Goal: Task Accomplishment & Management: Manage account settings

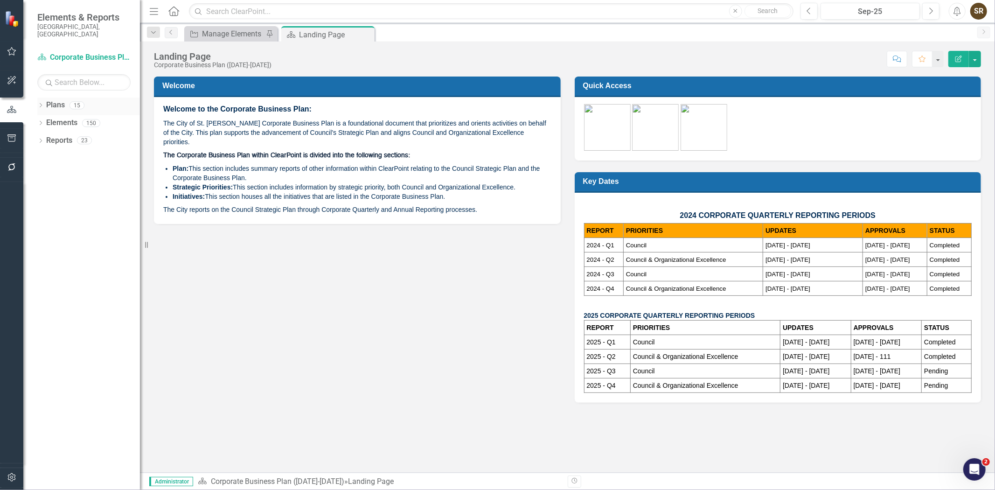
click at [41, 104] on icon "Dropdown" at bounding box center [40, 106] width 7 height 5
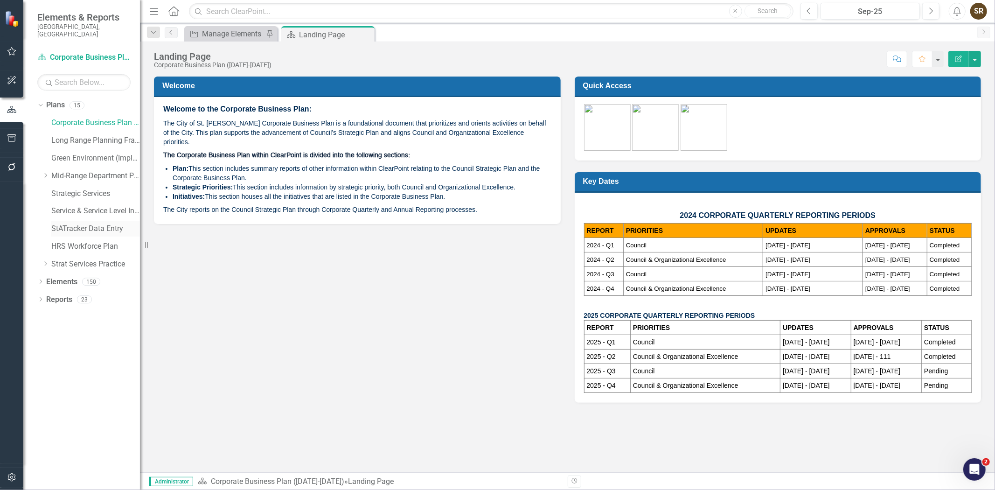
click at [75, 223] on link "StATracker Data Entry" at bounding box center [95, 228] width 89 height 11
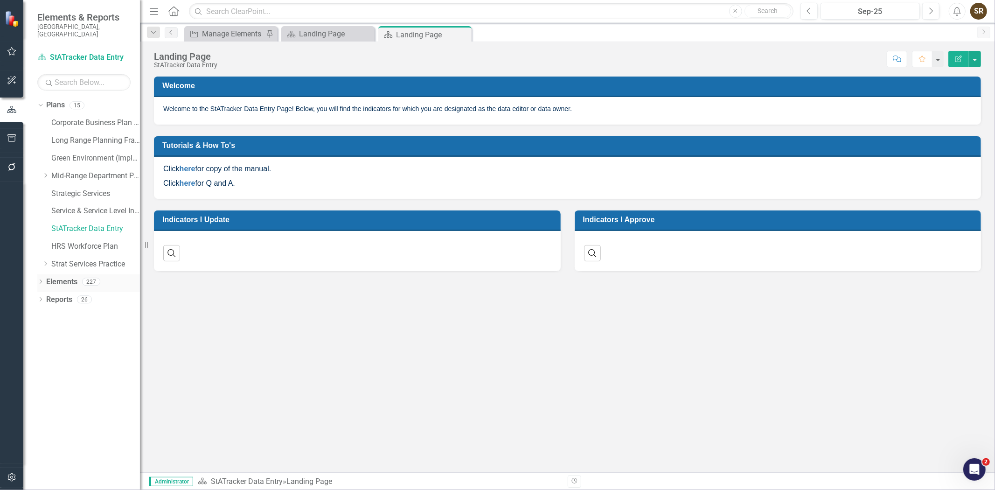
click at [41, 280] on icon "Dropdown" at bounding box center [40, 282] width 7 height 5
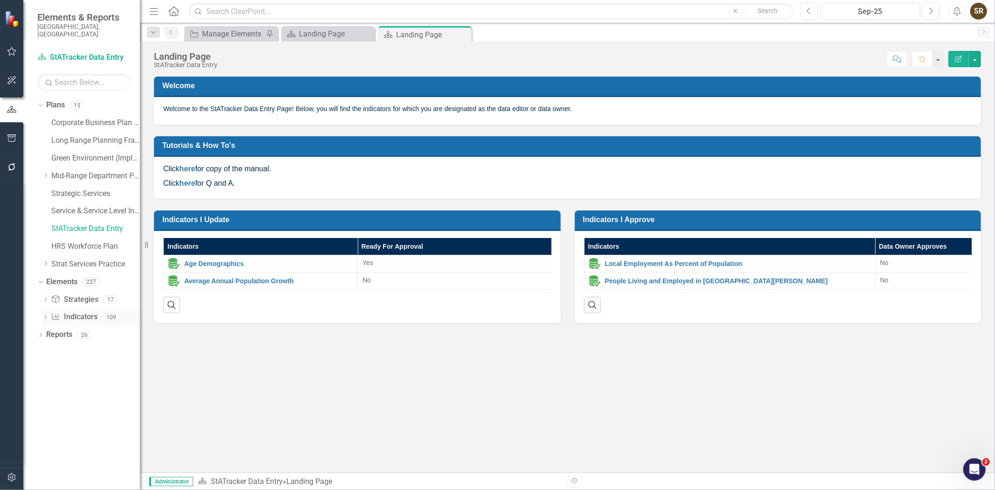
click at [77, 311] on link "Indicator Indicators" at bounding box center [74, 316] width 46 height 11
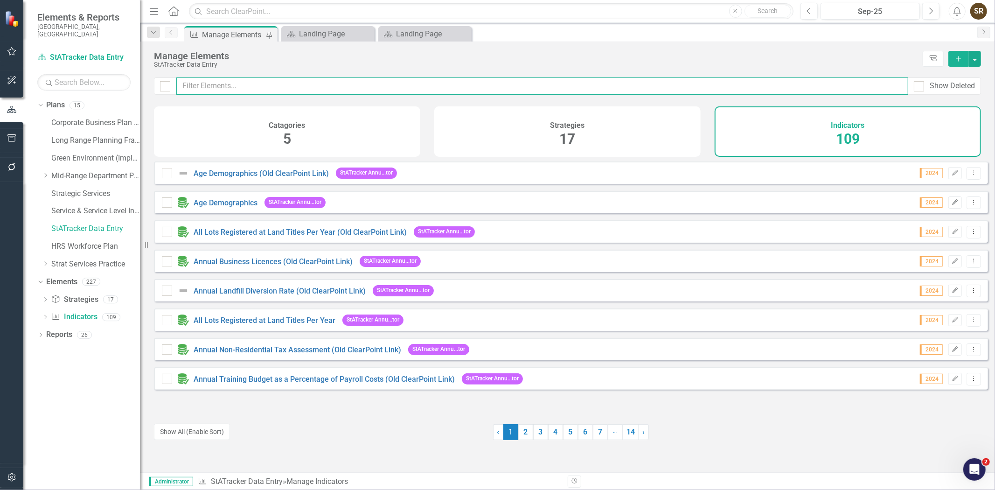
click at [224, 87] on input "text" at bounding box center [542, 85] width 732 height 17
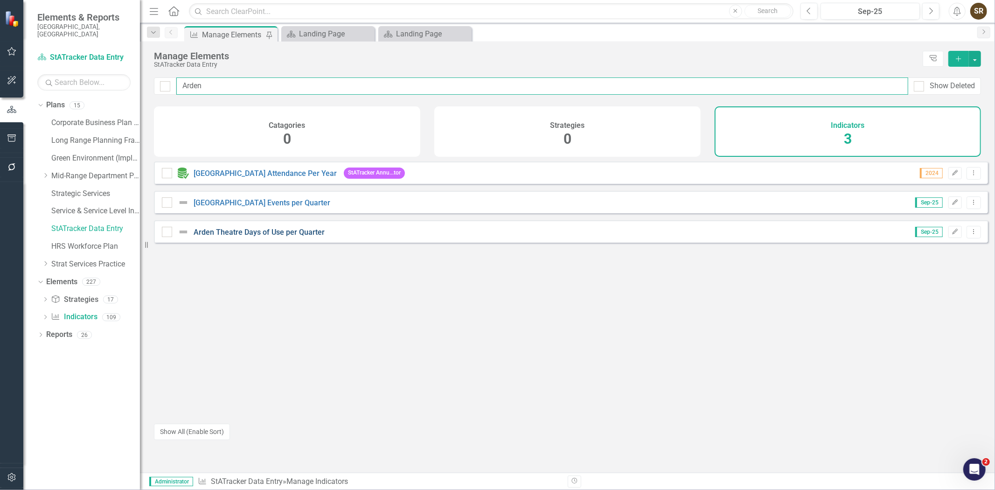
type input "Arden"
click at [273, 236] on link "Arden Theatre Days of Use per Quarter" at bounding box center [259, 232] width 131 height 9
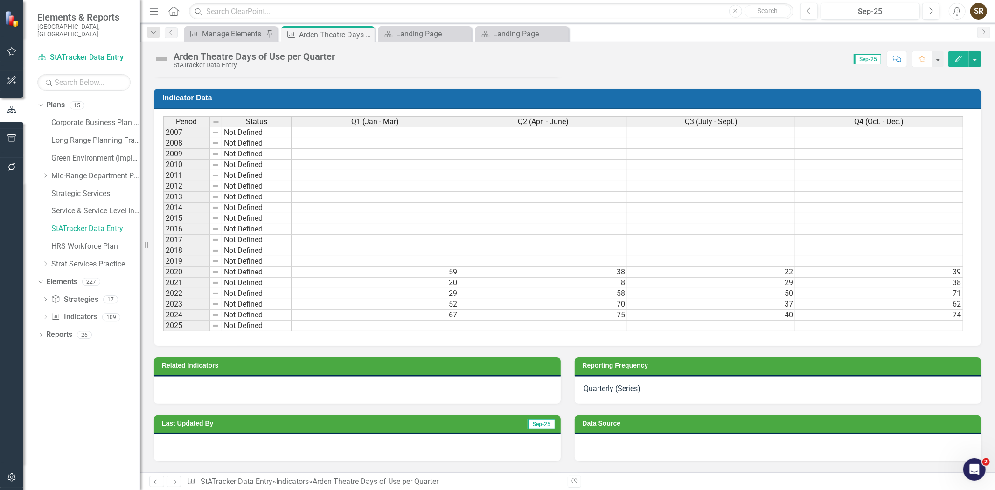
scroll to position [491, 0]
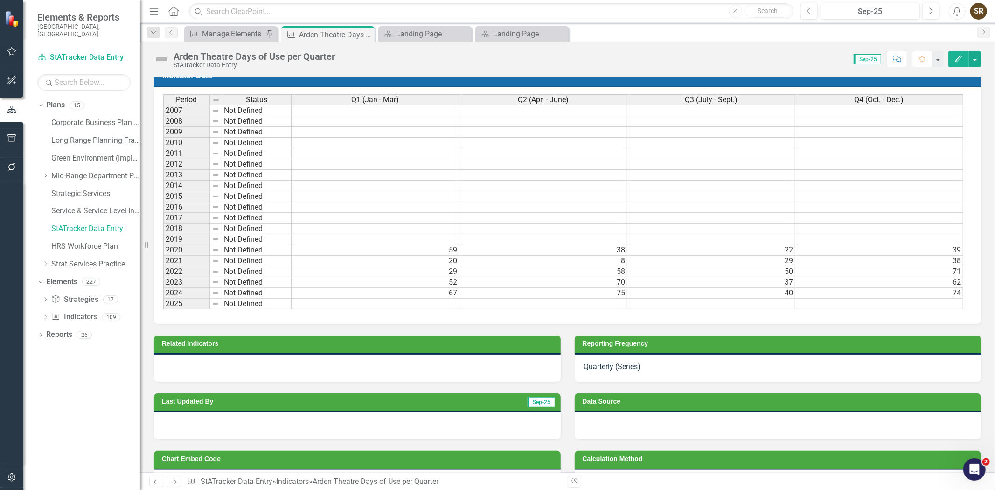
click at [958, 57] on icon "button" at bounding box center [958, 58] width 7 height 7
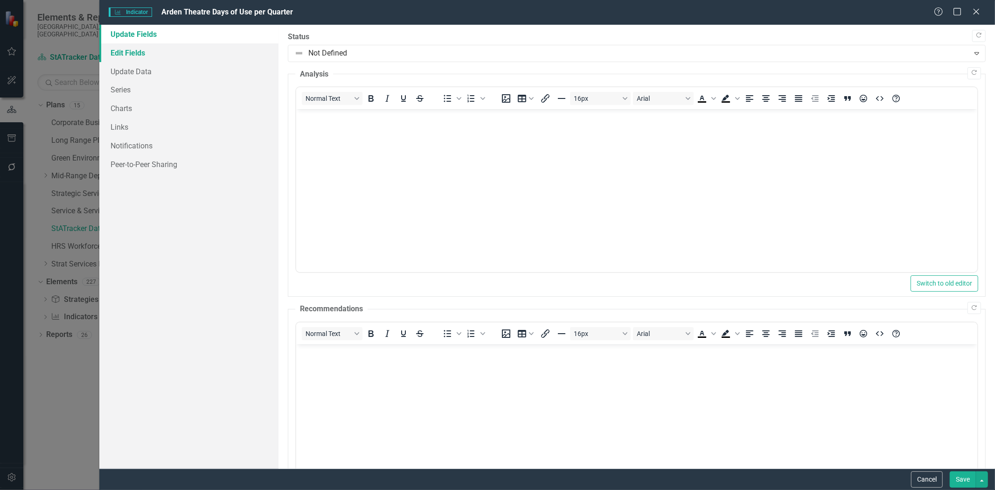
scroll to position [0, 0]
click at [135, 47] on link "Edit Fields" at bounding box center [188, 52] width 179 height 19
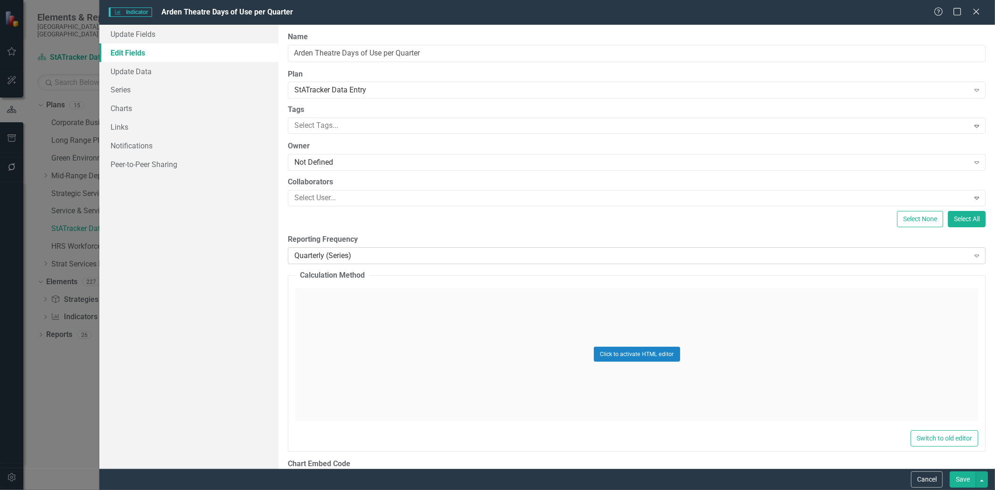
click at [379, 256] on div "Quarterly (Series)" at bounding box center [631, 255] width 674 height 11
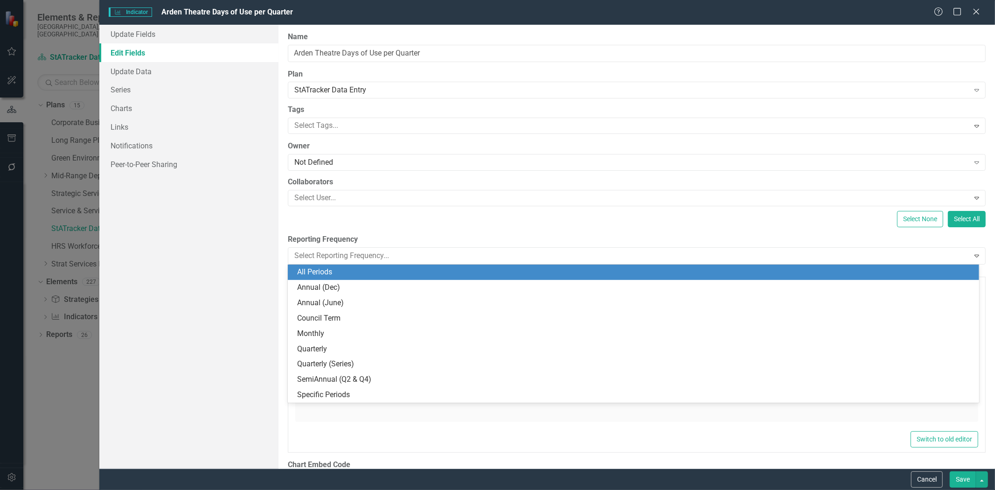
click at [371, 274] on div "All Periods" at bounding box center [635, 272] width 676 height 11
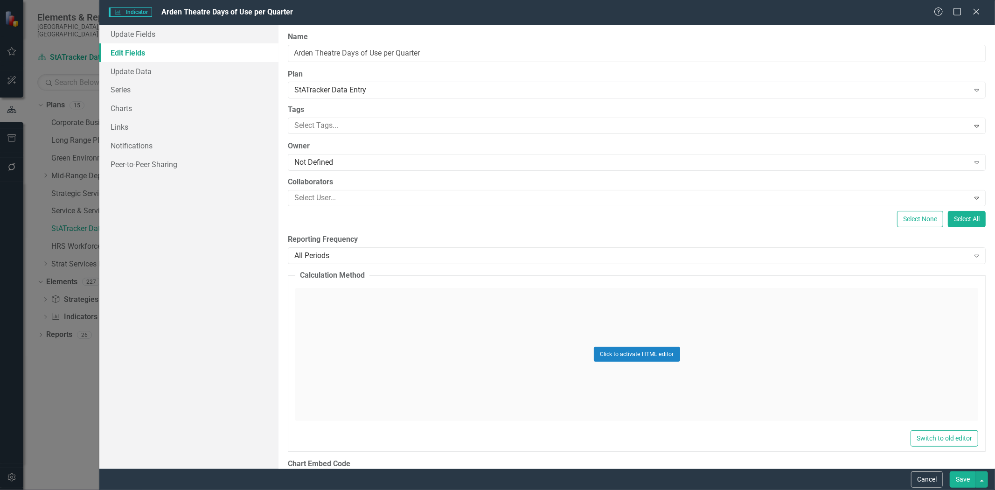
click at [956, 474] on button "Save" at bounding box center [962, 479] width 26 height 16
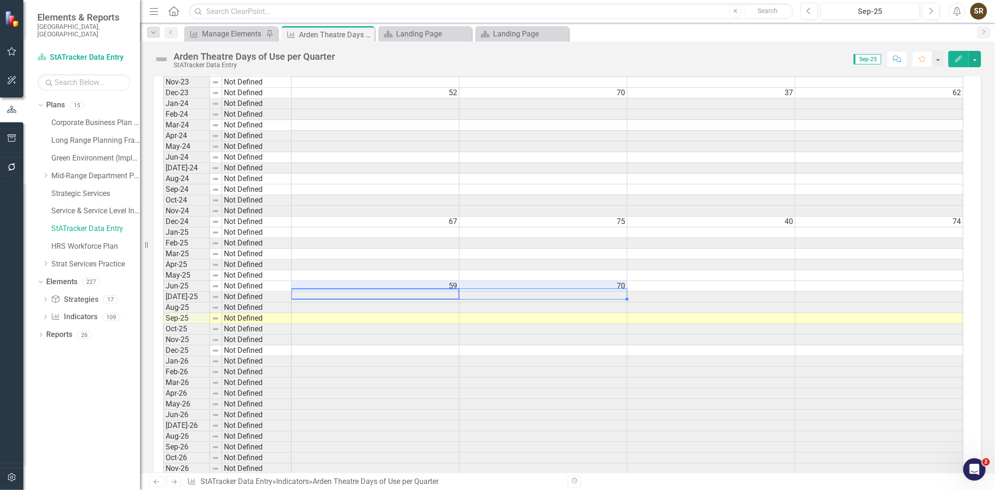
drag, startPoint x: 384, startPoint y: 291, endPoint x: 542, endPoint y: 294, distance: 158.1
click at [542, 291] on tr "Jun-25 Not Defined 59 70" at bounding box center [563, 286] width 800 height 11
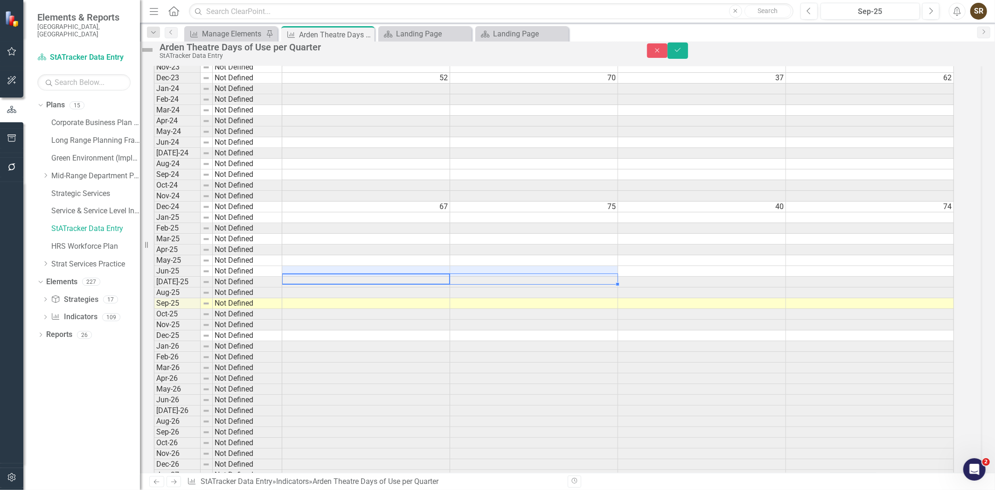
scroll to position [1916, 0]
click at [307, 339] on td at bounding box center [366, 333] width 168 height 11
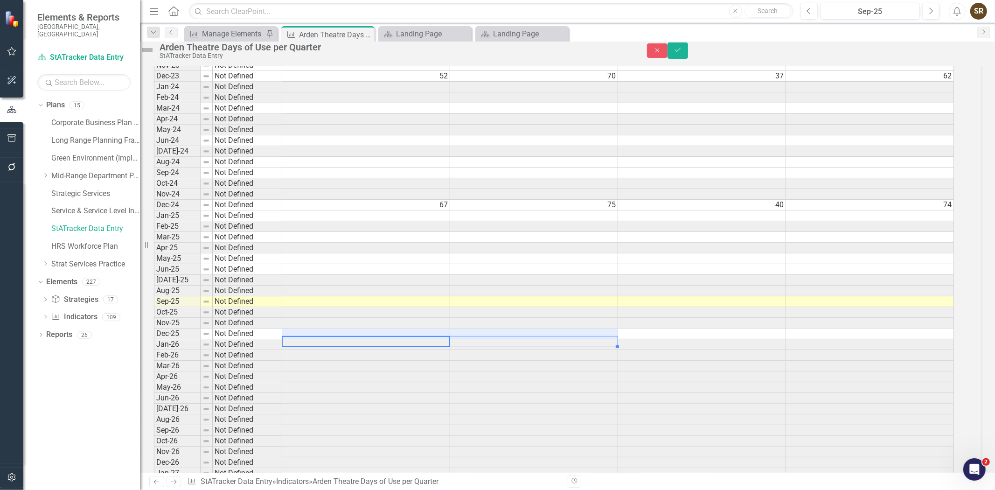
click at [470, 339] on td at bounding box center [534, 333] width 168 height 11
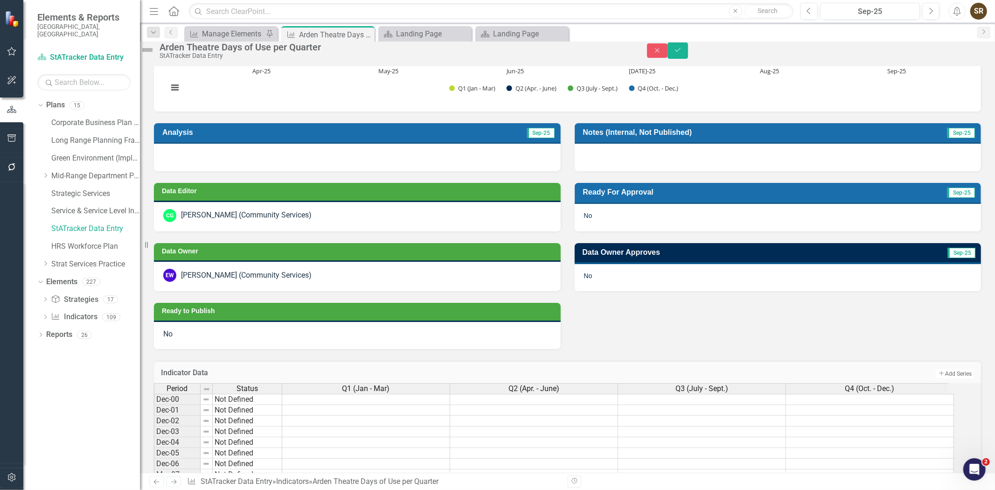
scroll to position [177, 0]
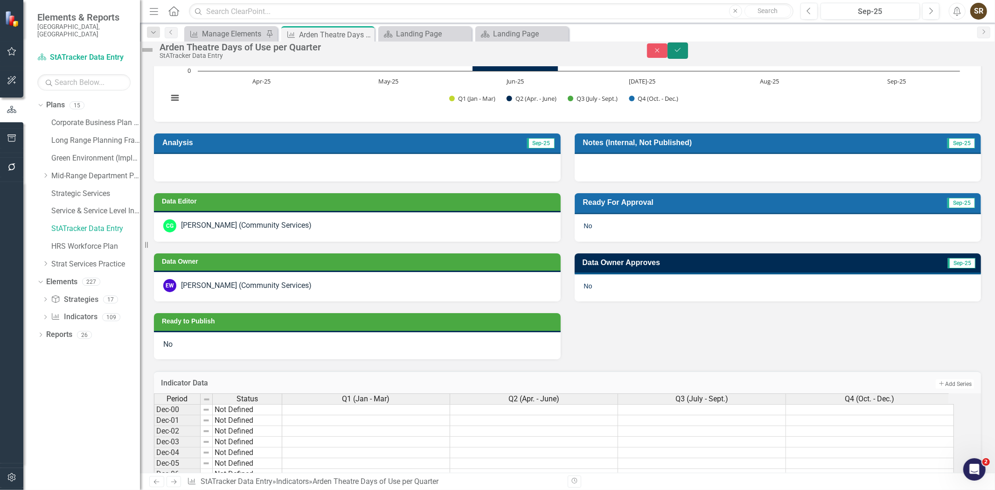
click at [682, 50] on icon "Save" at bounding box center [677, 50] width 8 height 7
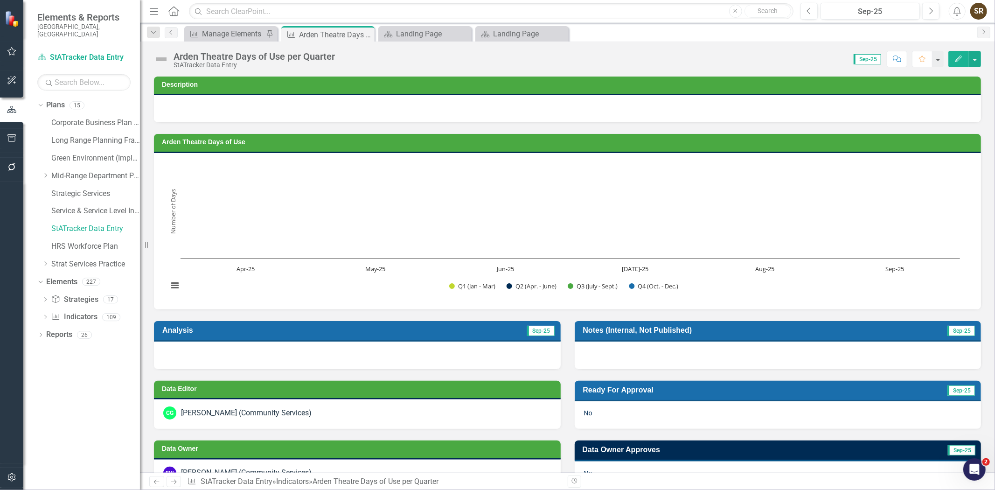
click at [959, 61] on icon "Edit" at bounding box center [958, 58] width 8 height 7
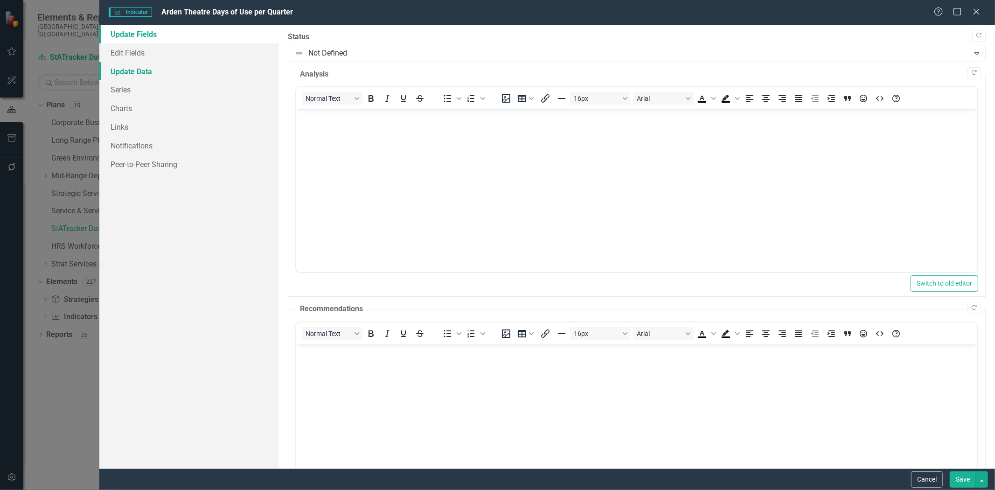
scroll to position [0, 0]
click at [135, 53] on link "Edit Fields" at bounding box center [188, 52] width 179 height 19
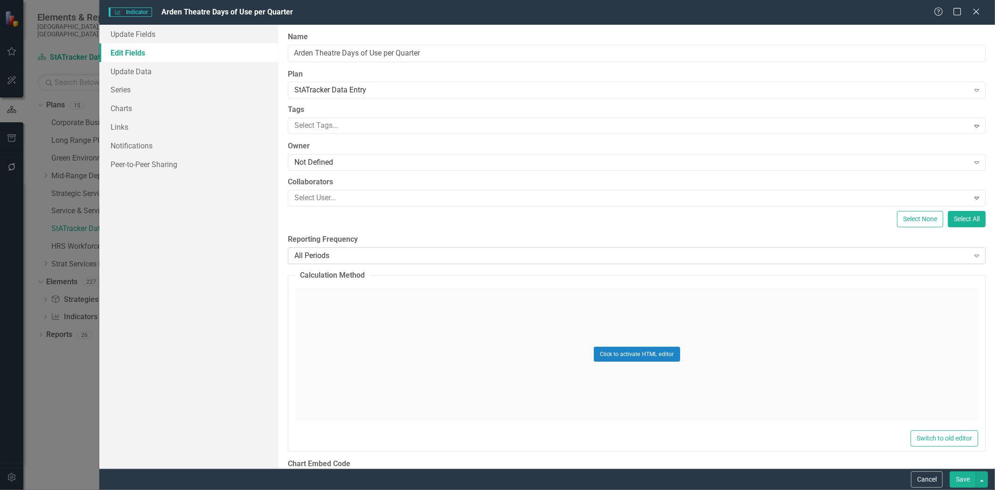
click at [334, 260] on div "All Periods" at bounding box center [631, 255] width 674 height 11
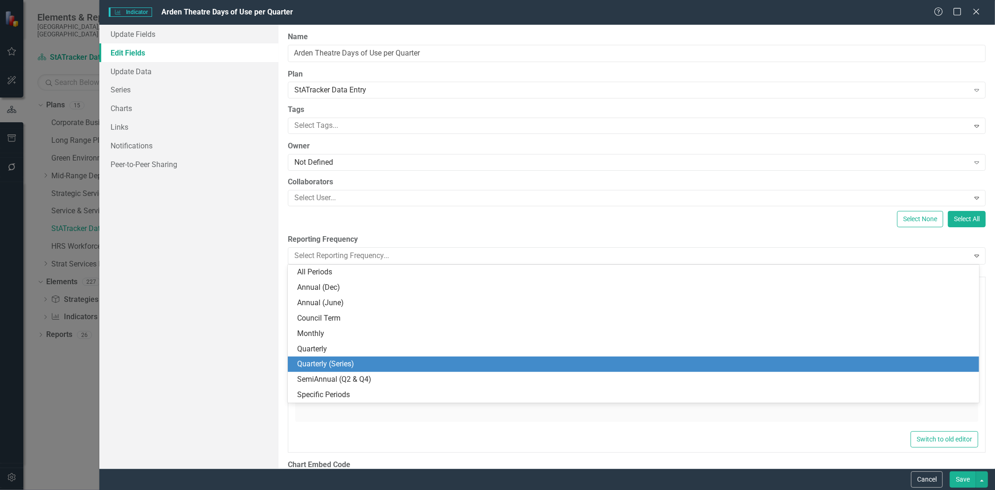
click at [352, 367] on div "Quarterly (Series)" at bounding box center [635, 364] width 676 height 11
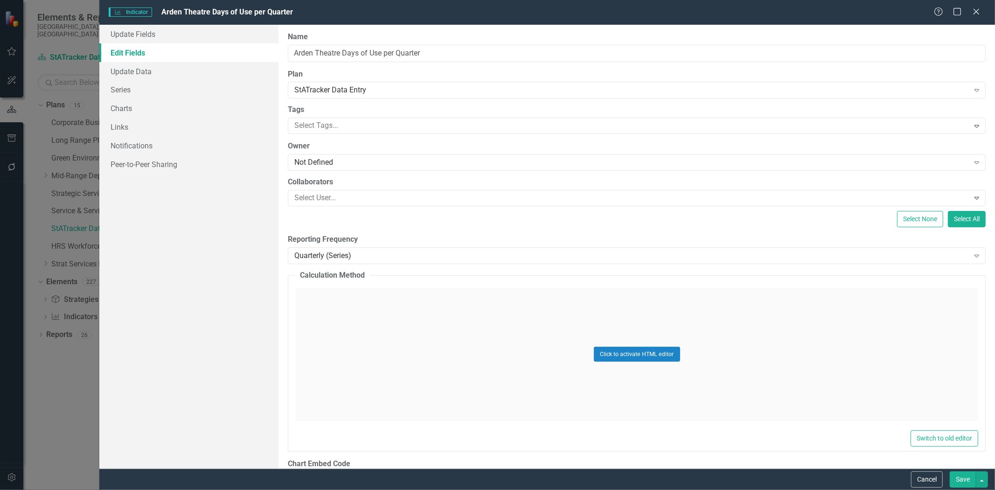
click at [957, 481] on button "Save" at bounding box center [962, 479] width 26 height 16
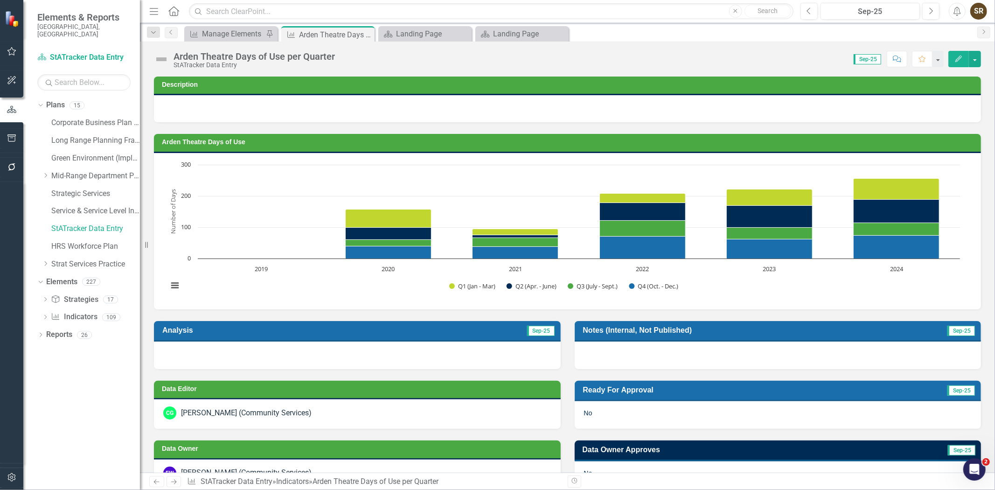
click at [957, 59] on icon "Edit" at bounding box center [958, 58] width 8 height 7
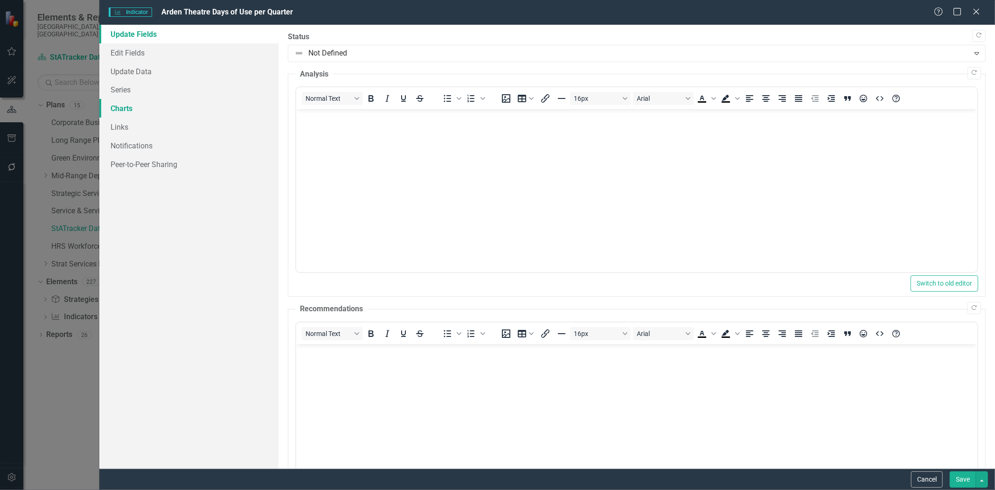
click at [123, 108] on link "Charts" at bounding box center [188, 108] width 179 height 19
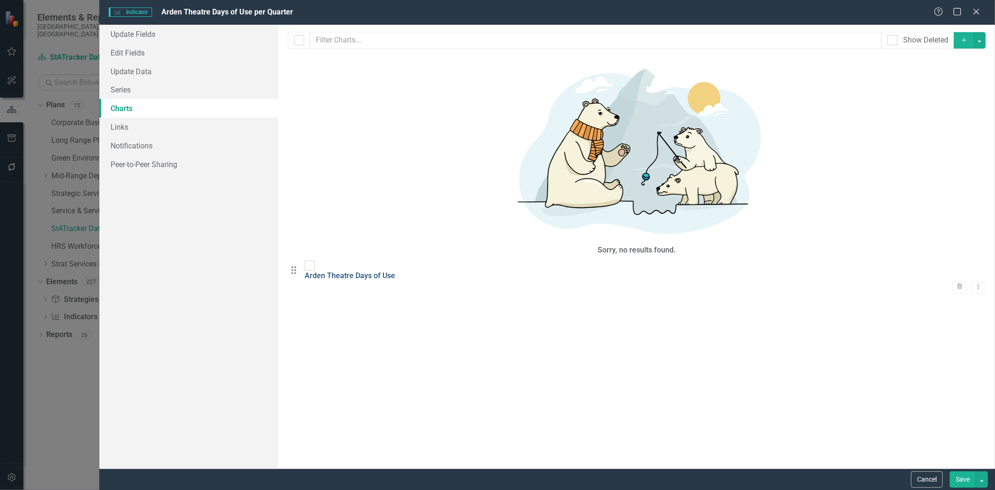
click at [383, 271] on link "Arden Theatre Days of Use" at bounding box center [350, 275] width 90 height 9
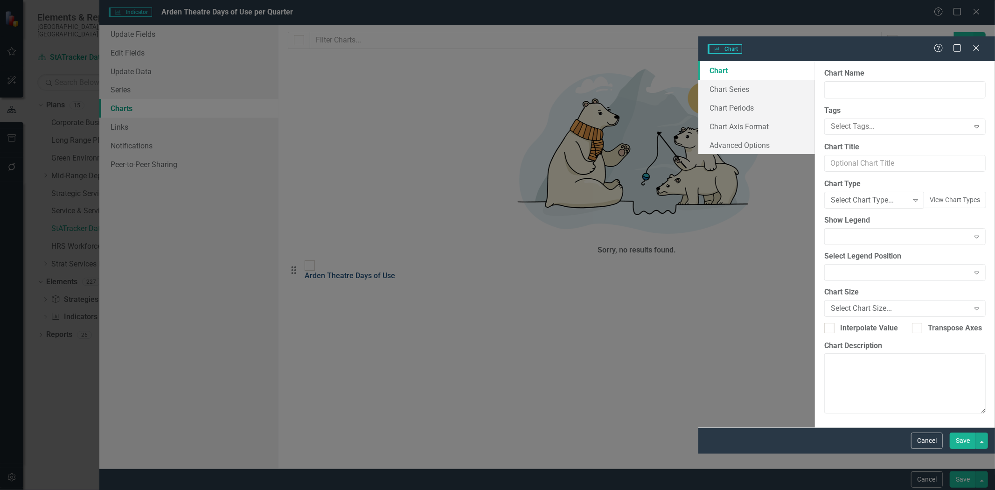
type input "Arden Theatre Days of Use"
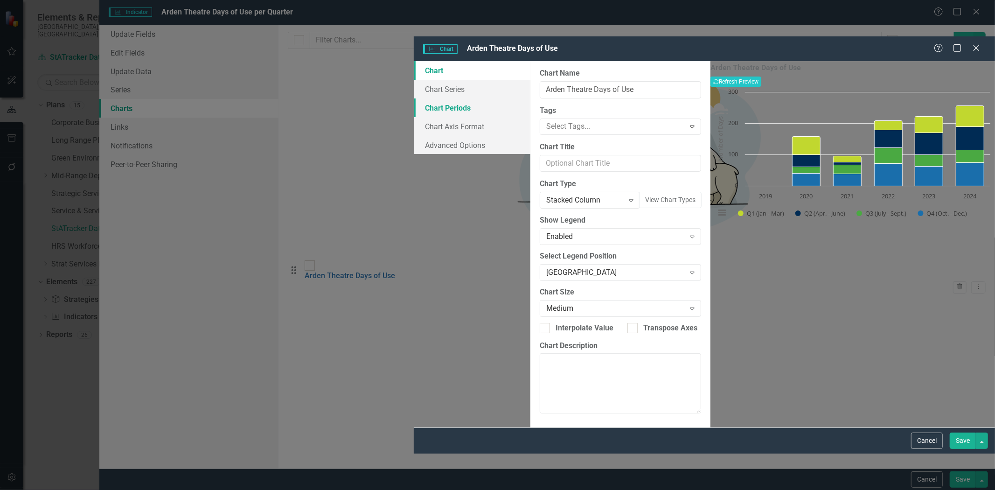
click at [414, 98] on link "Chart Periods" at bounding box center [472, 107] width 117 height 19
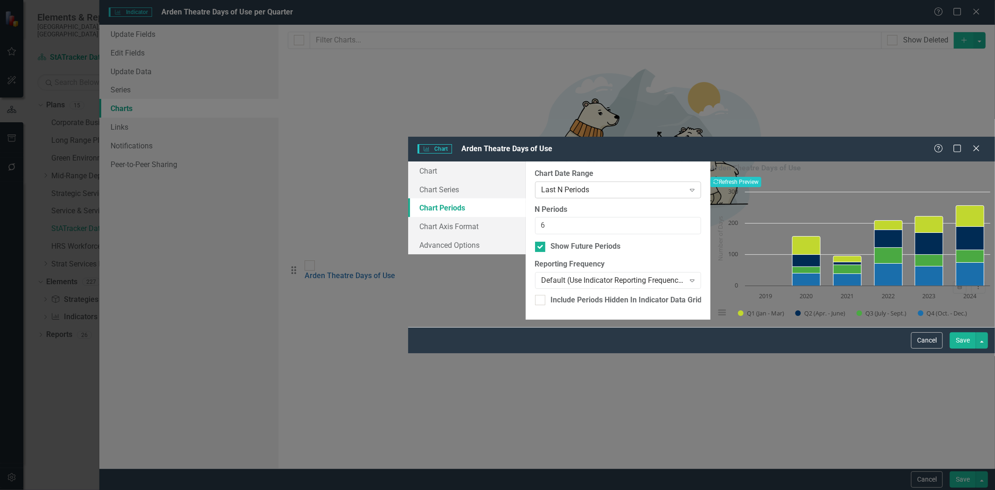
click at [545, 184] on div "Last N Periods" at bounding box center [612, 189] width 143 height 11
click at [719, 179] on icon "Recalculate" at bounding box center [716, 182] width 6 height 6
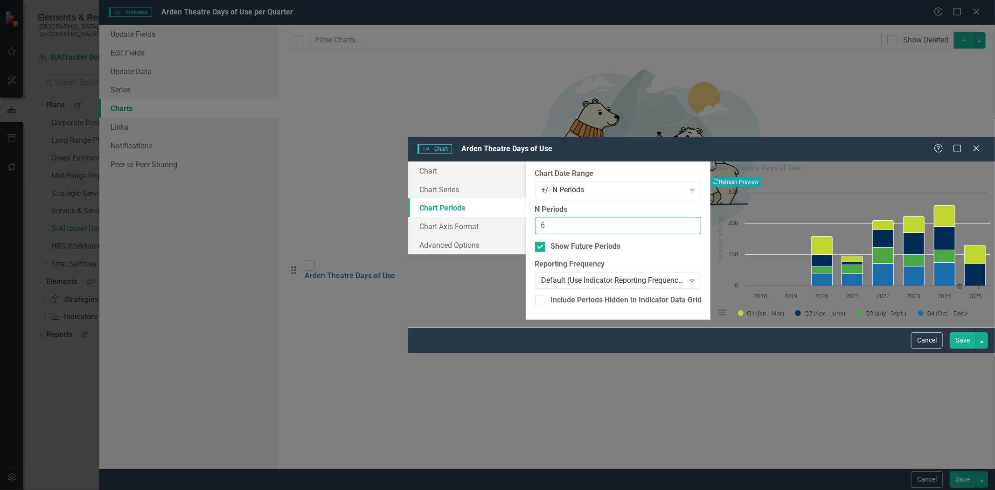
click at [535, 217] on input "6" at bounding box center [618, 225] width 166 height 17
drag, startPoint x: 385, startPoint y: 89, endPoint x: 371, endPoint y: 89, distance: 14.0
click at [535, 217] on input "6" at bounding box center [618, 225] width 166 height 17
click at [761, 177] on button "Recalculate Refresh Preview" at bounding box center [735, 182] width 51 height 10
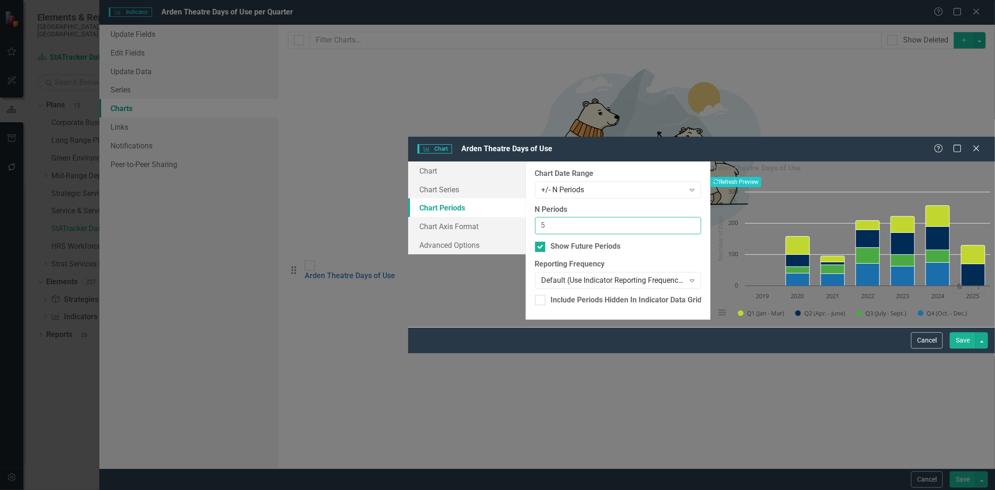
drag, startPoint x: 384, startPoint y: 90, endPoint x: 364, endPoint y: 89, distance: 20.1
click at [526, 161] on div "From this tab, you define the periods you want included in the chart. For examp…" at bounding box center [618, 240] width 185 height 158
type input "4"
click at [761, 177] on button "Recalculate Refresh Preview" at bounding box center [735, 182] width 51 height 10
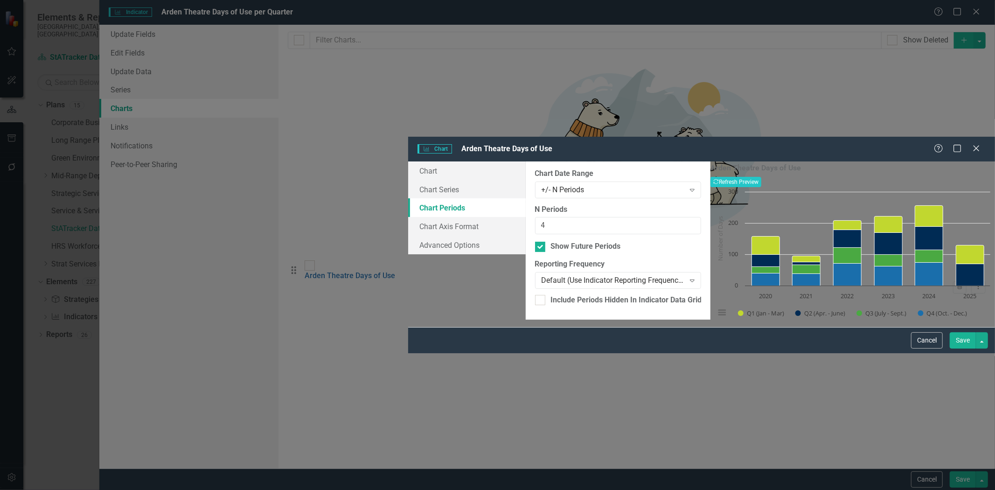
click at [959, 348] on button "Save" at bounding box center [962, 340] width 26 height 16
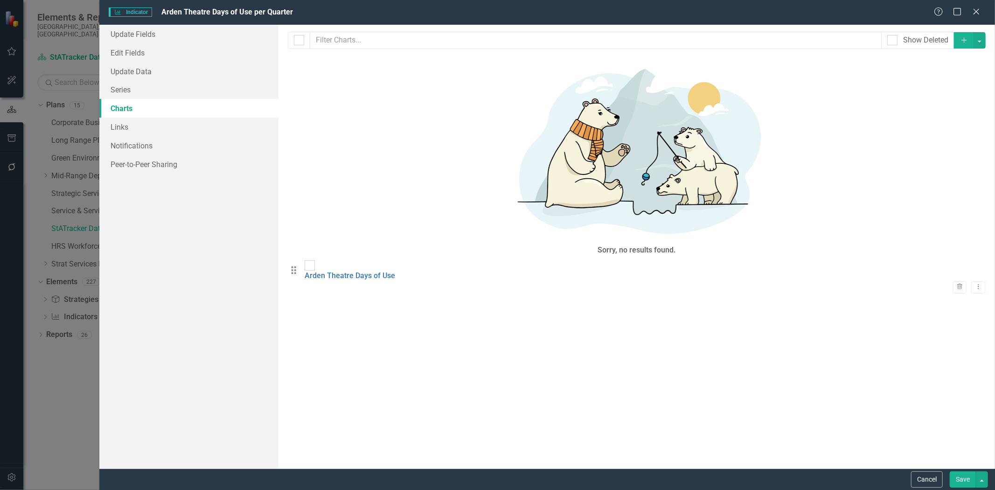
click at [957, 477] on button "Save" at bounding box center [962, 479] width 26 height 16
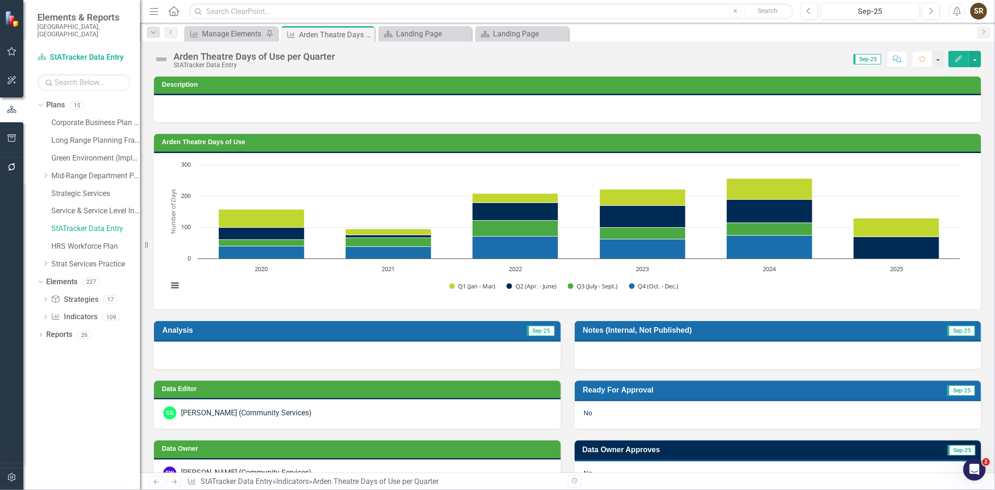
click at [958, 61] on icon "Edit" at bounding box center [958, 58] width 8 height 7
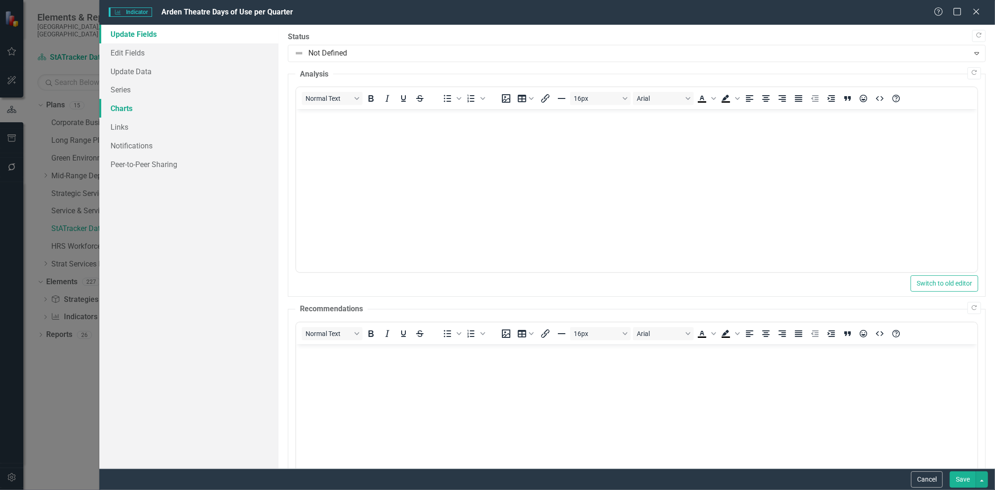
click at [124, 108] on link "Charts" at bounding box center [188, 108] width 179 height 19
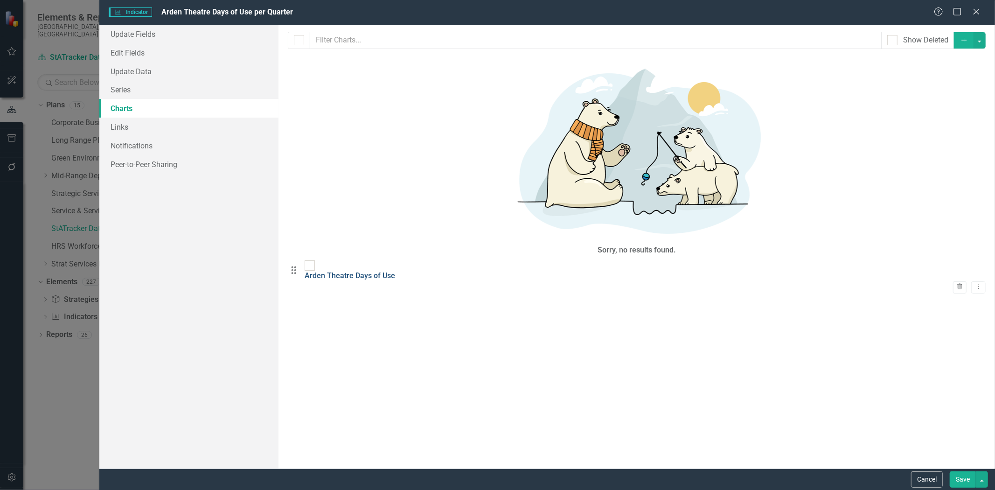
click at [349, 271] on link "Arden Theatre Days of Use" at bounding box center [350, 275] width 90 height 9
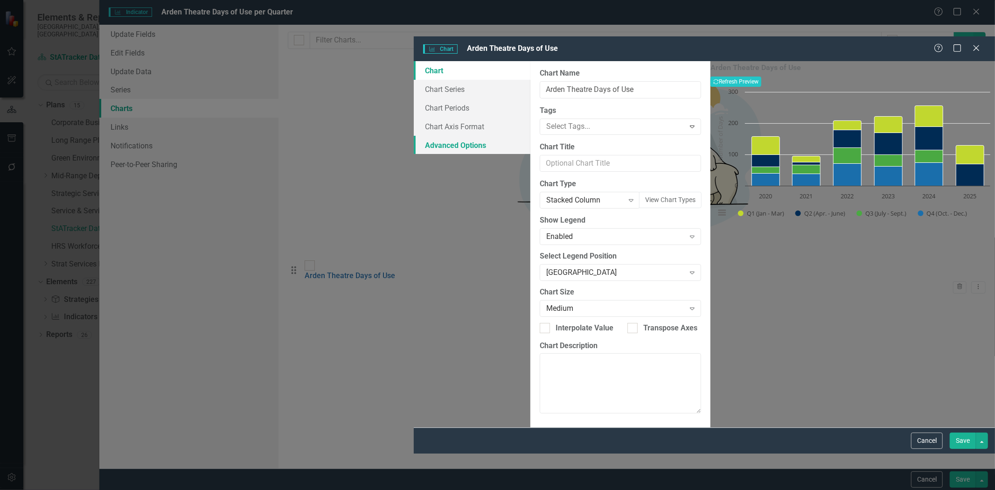
click at [414, 136] on link "Advanced Options" at bounding box center [472, 145] width 117 height 19
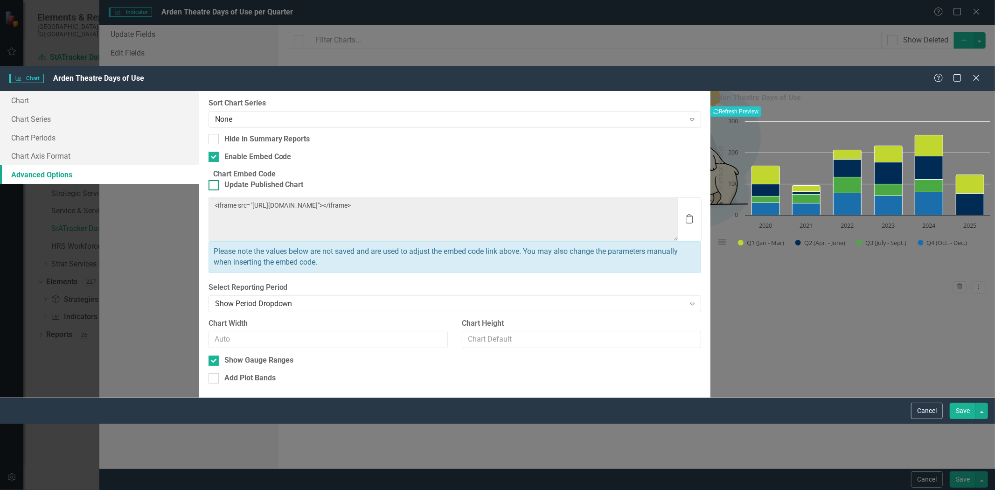
click at [219, 180] on div at bounding box center [213, 185] width 10 height 10
click at [215, 180] on input "Update Published Chart" at bounding box center [211, 183] width 6 height 6
checkbox input "true"
click at [215, 355] on input "Show Gauge Ranges" at bounding box center [211, 358] width 6 height 6
checkbox input "false"
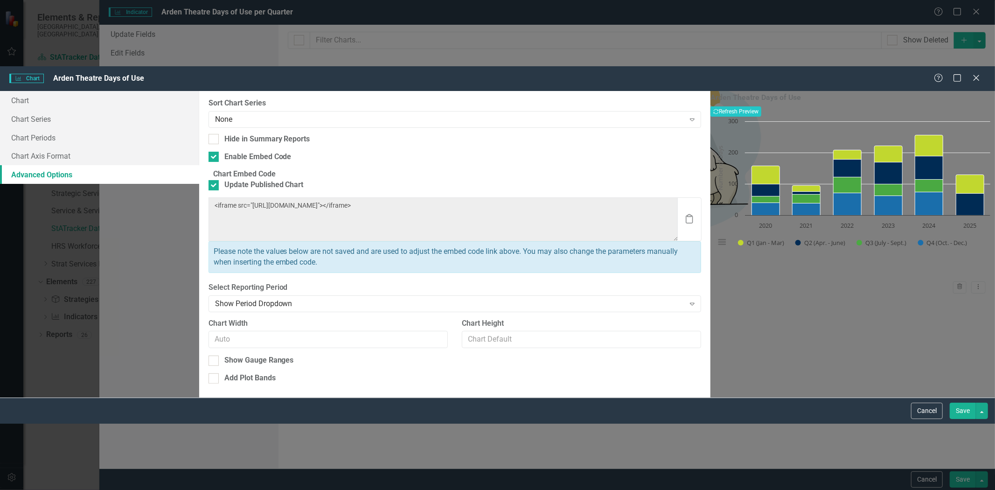
click at [958, 419] on button "Save" at bounding box center [962, 410] width 26 height 16
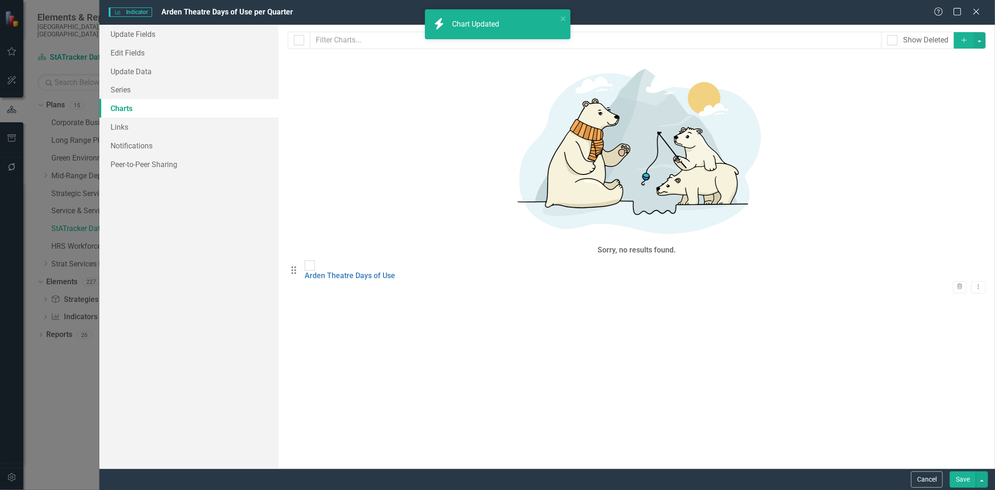
click at [958, 479] on button "Save" at bounding box center [962, 479] width 26 height 16
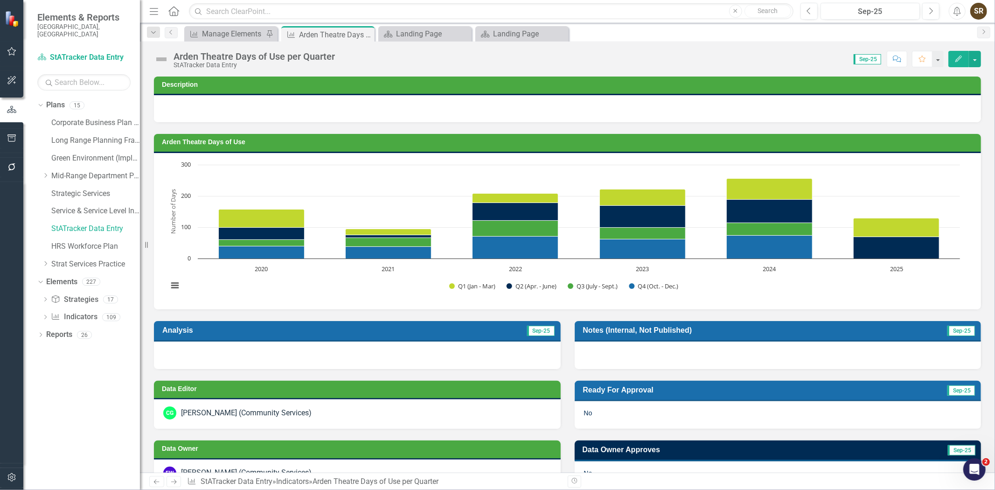
click at [958, 61] on icon "Edit" at bounding box center [958, 58] width 8 height 7
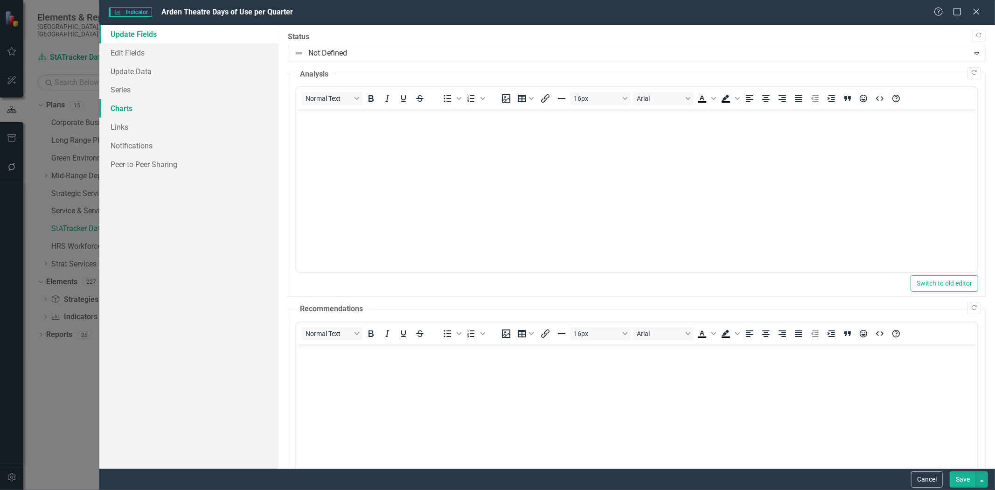
click at [123, 104] on link "Charts" at bounding box center [188, 108] width 179 height 19
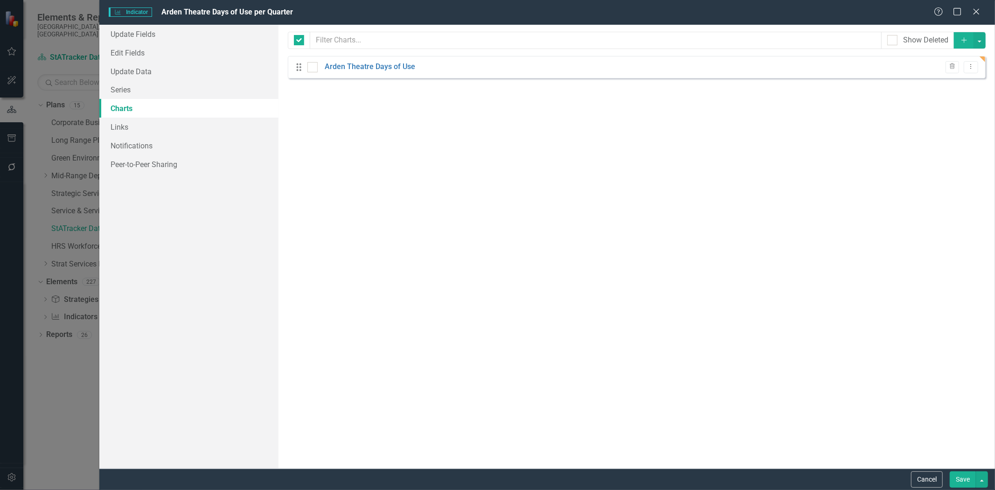
checkbox input "false"
click at [388, 65] on link "Arden Theatre Days of Use" at bounding box center [370, 67] width 90 height 11
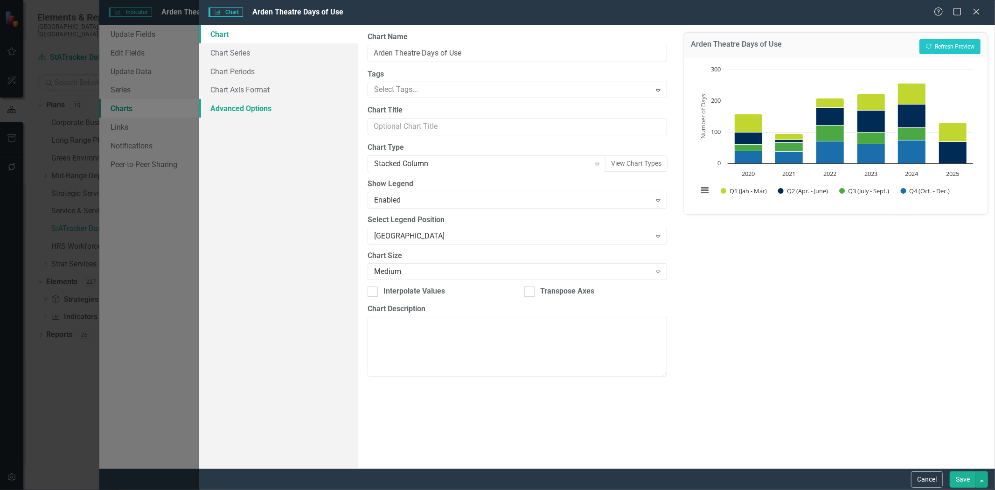
click at [253, 104] on link "Advanced Options" at bounding box center [278, 108] width 159 height 19
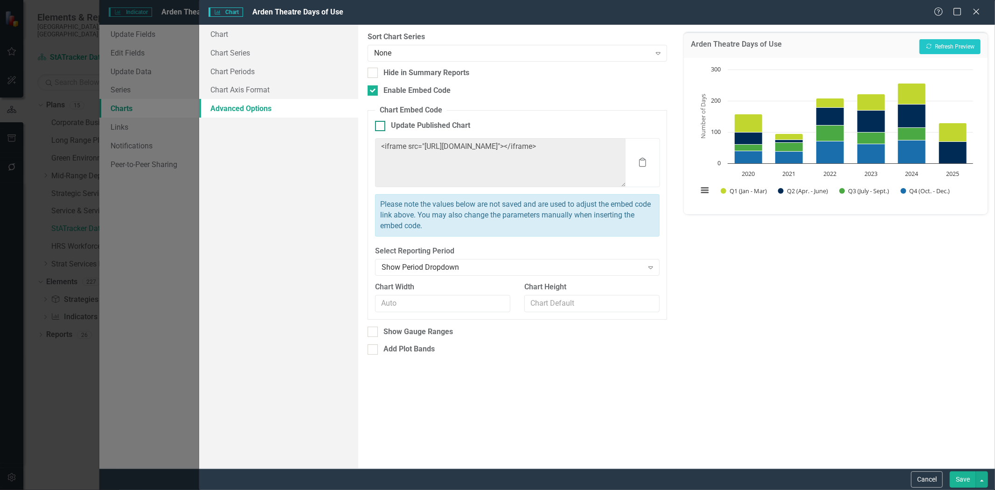
click at [379, 128] on div at bounding box center [380, 126] width 10 height 10
click at [379, 127] on input "Update Published Chart" at bounding box center [378, 124] width 6 height 6
checkbox input "true"
click at [963, 479] on button "Save" at bounding box center [962, 479] width 26 height 16
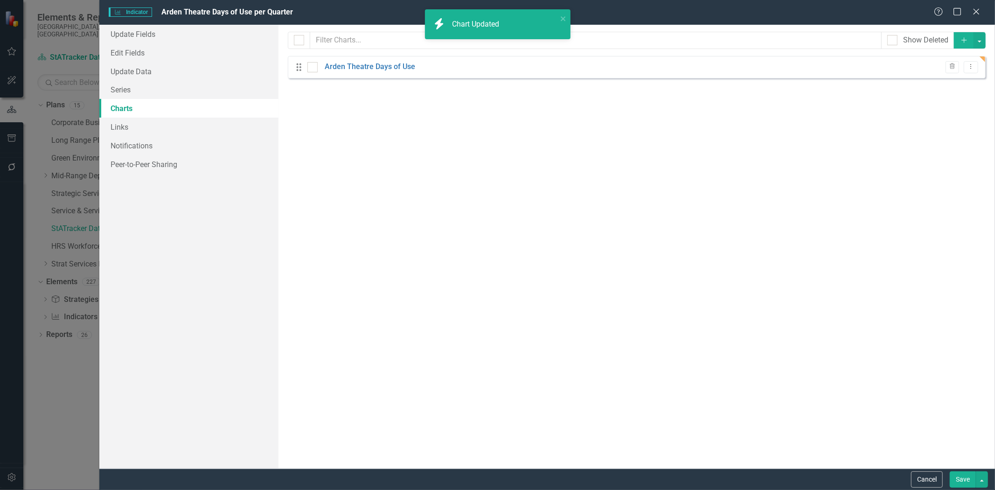
click at [963, 479] on button "Save" at bounding box center [962, 479] width 26 height 16
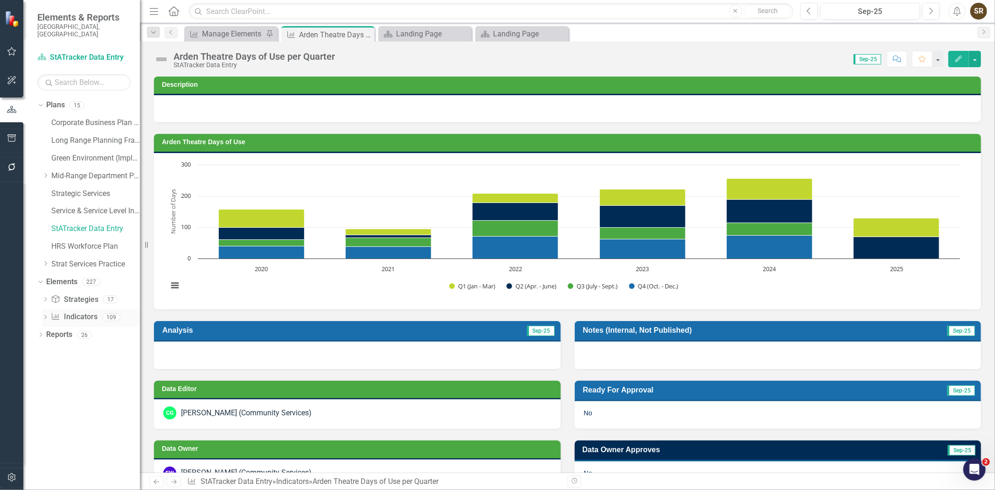
click at [81, 311] on link "Indicator Indicators" at bounding box center [74, 316] width 46 height 11
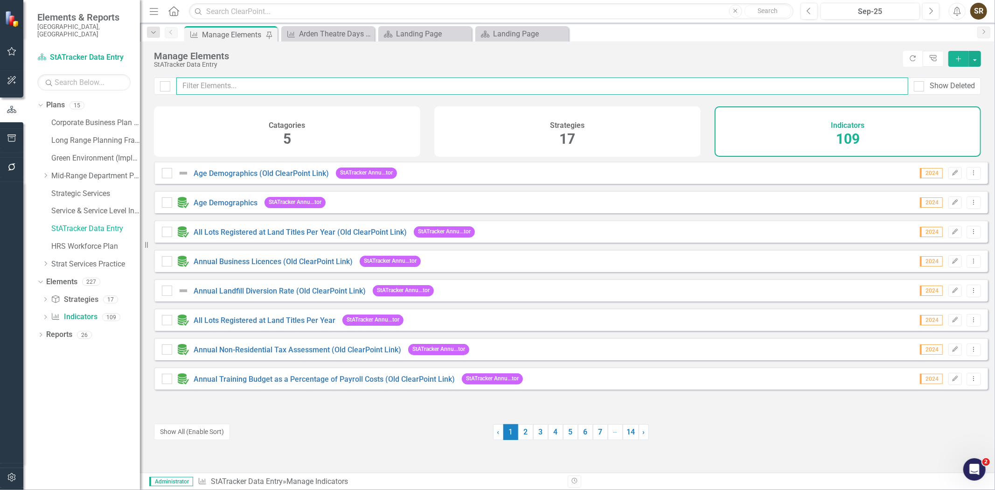
click at [197, 87] on input "text" at bounding box center [542, 85] width 732 height 17
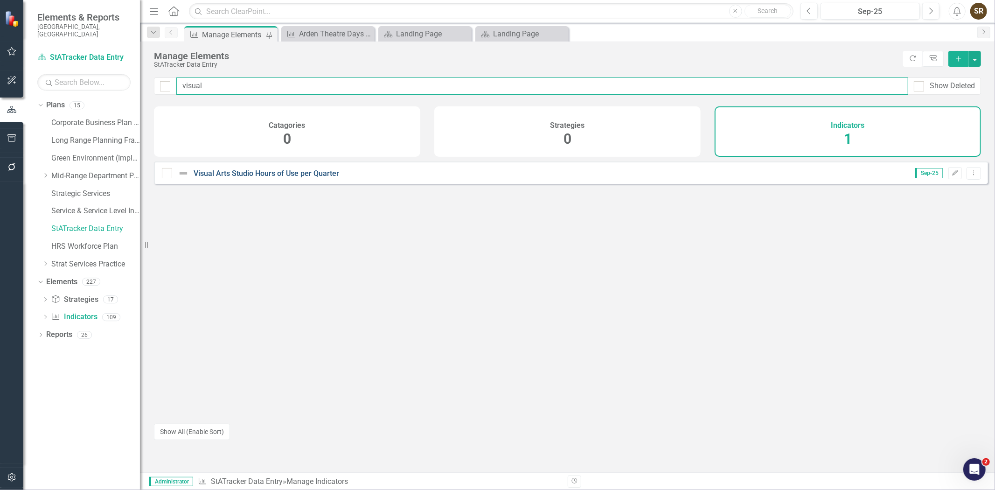
type input "visual"
click at [279, 178] on link "Visual Arts Studio Hours of Use per Quarter" at bounding box center [266, 173] width 145 height 9
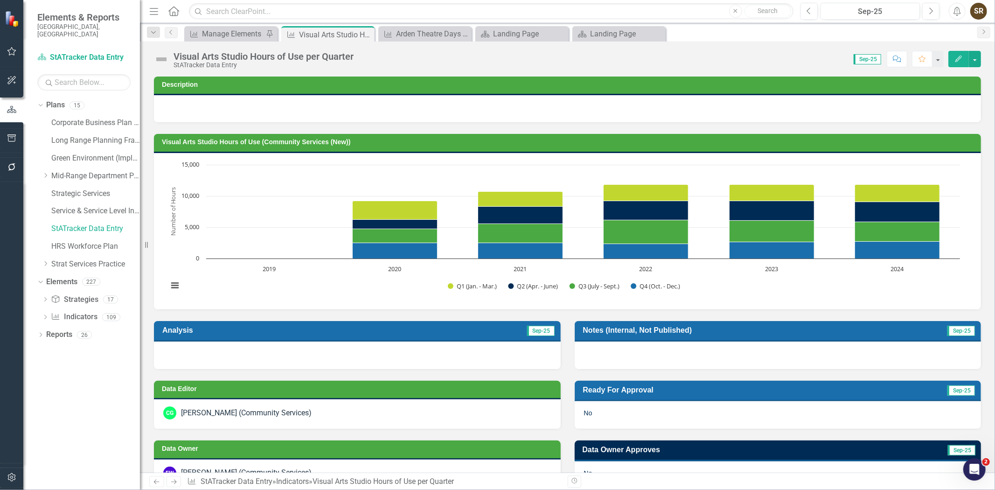
click at [957, 62] on button "Edit" at bounding box center [958, 59] width 21 height 16
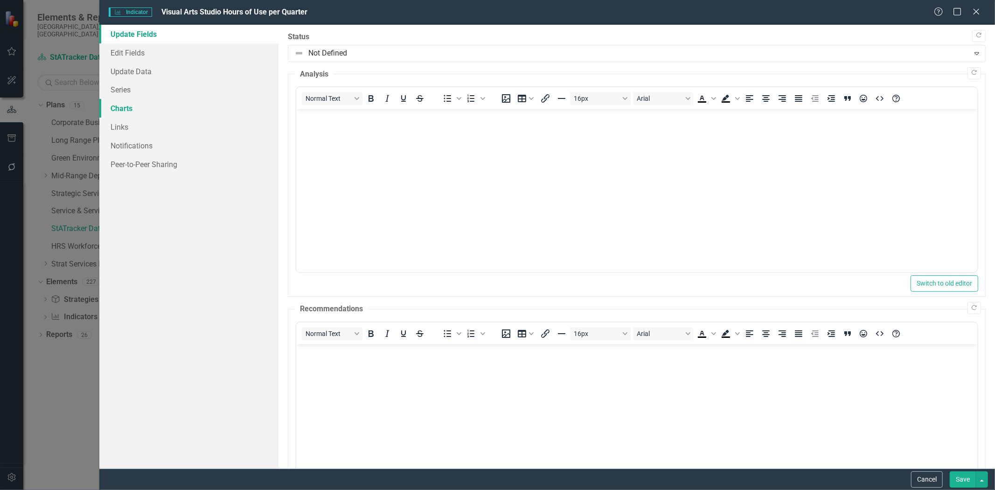
click at [125, 106] on link "Charts" at bounding box center [188, 108] width 179 height 19
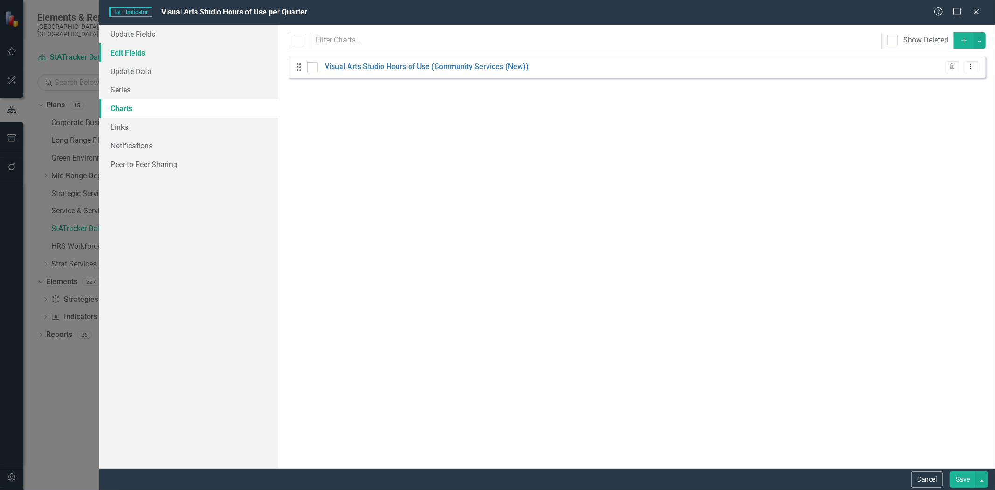
click at [131, 49] on link "Edit Fields" at bounding box center [188, 52] width 179 height 19
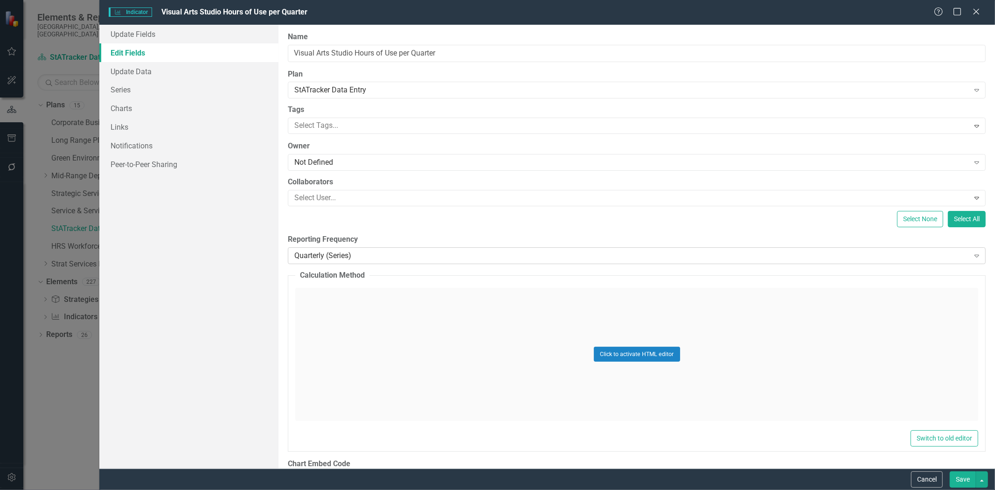
click at [390, 255] on div "Quarterly (Series)" at bounding box center [631, 255] width 674 height 11
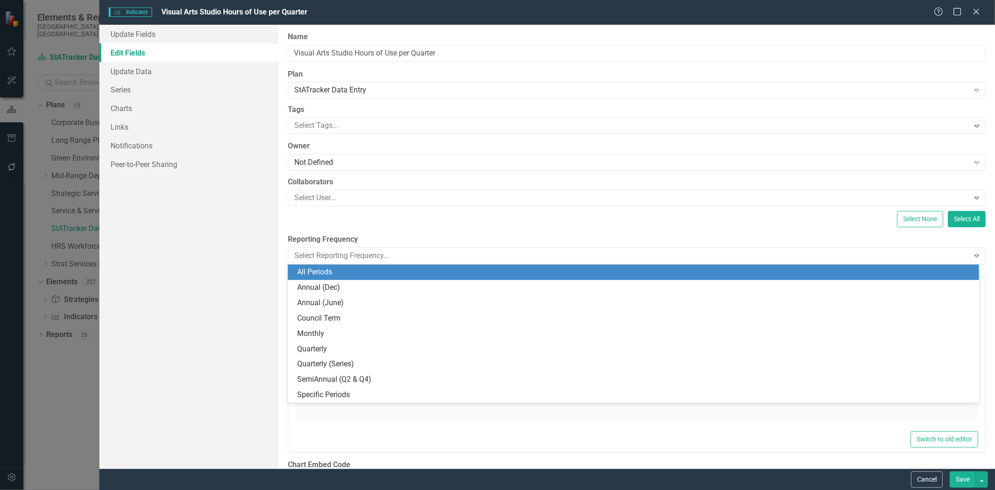
click at [375, 274] on div "All Periods" at bounding box center [635, 272] width 676 height 11
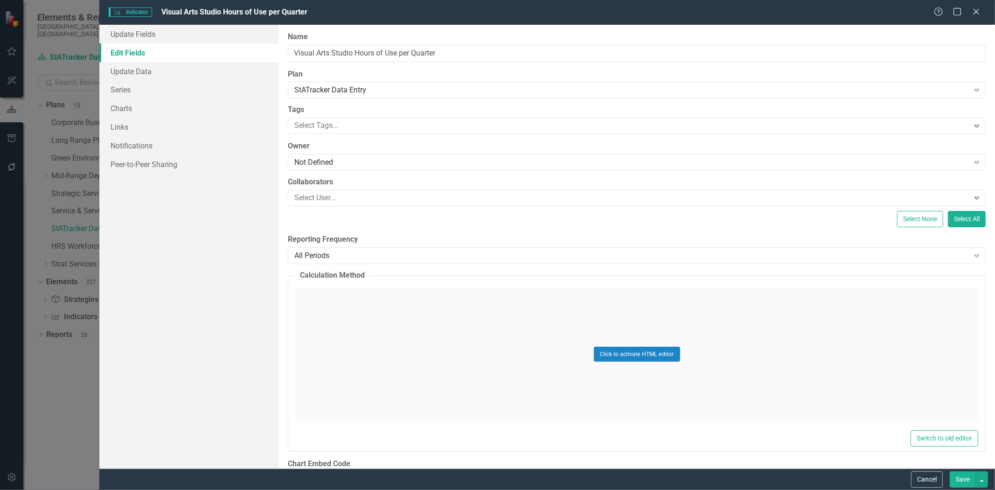
click at [954, 476] on button "Save" at bounding box center [962, 479] width 26 height 16
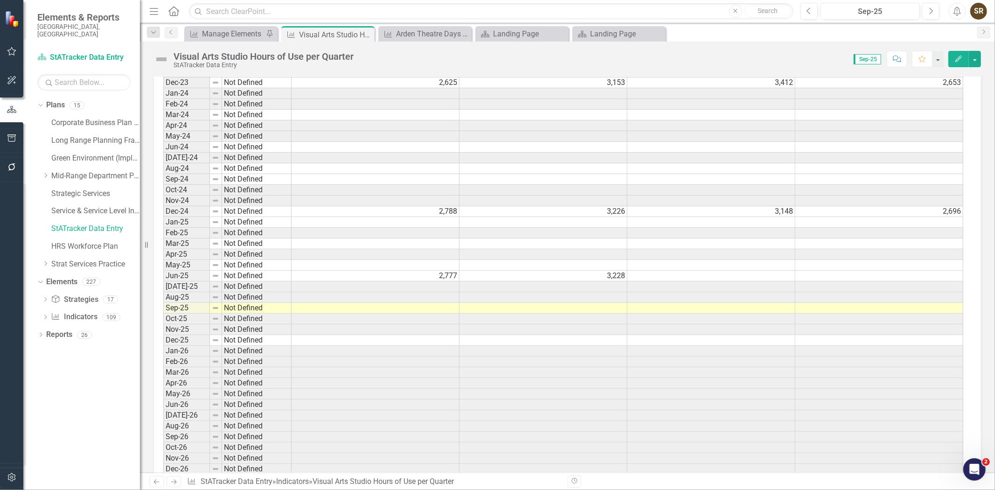
scroll to position [1935, 0]
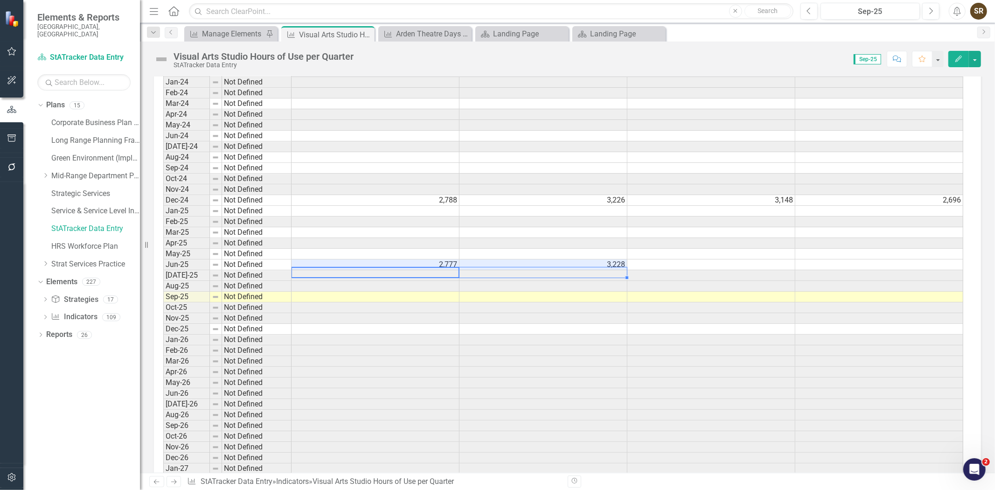
drag, startPoint x: 427, startPoint y: 270, endPoint x: 498, endPoint y: 270, distance: 70.9
click at [498, 270] on tr "Jun-25 Not Defined 2,777 3,228" at bounding box center [563, 264] width 800 height 11
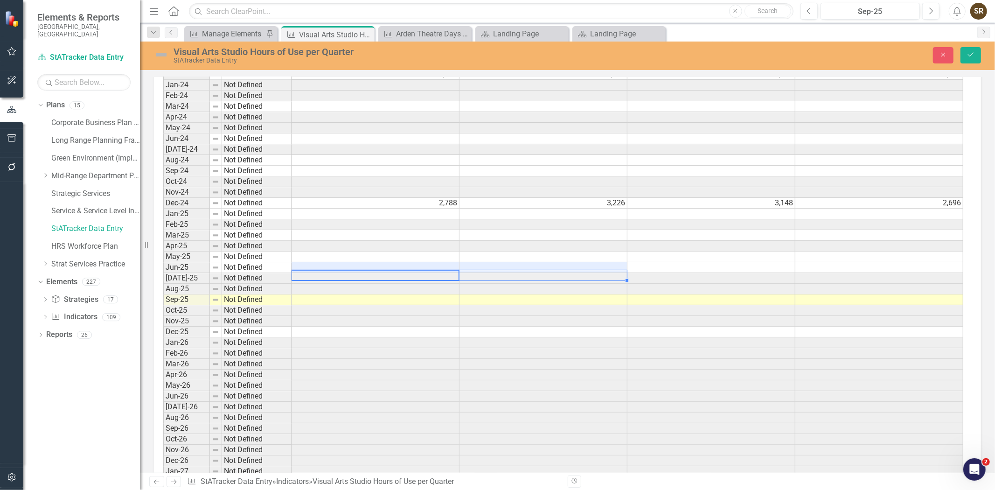
scroll to position [1937, 0]
click at [348, 334] on td at bounding box center [375, 330] width 168 height 11
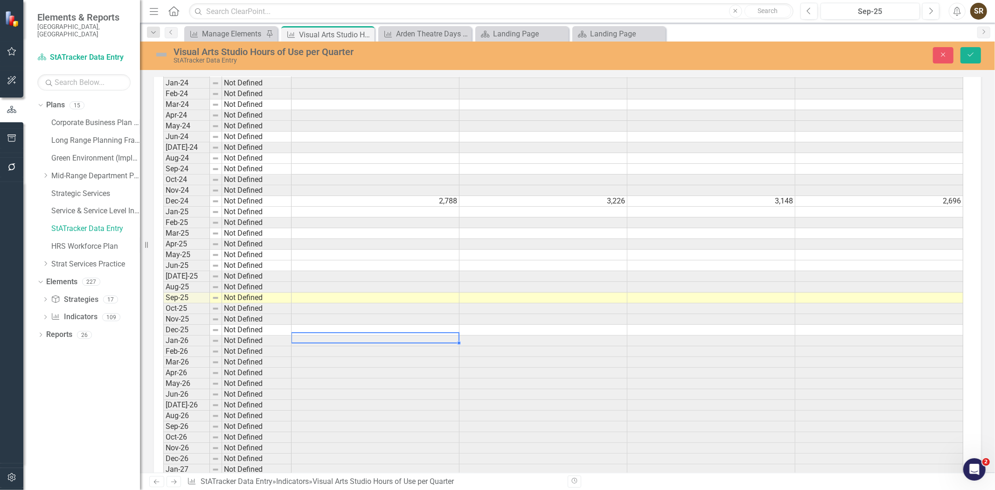
click at [487, 335] on td at bounding box center [543, 330] width 168 height 11
type textarea "2777"
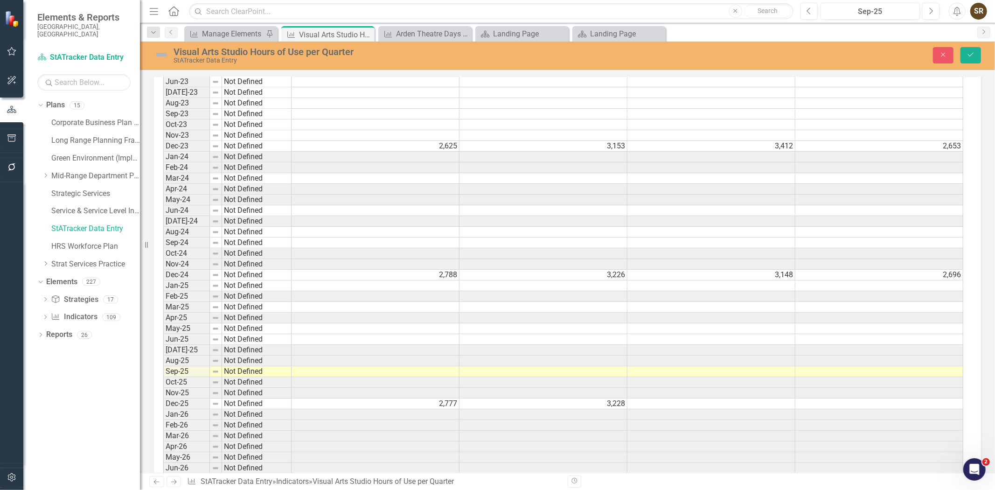
scroll to position [1777, 0]
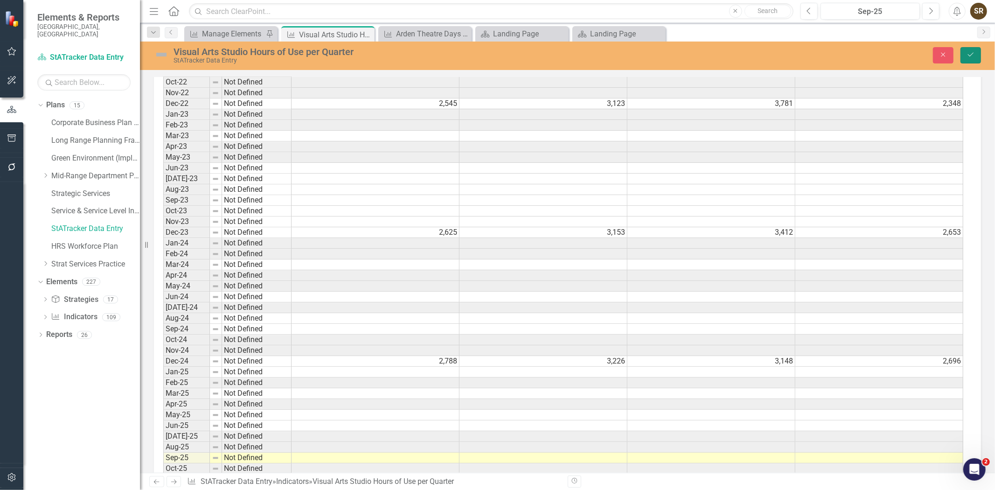
click at [971, 56] on icon "Save" at bounding box center [970, 54] width 8 height 7
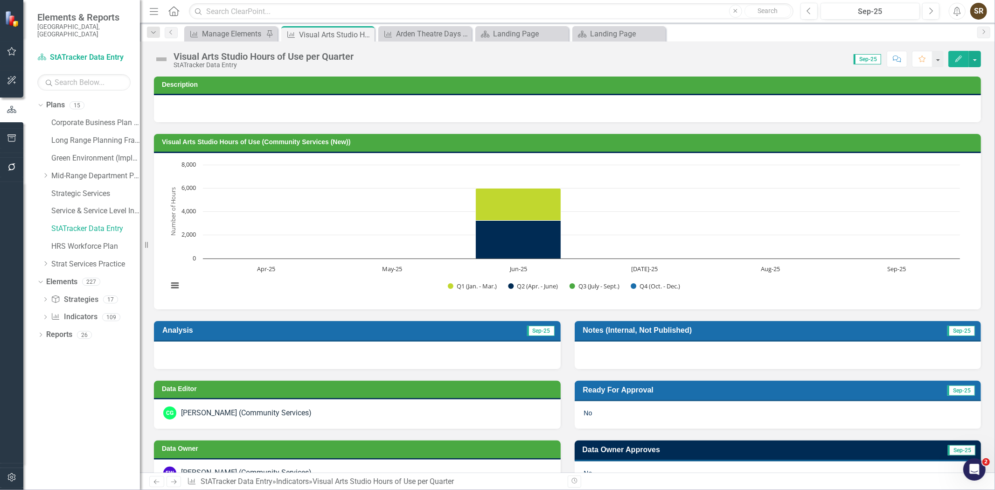
click at [955, 59] on icon "Edit" at bounding box center [958, 58] width 8 height 7
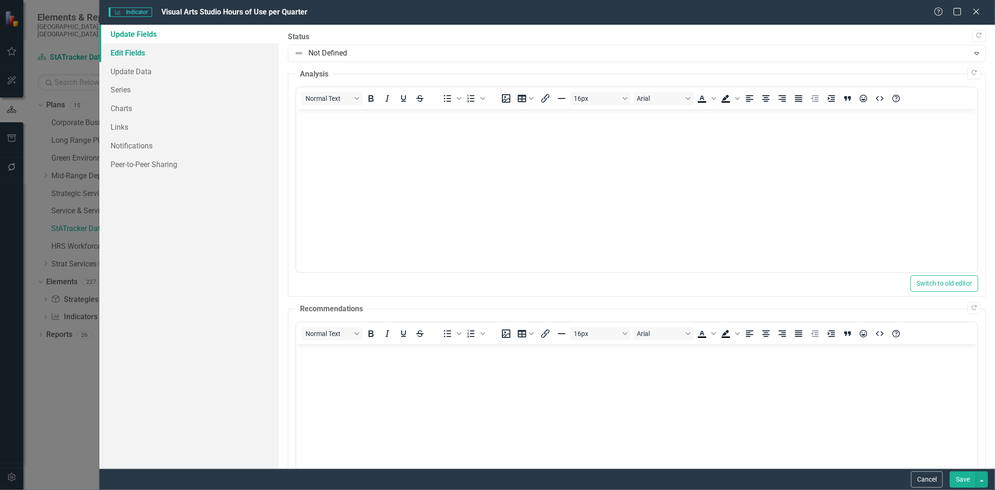
click at [137, 47] on link "Edit Fields" at bounding box center [188, 52] width 179 height 19
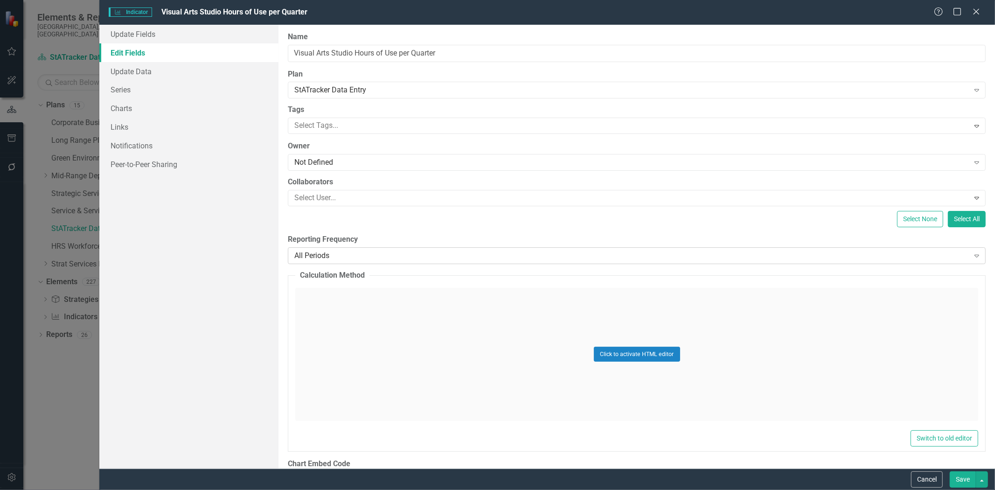
click at [332, 260] on div "All Periods" at bounding box center [631, 255] width 674 height 11
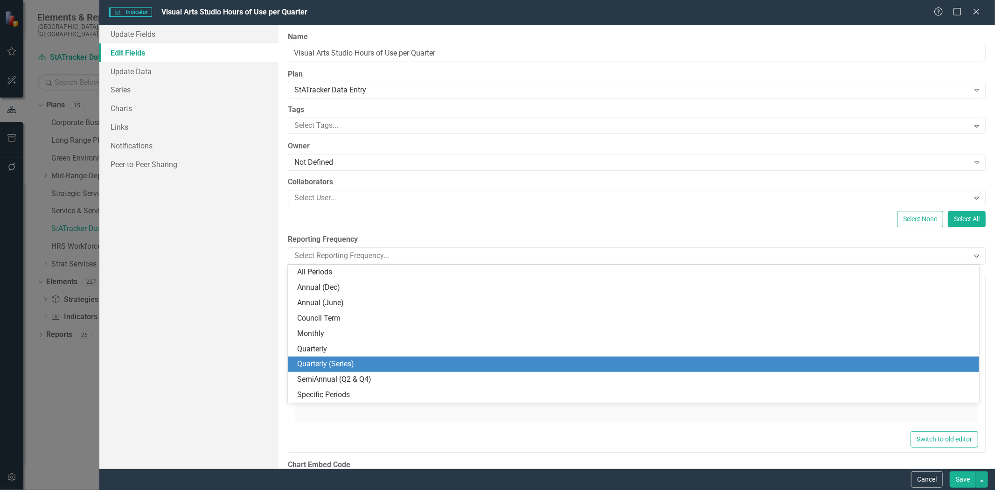
click at [333, 366] on div "Quarterly (Series)" at bounding box center [635, 364] width 676 height 11
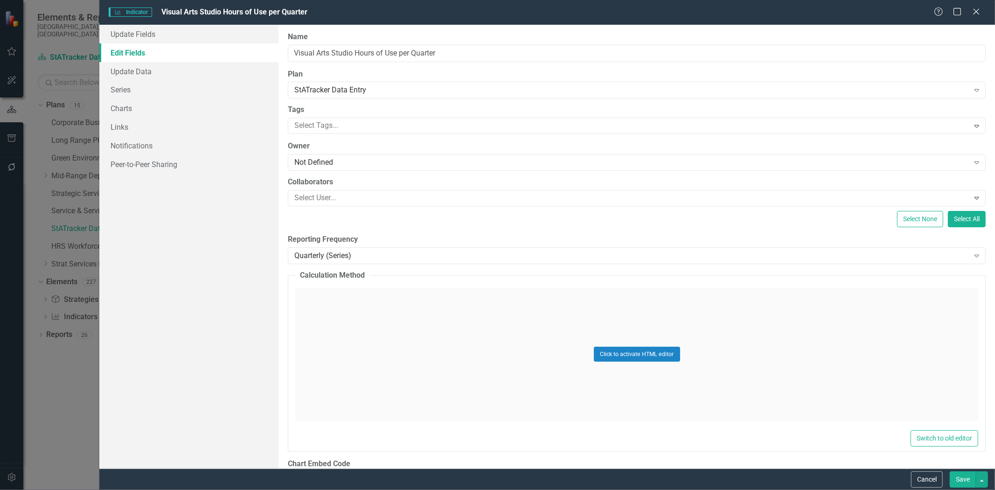
click at [954, 476] on button "Save" at bounding box center [962, 479] width 26 height 16
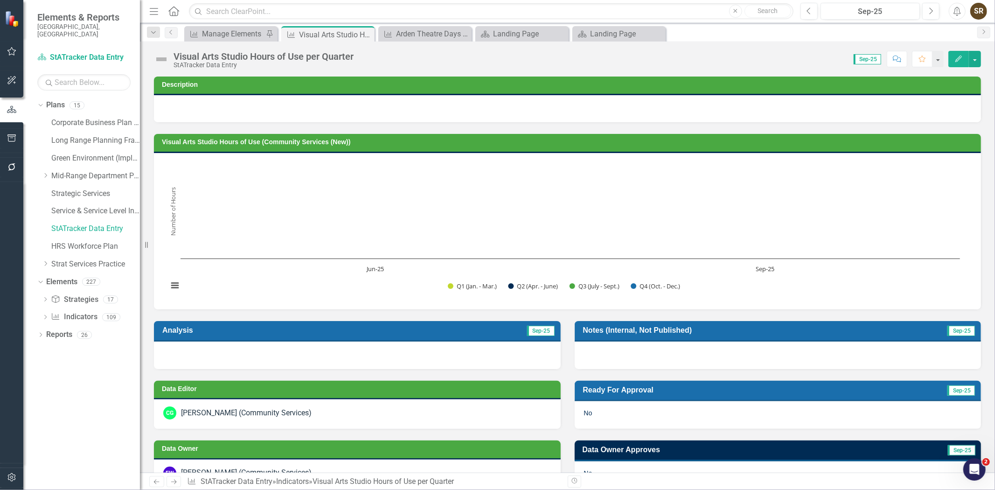
click at [959, 59] on icon "Edit" at bounding box center [958, 58] width 8 height 7
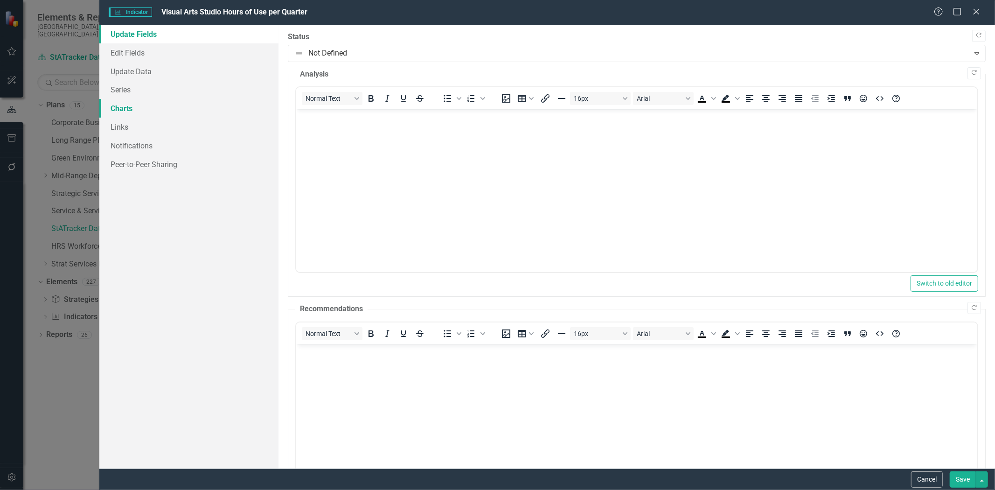
click at [118, 109] on link "Charts" at bounding box center [188, 108] width 179 height 19
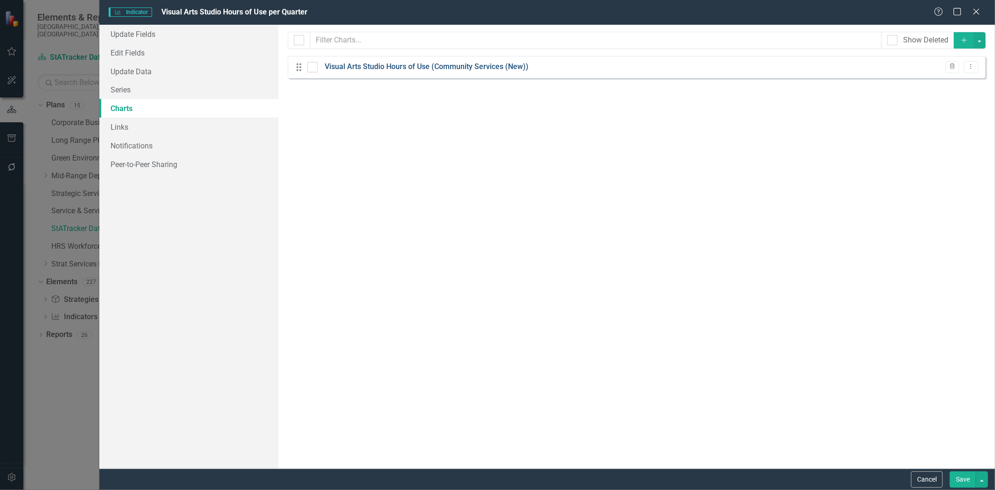
click at [356, 68] on link "Visual Arts Studio Hours of Use (Community Services (New))" at bounding box center [427, 67] width 204 height 11
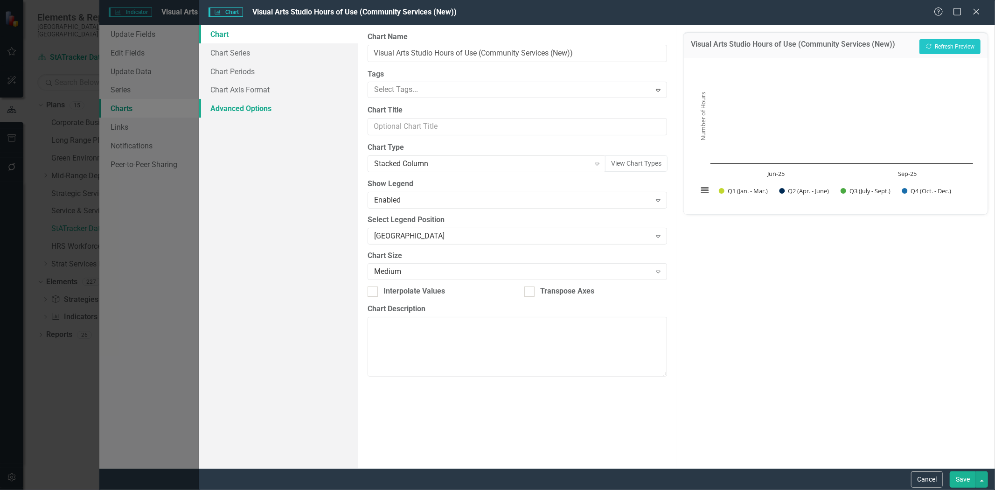
click at [248, 106] on link "Advanced Options" at bounding box center [278, 108] width 159 height 19
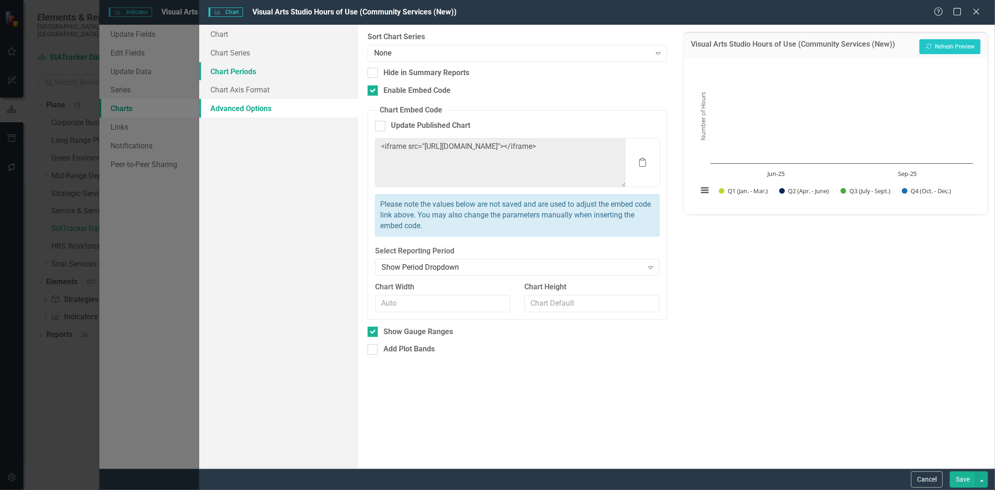
click at [251, 73] on link "Chart Periods" at bounding box center [278, 71] width 159 height 19
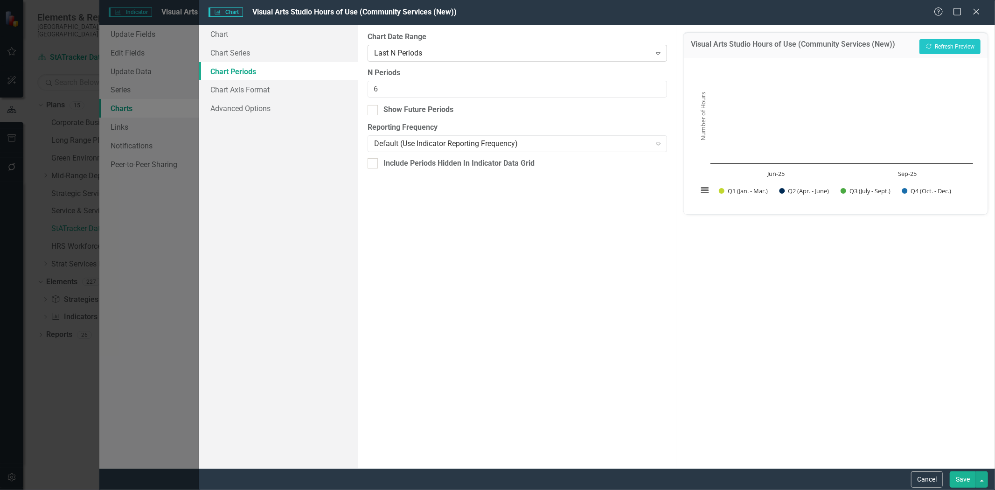
click at [422, 53] on div "Last N Periods" at bounding box center [512, 53] width 277 height 11
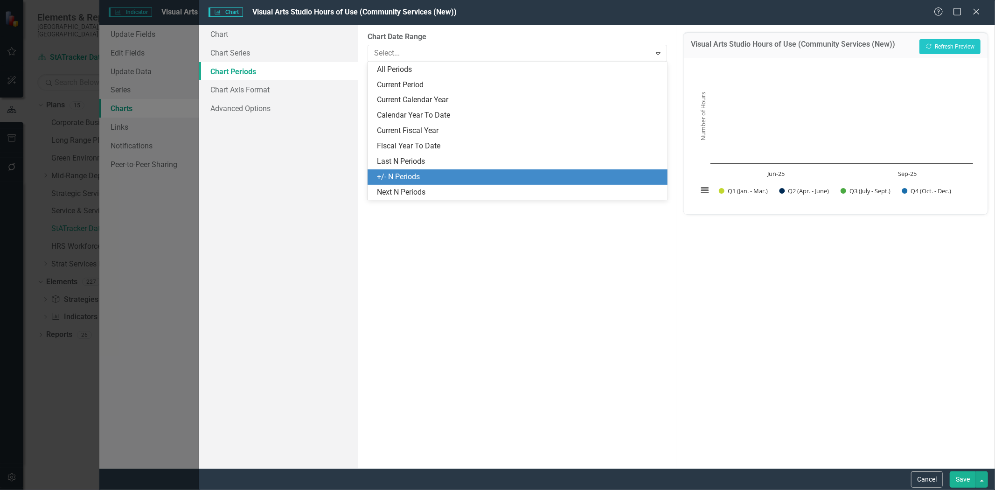
click at [410, 173] on div "+/- N Periods" at bounding box center [519, 177] width 285 height 11
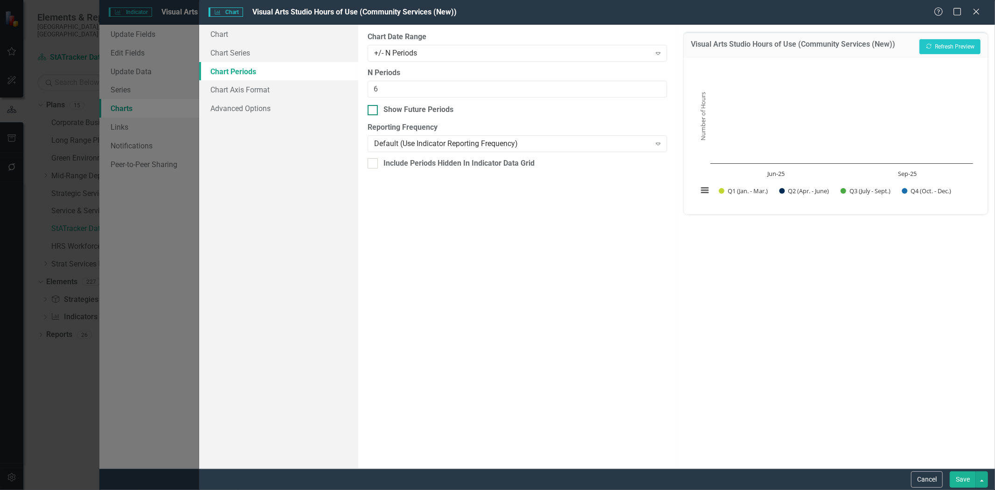
click at [371, 112] on div at bounding box center [372, 110] width 10 height 10
click at [371, 111] on input "Show Future Periods" at bounding box center [370, 108] width 6 height 6
checkbox input "true"
drag, startPoint x: 383, startPoint y: 92, endPoint x: 366, endPoint y: 91, distance: 17.3
click at [366, 91] on div "From this tab, you define the periods you want included in the chart. For examp…" at bounding box center [517, 246] width 318 height 443
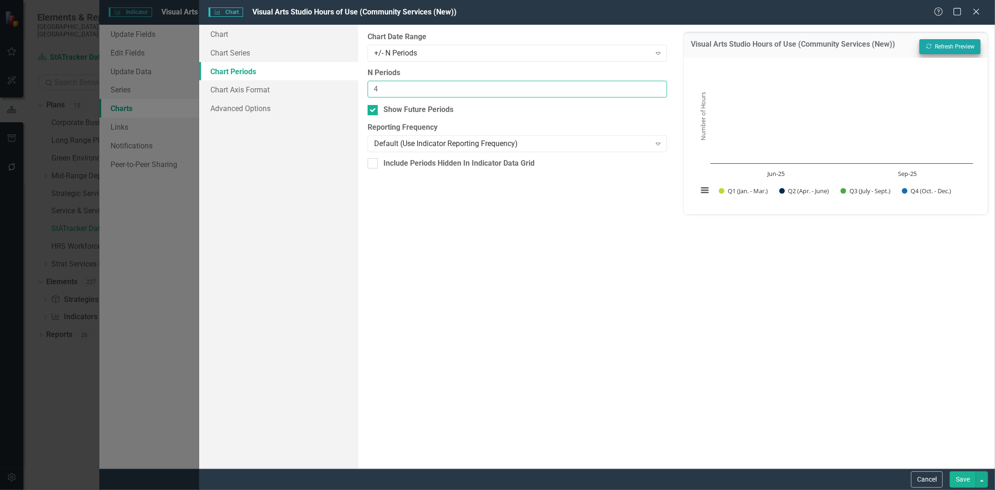
type input "4"
click at [936, 45] on button "Recalculate Refresh Preview" at bounding box center [949, 46] width 61 height 15
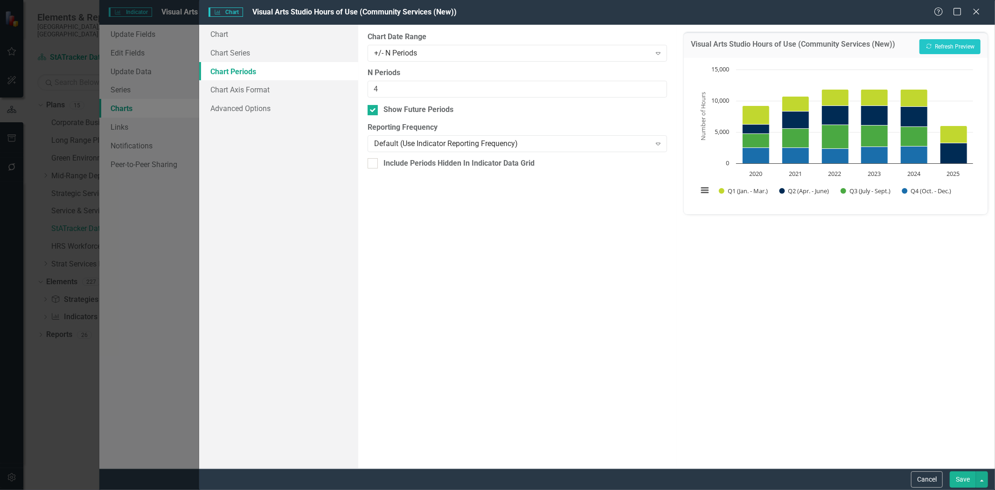
click at [962, 478] on button "Save" at bounding box center [962, 479] width 26 height 16
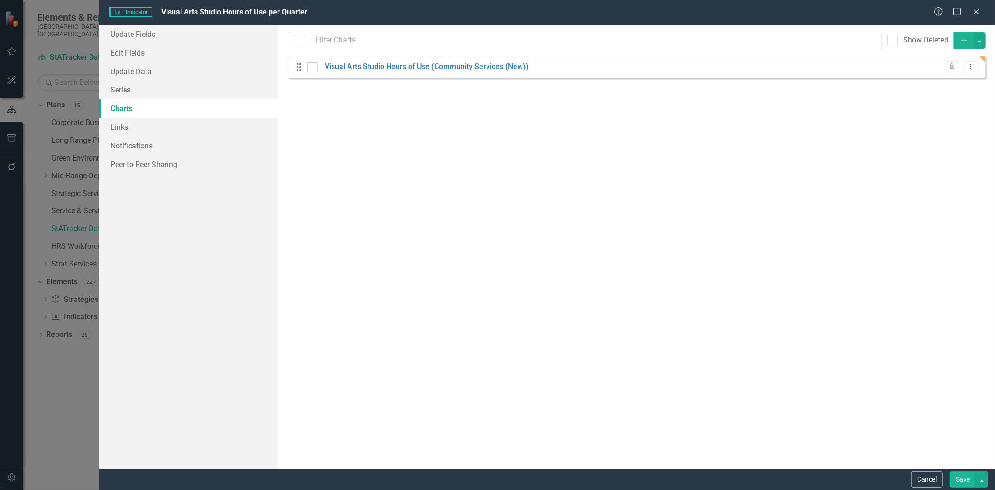
click at [961, 475] on button "Save" at bounding box center [962, 479] width 26 height 16
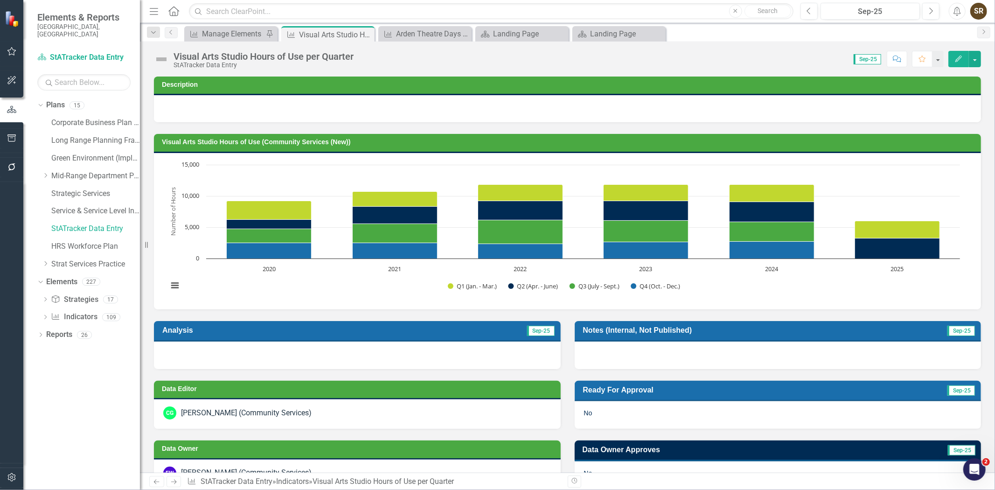
click at [958, 62] on button "Edit" at bounding box center [958, 59] width 21 height 16
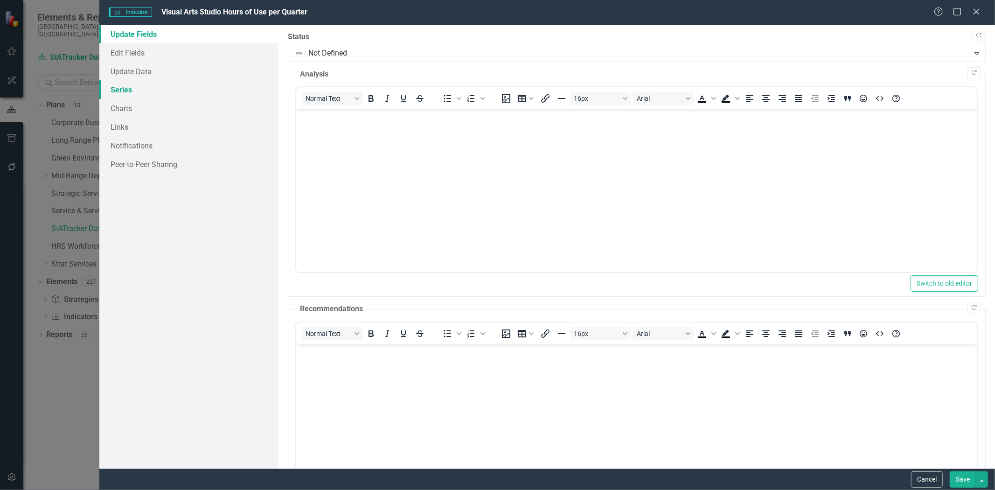
click at [124, 90] on link "Series" at bounding box center [188, 89] width 179 height 19
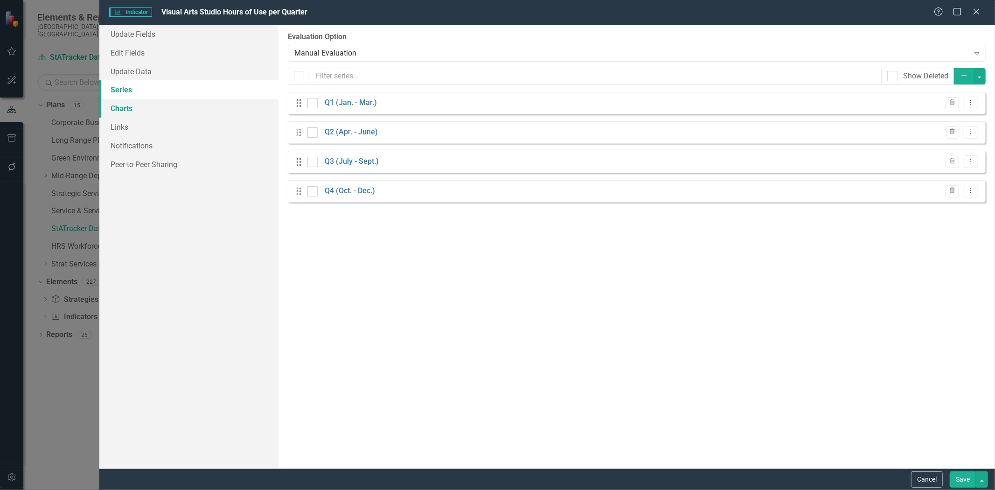
click at [128, 101] on link "Charts" at bounding box center [188, 108] width 179 height 19
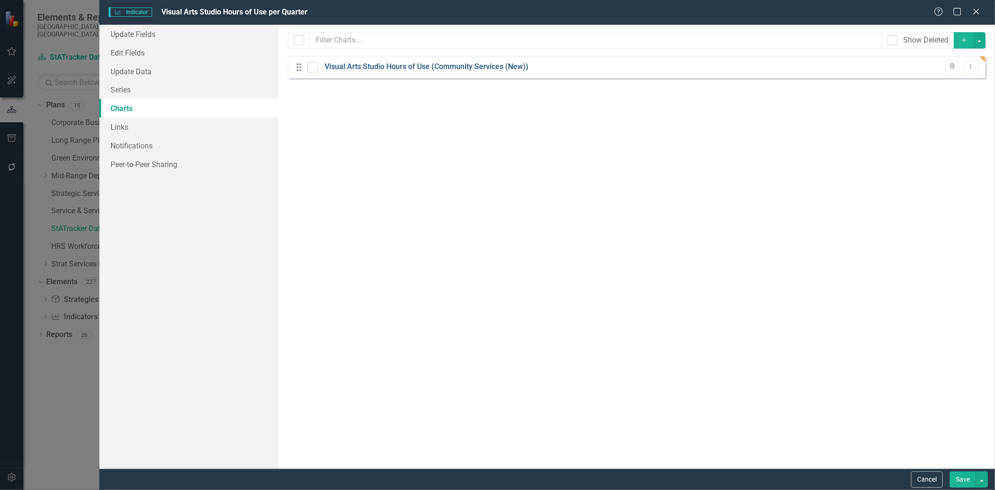
click at [373, 69] on link "Visual Arts Studio Hours of Use (Community Services (New))" at bounding box center [427, 67] width 204 height 11
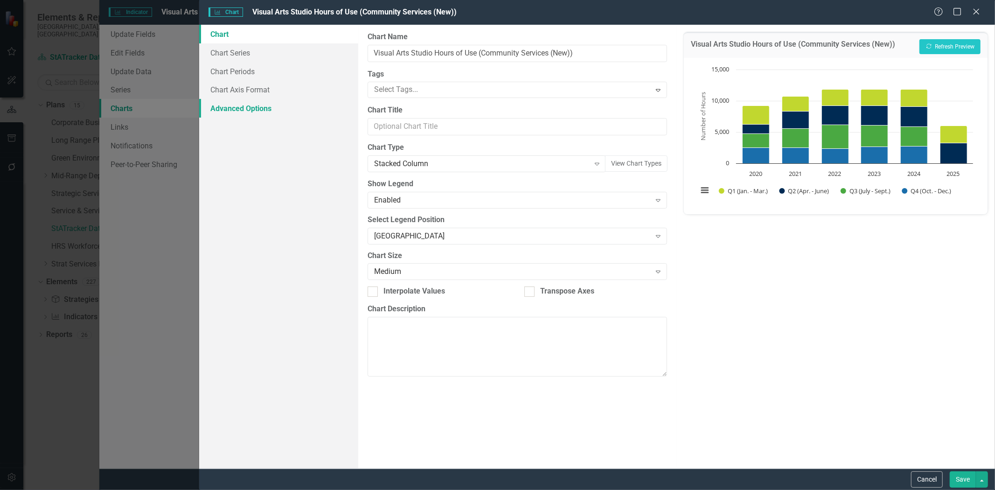
click at [226, 108] on link "Advanced Options" at bounding box center [278, 108] width 159 height 19
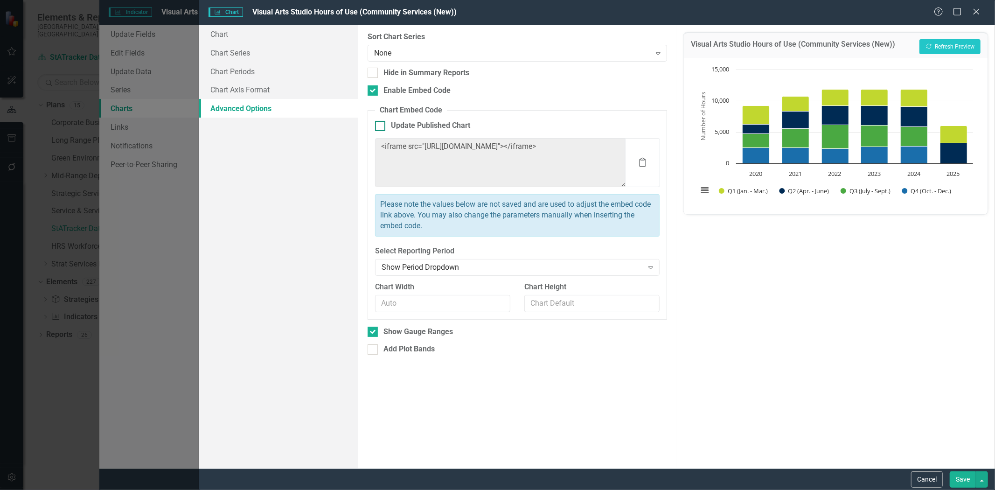
click at [382, 124] on div at bounding box center [380, 126] width 10 height 10
click at [381, 124] on input "Update Published Chart" at bounding box center [378, 124] width 6 height 6
checkbox input "true"
click at [374, 333] on div at bounding box center [372, 331] width 10 height 10
click at [374, 332] on input "Show Gauge Ranges" at bounding box center [370, 329] width 6 height 6
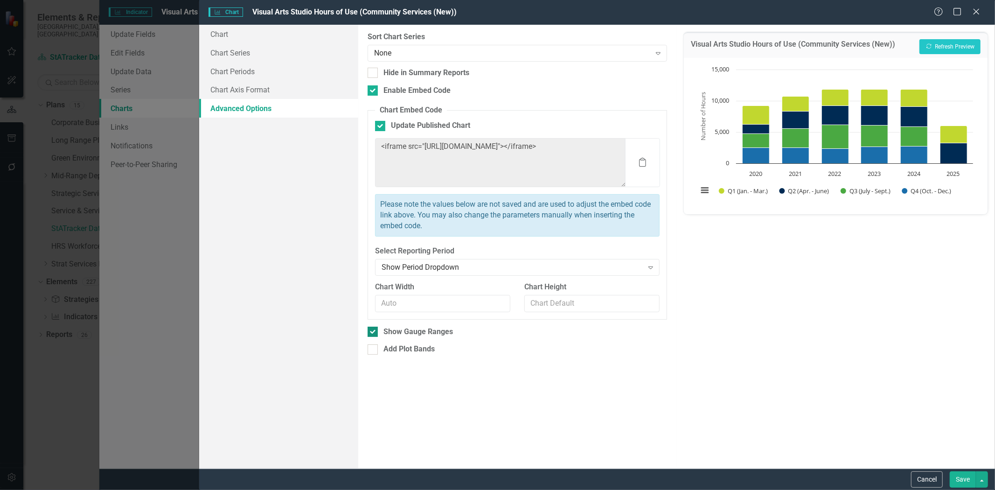
checkbox input "false"
click at [963, 481] on button "Save" at bounding box center [962, 479] width 26 height 16
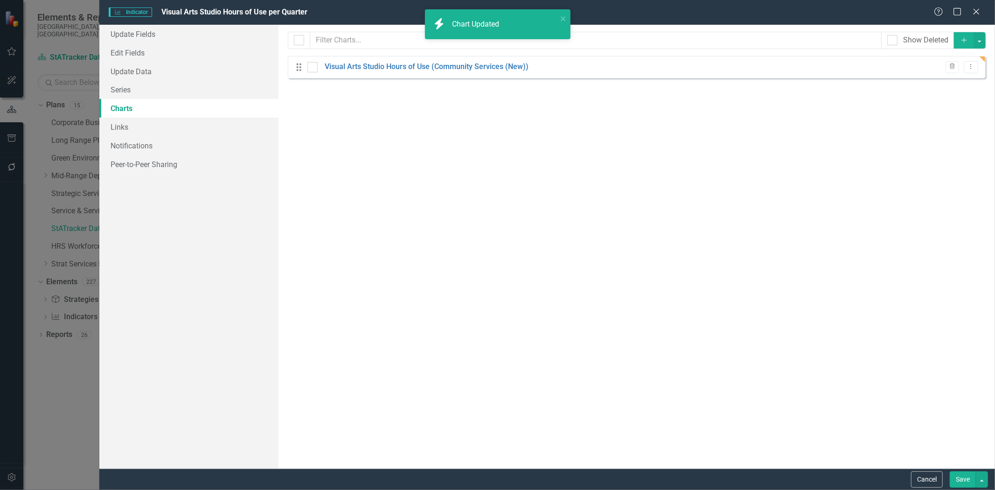
click at [961, 477] on button "Save" at bounding box center [962, 479] width 26 height 16
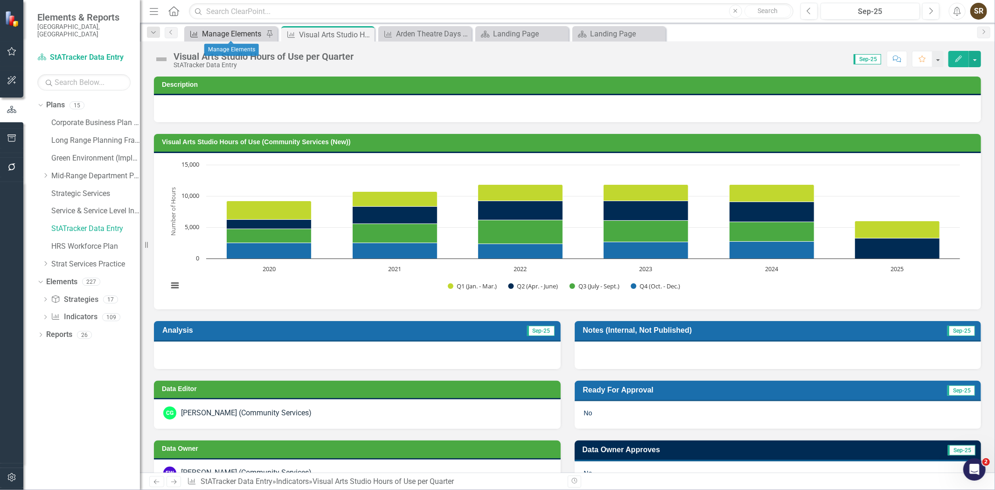
click at [232, 38] on div "Manage Elements" at bounding box center [233, 34] width 62 height 12
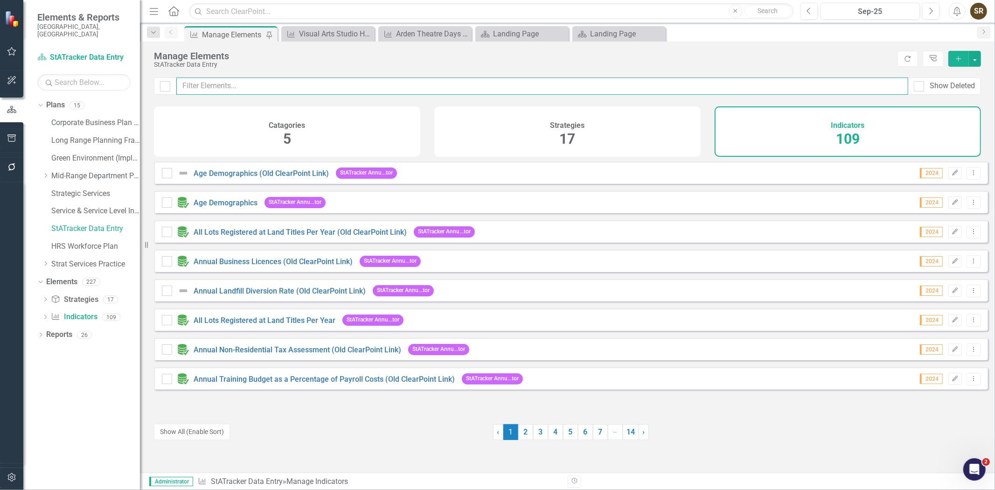
click at [232, 85] on input "text" at bounding box center [542, 85] width 732 height 17
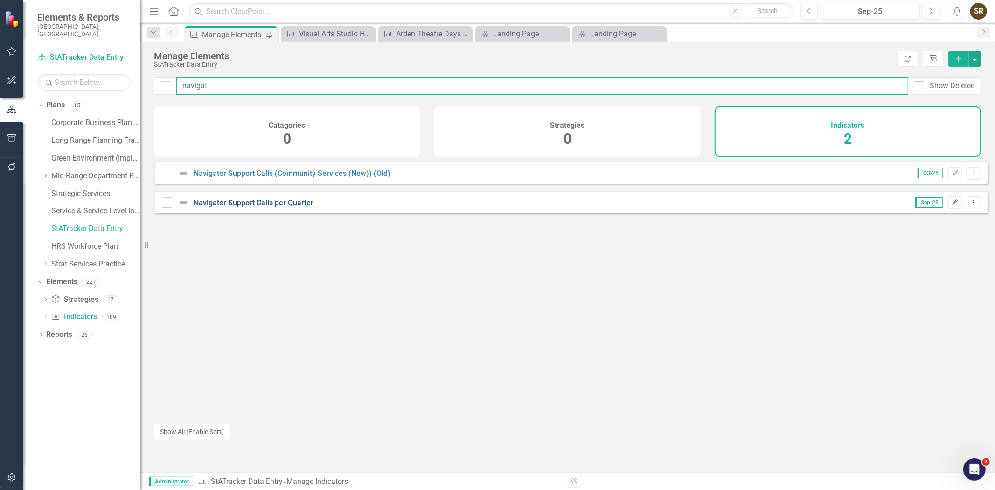
type input "navigat"
click at [263, 207] on link "Navigator Support Calls per Quarter" at bounding box center [254, 202] width 120 height 9
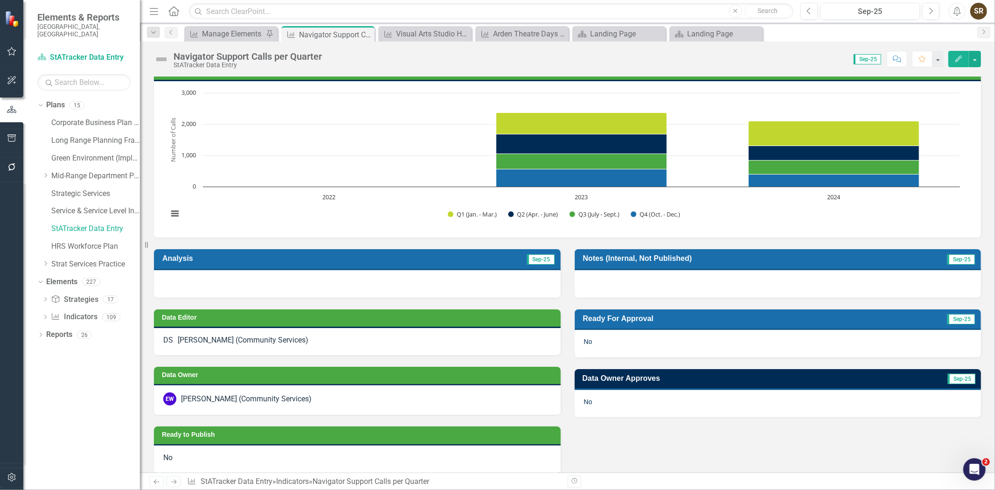
scroll to position [54, 0]
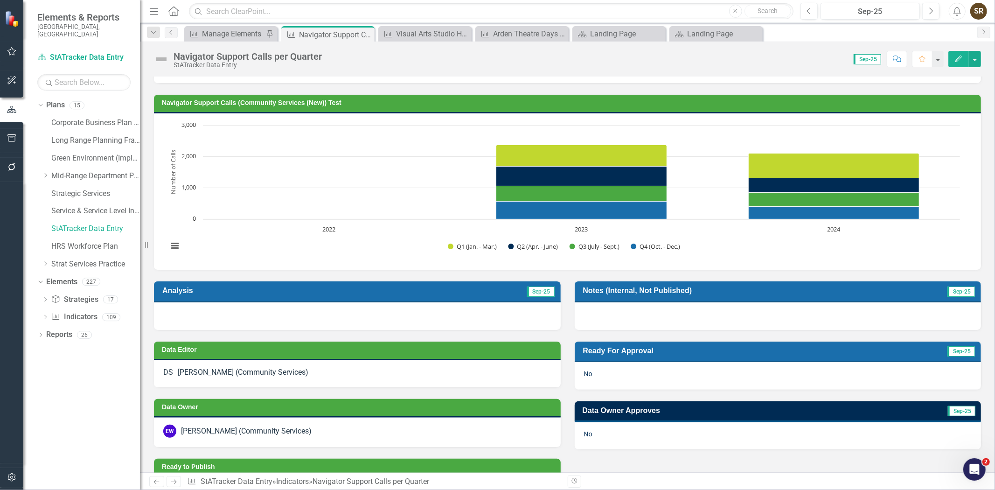
click at [956, 60] on icon "Edit" at bounding box center [958, 58] width 8 height 7
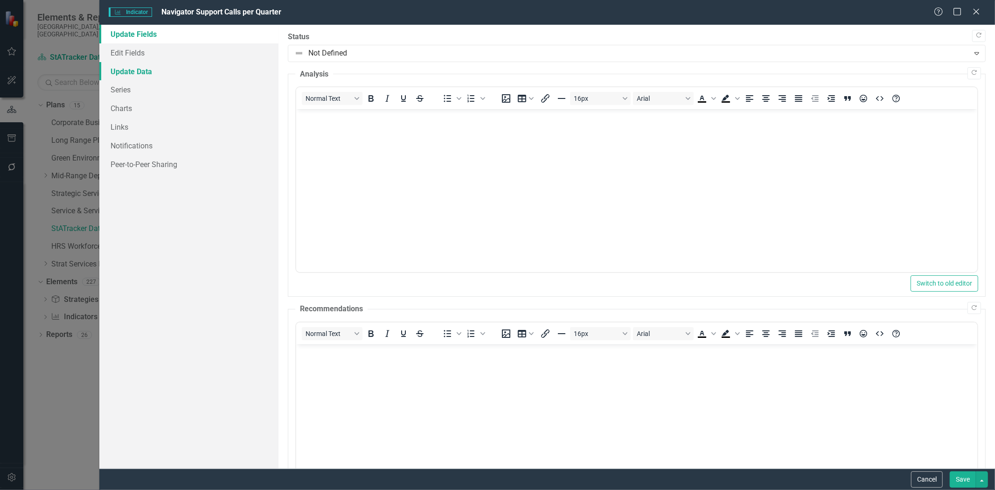
scroll to position [0, 0]
click at [131, 49] on link "Edit Fields" at bounding box center [188, 52] width 179 height 19
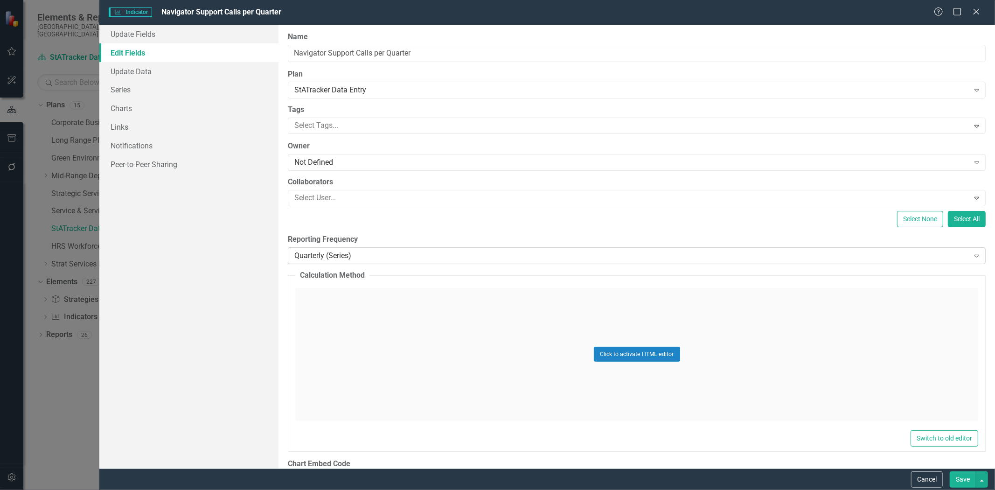
click at [343, 249] on div "Quarterly (Series) Expand" at bounding box center [637, 255] width 698 height 17
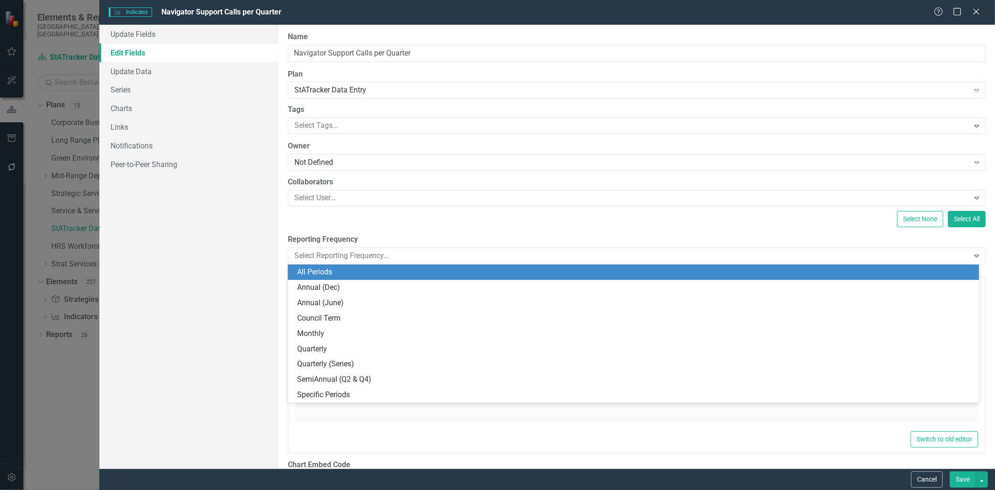
click at [342, 271] on div "All Periods" at bounding box center [635, 272] width 676 height 11
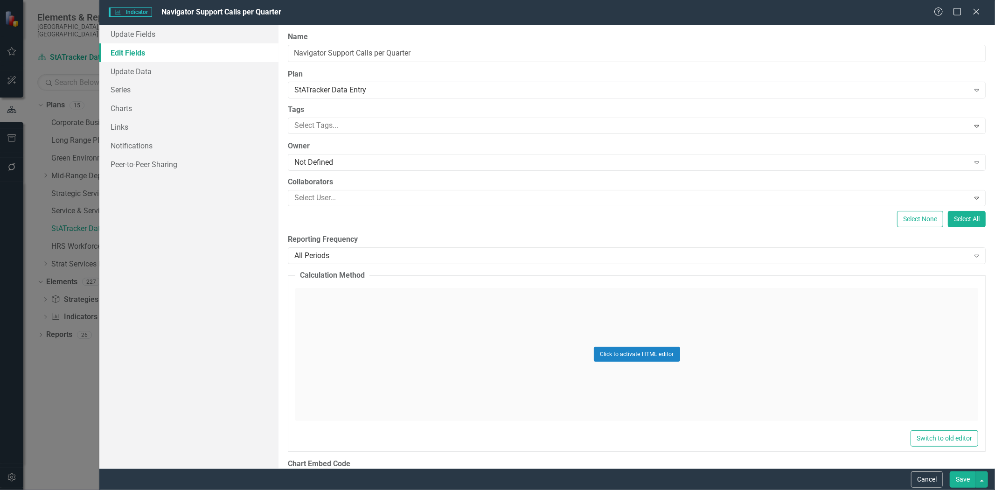
click at [959, 477] on button "Save" at bounding box center [962, 479] width 26 height 16
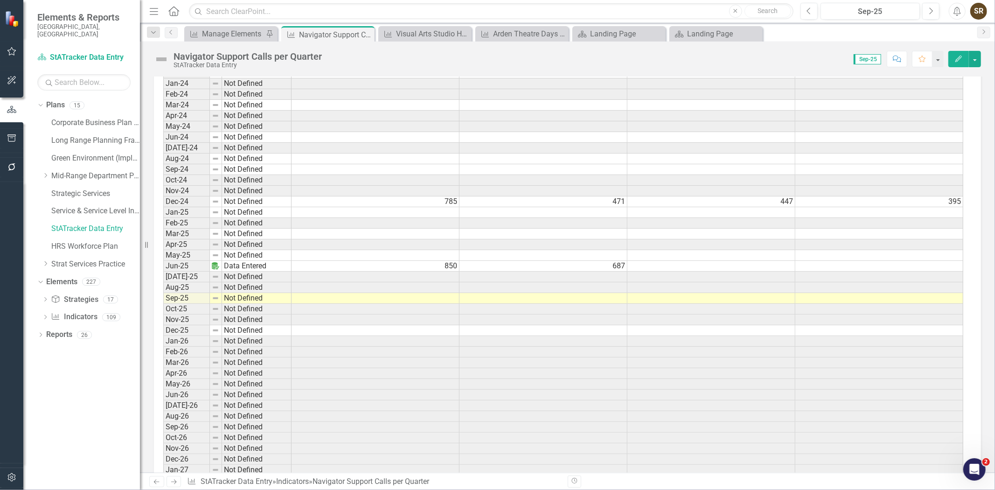
scroll to position [1964, 0]
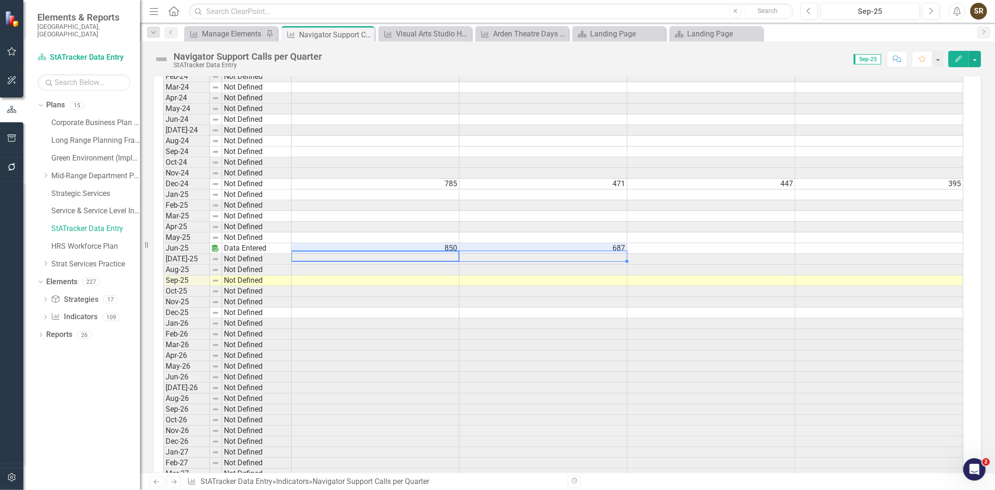
drag, startPoint x: 440, startPoint y: 257, endPoint x: 502, endPoint y: 257, distance: 62.0
click at [502, 254] on tr "Jun-25 Data Entered 850 687" at bounding box center [563, 248] width 800 height 11
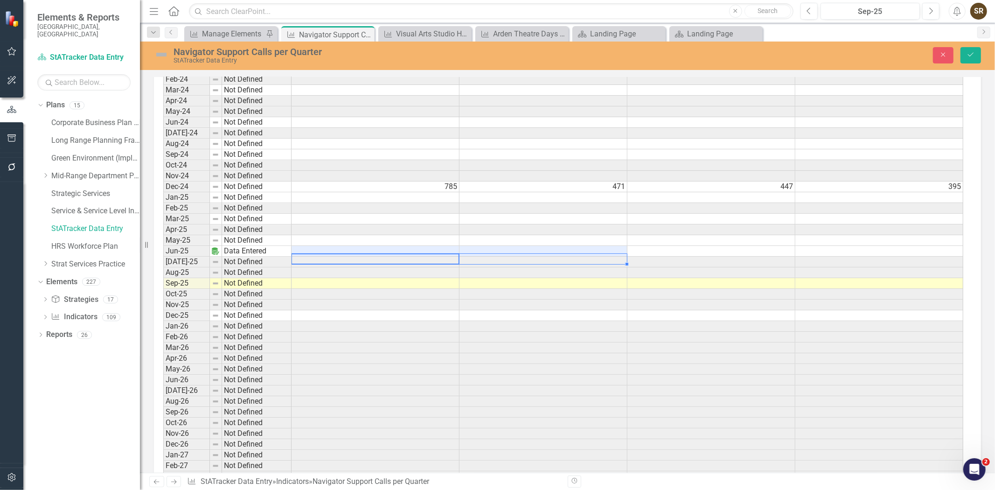
scroll to position [1966, 0]
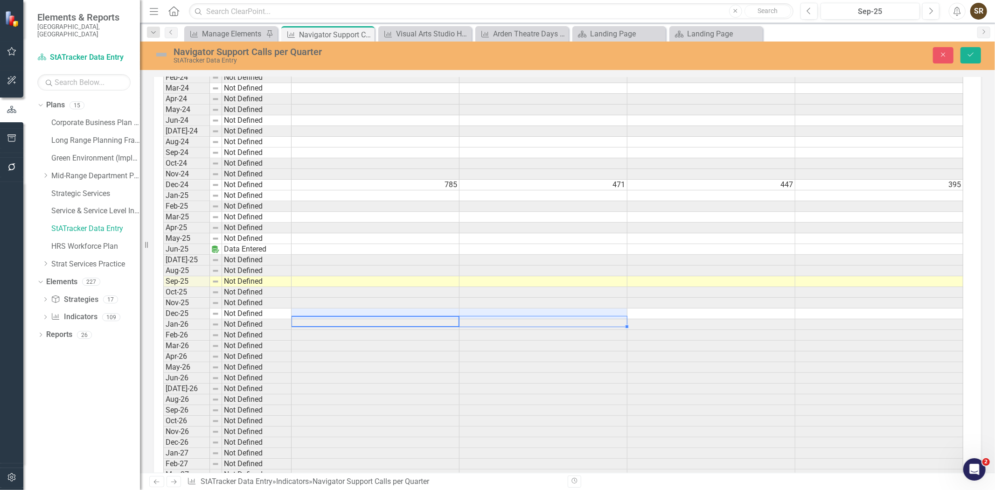
drag, startPoint x: 369, startPoint y: 319, endPoint x: 473, endPoint y: 321, distance: 104.5
click at [473, 319] on tr "Dec-25 Not Defined" at bounding box center [563, 313] width 800 height 11
type textarea "850"
click at [975, 57] on icon "Save" at bounding box center [970, 54] width 8 height 7
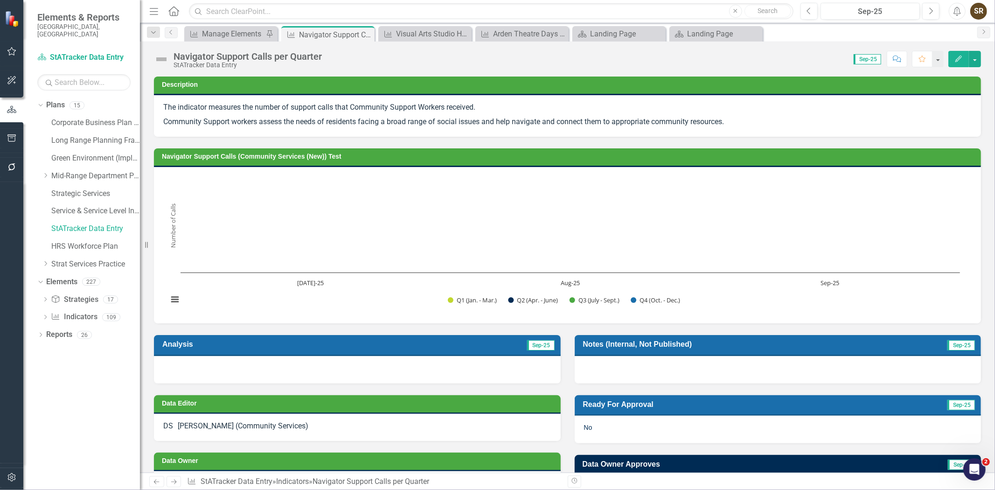
click at [957, 58] on icon "button" at bounding box center [958, 58] width 7 height 7
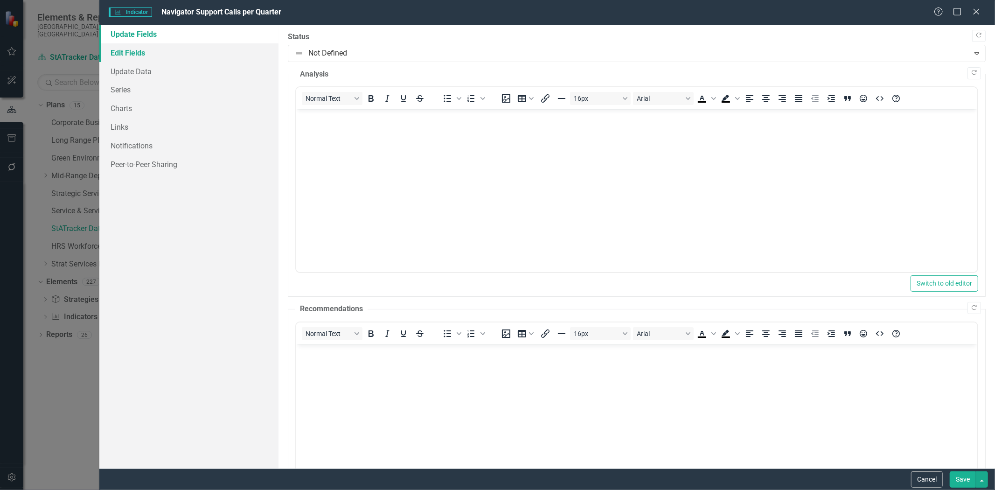
scroll to position [0, 0]
click at [141, 53] on link "Edit Fields" at bounding box center [188, 52] width 179 height 19
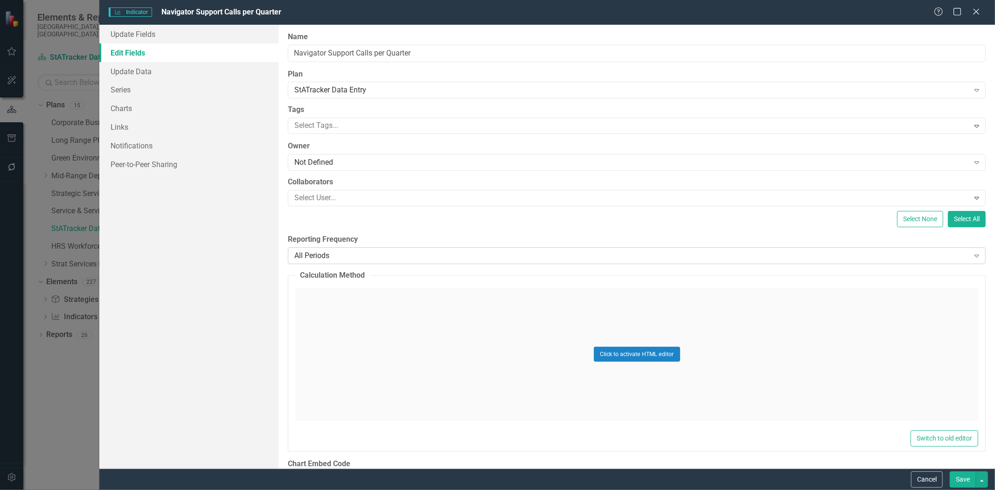
click at [350, 253] on div "All Periods" at bounding box center [631, 255] width 674 height 11
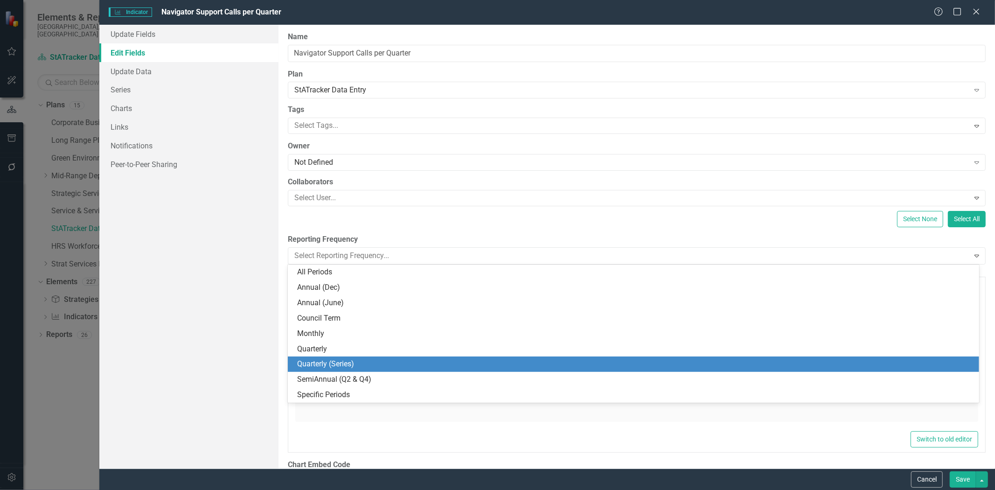
click at [337, 367] on div "Quarterly (Series)" at bounding box center [635, 364] width 676 height 11
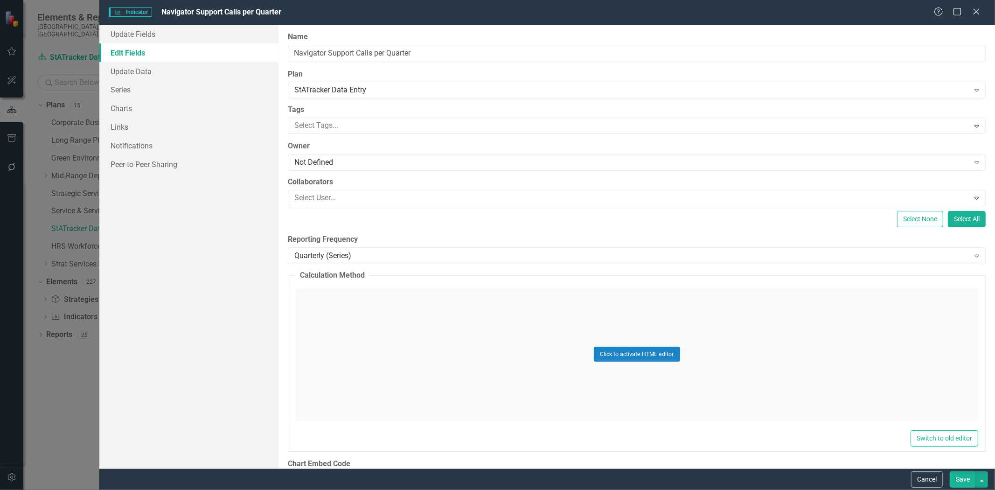
click at [964, 479] on button "Save" at bounding box center [962, 479] width 26 height 16
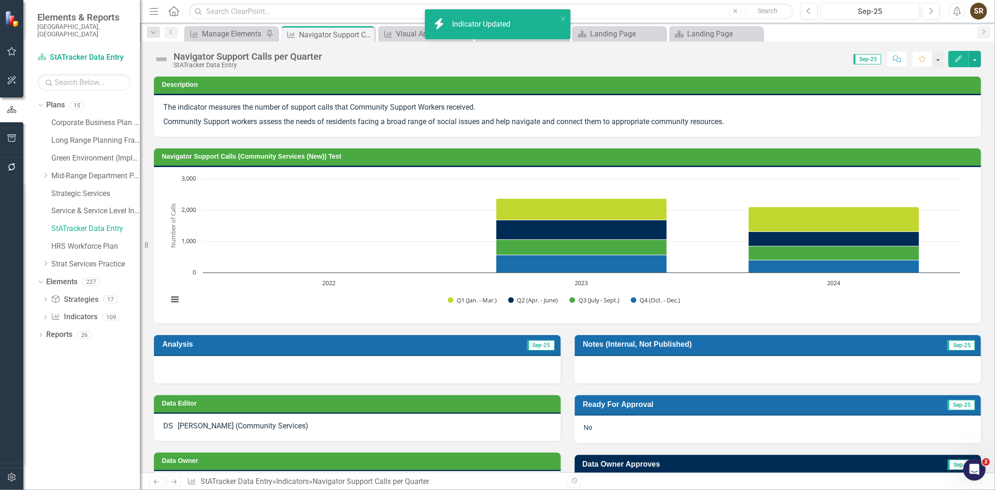
click at [557, 156] on h3 "Navigator Support Calls (Community Services (New)) Test" at bounding box center [569, 156] width 814 height 7
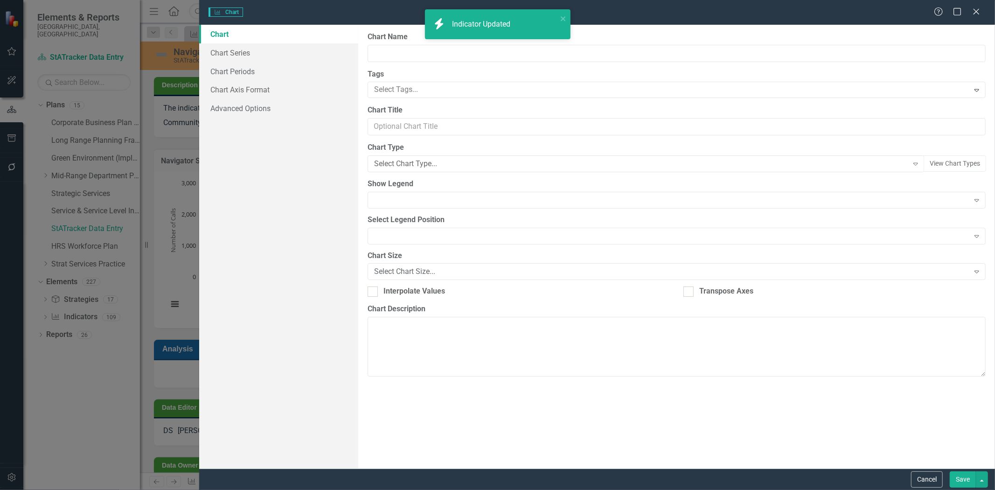
type input "Navigator Support Calls (Community Services (New)) Test"
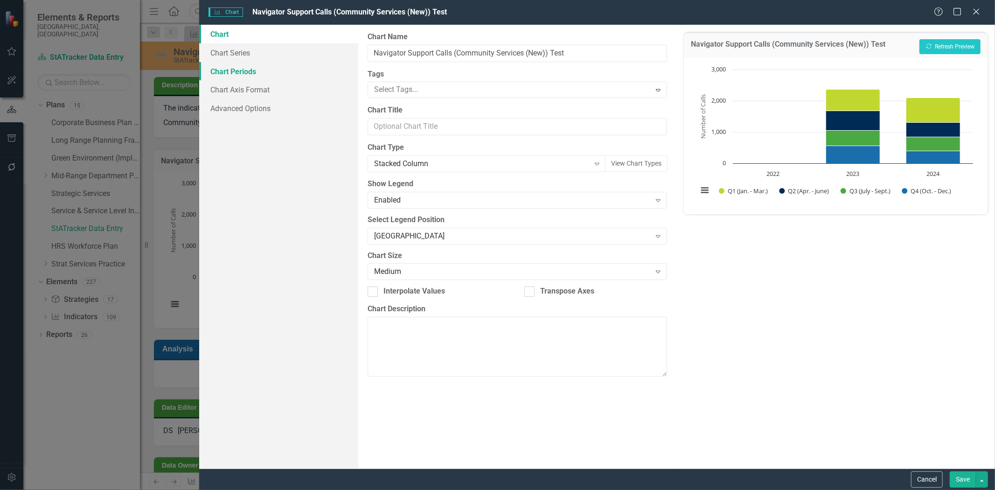
click at [229, 73] on link "Chart Periods" at bounding box center [278, 71] width 159 height 19
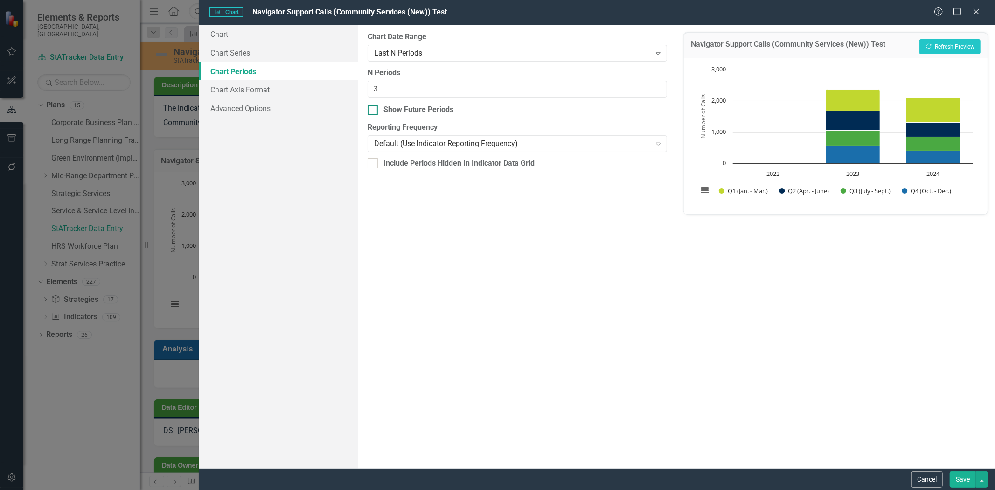
click at [374, 110] on div at bounding box center [372, 110] width 10 height 10
click at [374, 110] on input "Show Future Periods" at bounding box center [370, 108] width 6 height 6
checkbox input "true"
click at [956, 47] on button "Recalculate Refresh Preview" at bounding box center [949, 46] width 61 height 15
click at [485, 53] on div "Last N Periods" at bounding box center [512, 53] width 277 height 11
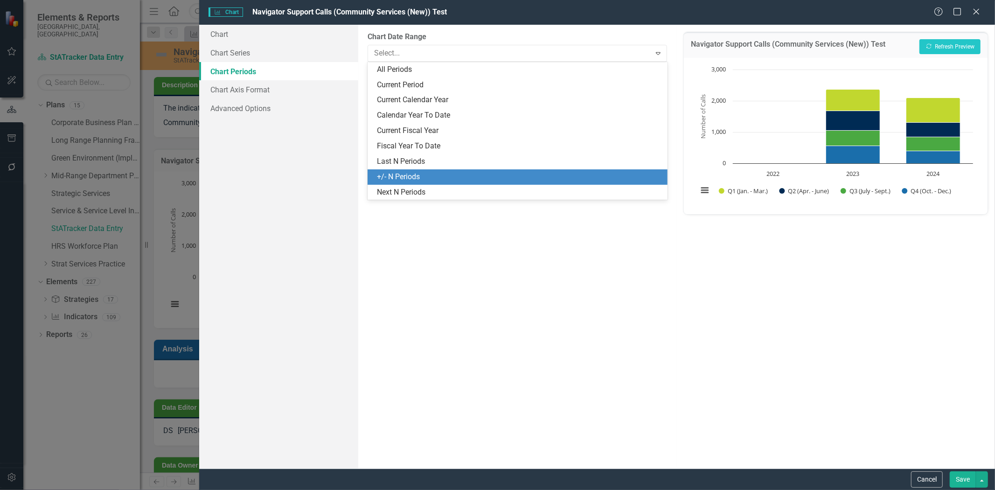
click at [439, 175] on div "+/- N Periods" at bounding box center [519, 177] width 285 height 11
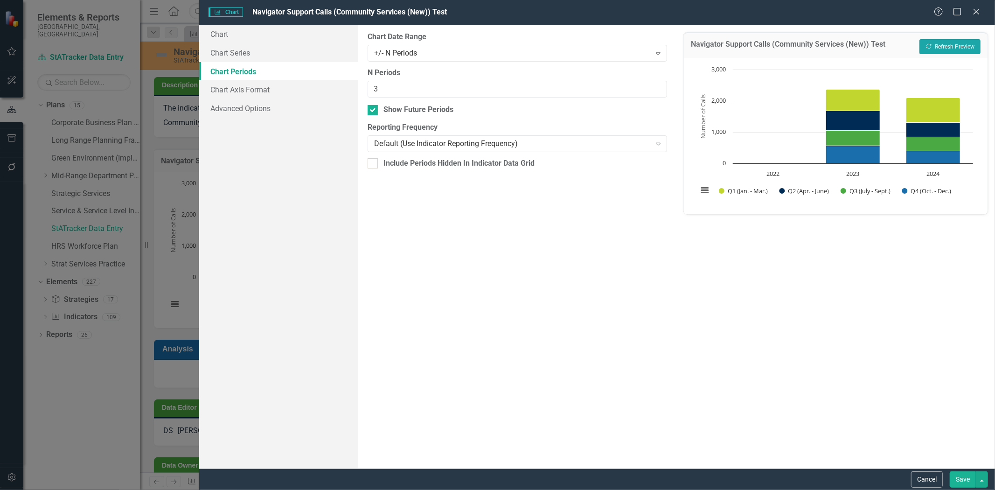
click at [929, 41] on button "Recalculate Refresh Preview" at bounding box center [949, 46] width 61 height 15
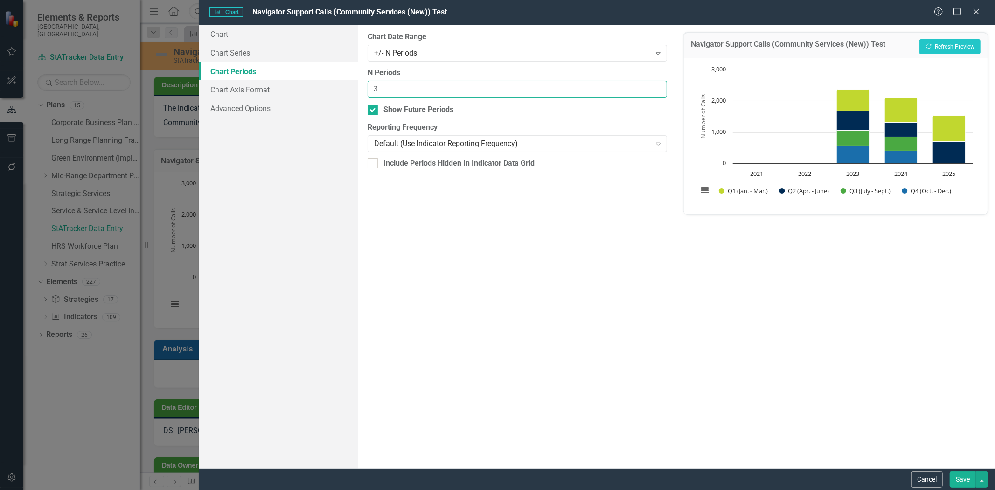
drag, startPoint x: 393, startPoint y: 90, endPoint x: 370, endPoint y: 90, distance: 22.4
click at [370, 90] on input "3" at bounding box center [517, 89] width 300 height 17
click at [935, 45] on button "Recalculate Refresh Preview" at bounding box center [949, 46] width 61 height 15
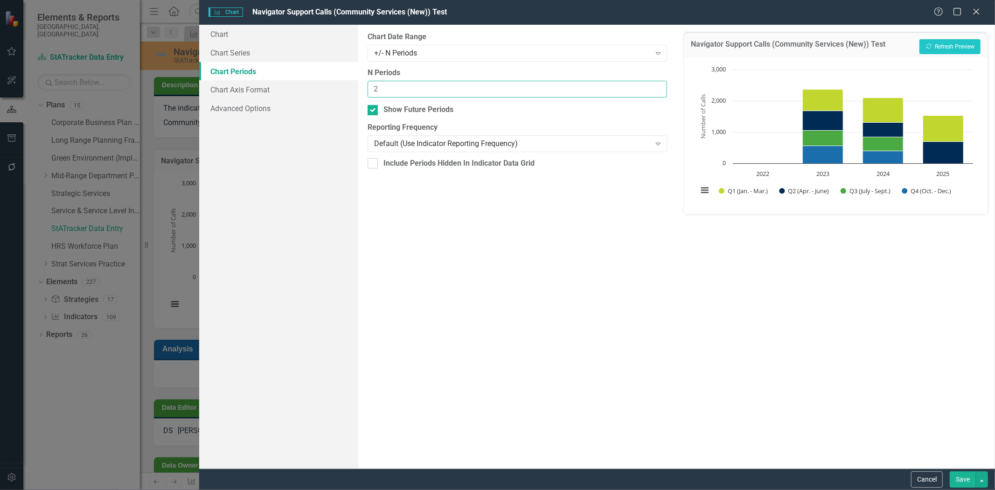
drag, startPoint x: 385, startPoint y: 87, endPoint x: 366, endPoint y: 90, distance: 18.9
click at [366, 90] on div "From this tab, you define the periods you want included in the chart. For examp…" at bounding box center [517, 246] width 318 height 443
type input "1"
click at [940, 47] on button "Recalculate Refresh Preview" at bounding box center [949, 46] width 61 height 15
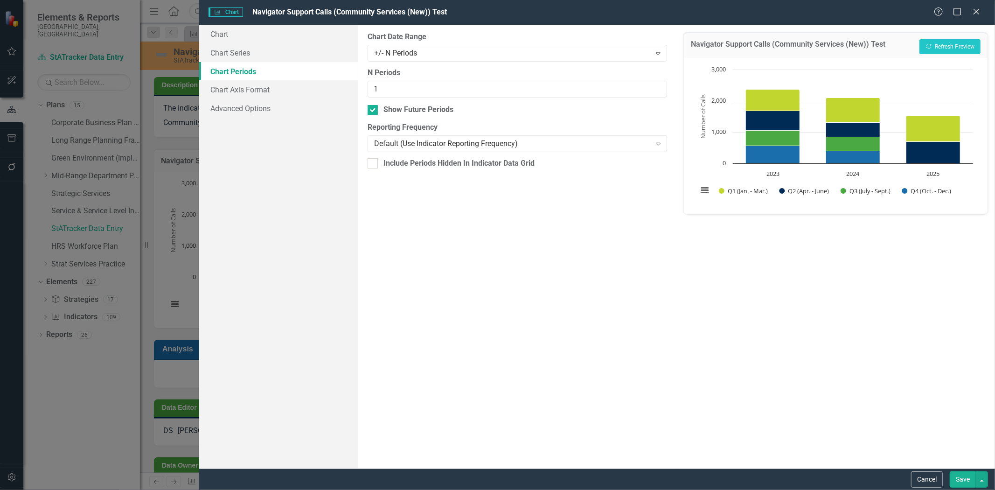
click at [961, 477] on button "Save" at bounding box center [962, 479] width 26 height 16
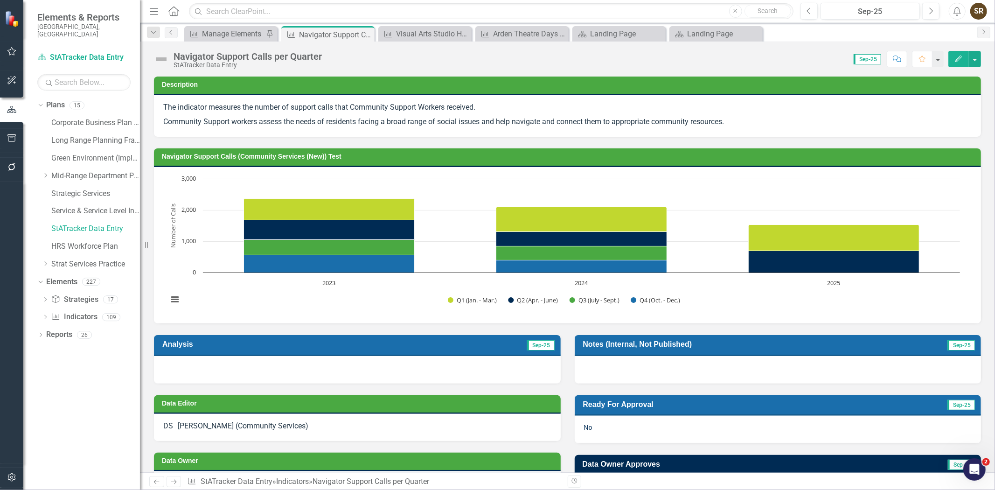
click at [957, 59] on icon "Edit" at bounding box center [958, 58] width 8 height 7
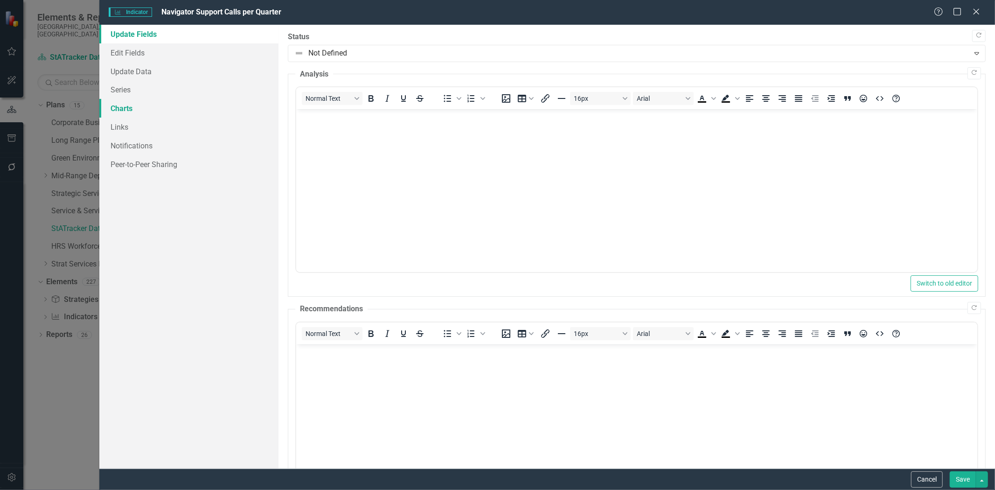
click at [116, 106] on link "Charts" at bounding box center [188, 108] width 179 height 19
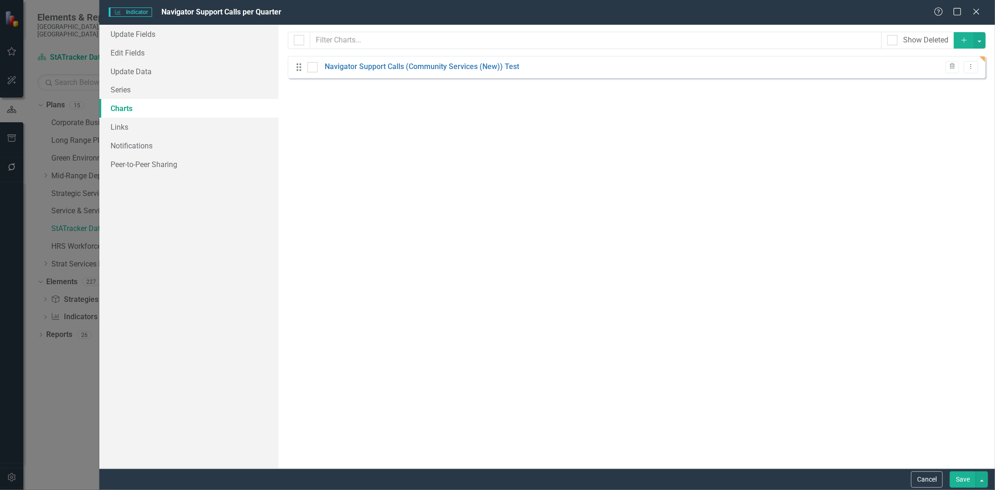
click at [362, 59] on div "Drag Navigator Support Calls (Community Services (New)) Test Trash Dropdown Menu" at bounding box center [637, 67] width 698 height 22
click at [362, 70] on link "Navigator Support Calls (Community Services (New)) Test" at bounding box center [422, 67] width 194 height 11
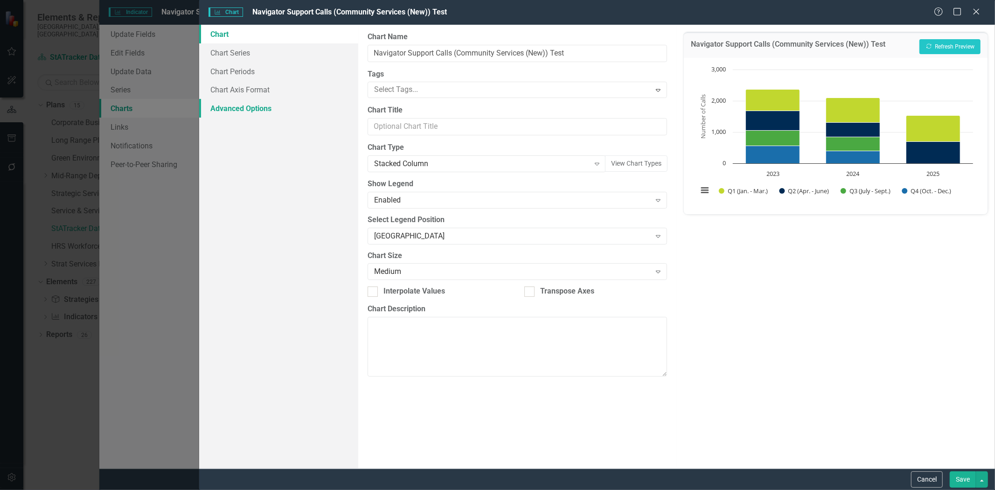
click at [260, 108] on link "Advanced Options" at bounding box center [278, 108] width 159 height 19
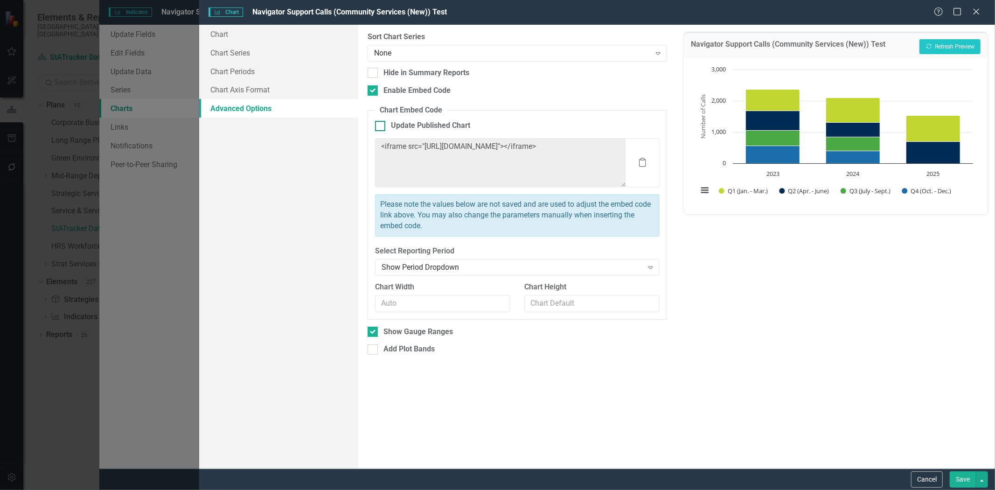
click at [380, 127] on div at bounding box center [380, 126] width 10 height 10
click at [380, 127] on input "Update Published Chart" at bounding box center [378, 124] width 6 height 6
checkbox input "true"
click at [370, 330] on input "Show Gauge Ranges" at bounding box center [370, 329] width 6 height 6
checkbox input "false"
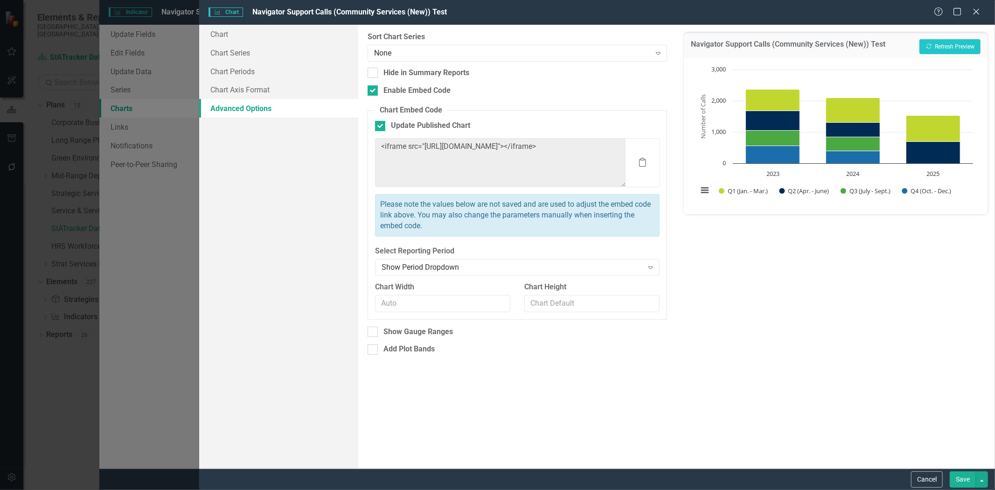
click at [962, 474] on button "Save" at bounding box center [962, 479] width 26 height 16
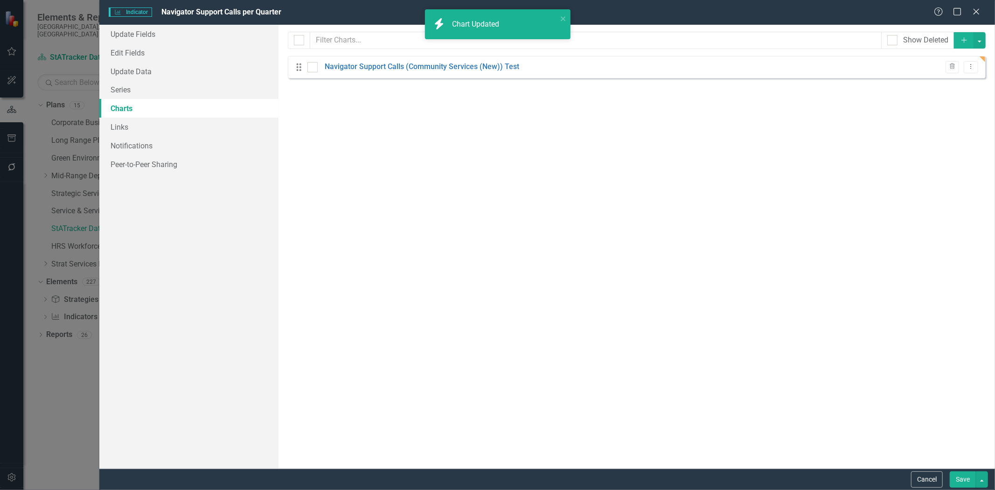
click at [958, 478] on button "Save" at bounding box center [962, 479] width 26 height 16
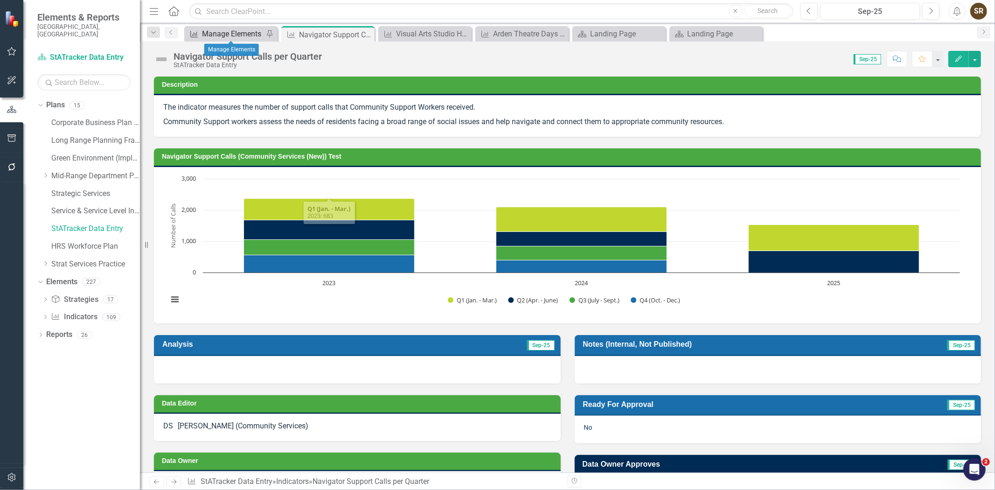
click at [234, 34] on div "Manage Elements" at bounding box center [233, 34] width 62 height 12
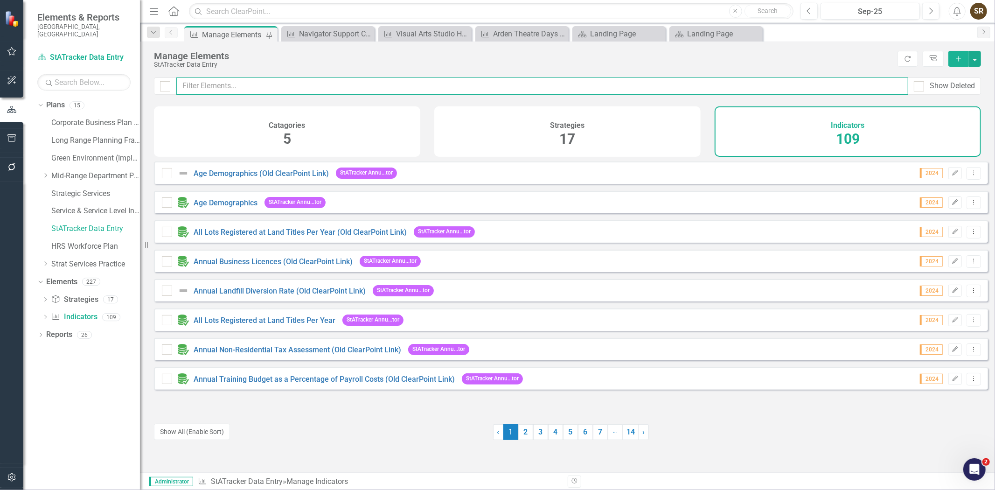
click at [232, 85] on input "text" at bounding box center [542, 85] width 732 height 17
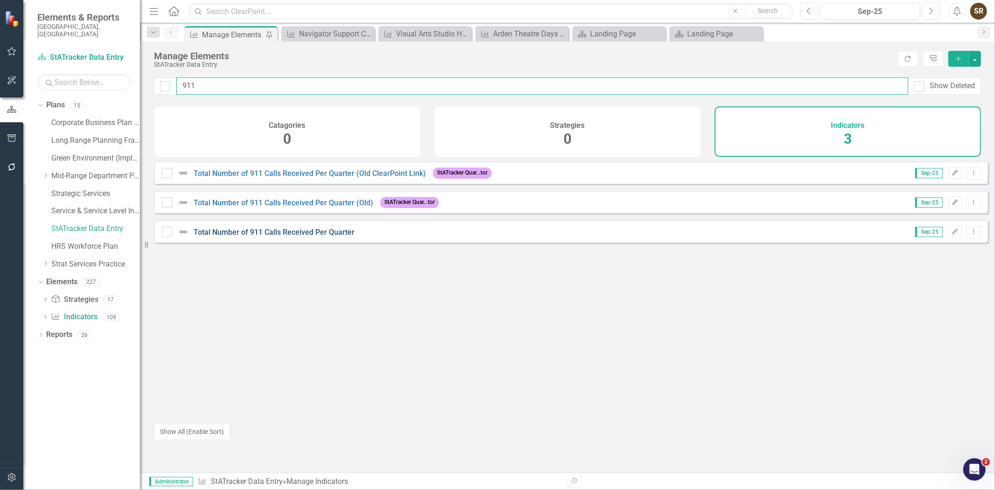
type input "911"
click at [271, 236] on link "Total Number of 911 Calls Received Per Quarter" at bounding box center [274, 232] width 161 height 9
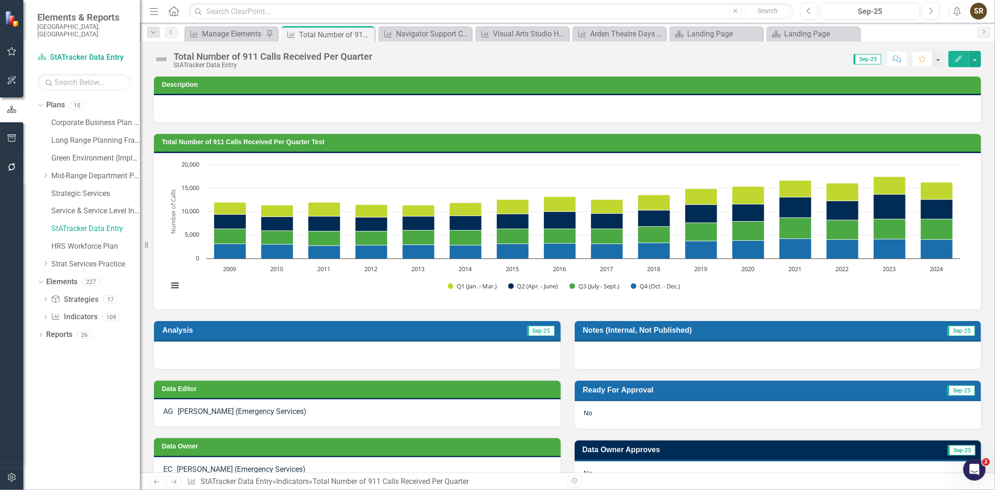
click at [957, 55] on icon "Edit" at bounding box center [958, 58] width 8 height 7
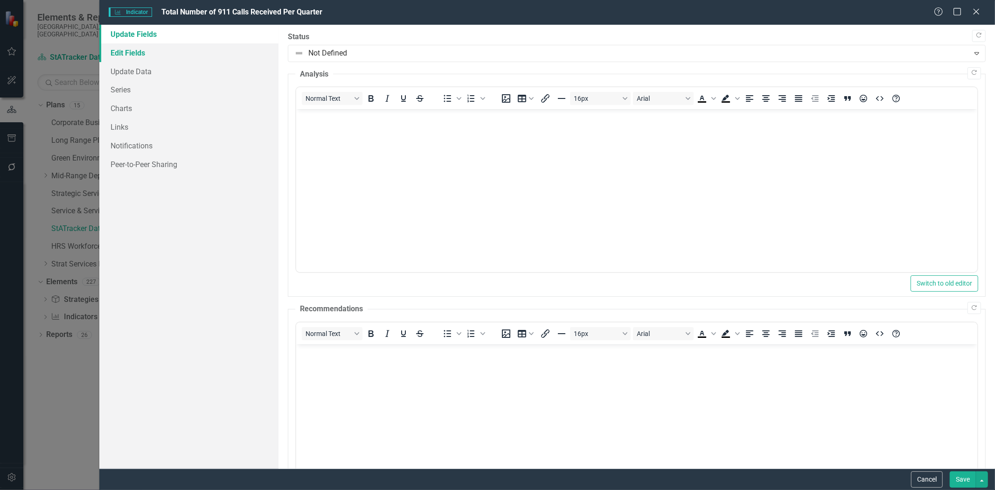
click at [126, 46] on link "Edit Fields" at bounding box center [188, 52] width 179 height 19
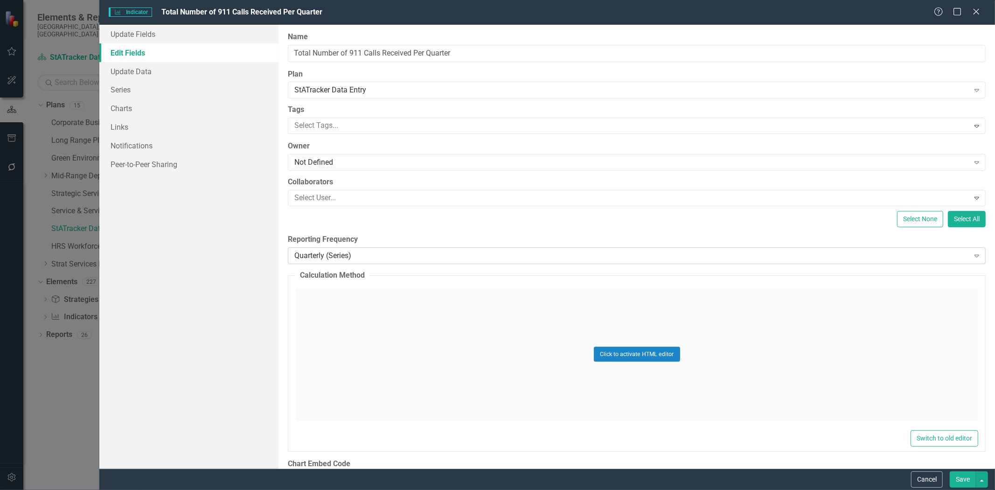
click at [360, 256] on div "Quarterly (Series)" at bounding box center [631, 255] width 674 height 11
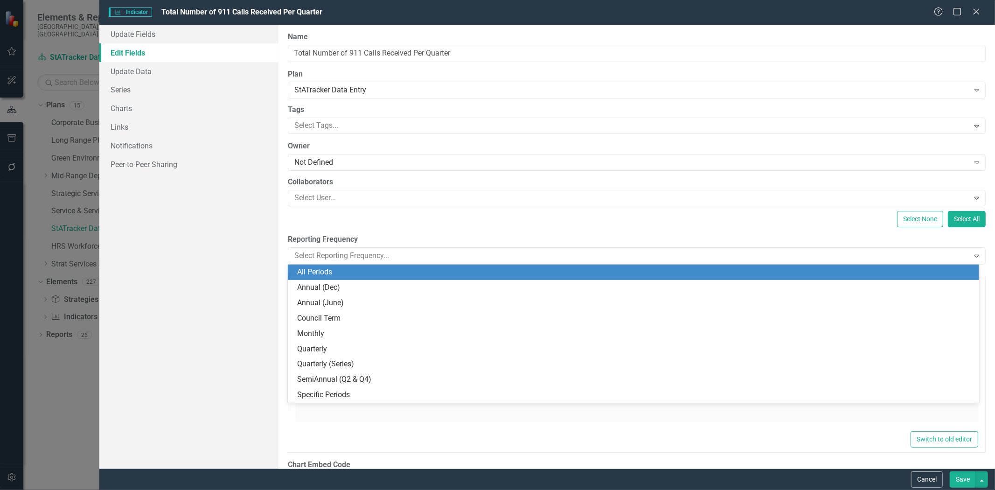
click at [358, 272] on div "All Periods" at bounding box center [635, 272] width 676 height 11
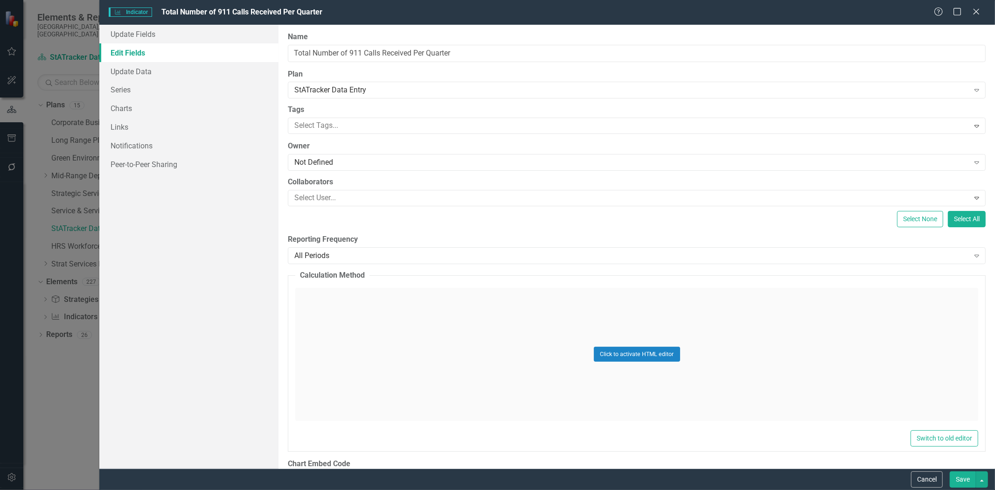
click at [965, 481] on button "Save" at bounding box center [962, 479] width 26 height 16
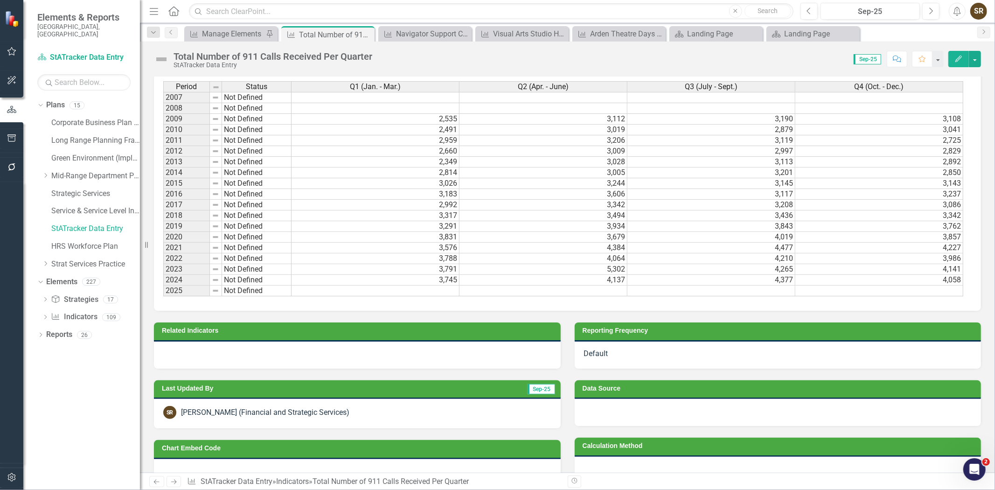
scroll to position [495, 0]
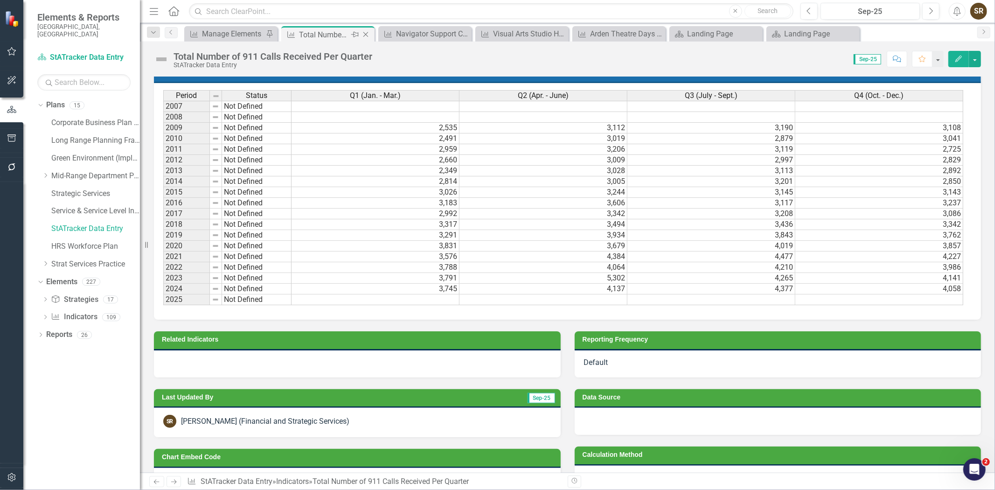
click at [366, 35] on icon at bounding box center [365, 34] width 5 height 5
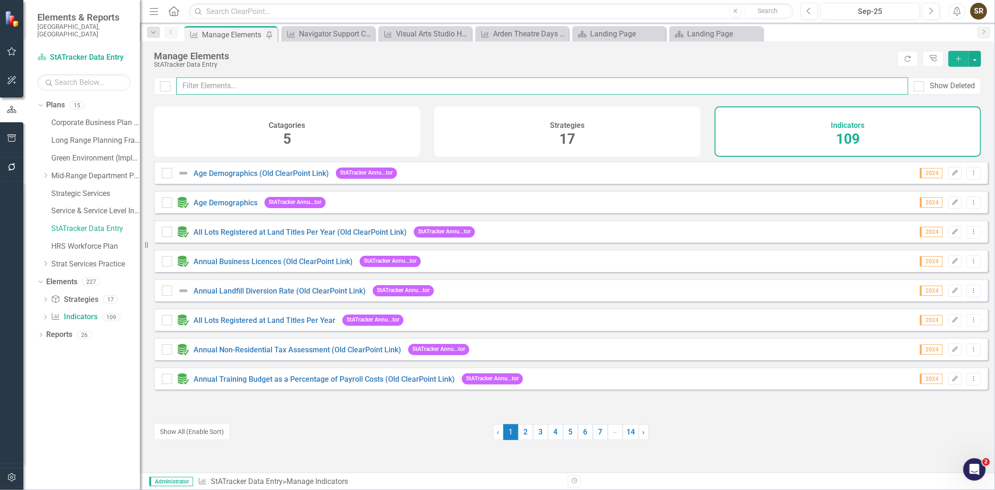
click at [248, 78] on input "text" at bounding box center [542, 85] width 732 height 17
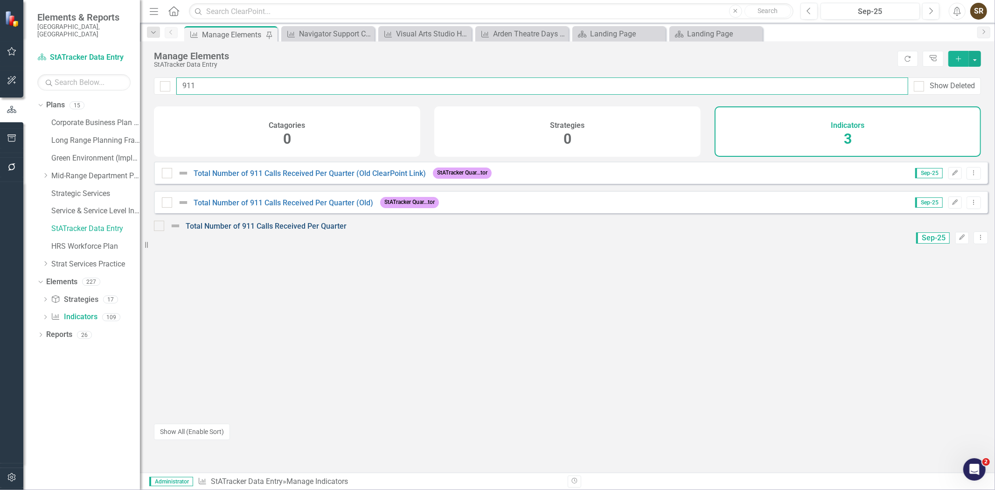
type input "911"
click at [334, 230] on link "Total Number of 911 Calls Received Per Quarter" at bounding box center [266, 225] width 161 height 9
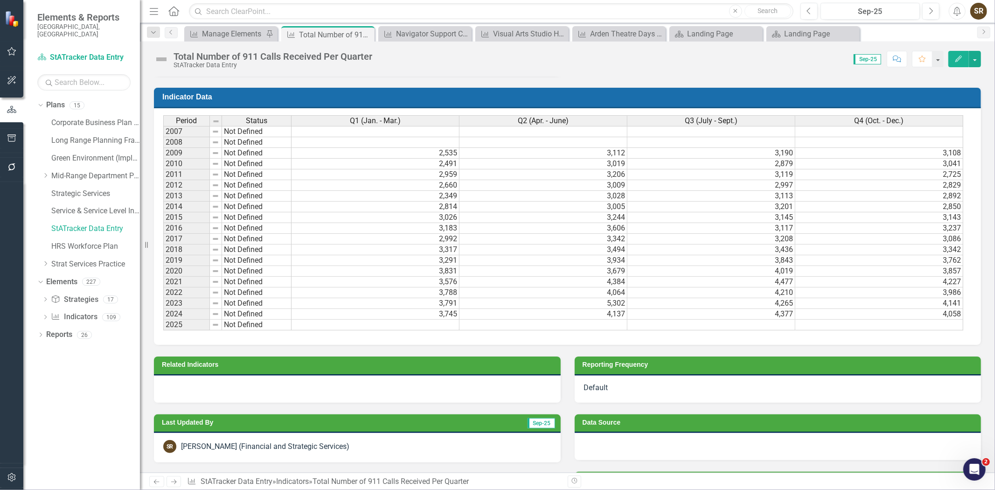
scroll to position [481, 0]
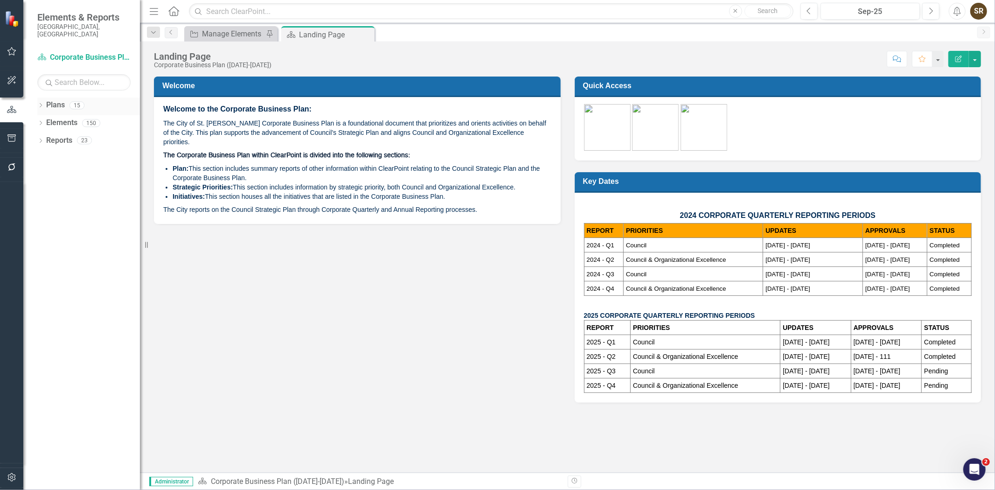
click at [39, 104] on icon "Dropdown" at bounding box center [40, 106] width 7 height 5
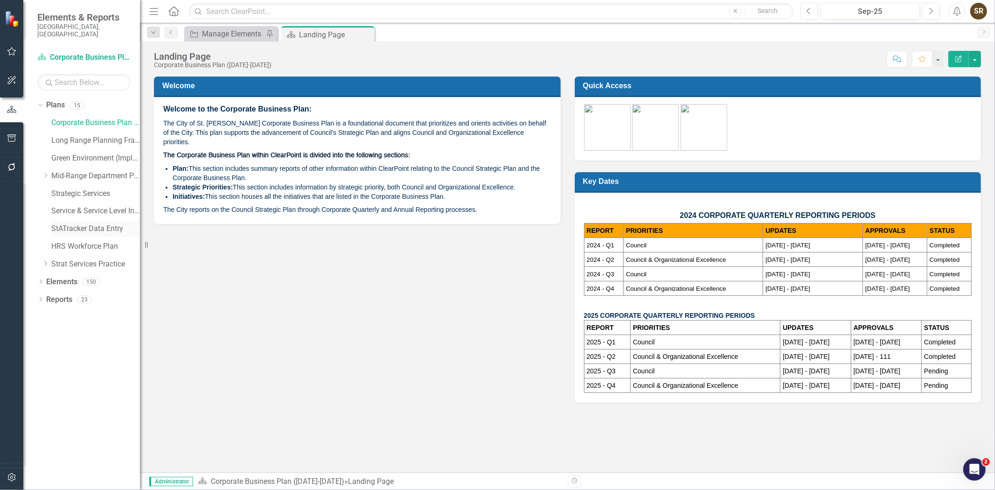
click at [83, 224] on link "StATracker Data Entry" at bounding box center [95, 228] width 89 height 11
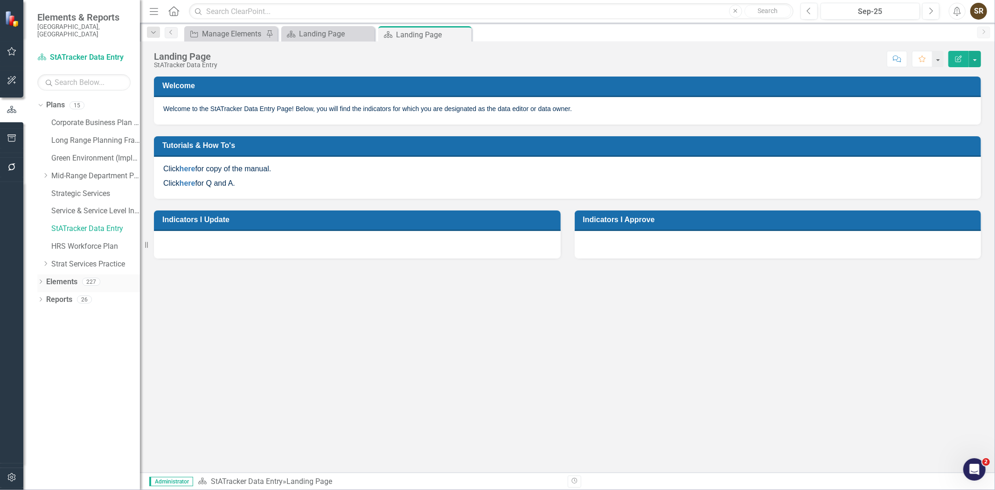
click at [41, 280] on icon "Dropdown" at bounding box center [40, 282] width 7 height 5
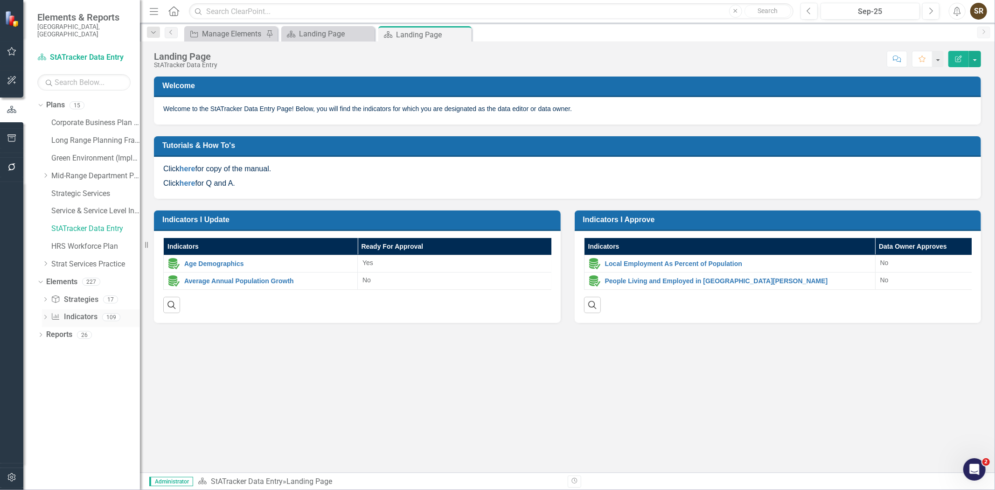
click at [67, 311] on link "Indicator Indicators" at bounding box center [74, 316] width 46 height 11
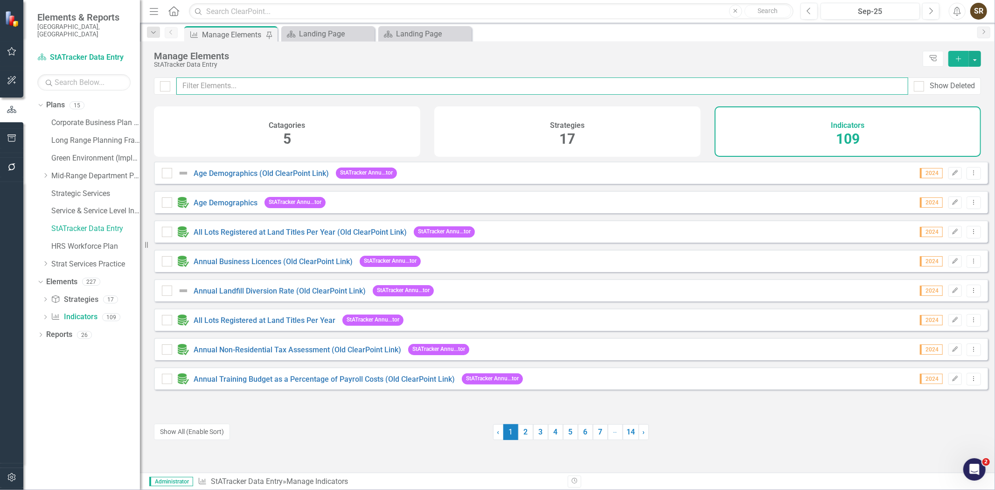
click at [236, 88] on input "text" at bounding box center [542, 85] width 732 height 17
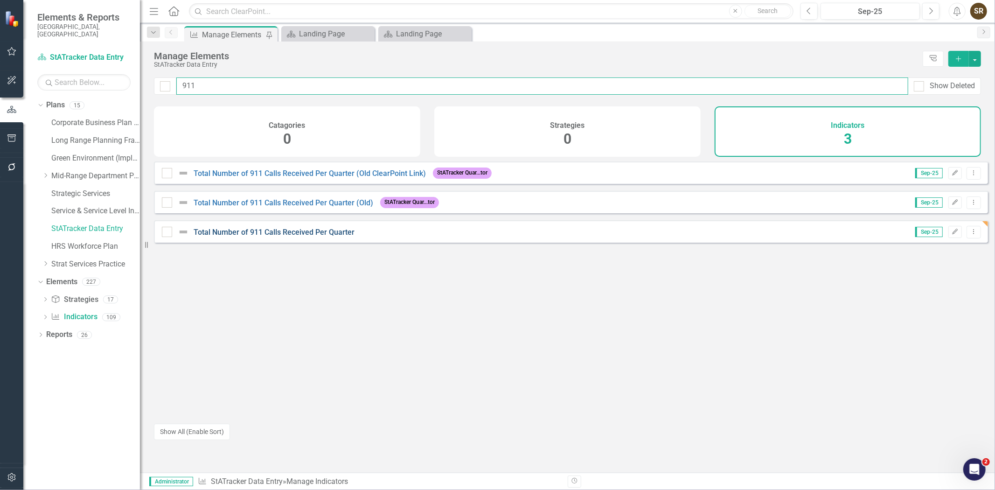
type input "911"
click at [325, 236] on link "Total Number of 911 Calls Received Per Quarter" at bounding box center [274, 232] width 161 height 9
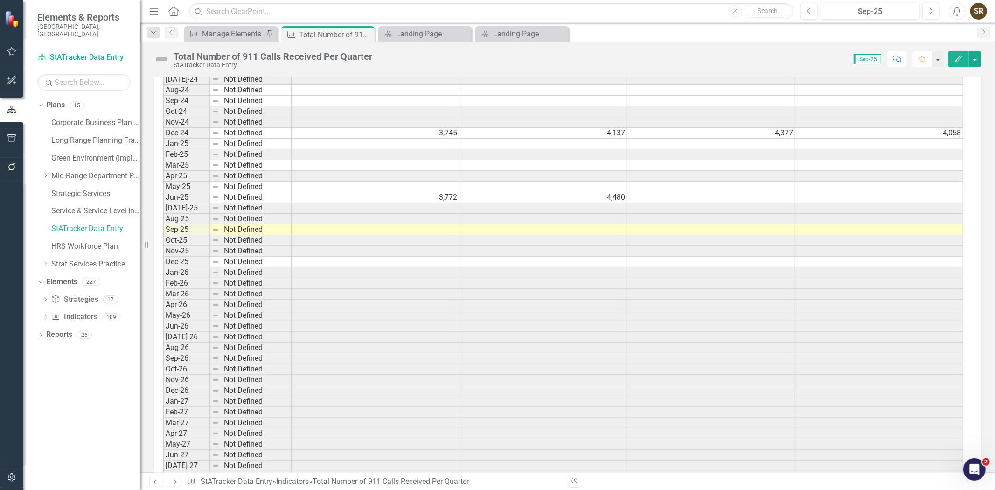
scroll to position [1992, 0]
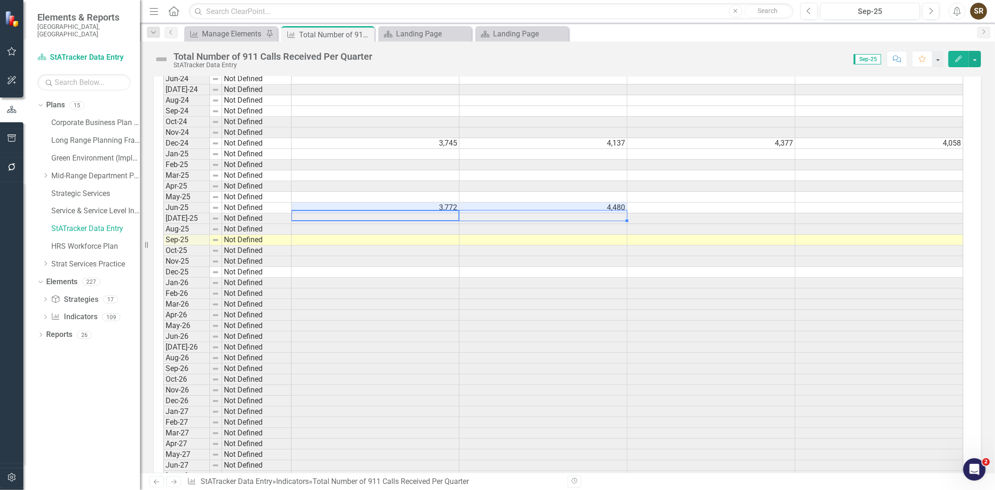
drag, startPoint x: 405, startPoint y: 215, endPoint x: 499, endPoint y: 214, distance: 94.2
click at [499, 213] on tr "Jun-25 Not Defined 3,772 4,480" at bounding box center [563, 207] width 800 height 11
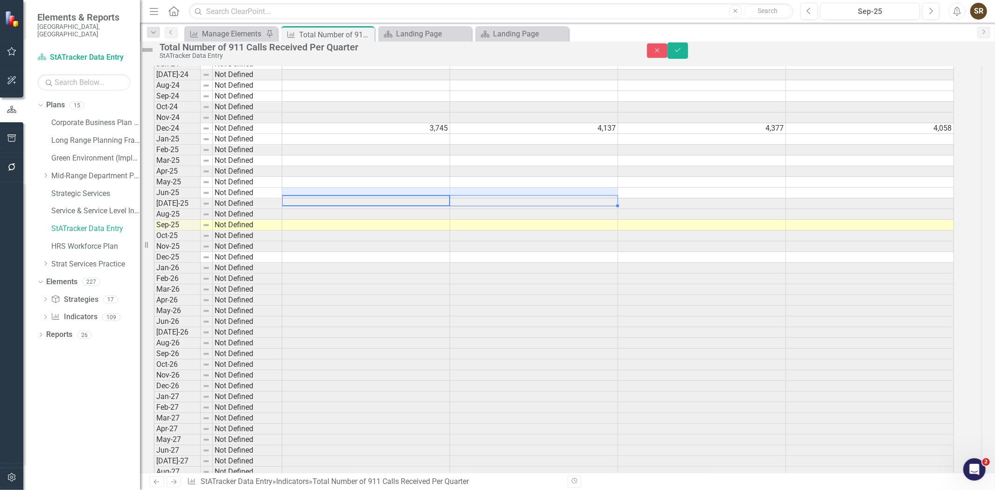
scroll to position [1994, 0]
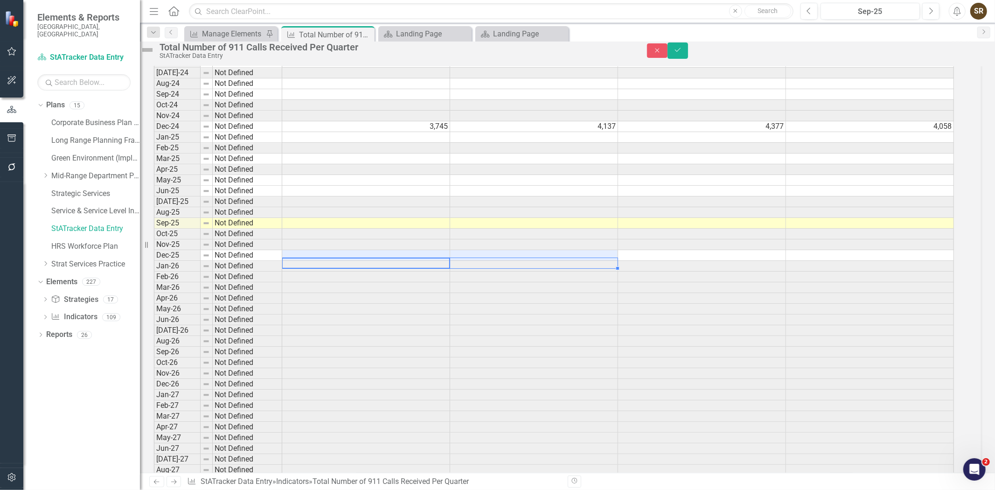
drag, startPoint x: 384, startPoint y: 276, endPoint x: 468, endPoint y: 279, distance: 83.5
click at [468, 261] on tr "Dec-25 Not Defined" at bounding box center [554, 255] width 800 height 11
click at [682, 52] on icon "Save" at bounding box center [677, 50] width 8 height 7
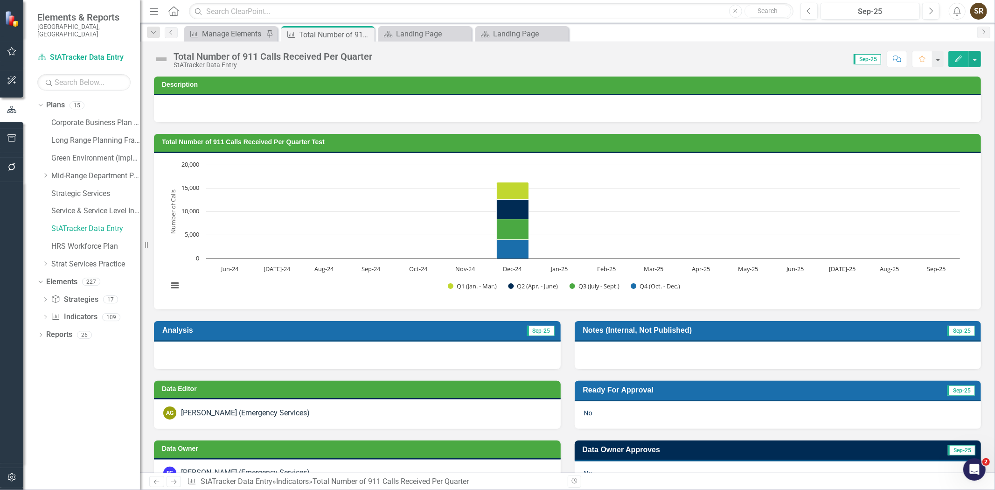
click at [961, 58] on icon "Edit" at bounding box center [958, 58] width 8 height 7
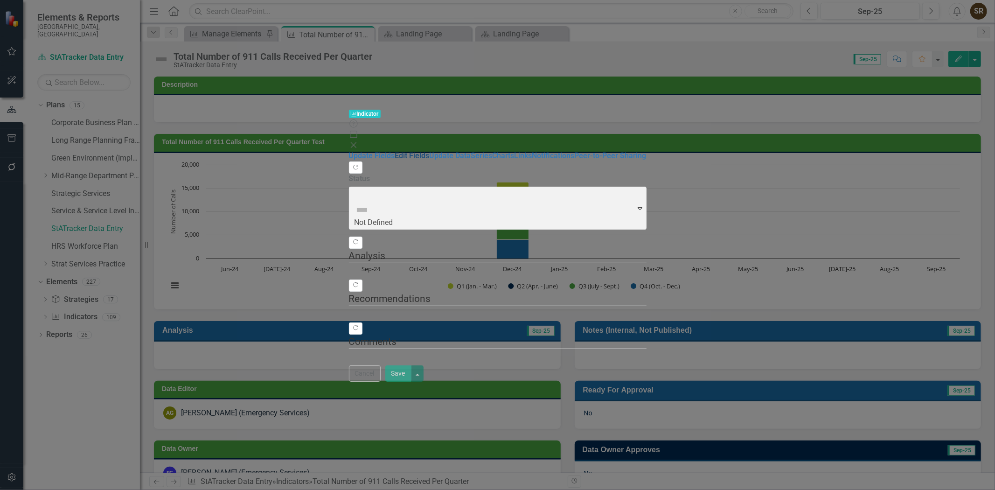
click at [395, 151] on link "Edit Fields" at bounding box center [412, 155] width 35 height 9
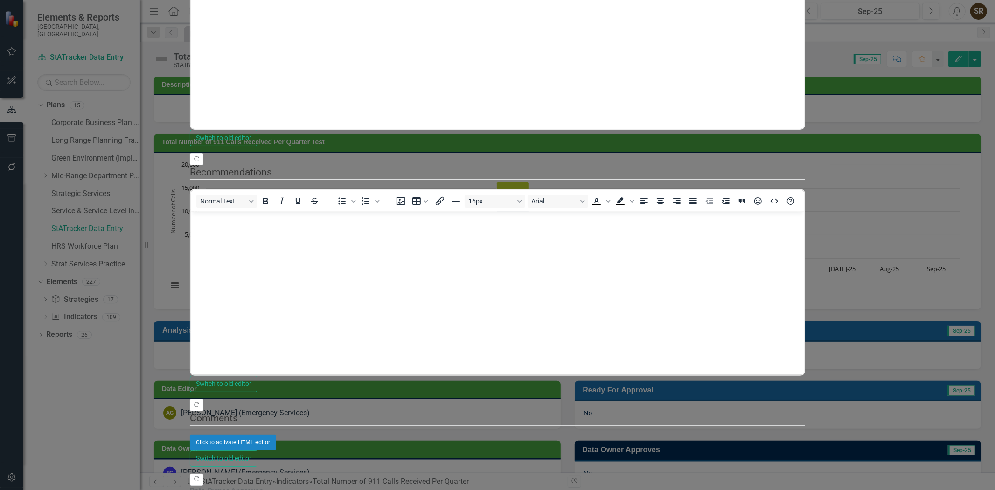
scroll to position [0, 0]
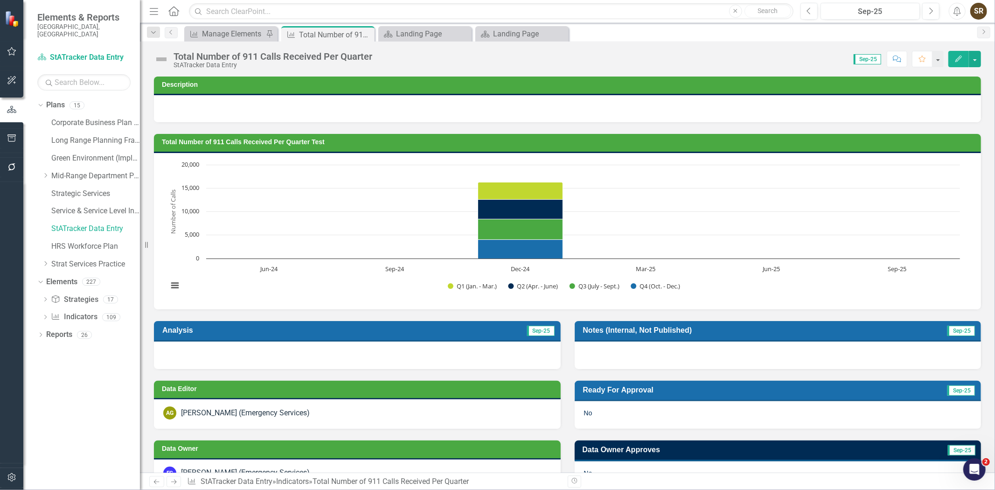
click at [693, 140] on h3 "Total Number of 911 Calls Received Per Quarter Test" at bounding box center [569, 141] width 814 height 7
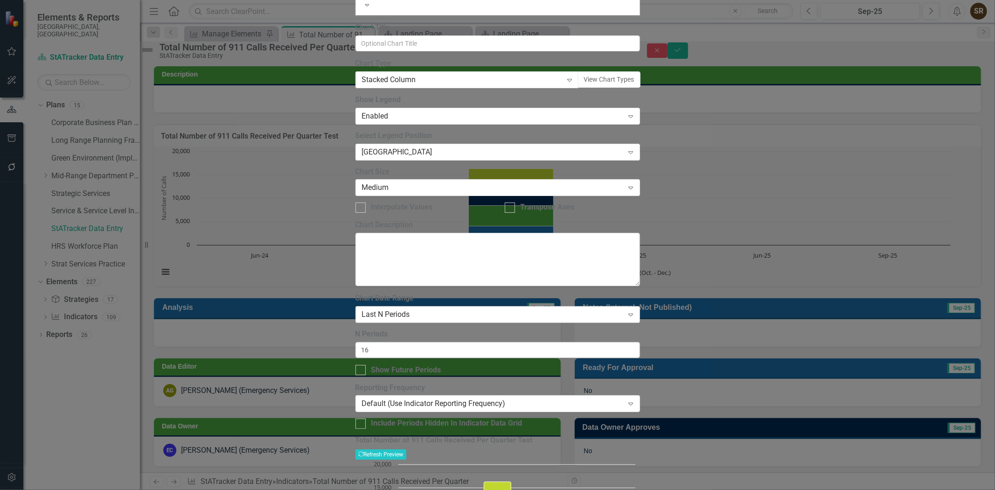
click at [535, 309] on div "Last N Periods" at bounding box center [493, 314] width 262 height 11
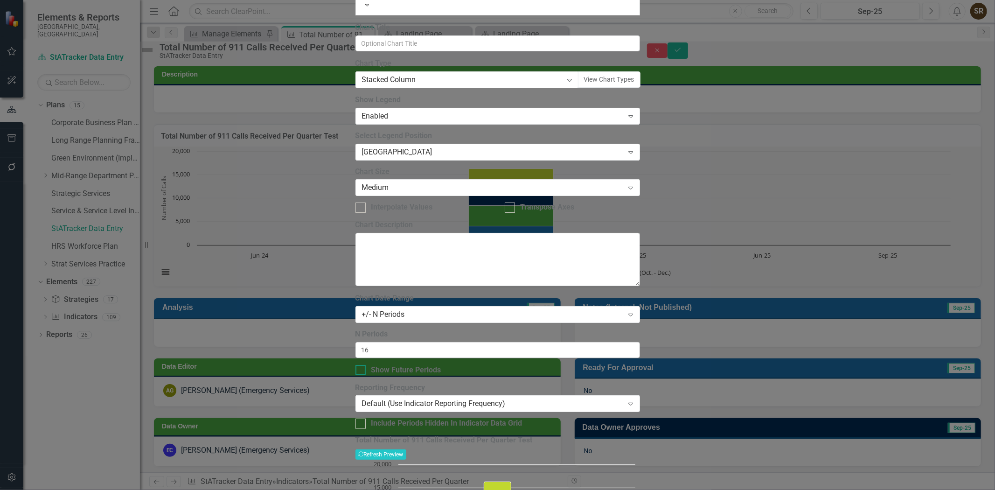
click at [366, 365] on div at bounding box center [360, 370] width 10 height 10
click at [361, 365] on input "Show Future Periods" at bounding box center [358, 368] width 6 height 6
checkbox input "true"
click at [406, 449] on button "Recalculate Refresh Preview" at bounding box center [380, 454] width 51 height 10
click at [390, 342] on input "16" at bounding box center [497, 350] width 284 height 16
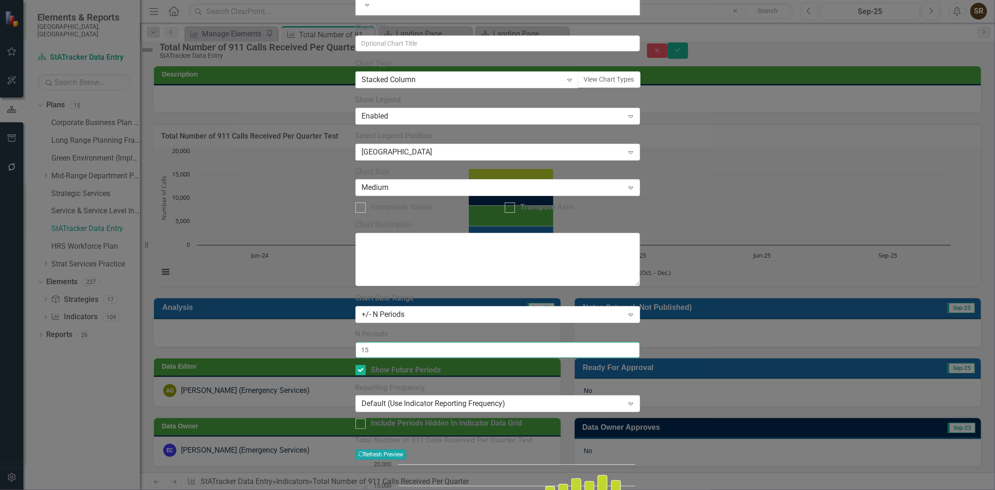
type input "15"
click at [406, 449] on button "Recalculate Refresh Preview" at bounding box center [380, 454] width 51 height 10
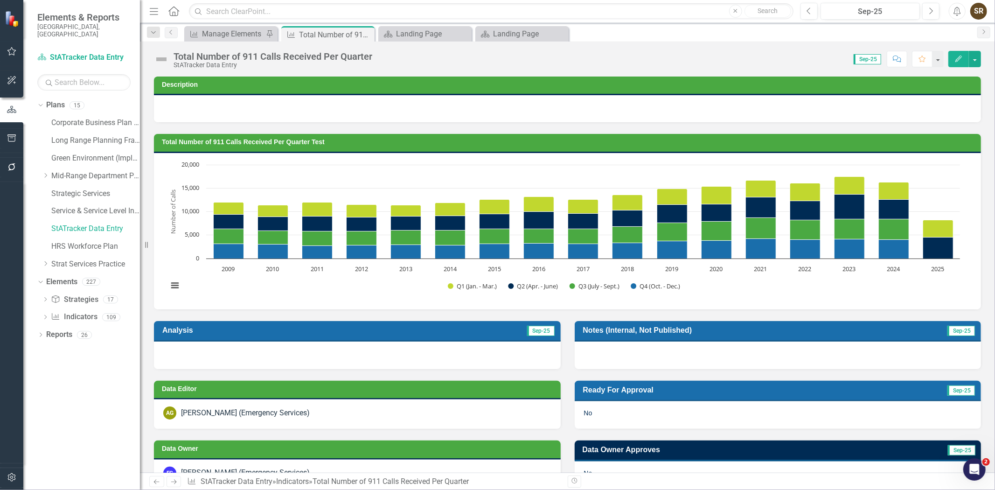
click at [791, 142] on h3 "Total Number of 911 Calls Received Per Quarter Test" at bounding box center [569, 141] width 814 height 7
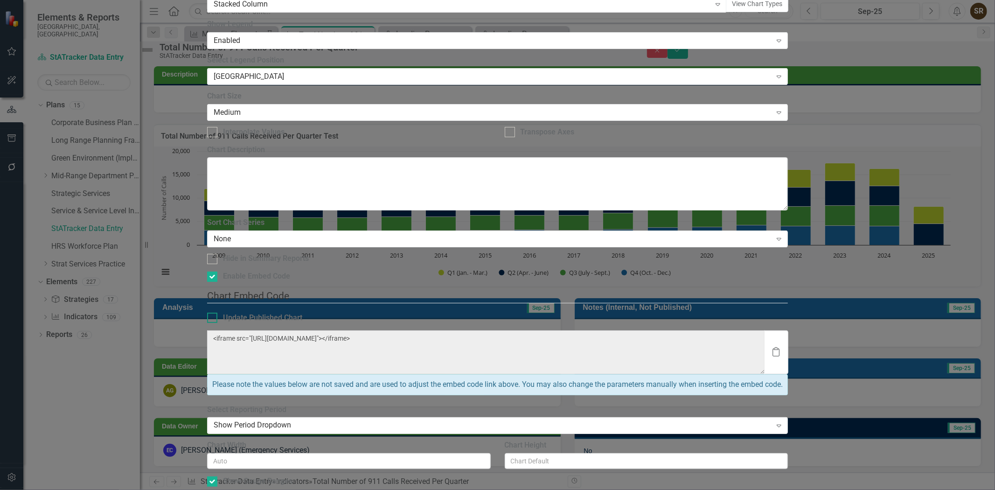
click at [217, 312] on div at bounding box center [212, 317] width 10 height 10
click at [213, 312] on input "Update Published Chart" at bounding box center [210, 315] width 6 height 6
checkbox input "true"
click at [217, 476] on div at bounding box center [212, 481] width 10 height 10
click at [213, 476] on input "Show Gauge Ranges" at bounding box center [210, 479] width 6 height 6
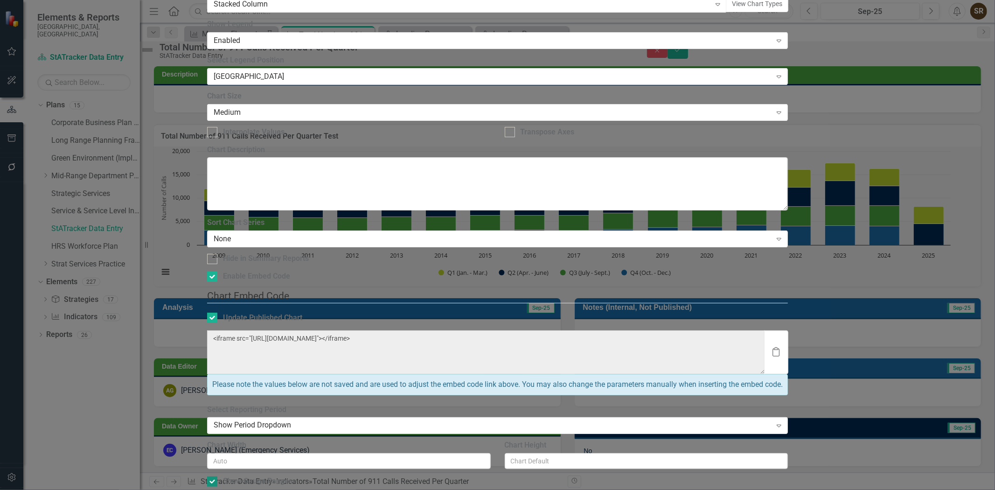
checkbox input "false"
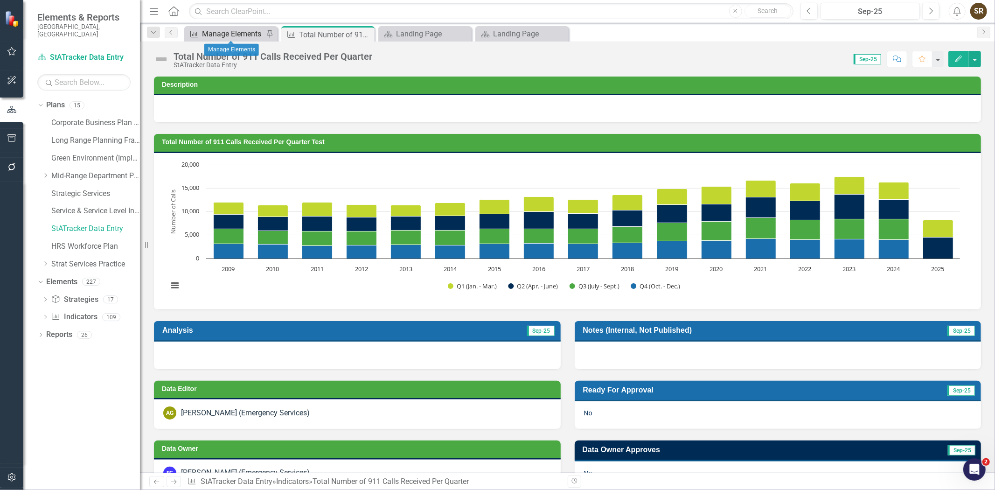
click at [238, 31] on div "Manage Elements" at bounding box center [233, 34] width 62 height 12
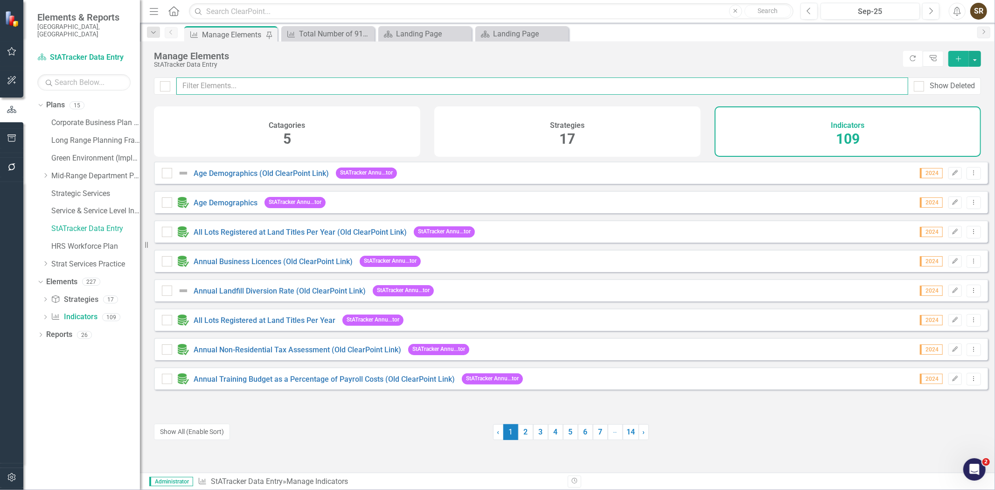
click at [241, 84] on input "text" at bounding box center [542, 85] width 732 height 17
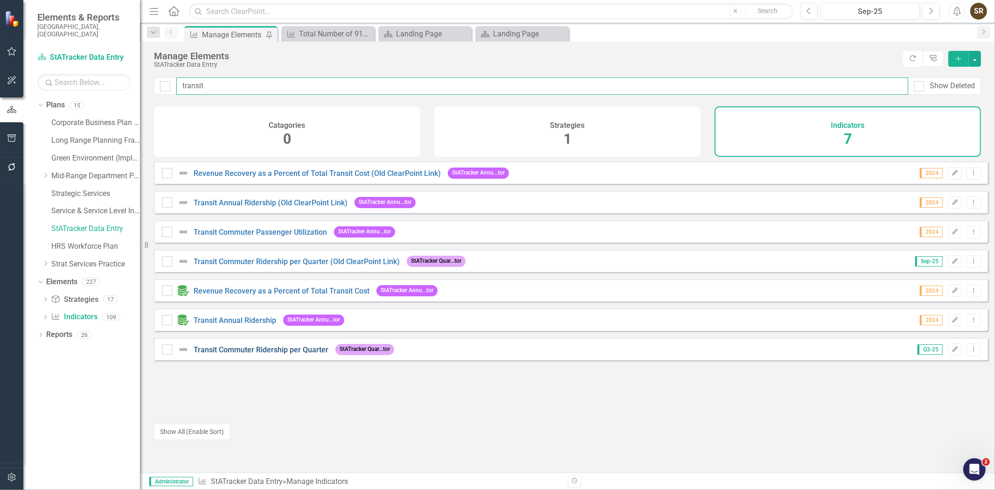
type input "transit"
click at [252, 354] on link "Transit Commuter Ridership per Quarter" at bounding box center [261, 349] width 135 height 9
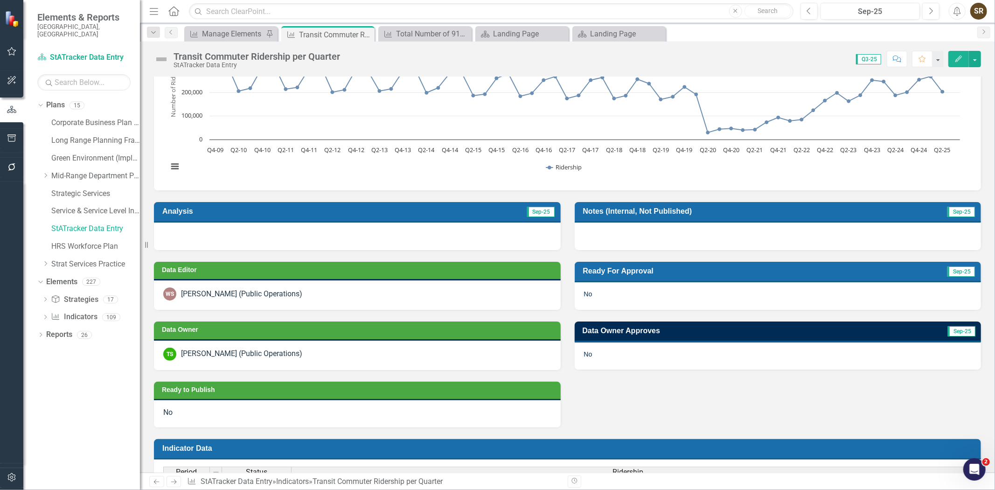
scroll to position [28, 0]
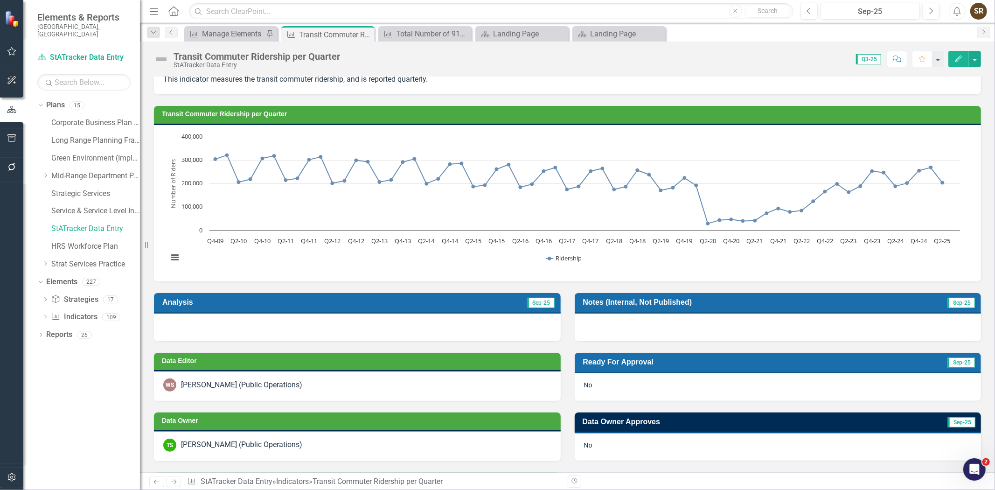
click at [754, 113] on h3 "Transit Commuter Ridership per Quarter" at bounding box center [569, 114] width 814 height 7
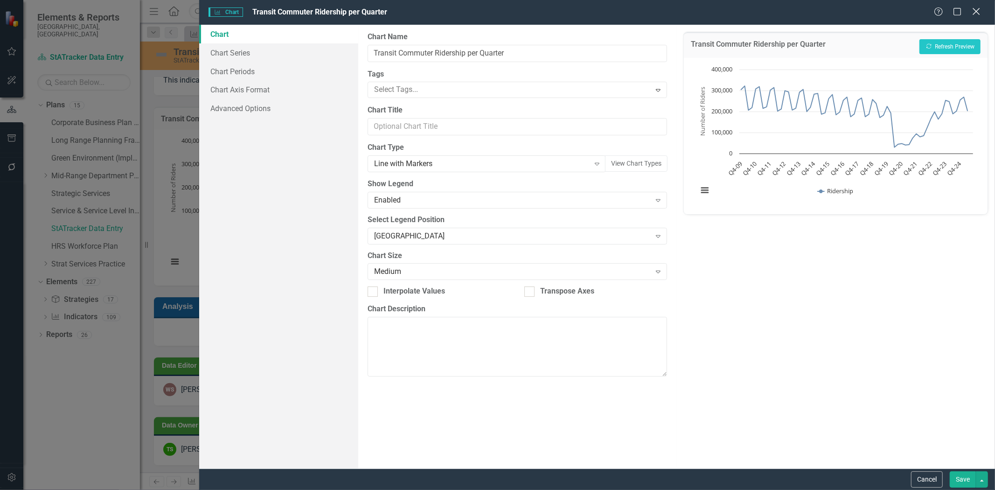
click at [973, 11] on icon "Close" at bounding box center [976, 11] width 12 height 9
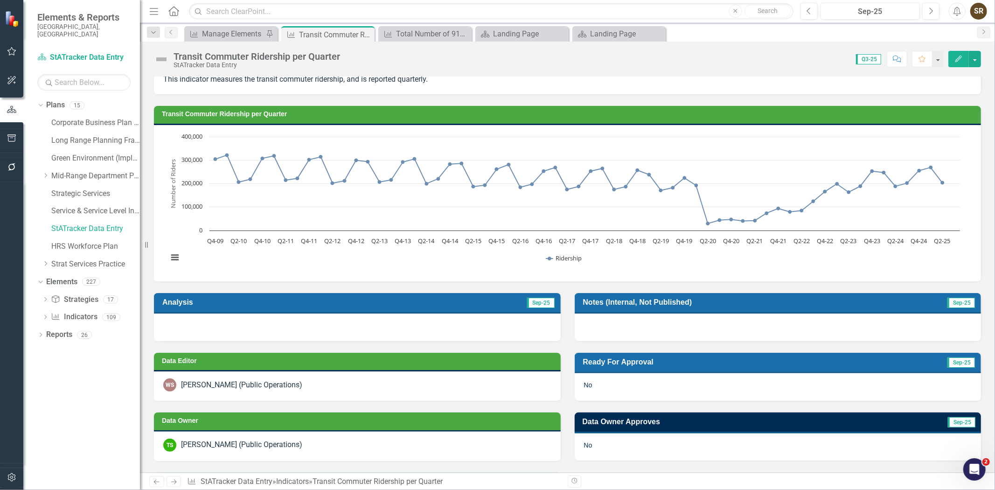
click at [956, 59] on icon "button" at bounding box center [958, 58] width 7 height 7
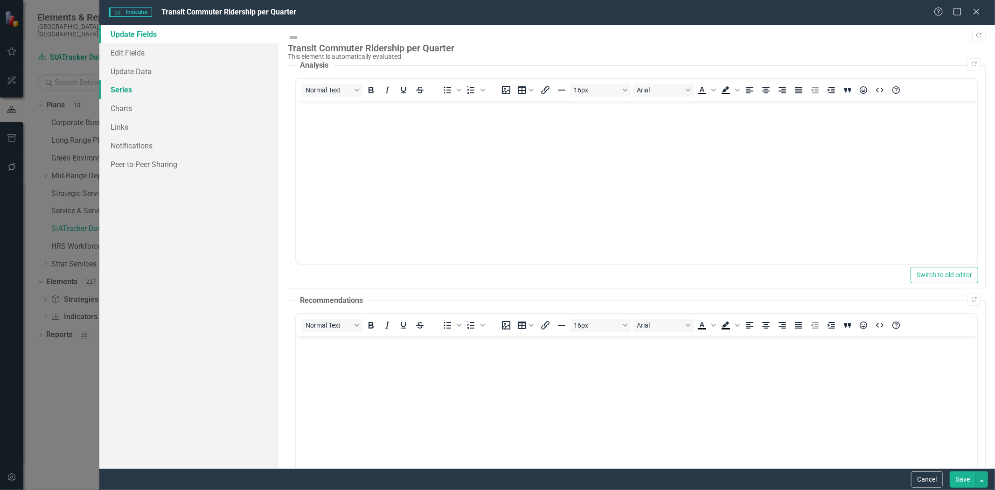
scroll to position [0, 0]
click at [128, 110] on link "Charts" at bounding box center [188, 108] width 179 height 19
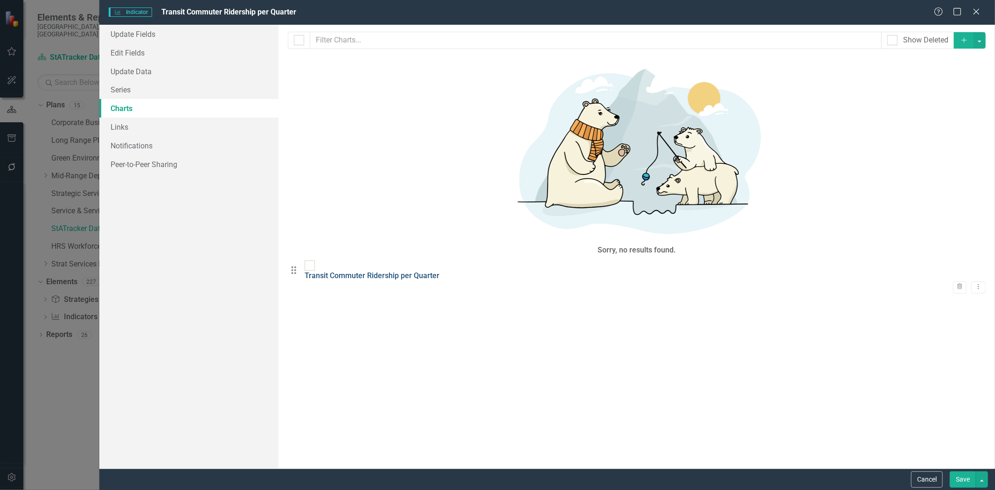
click at [352, 271] on link "Transit Commuter Ridership per Quarter" at bounding box center [372, 275] width 135 height 9
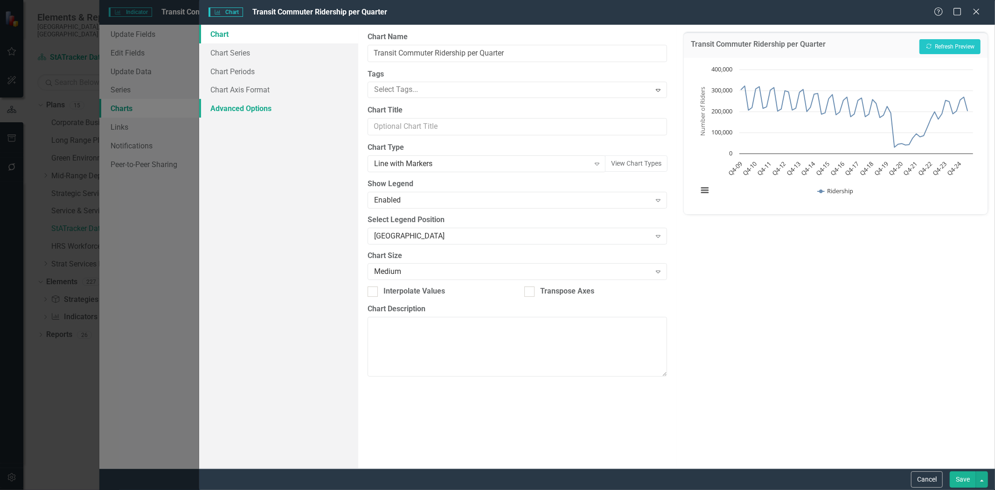
click at [263, 113] on link "Advanced Options" at bounding box center [278, 108] width 159 height 19
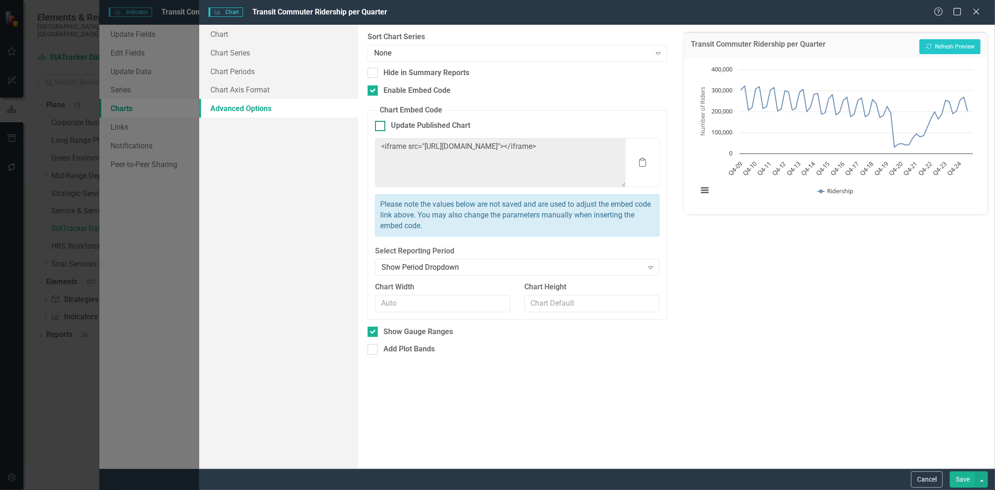
click at [381, 125] on div at bounding box center [380, 126] width 10 height 10
click at [381, 125] on input "Update Published Chart" at bounding box center [378, 124] width 6 height 6
checkbox input "true"
click at [375, 333] on div at bounding box center [372, 331] width 10 height 10
click at [374, 332] on input "Show Gauge Ranges" at bounding box center [370, 329] width 6 height 6
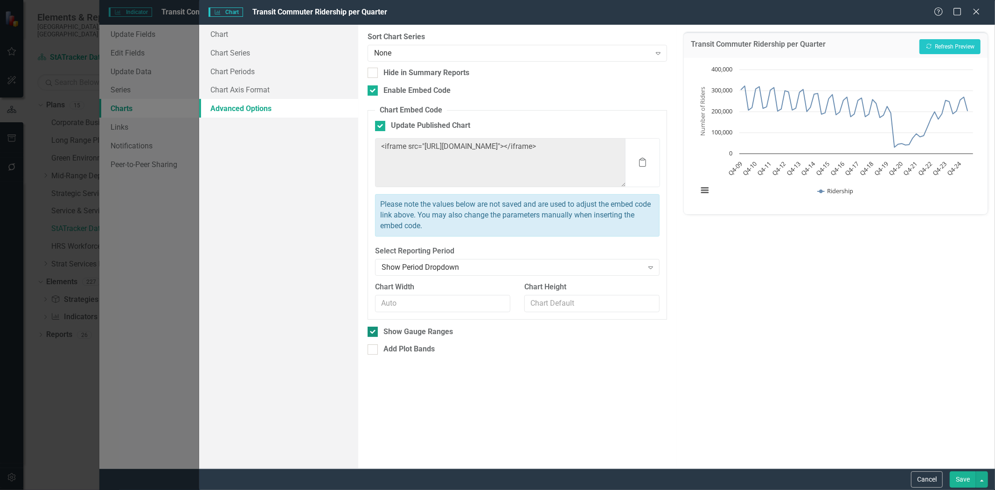
checkbox input "false"
click at [962, 477] on button "Save" at bounding box center [962, 479] width 26 height 16
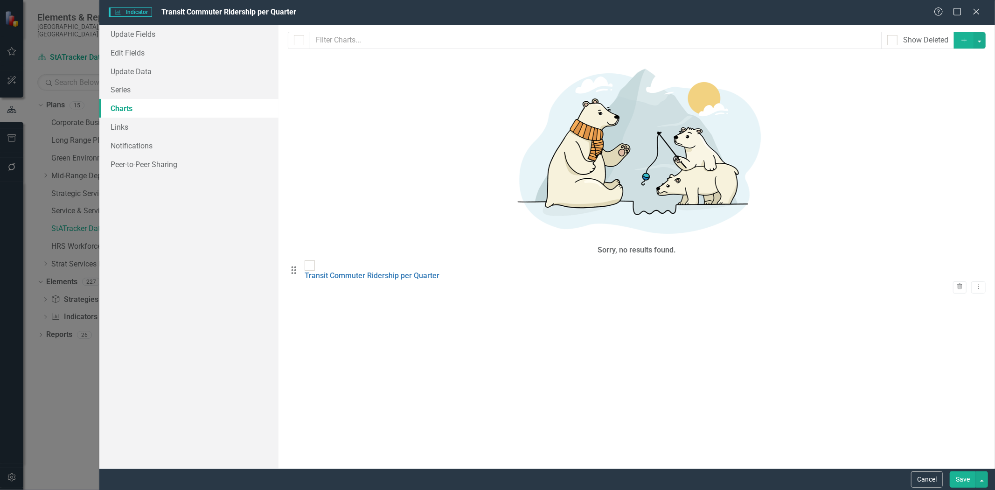
click at [961, 478] on button "Save" at bounding box center [962, 479] width 26 height 16
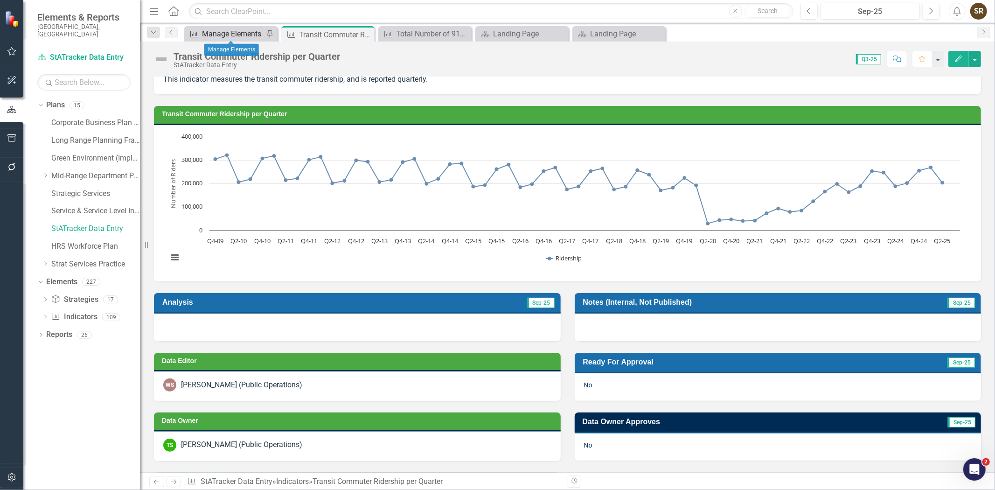
click at [235, 38] on div "Manage Elements" at bounding box center [233, 34] width 62 height 12
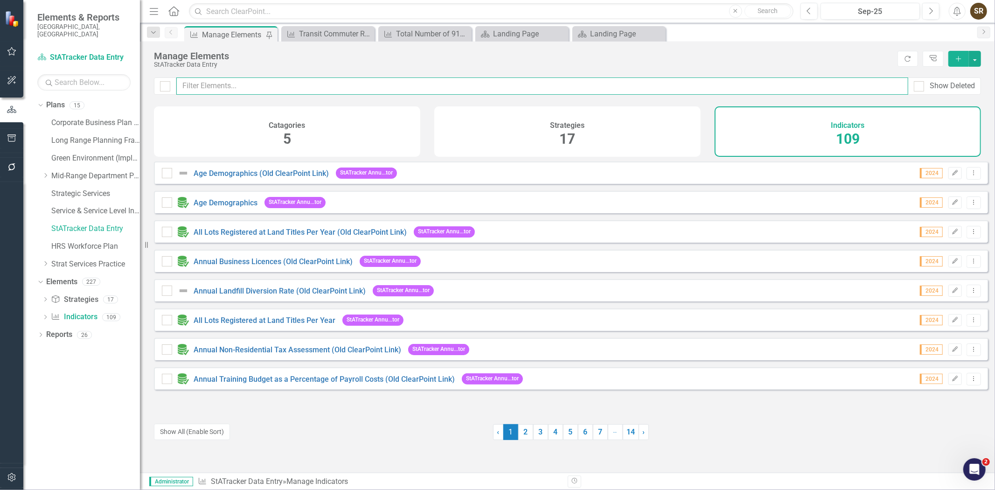
click at [264, 90] on input "text" at bounding box center [542, 85] width 732 height 17
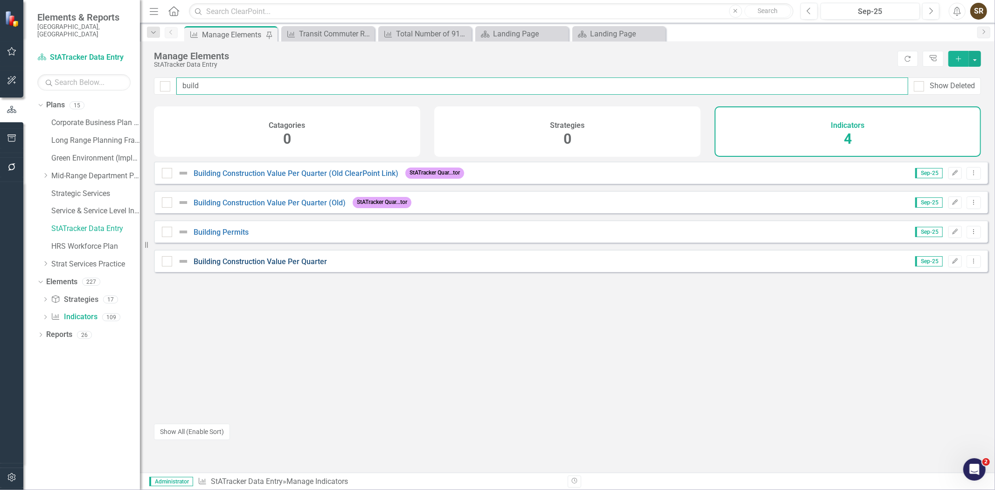
type input "build"
click at [309, 266] on link "Building Construction Value Per Quarter" at bounding box center [260, 261] width 133 height 9
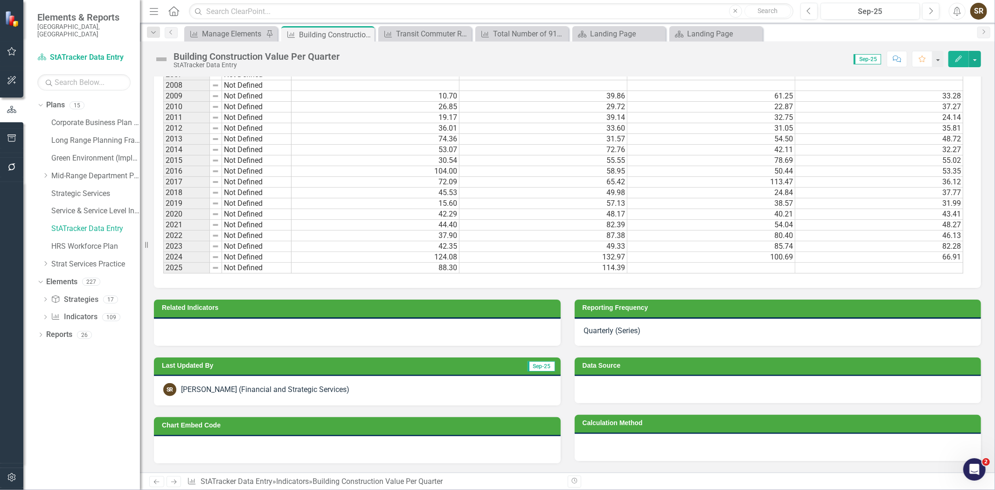
scroll to position [530, 0]
click at [959, 55] on button "Edit" at bounding box center [958, 59] width 21 height 16
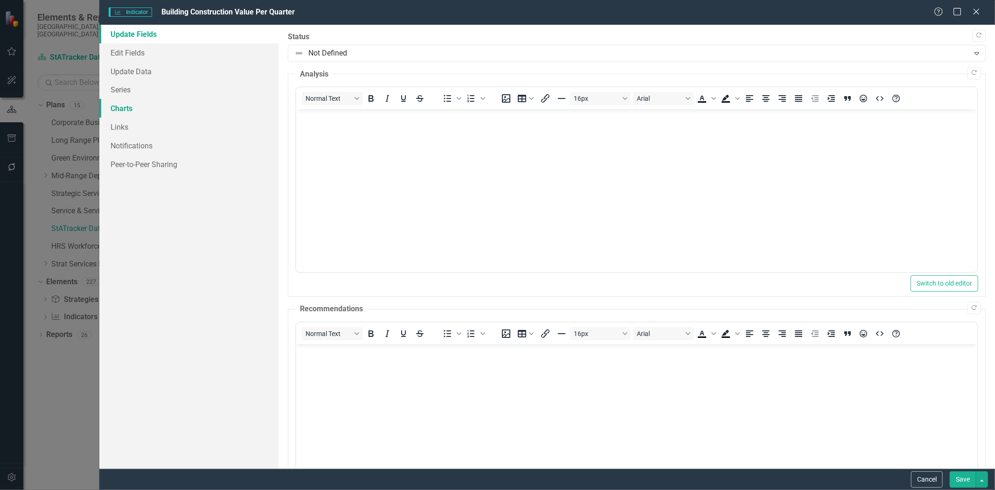
scroll to position [0, 0]
click at [137, 54] on link "Edit Fields" at bounding box center [188, 52] width 179 height 19
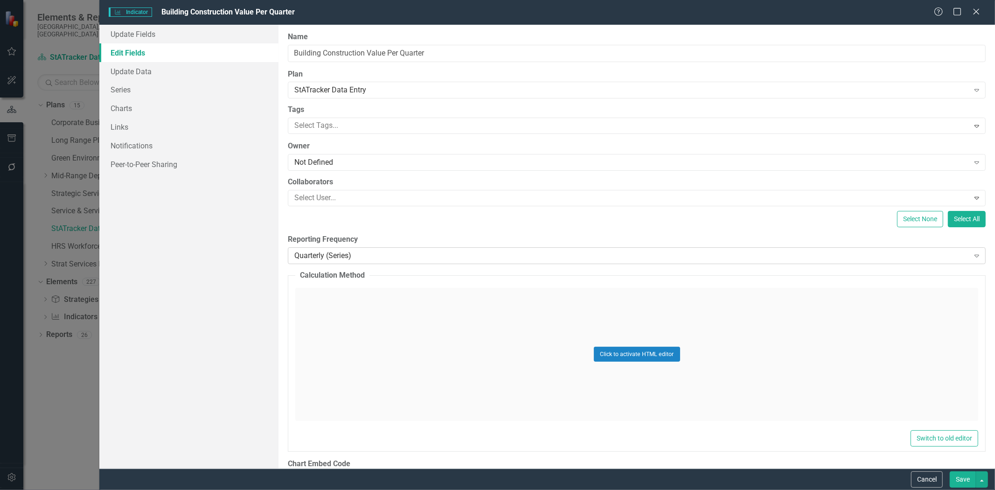
click at [332, 256] on div "Quarterly (Series)" at bounding box center [631, 255] width 674 height 11
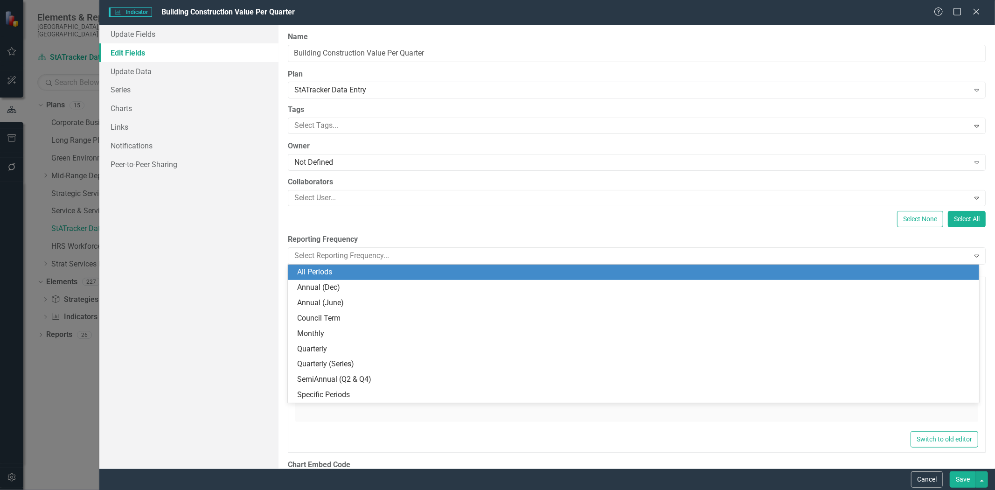
click at [343, 274] on div "All Periods" at bounding box center [635, 272] width 676 height 11
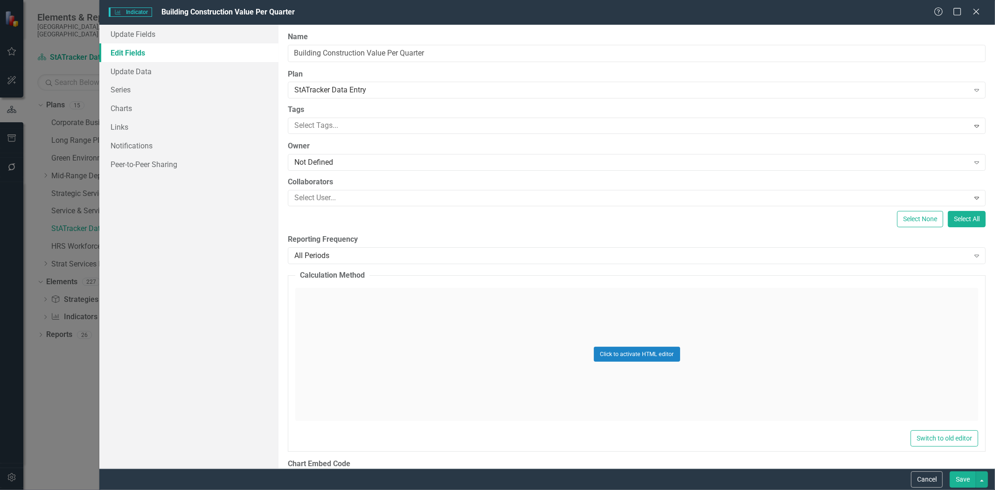
click at [964, 477] on button "Save" at bounding box center [962, 479] width 26 height 16
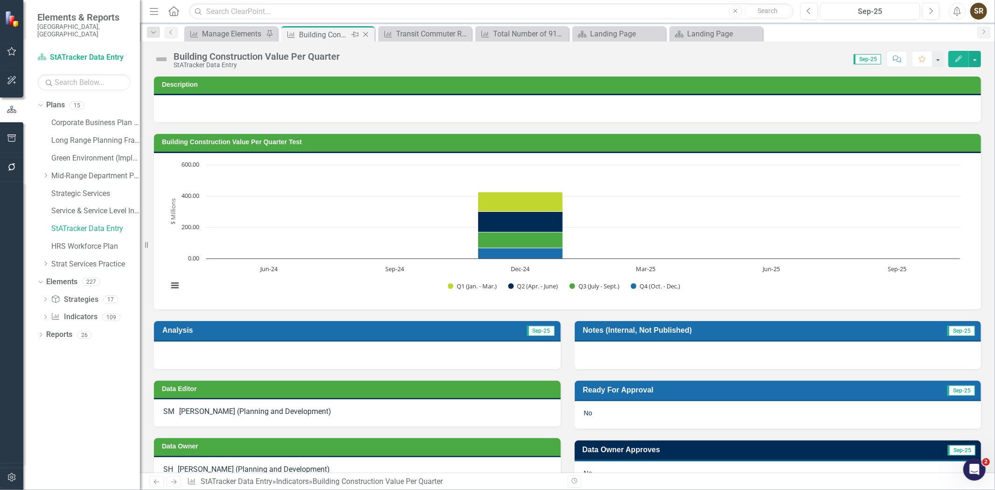
click at [364, 32] on icon "Close" at bounding box center [365, 34] width 9 height 7
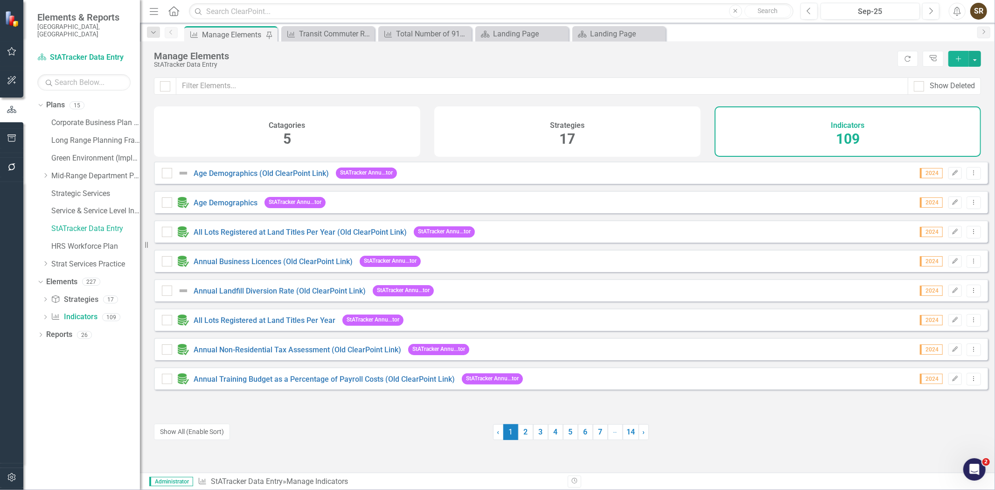
click at [239, 31] on div "Manage Elements" at bounding box center [233, 35] width 62 height 12
click at [216, 85] on input "text" at bounding box center [542, 85] width 732 height 17
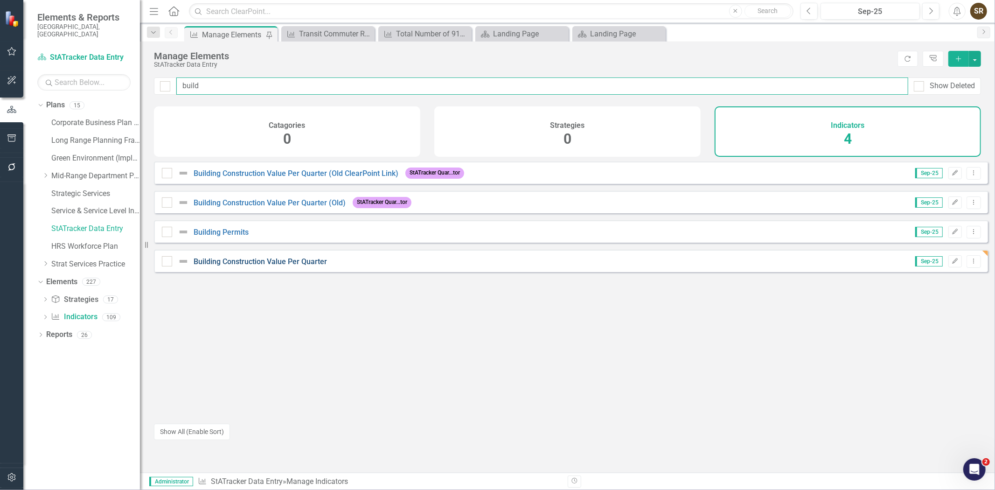
type input "build"
click at [256, 266] on link "Building Construction Value Per Quarter" at bounding box center [260, 261] width 133 height 9
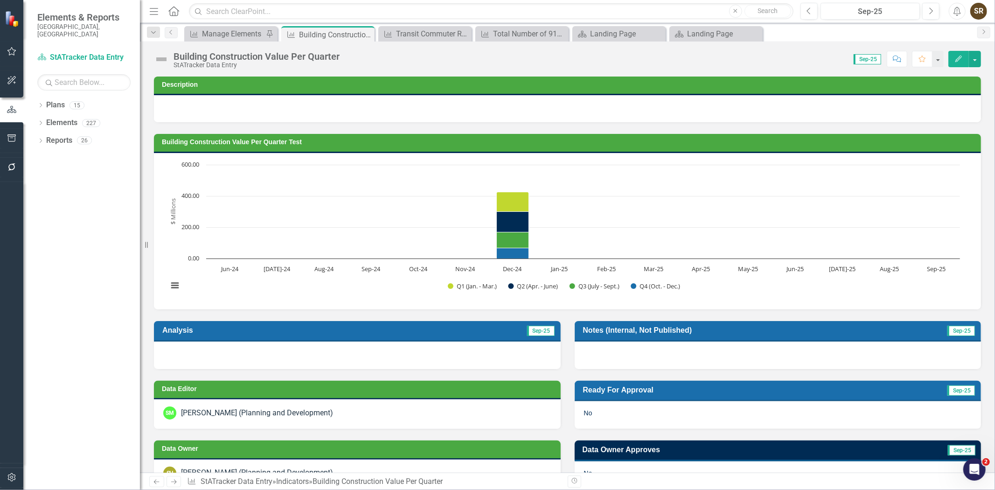
click at [956, 61] on icon "Edit" at bounding box center [958, 58] width 8 height 7
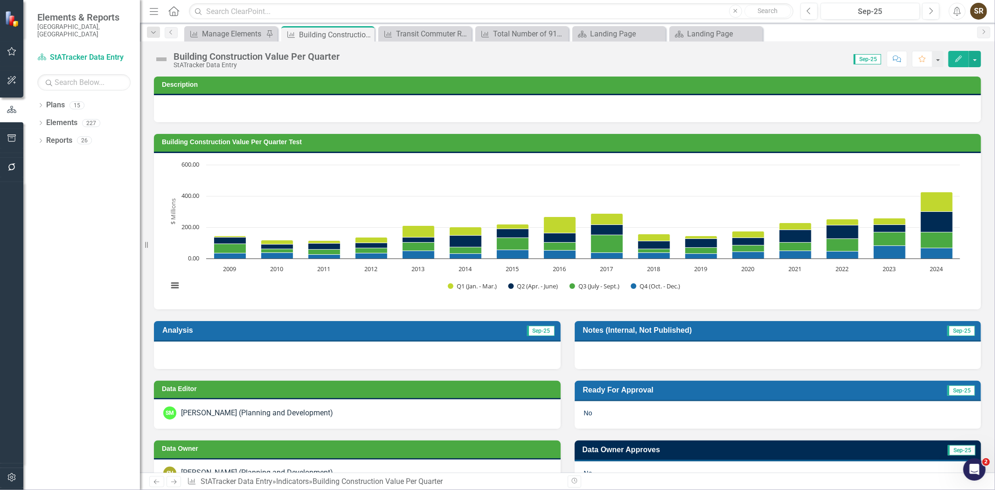
click at [644, 138] on h3 "Building Construction Value Per Quarter Test" at bounding box center [569, 141] width 814 height 7
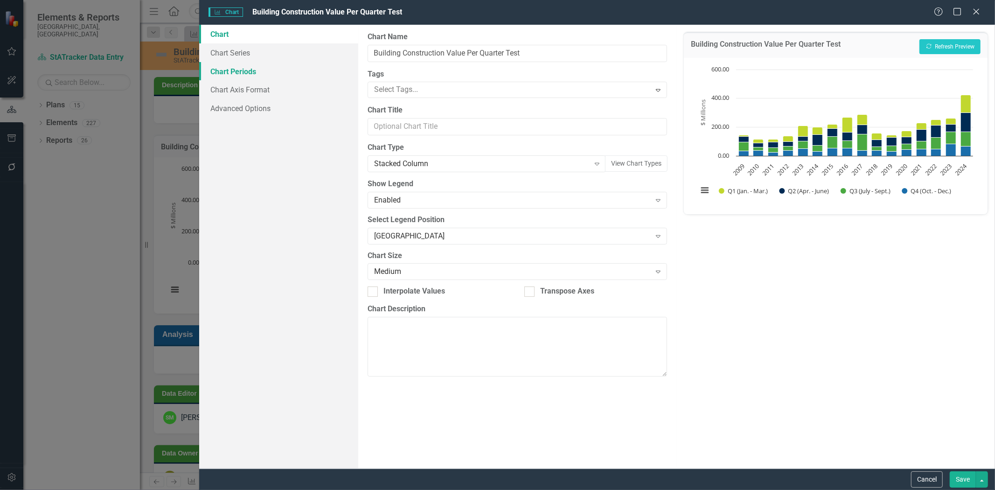
click at [231, 72] on link "Chart Periods" at bounding box center [278, 71] width 159 height 19
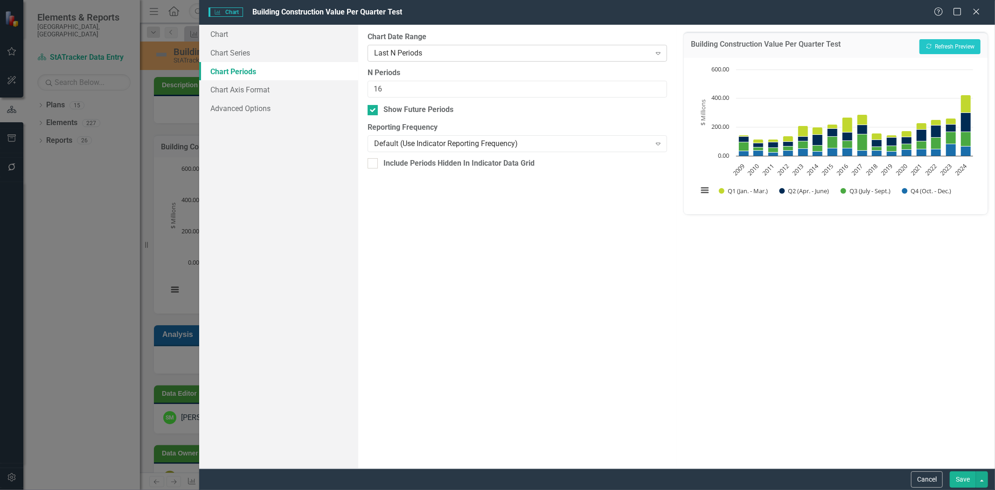
click at [462, 55] on div "Last N Periods" at bounding box center [512, 53] width 277 height 11
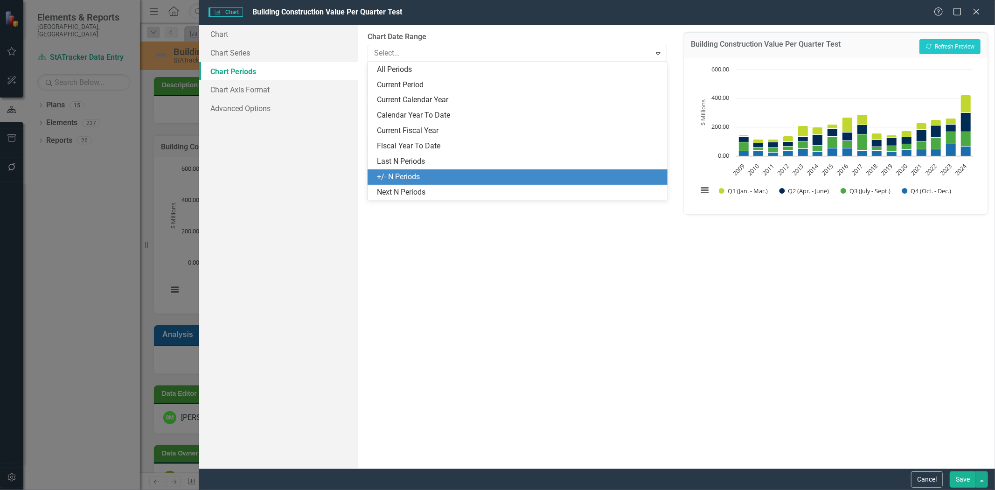
click at [427, 177] on div "+/- N Periods" at bounding box center [519, 177] width 285 height 11
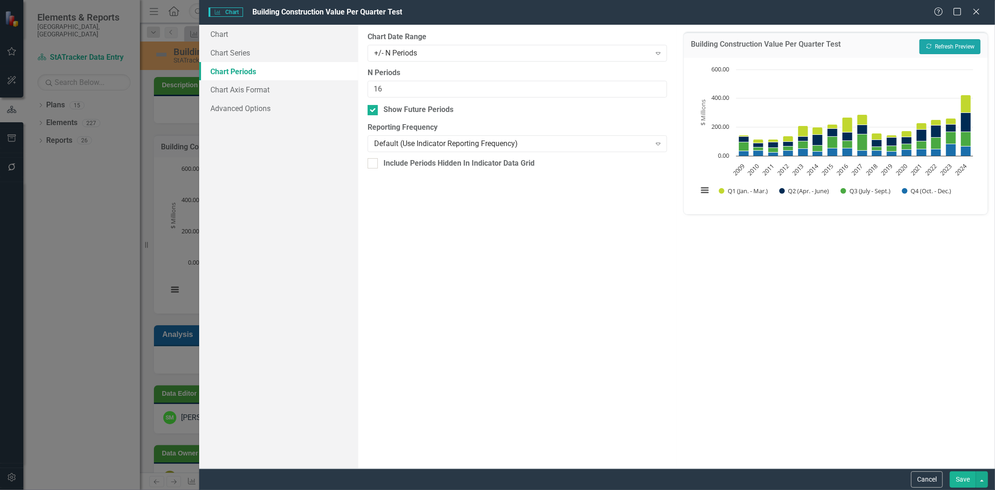
click at [927, 46] on icon "Recalculate" at bounding box center [928, 46] width 7 height 6
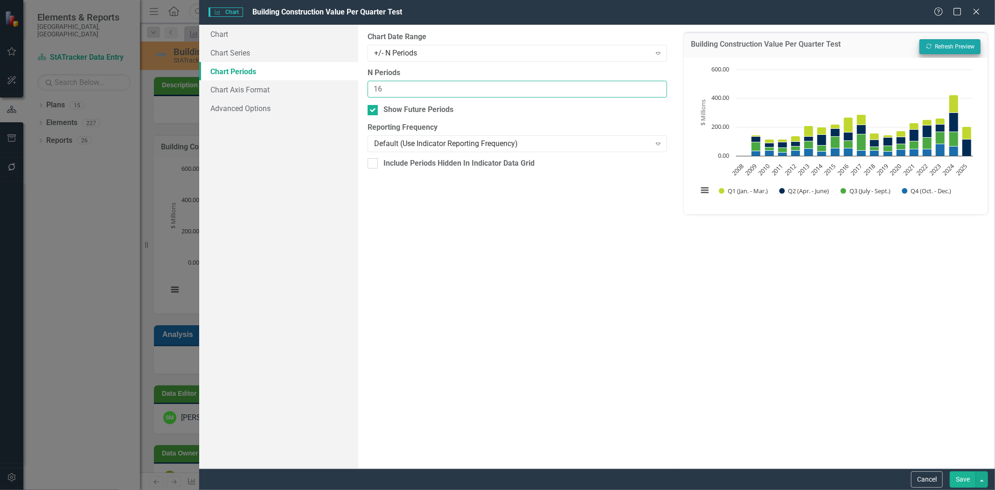
click at [386, 89] on input "16" at bounding box center [517, 89] width 300 height 17
type input "15"
click at [955, 49] on button "Recalculate Refresh Preview" at bounding box center [949, 46] width 61 height 15
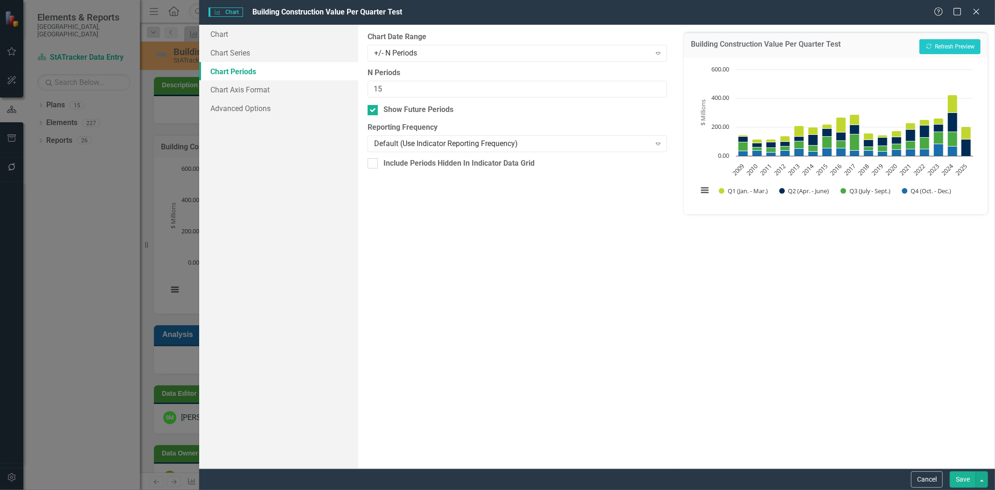
click at [956, 478] on button "Save" at bounding box center [962, 479] width 26 height 16
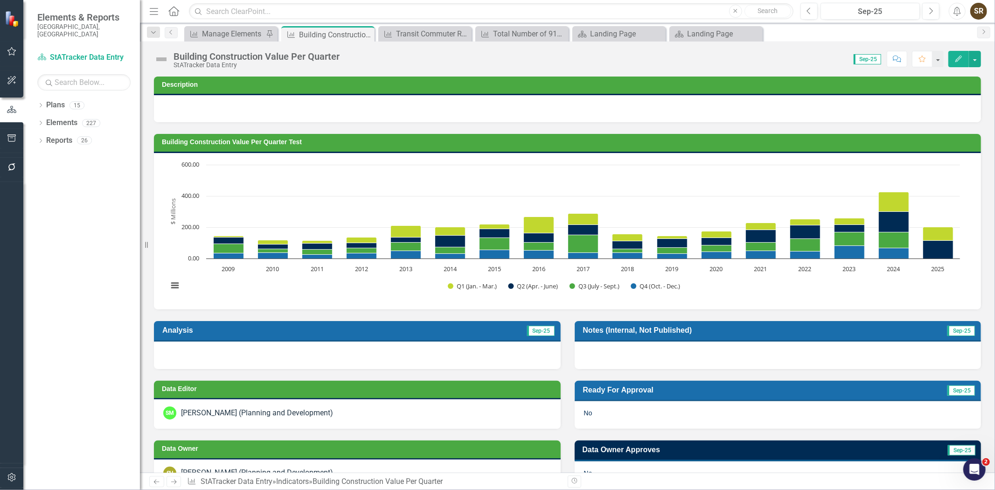
click at [608, 143] on h3 "Building Construction Value Per Quarter Test" at bounding box center [569, 141] width 814 height 7
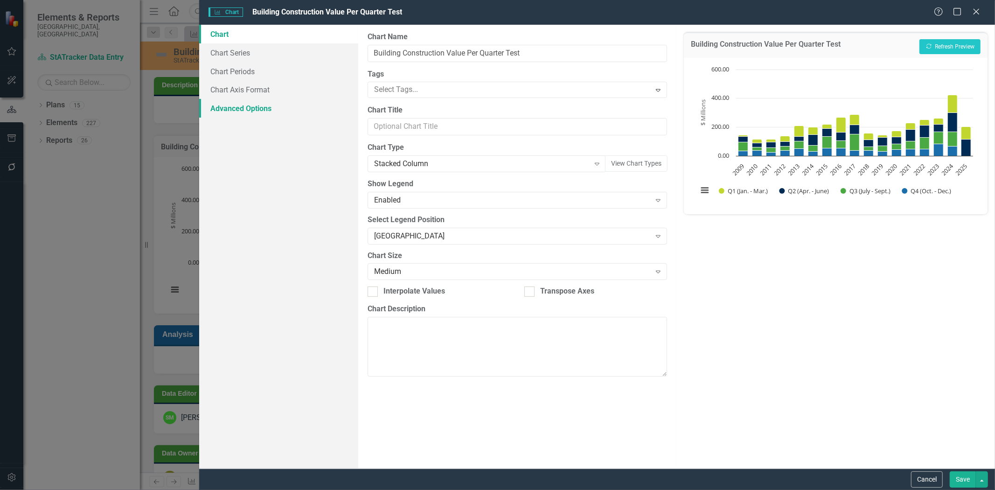
click at [233, 109] on link "Advanced Options" at bounding box center [278, 108] width 159 height 19
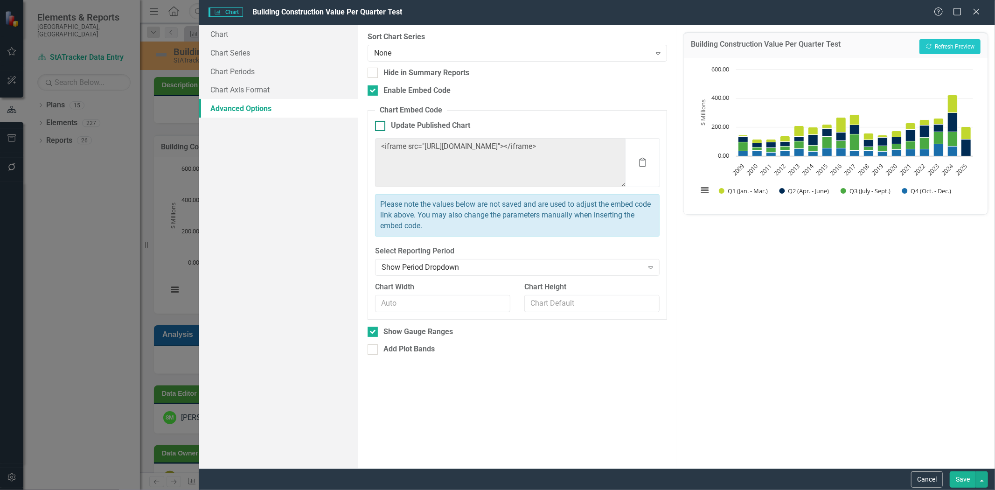
click at [380, 124] on input "Update Published Chart" at bounding box center [378, 124] width 6 height 6
checkbox input "true"
drag, startPoint x: 375, startPoint y: 334, endPoint x: 467, endPoint y: 336, distance: 91.9
click at [375, 334] on div at bounding box center [372, 331] width 10 height 10
click at [374, 332] on input "Show Gauge Ranges" at bounding box center [370, 329] width 6 height 6
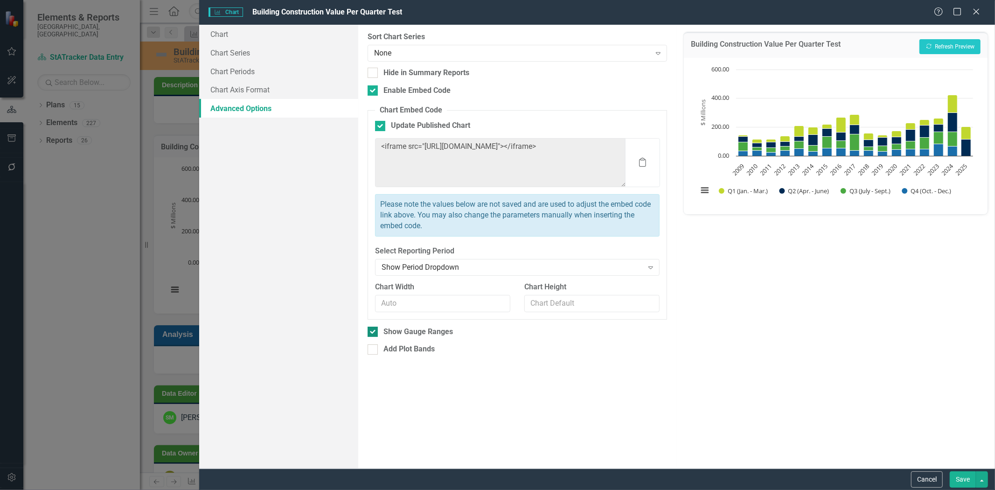
checkbox input "false"
click at [963, 483] on button "Save" at bounding box center [962, 479] width 26 height 16
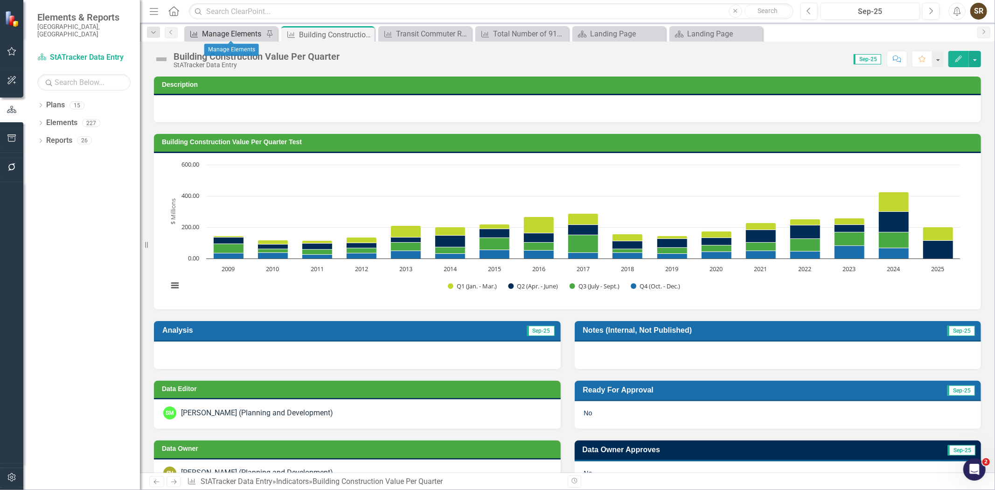
click at [235, 33] on div "Manage Elements" at bounding box center [233, 34] width 62 height 12
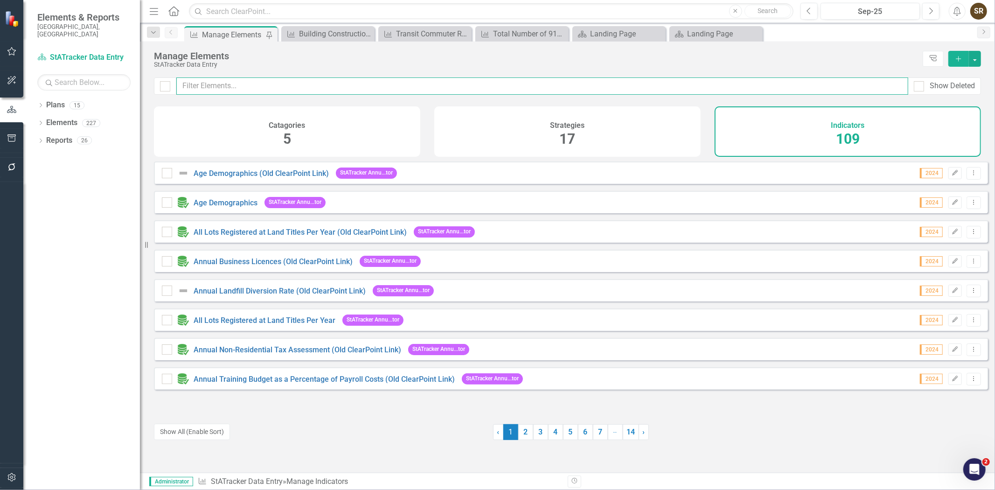
click at [256, 90] on input "text" at bounding box center [542, 85] width 732 height 17
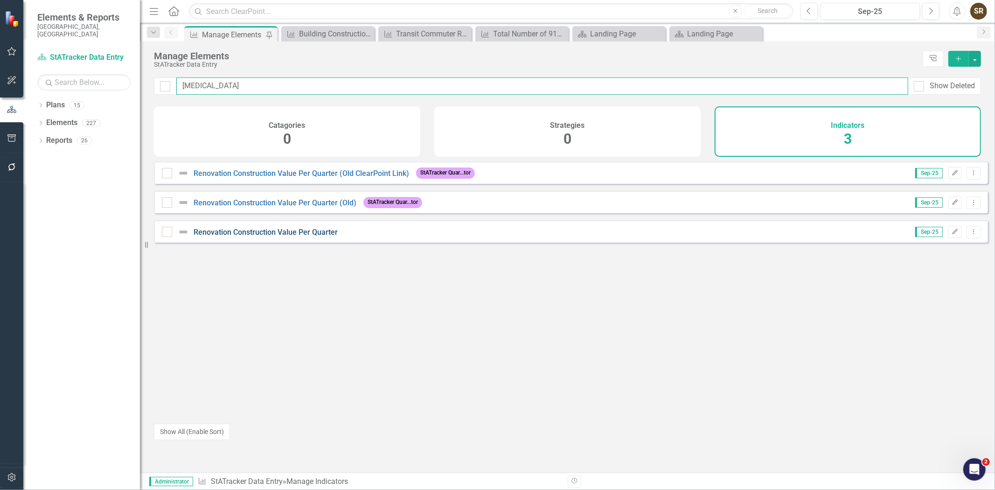
type input "Renova"
click at [267, 236] on link "Renovation Construction Value Per Quarter" at bounding box center [266, 232] width 144 height 9
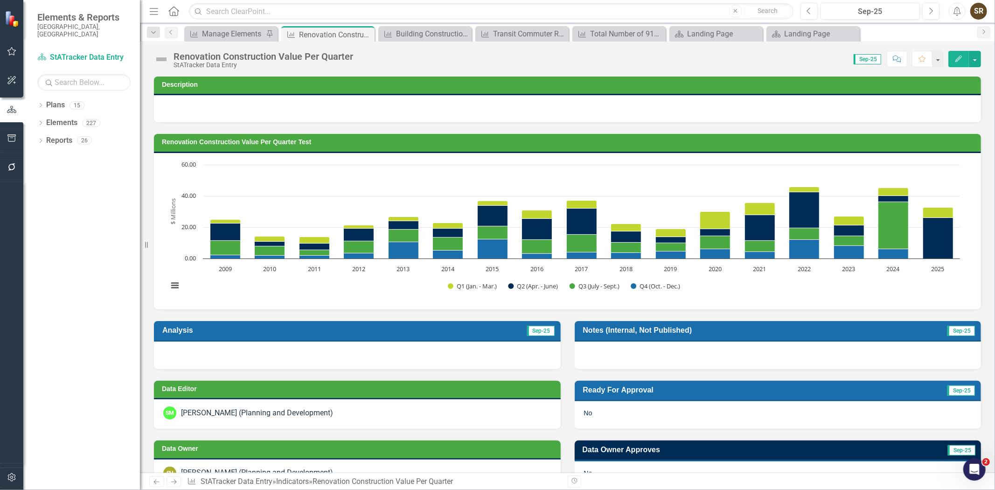
click at [958, 58] on icon "Edit" at bounding box center [958, 58] width 8 height 7
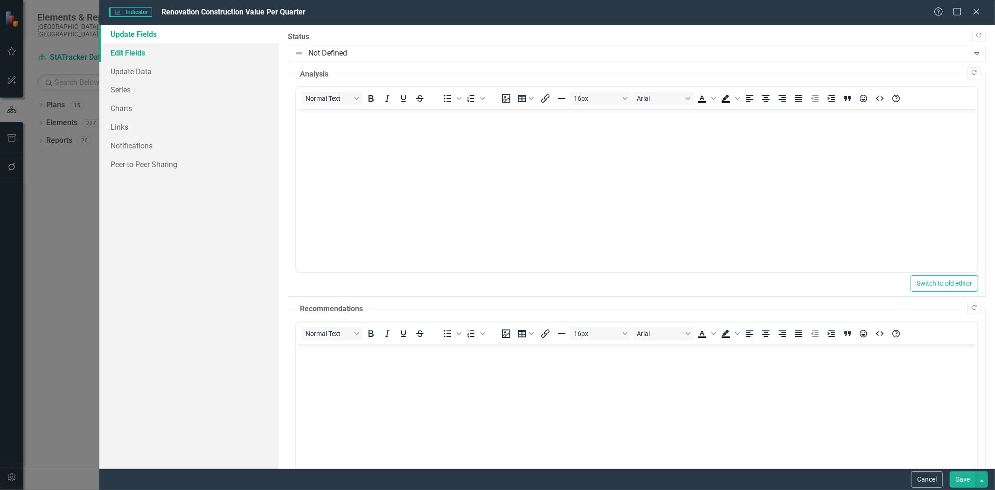
click at [132, 55] on link "Edit Fields" at bounding box center [188, 52] width 179 height 19
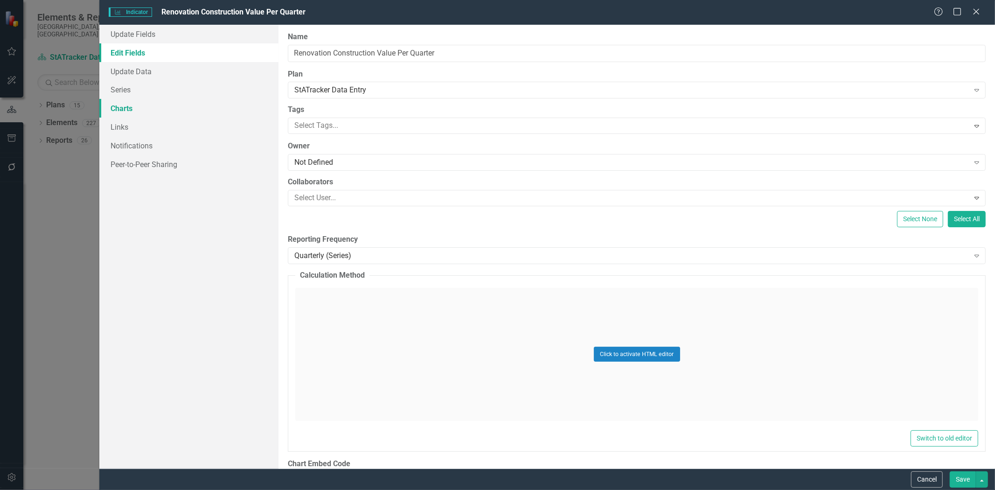
click at [120, 108] on link "Charts" at bounding box center [188, 108] width 179 height 19
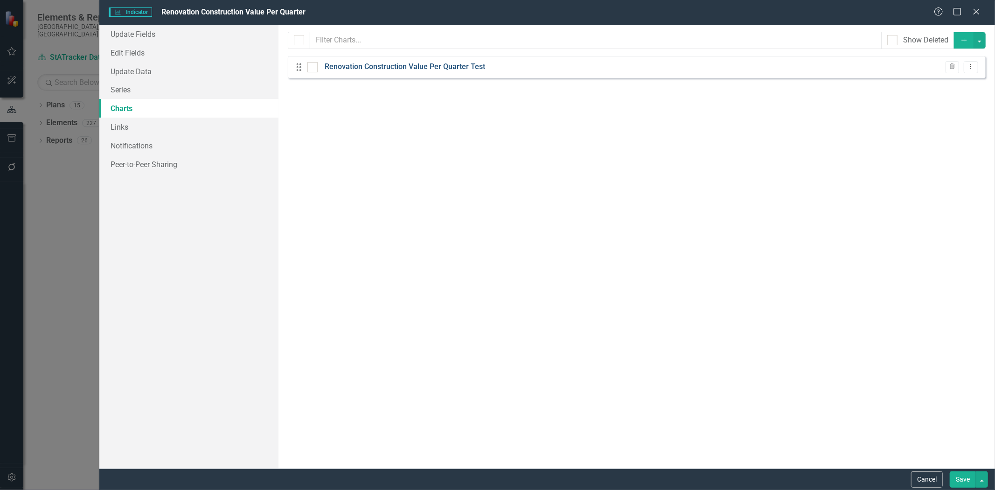
click at [355, 67] on link "Renovation Construction Value Per Quarter Test" at bounding box center [405, 67] width 160 height 11
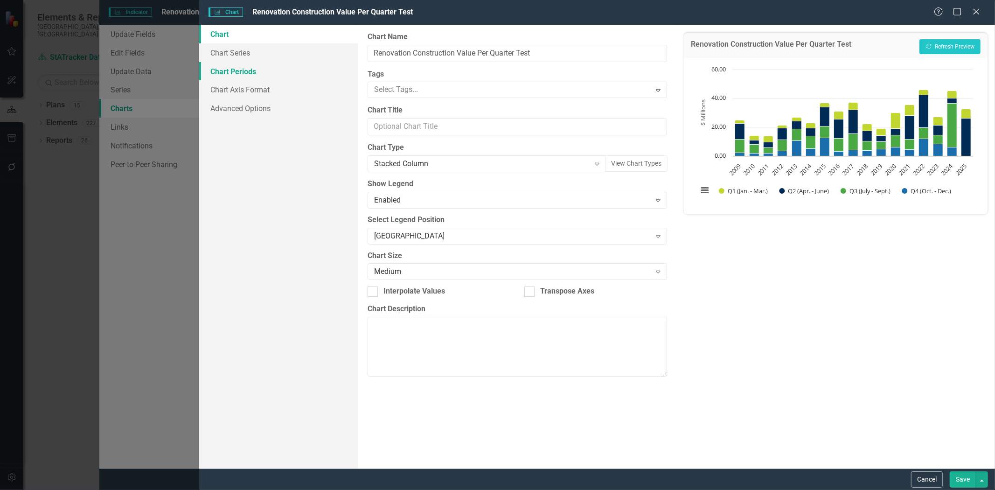
click at [239, 71] on link "Chart Periods" at bounding box center [278, 71] width 159 height 19
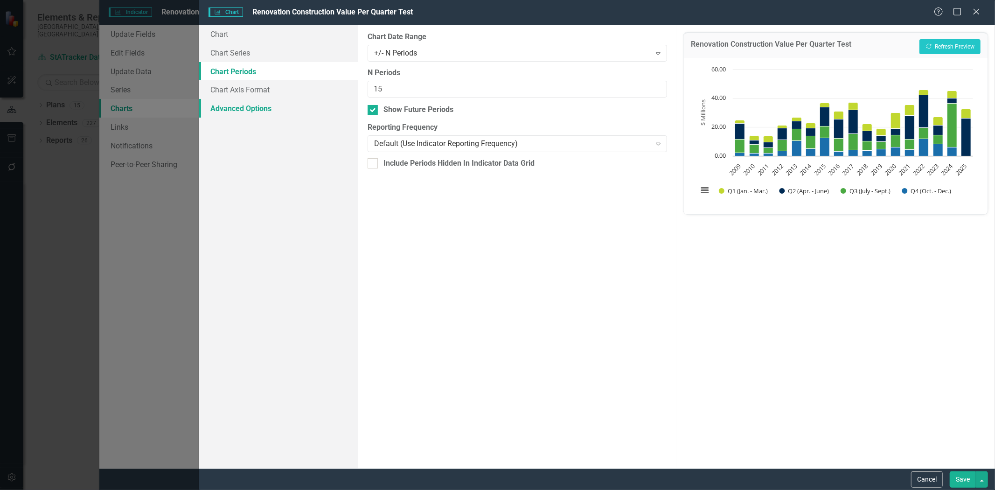
click at [243, 107] on link "Advanced Options" at bounding box center [278, 108] width 159 height 19
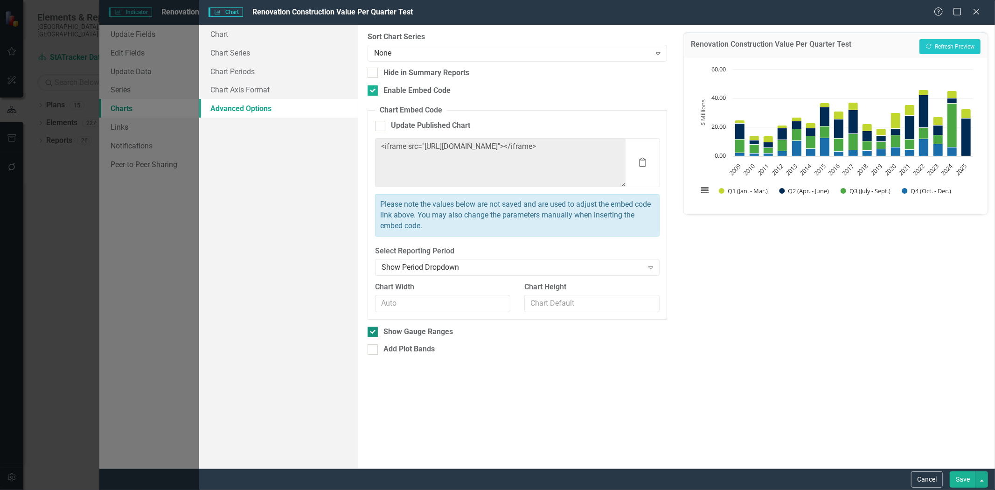
click at [374, 332] on div at bounding box center [372, 331] width 10 height 10
click at [374, 332] on input "Show Gauge Ranges" at bounding box center [370, 329] width 6 height 6
checkbox input "false"
click at [379, 127] on div at bounding box center [380, 126] width 10 height 10
click at [379, 127] on input "Update Published Chart" at bounding box center [378, 124] width 6 height 6
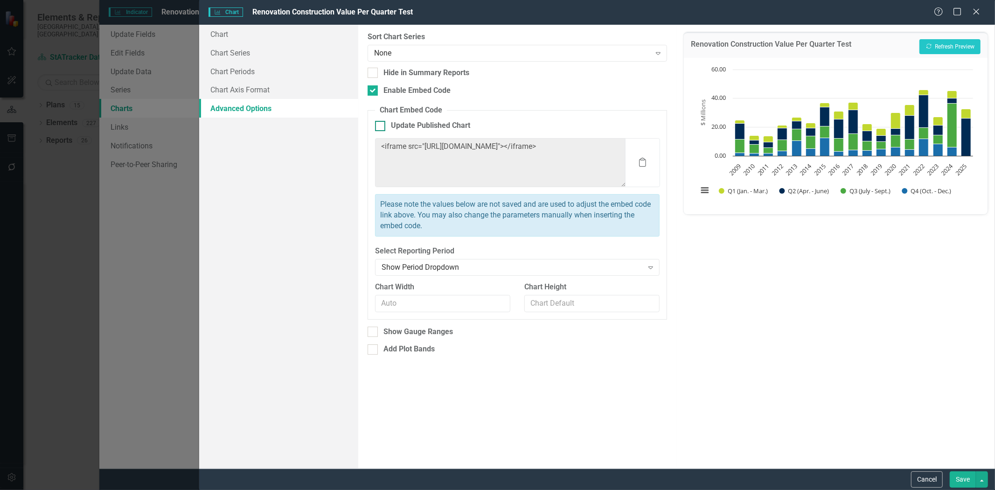
checkbox input "true"
click at [958, 479] on button "Save" at bounding box center [962, 479] width 26 height 16
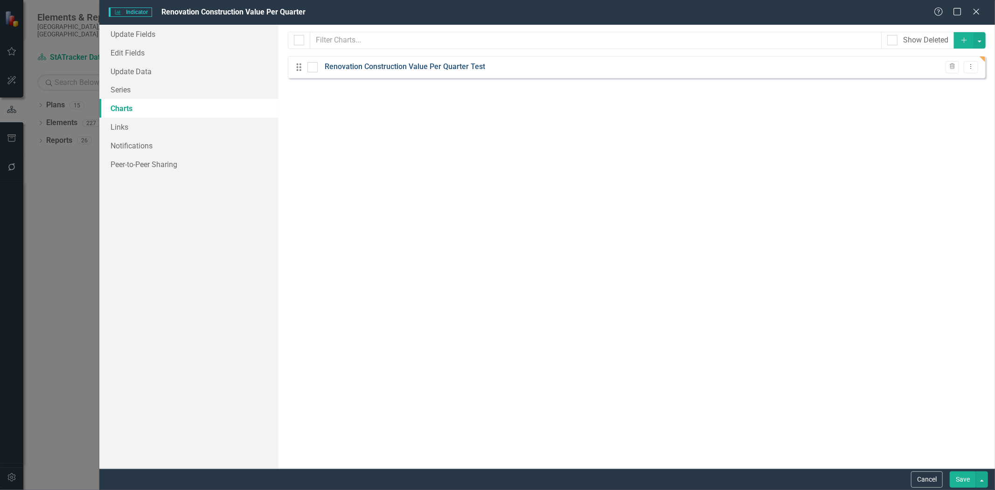
click at [395, 67] on link "Renovation Construction Value Per Quarter Test" at bounding box center [405, 67] width 160 height 11
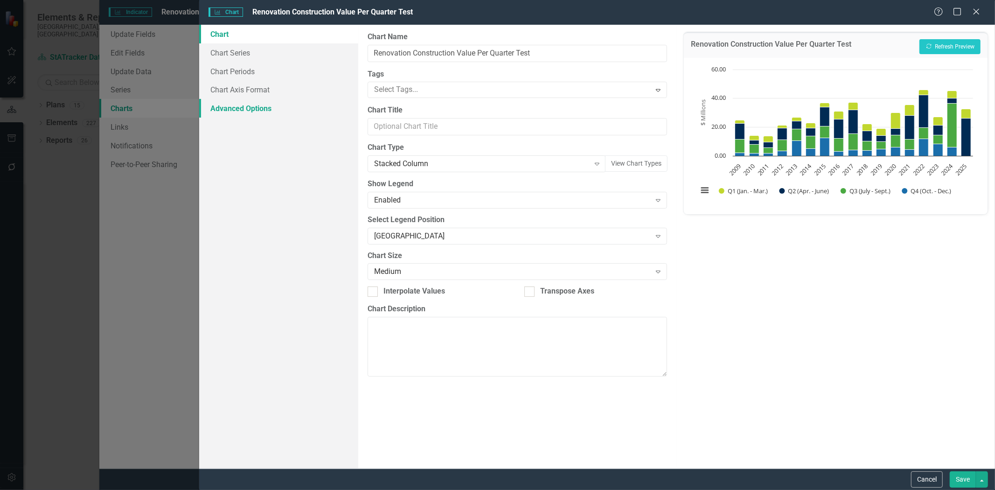
click at [263, 109] on link "Advanced Options" at bounding box center [278, 108] width 159 height 19
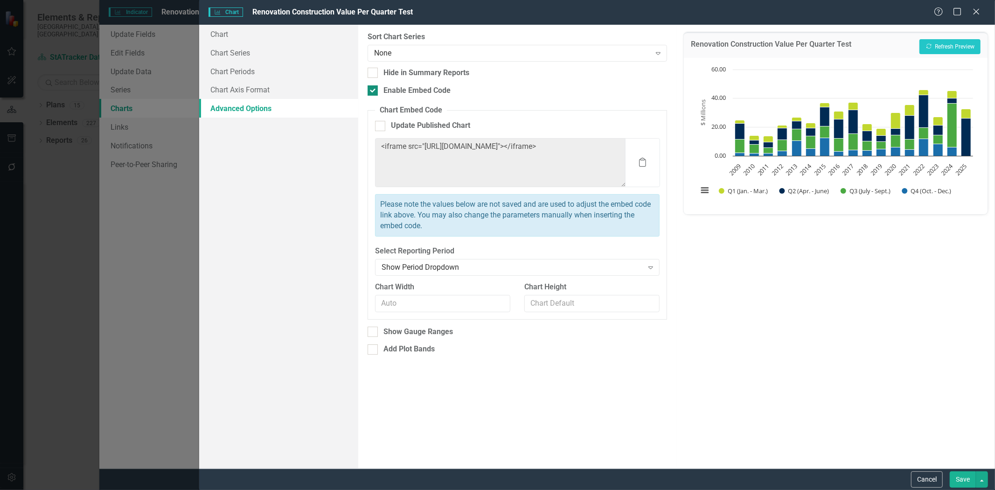
click at [374, 92] on div at bounding box center [372, 90] width 10 height 10
click at [374, 91] on input "Enable Embed Code" at bounding box center [370, 88] width 6 height 6
checkbox input "false"
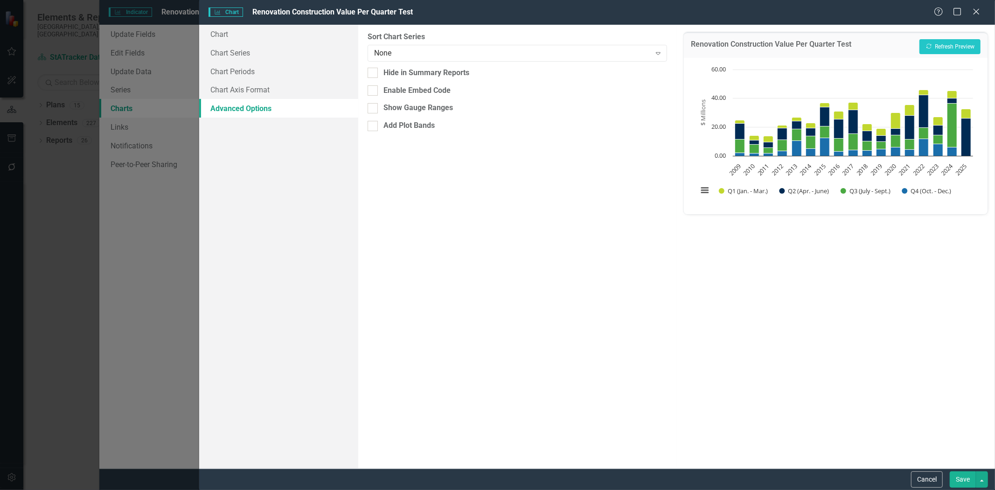
click at [955, 478] on button "Save" at bounding box center [962, 479] width 26 height 16
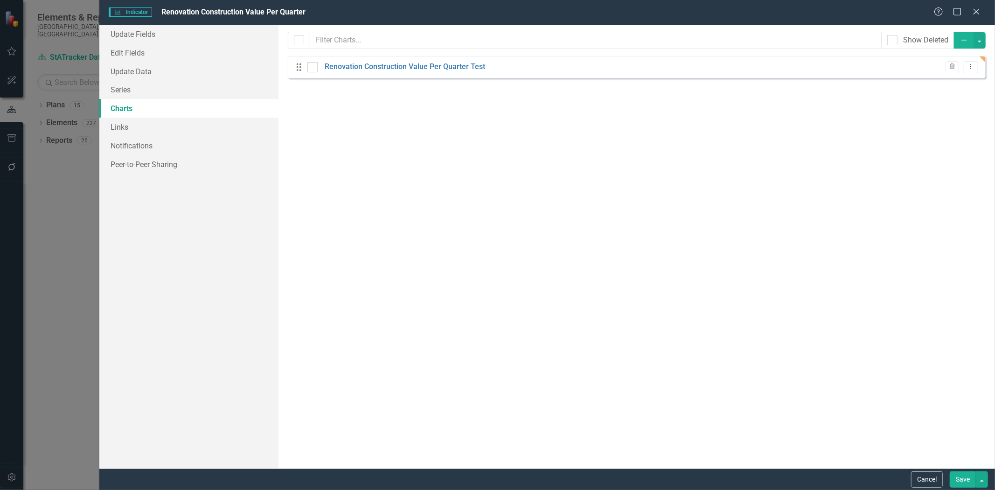
click at [961, 478] on button "Save" at bounding box center [962, 479] width 26 height 16
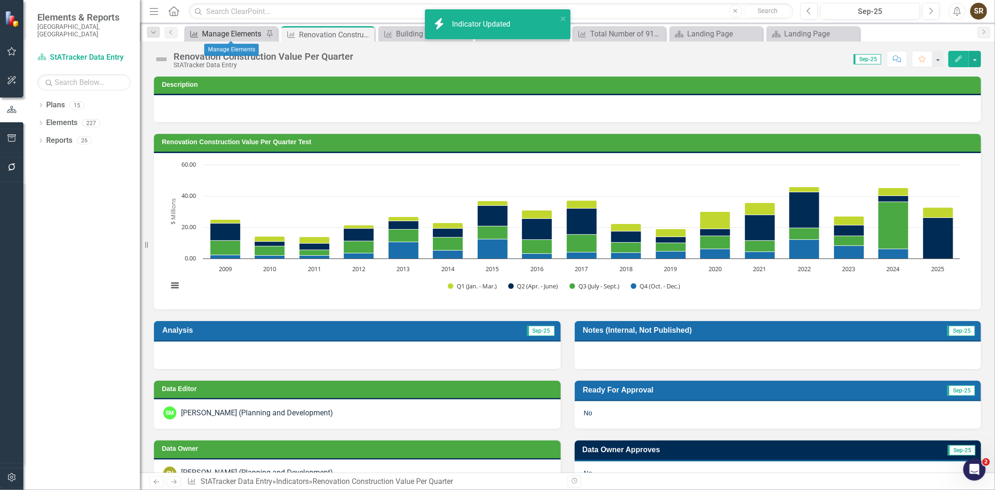
click at [240, 33] on div "Manage Elements" at bounding box center [233, 34] width 62 height 12
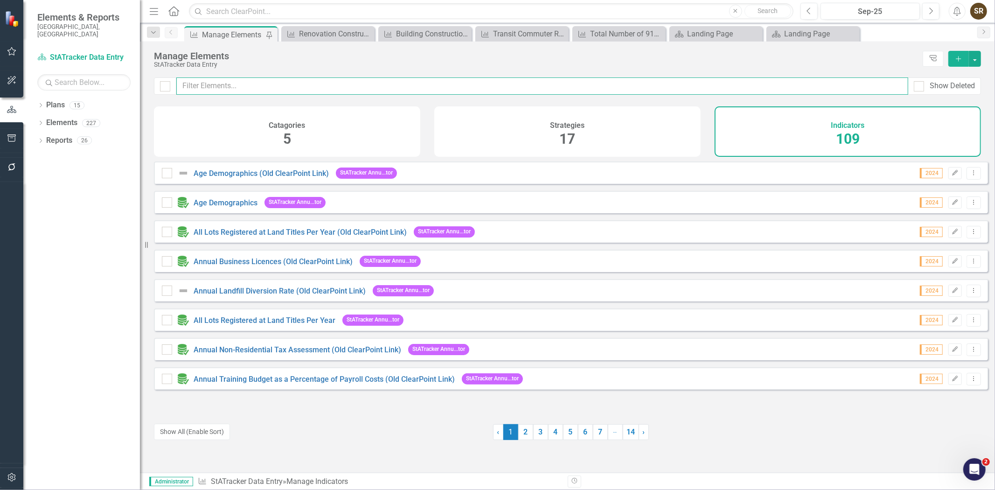
click at [252, 86] on input "text" at bounding box center [542, 85] width 732 height 17
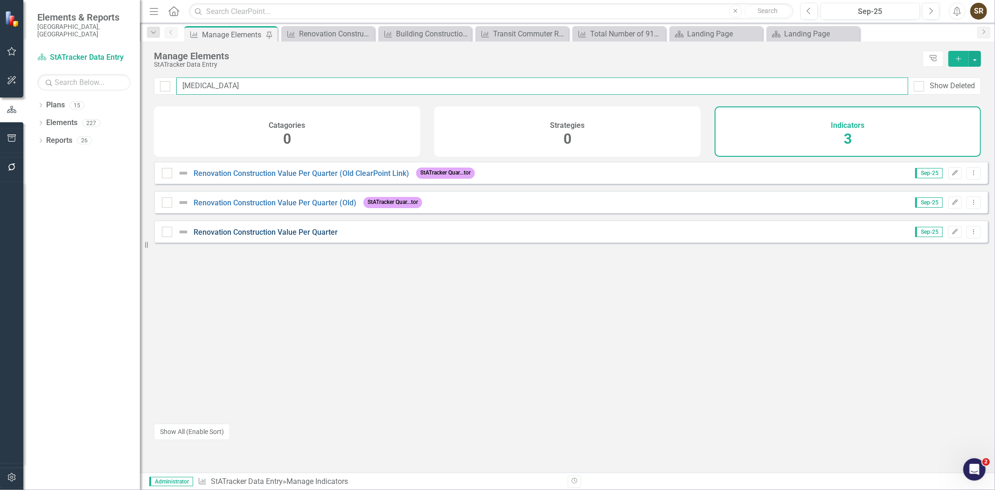
type input "renova"
click at [274, 236] on link "Renovation Construction Value Per Quarter" at bounding box center [266, 232] width 144 height 9
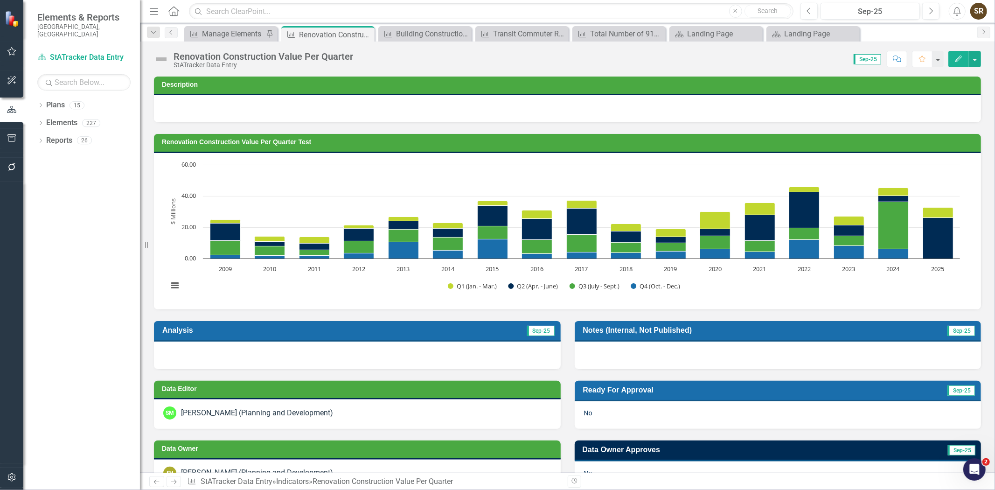
click at [437, 142] on h3 "Renovation Construction Value Per Quarter Test" at bounding box center [569, 141] width 814 height 7
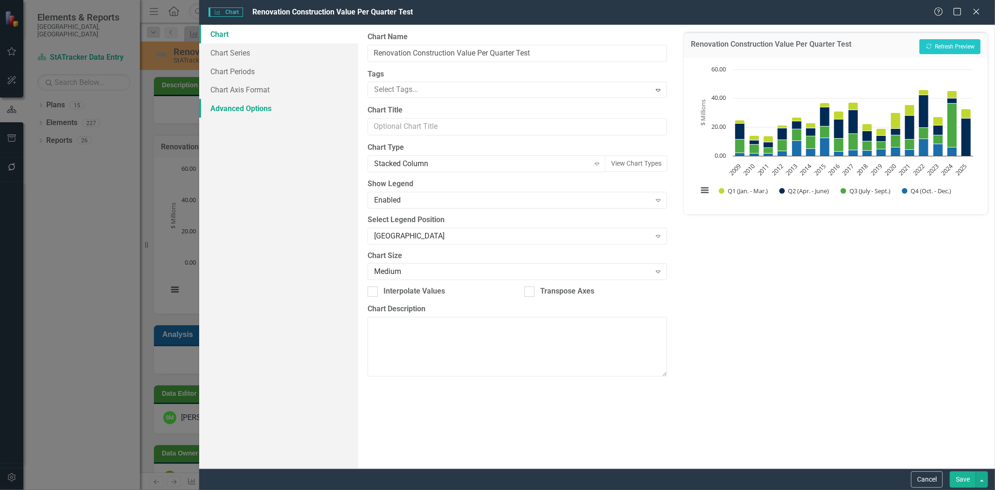
click at [251, 108] on link "Advanced Options" at bounding box center [278, 108] width 159 height 19
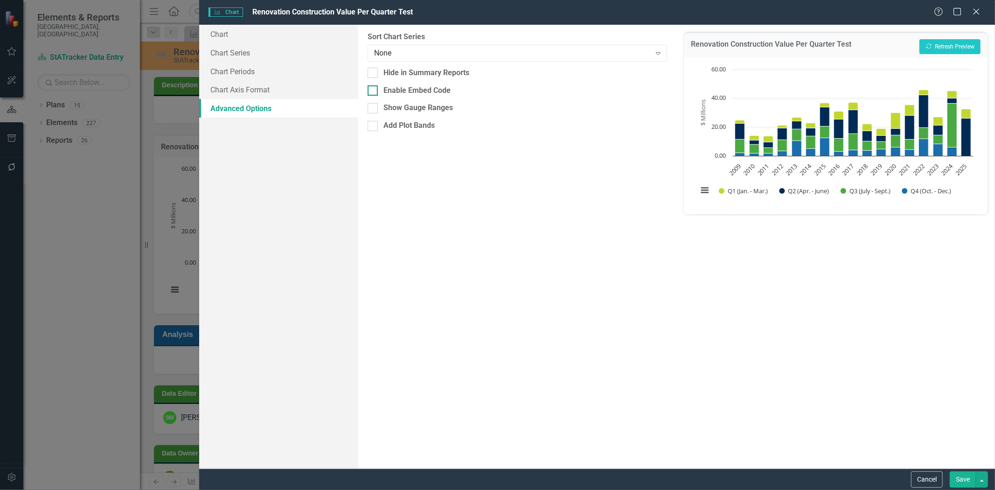
click at [371, 88] on input "Enable Embed Code" at bounding box center [370, 88] width 6 height 6
checkbox input "true"
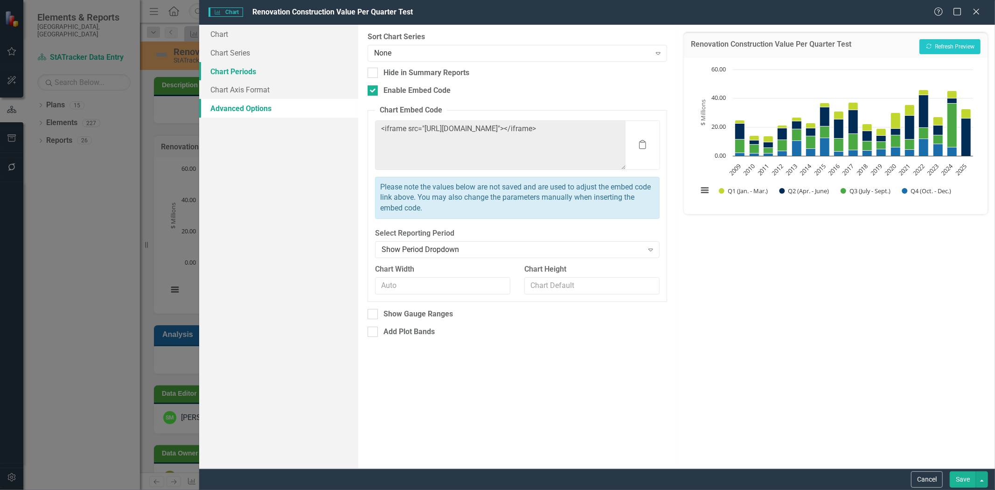
click at [215, 68] on link "Chart Periods" at bounding box center [278, 71] width 159 height 19
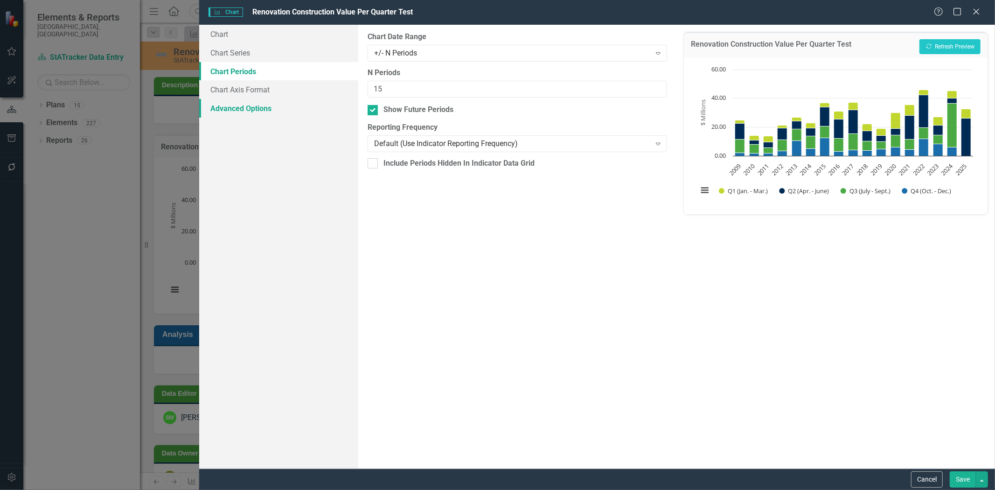
click at [250, 102] on link "Advanced Options" at bounding box center [278, 108] width 159 height 19
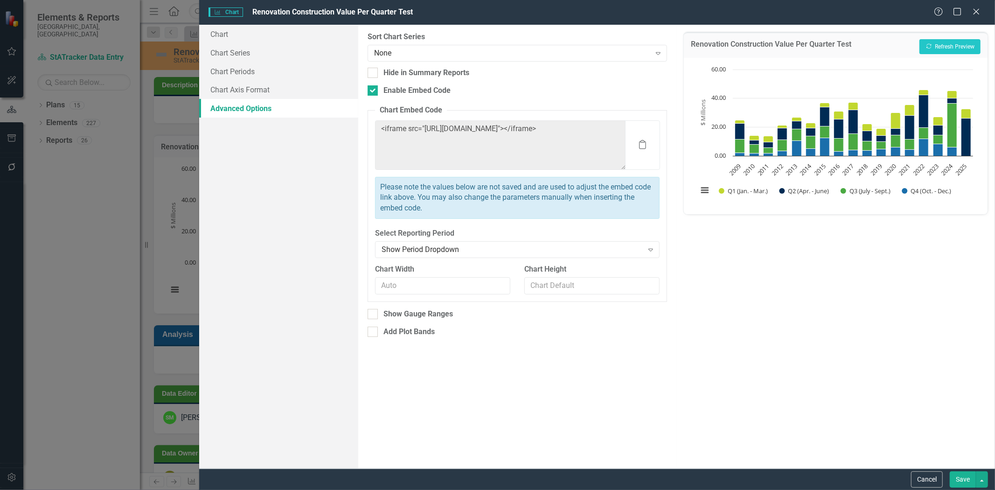
click at [968, 481] on button "Save" at bounding box center [962, 479] width 26 height 16
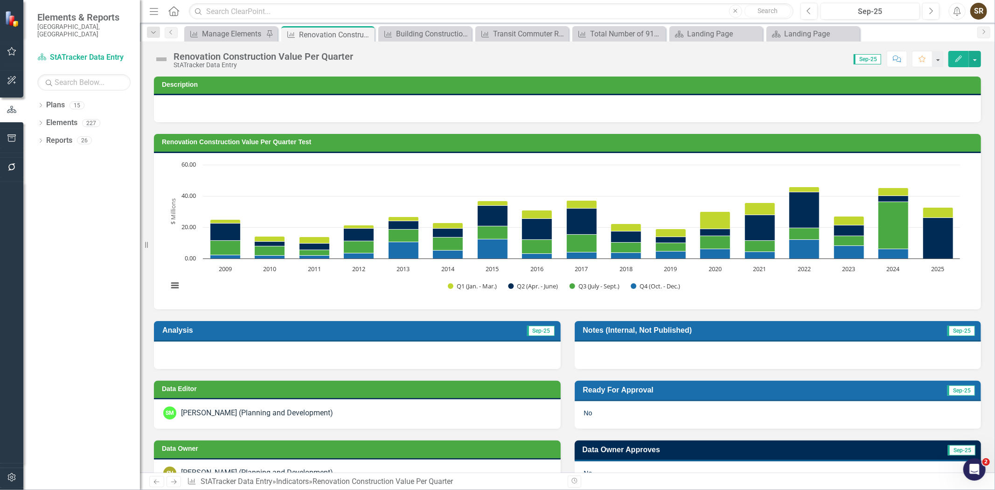
click at [543, 147] on td "Renovation Construction Value Per Quarter Test" at bounding box center [569, 143] width 814 height 14
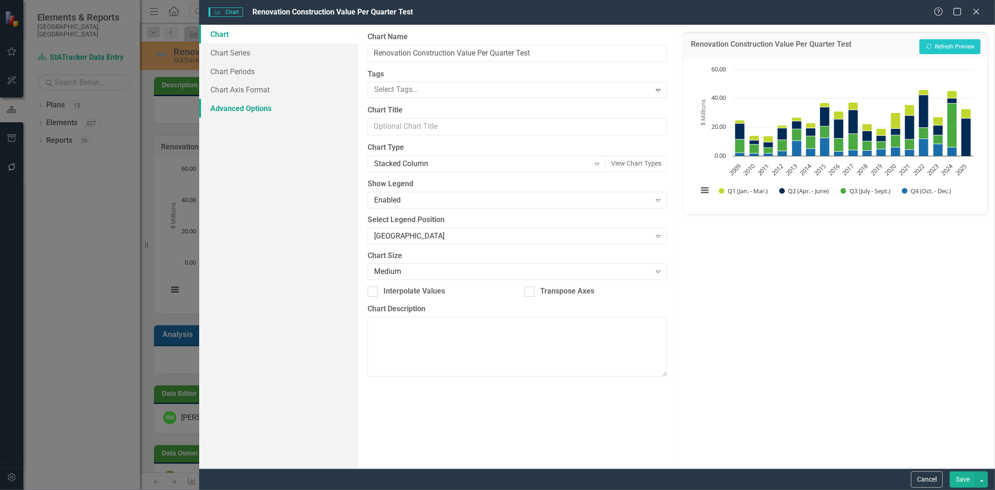
click at [246, 108] on link "Advanced Options" at bounding box center [278, 108] width 159 height 19
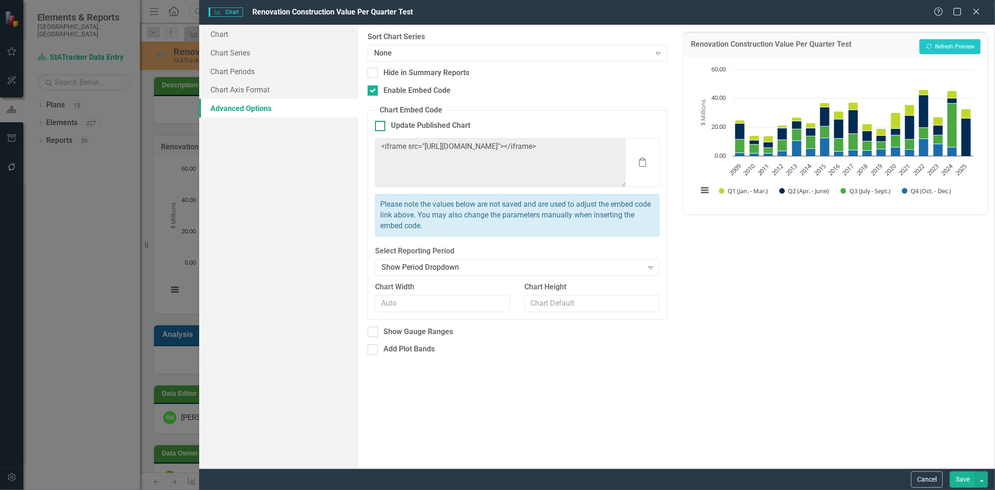
click at [379, 124] on input "Update Published Chart" at bounding box center [378, 124] width 6 height 6
checkbox input "true"
click at [961, 479] on button "Save" at bounding box center [962, 479] width 26 height 16
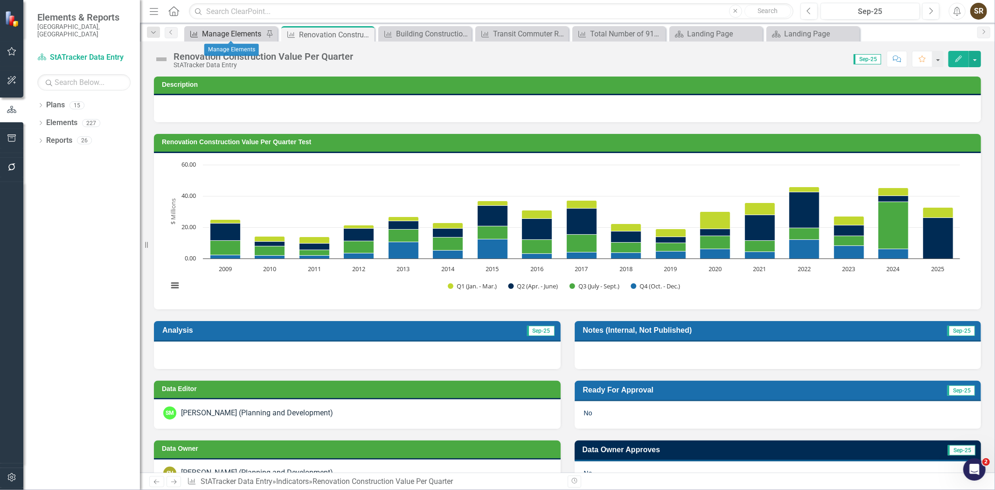
click at [234, 34] on div "Manage Elements" at bounding box center [233, 34] width 62 height 12
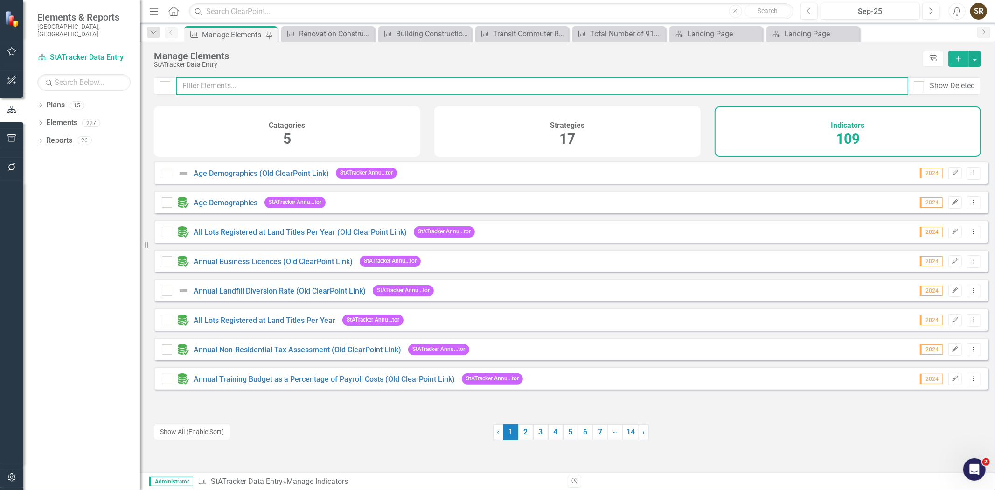
click at [221, 86] on input "text" at bounding box center [542, 85] width 732 height 17
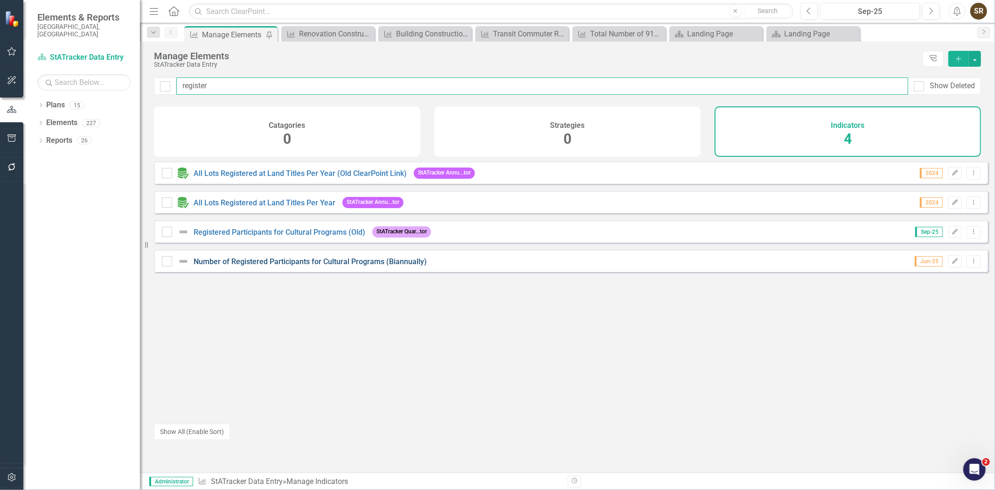
type input "register"
click at [239, 266] on link "Number of Registered Participants for Cultural Programs (Biannually)" at bounding box center [310, 261] width 233 height 9
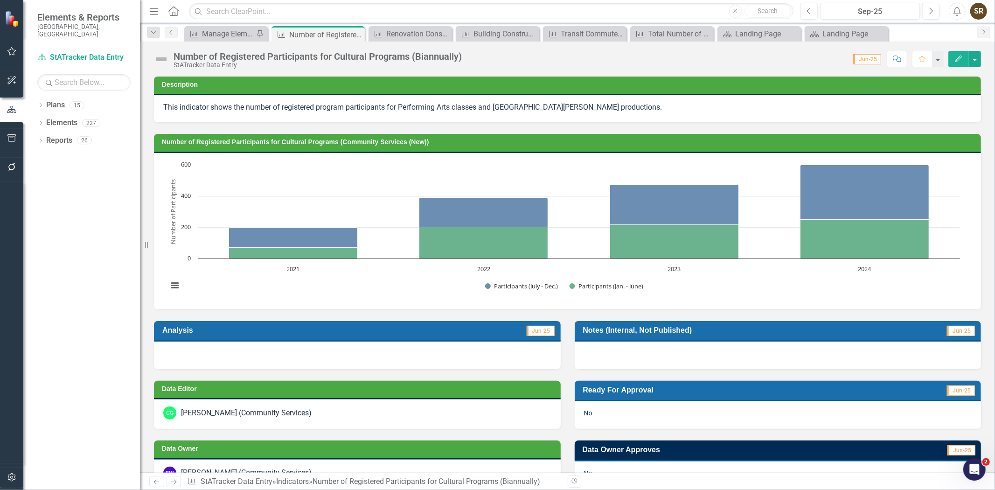
click at [953, 58] on button "Edit" at bounding box center [958, 59] width 21 height 16
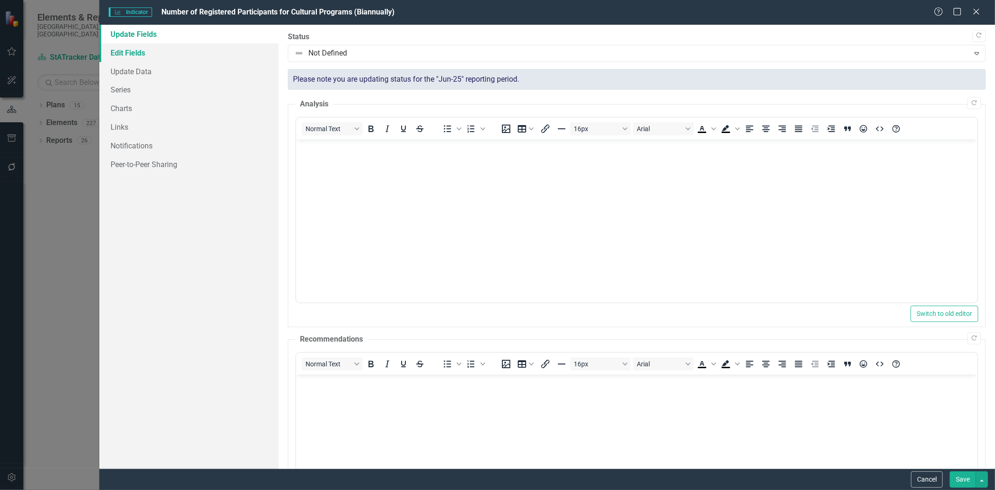
click at [132, 53] on link "Edit Fields" at bounding box center [188, 52] width 179 height 19
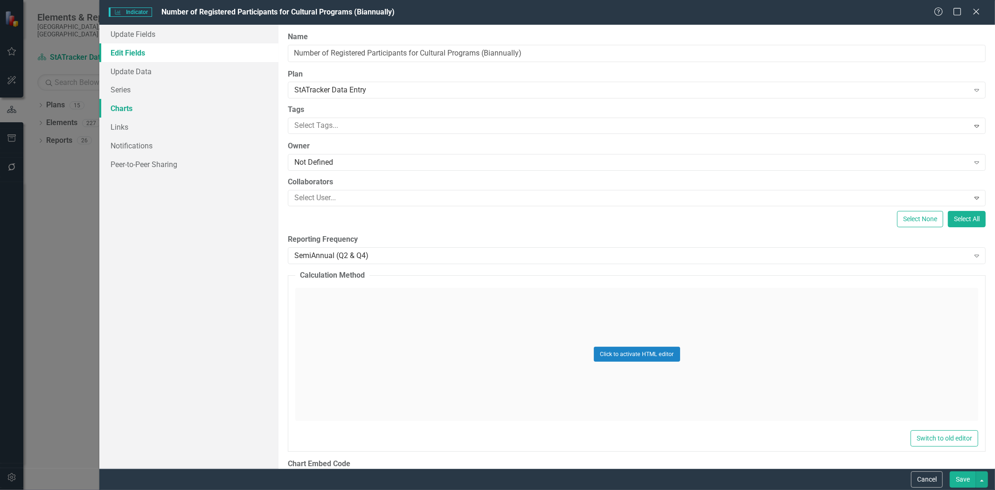
click at [130, 108] on link "Charts" at bounding box center [188, 108] width 179 height 19
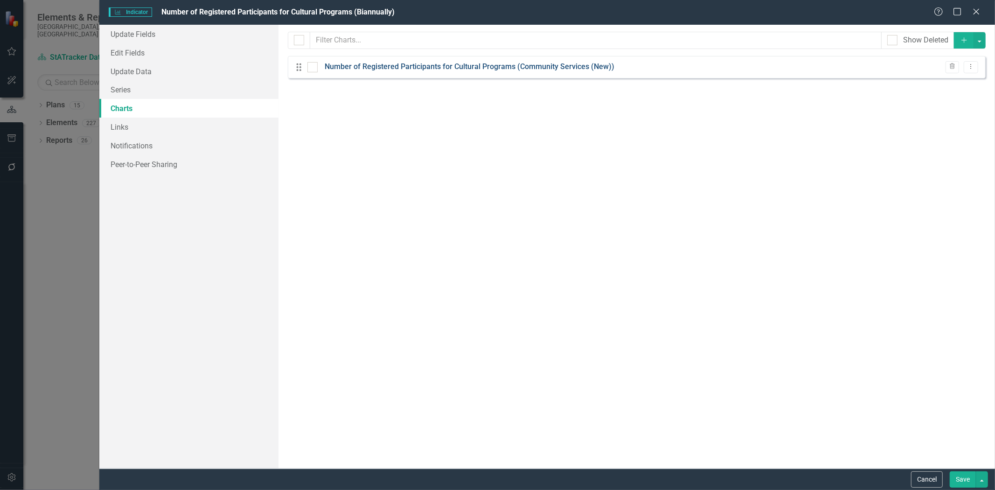
click at [394, 72] on link "Number of Registered Participants for Cultural Programs (Community Services (Ne…" at bounding box center [470, 67] width 290 height 11
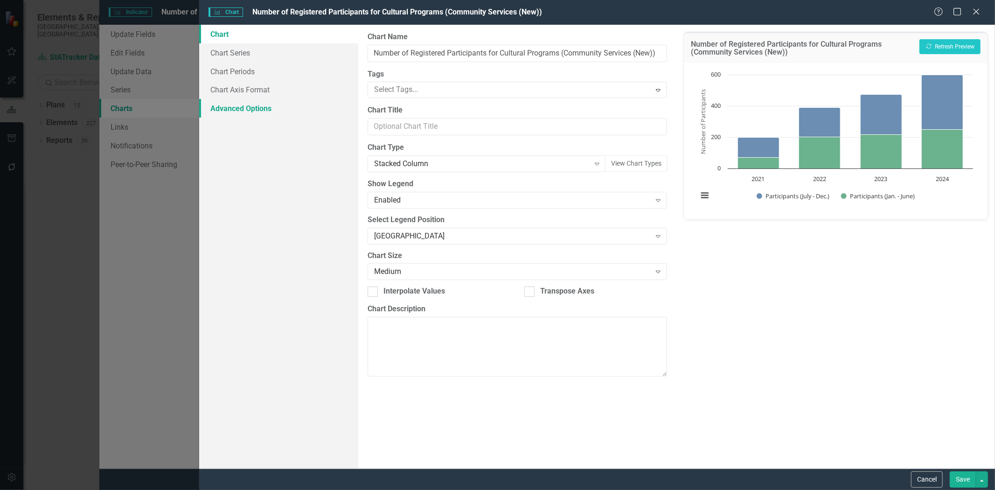
click at [249, 108] on link "Advanced Options" at bounding box center [278, 108] width 159 height 19
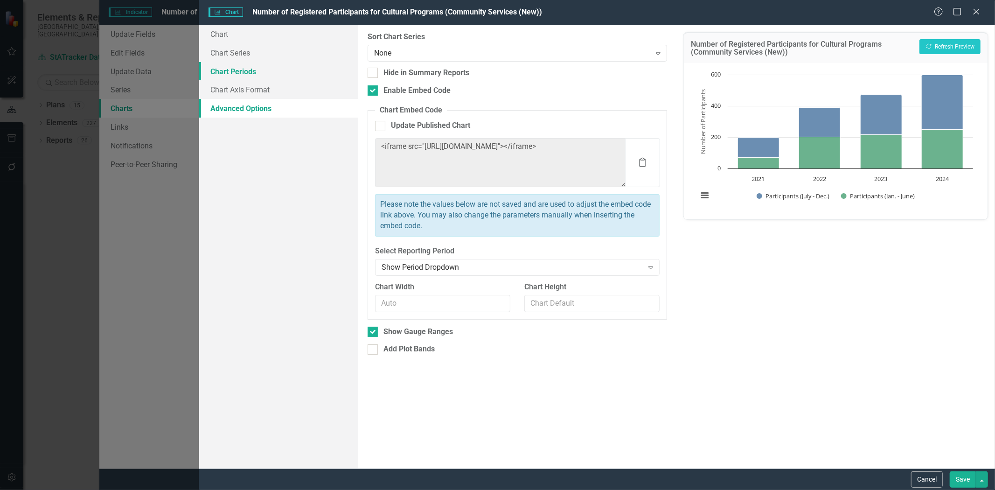
click at [249, 72] on link "Chart Periods" at bounding box center [278, 71] width 159 height 19
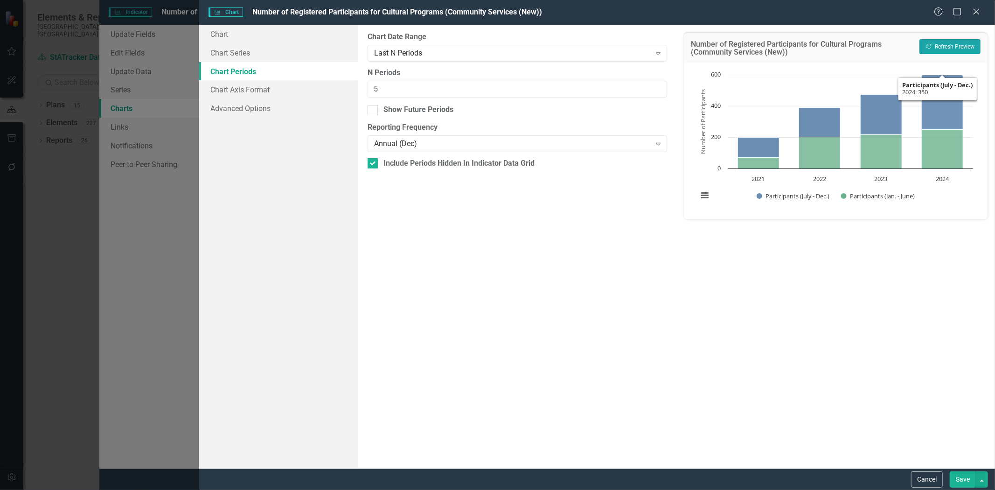
click at [948, 49] on button "Recalculate Refresh Preview" at bounding box center [949, 46] width 61 height 15
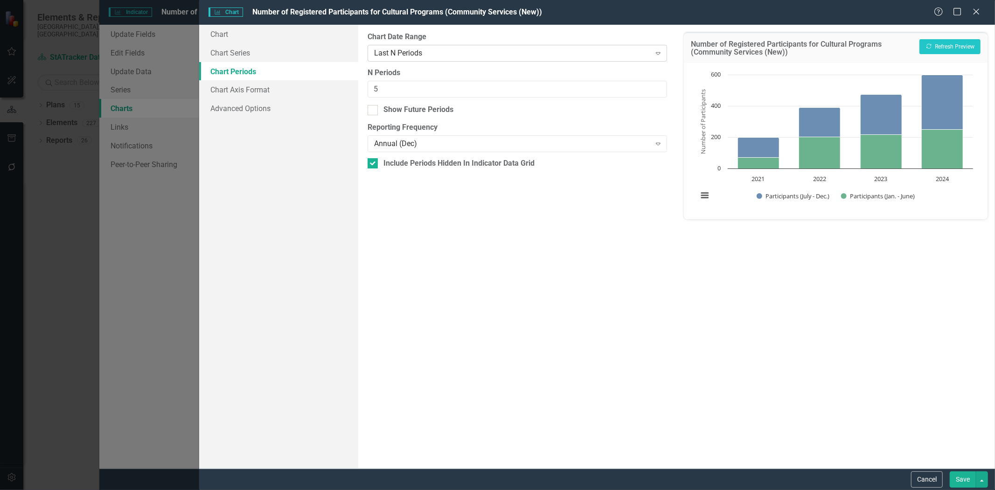
click at [537, 48] on div "Last N Periods" at bounding box center [512, 53] width 277 height 11
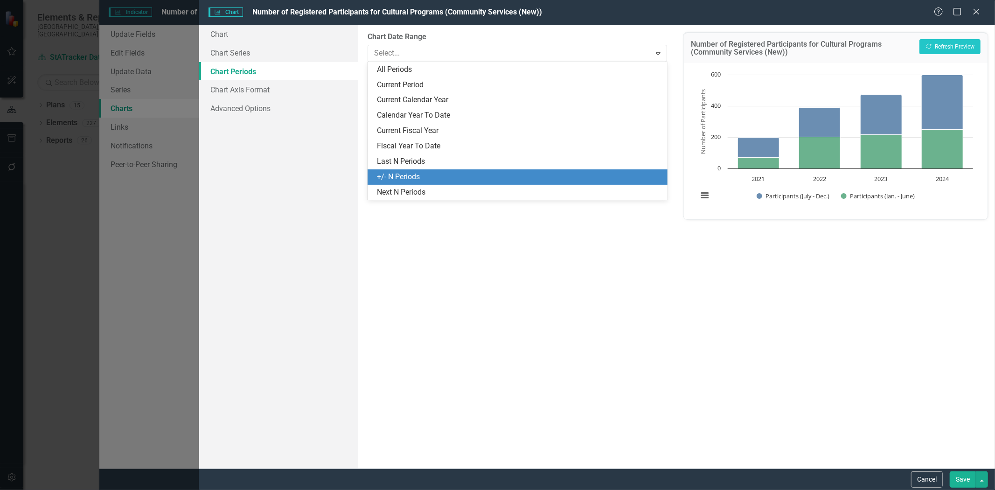
click at [497, 170] on div "+/- N Periods" at bounding box center [517, 176] width 300 height 15
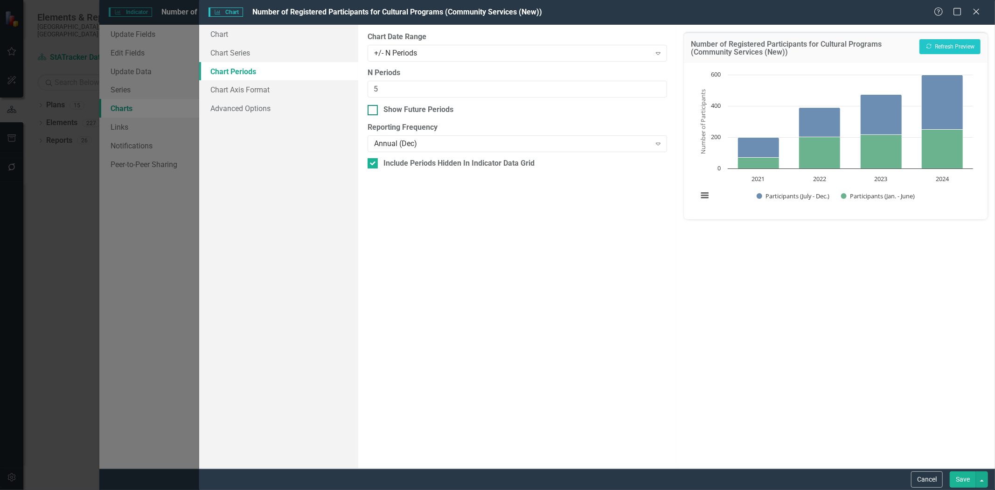
click at [374, 108] on div at bounding box center [372, 110] width 10 height 10
click at [374, 108] on input "Show Future Periods" at bounding box center [370, 108] width 6 height 6
checkbox input "true"
click at [373, 164] on input "Include Periods Hidden In Indicator Data Grid" at bounding box center [370, 161] width 6 height 6
checkbox input "false"
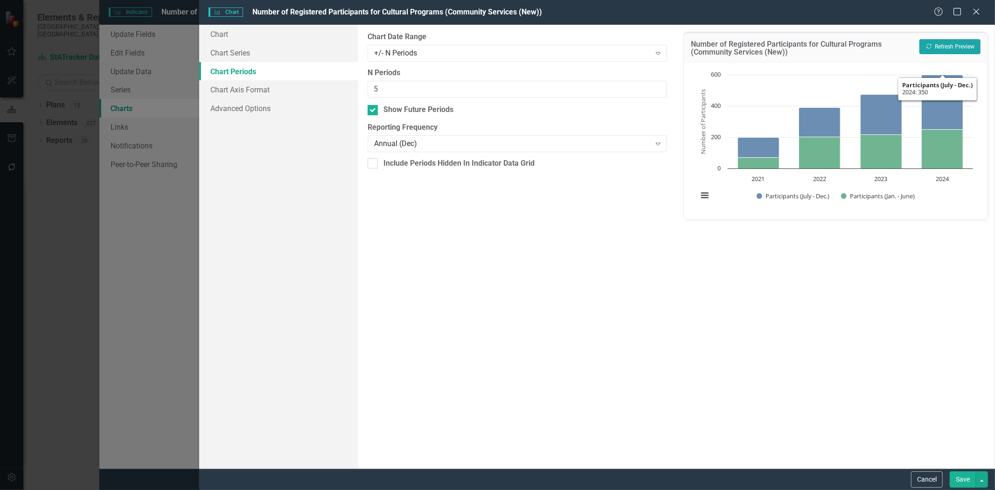
click at [957, 46] on button "Recalculate Refresh Preview" at bounding box center [949, 46] width 61 height 15
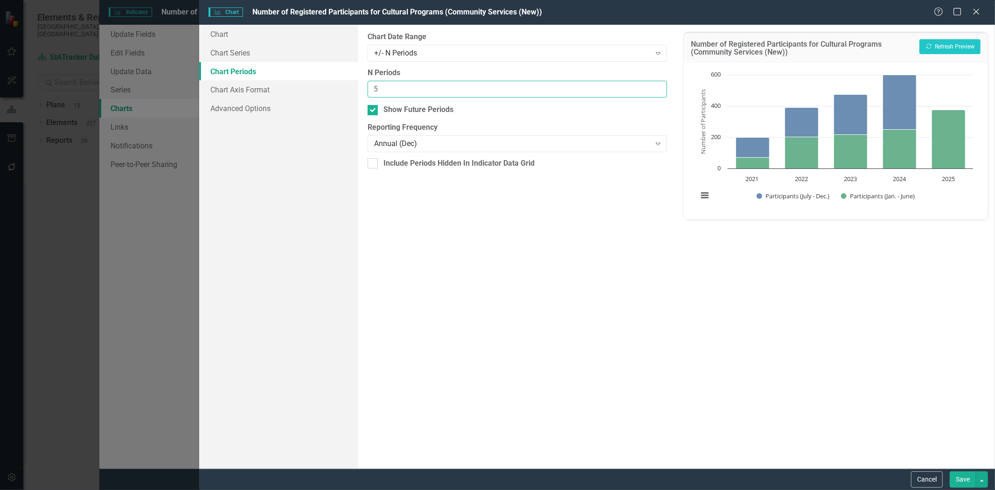
click at [378, 90] on input "5" at bounding box center [517, 89] width 300 height 17
drag, startPoint x: 381, startPoint y: 90, endPoint x: 353, endPoint y: 87, distance: 28.1
click at [353, 87] on div "Chart Chart Series Chart Periods Chart Axis Format Advanced Options From this p…" at bounding box center [597, 246] width 796 height 443
type input "7"
click at [935, 45] on button "Recalculate Refresh Preview" at bounding box center [949, 46] width 61 height 15
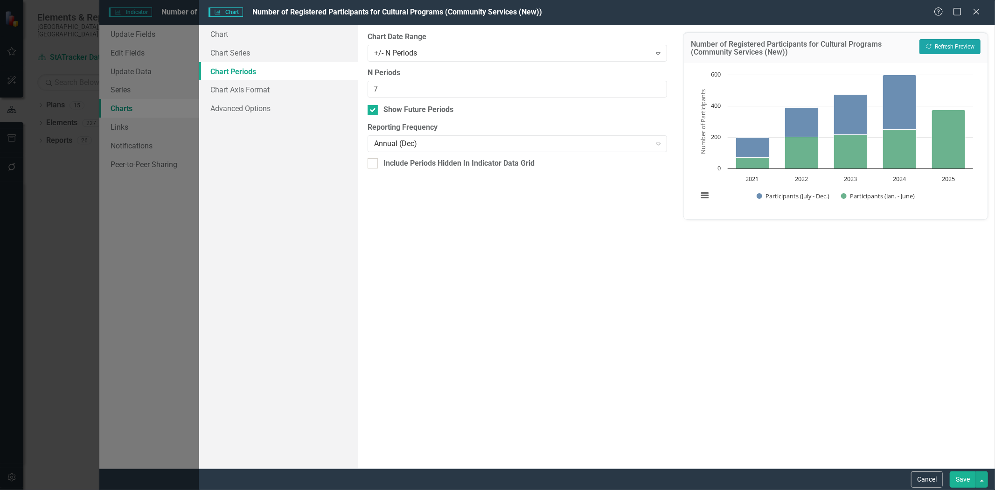
click at [929, 45] on icon "Recalculate" at bounding box center [928, 46] width 7 height 6
click at [368, 167] on div at bounding box center [372, 163] width 10 height 10
click at [368, 164] on input "Include Periods Hidden In Indicator Data Grid" at bounding box center [370, 161] width 6 height 6
click at [928, 47] on icon "Recalculate" at bounding box center [928, 46] width 7 height 6
click at [374, 164] on div at bounding box center [372, 163] width 10 height 10
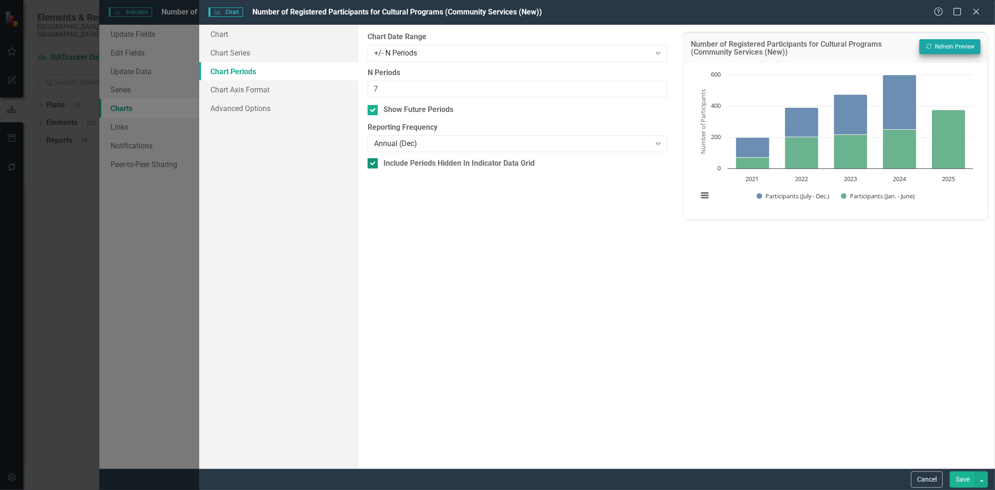
click at [374, 164] on input "Include Periods Hidden In Indicator Data Grid" at bounding box center [370, 161] width 6 height 6
checkbox input "false"
click at [398, 95] on input "7" at bounding box center [517, 89] width 300 height 17
click at [276, 106] on link "Advanced Options" at bounding box center [278, 108] width 159 height 19
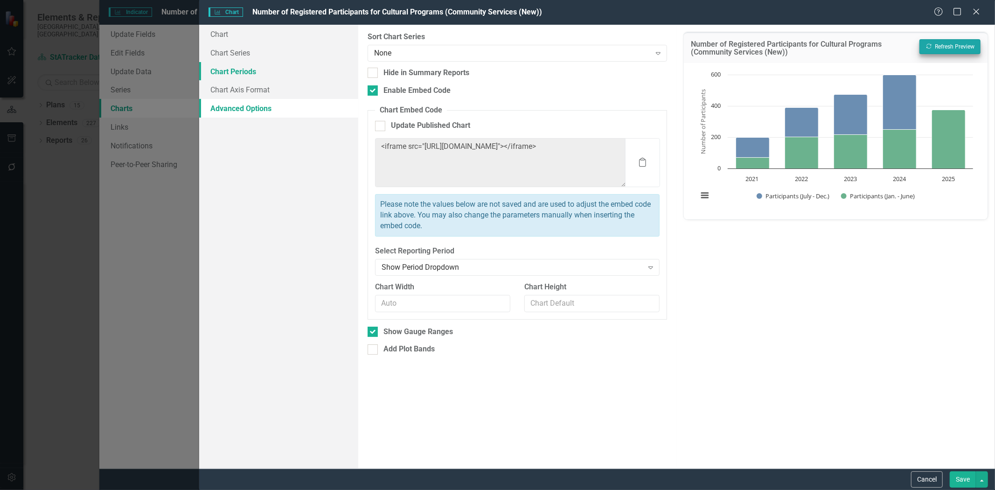
click at [278, 75] on link "Chart Periods" at bounding box center [278, 71] width 159 height 19
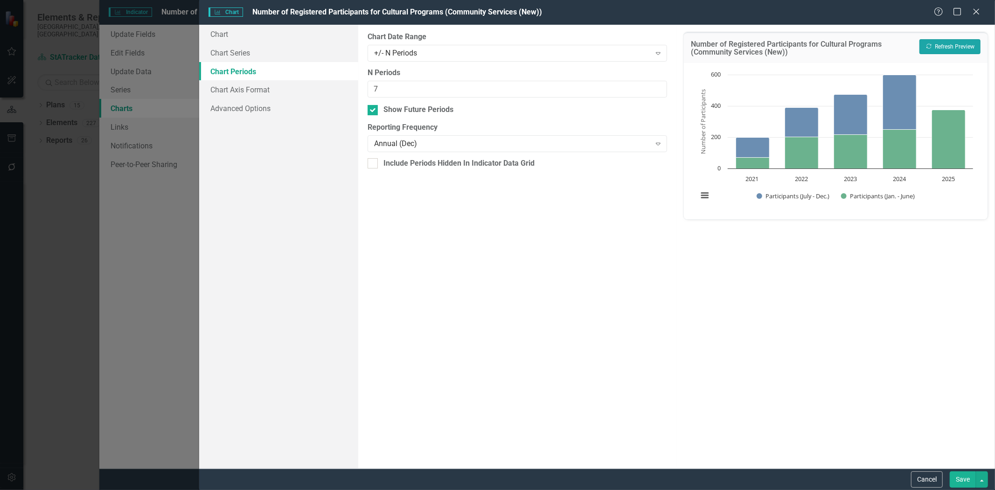
click at [950, 46] on button "Recalculate Refresh Preview" at bounding box center [949, 46] width 61 height 15
click at [651, 54] on div "Expand" at bounding box center [658, 53] width 17 height 15
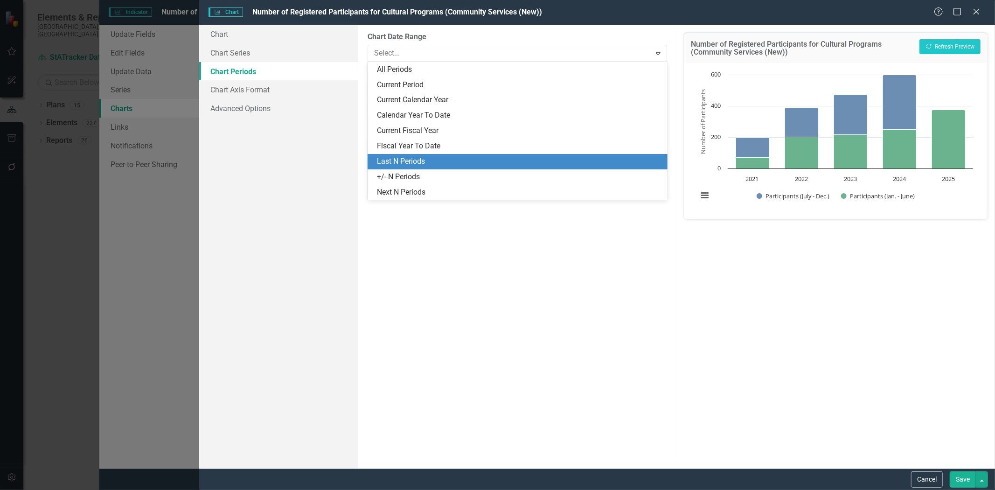
click at [468, 161] on div "Last N Periods" at bounding box center [519, 161] width 285 height 11
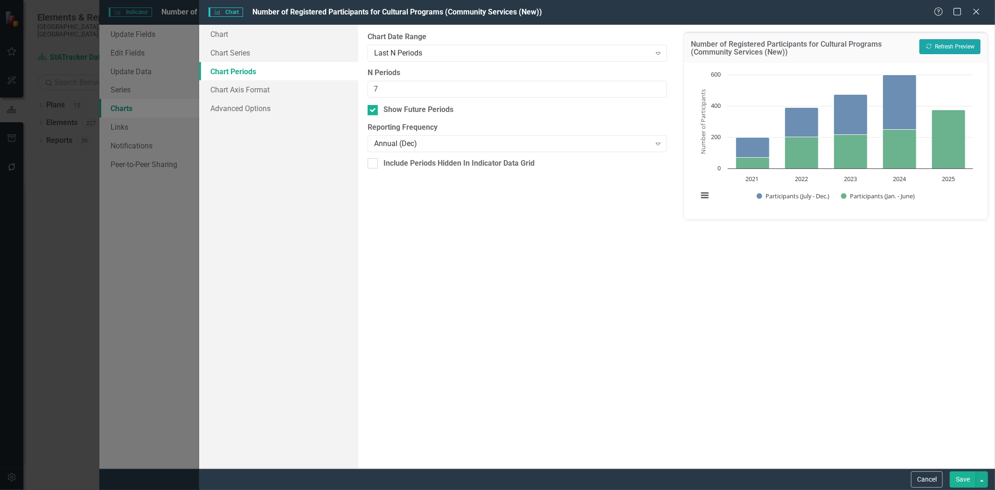
click at [958, 45] on button "Recalculate Refresh Preview" at bounding box center [949, 46] width 61 height 15
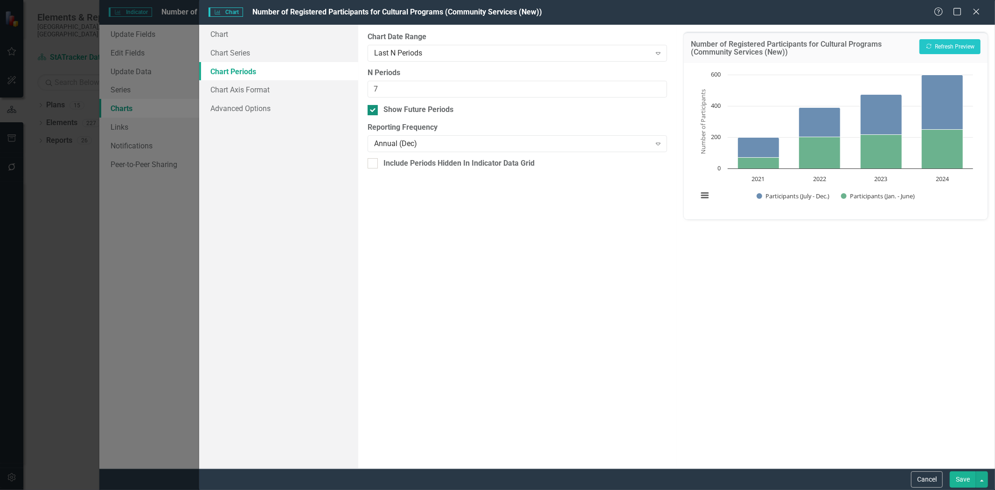
click at [369, 110] on input "Show Future Periods" at bounding box center [370, 108] width 6 height 6
checkbox input "false"
click at [934, 48] on button "Recalculate Refresh Preview" at bounding box center [949, 46] width 61 height 15
click at [974, 16] on icon "Close" at bounding box center [976, 11] width 12 height 9
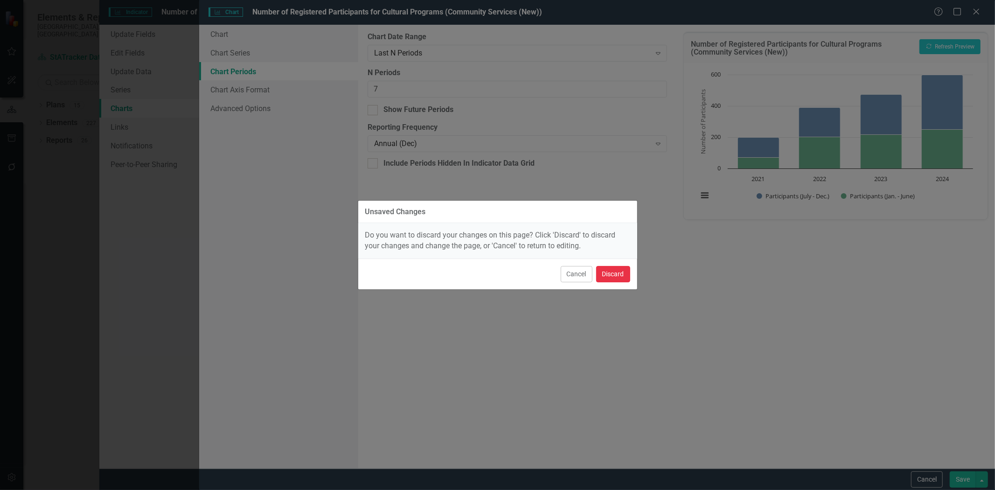
click at [619, 274] on button "Discard" at bounding box center [613, 274] width 34 height 16
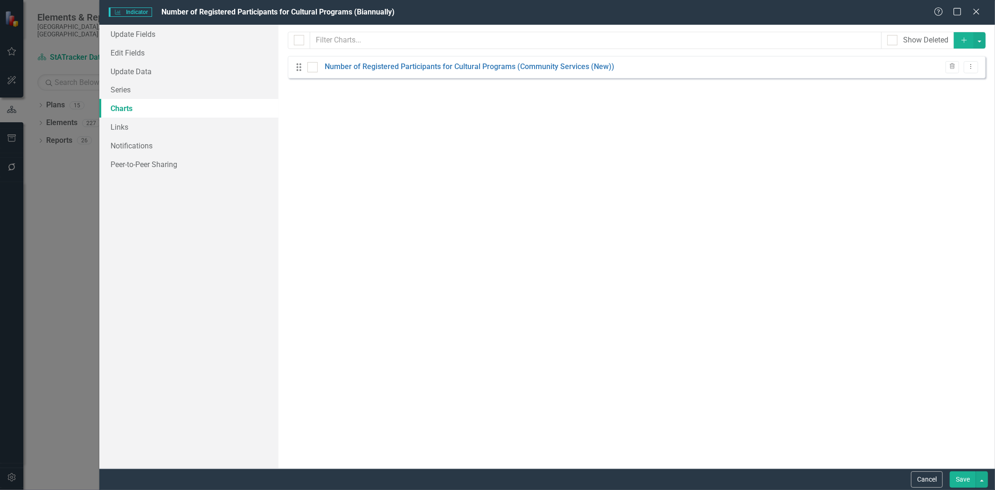
click at [970, 12] on div "Help Maximize Close" at bounding box center [960, 12] width 52 height 11
click at [977, 13] on icon at bounding box center [975, 11] width 7 height 7
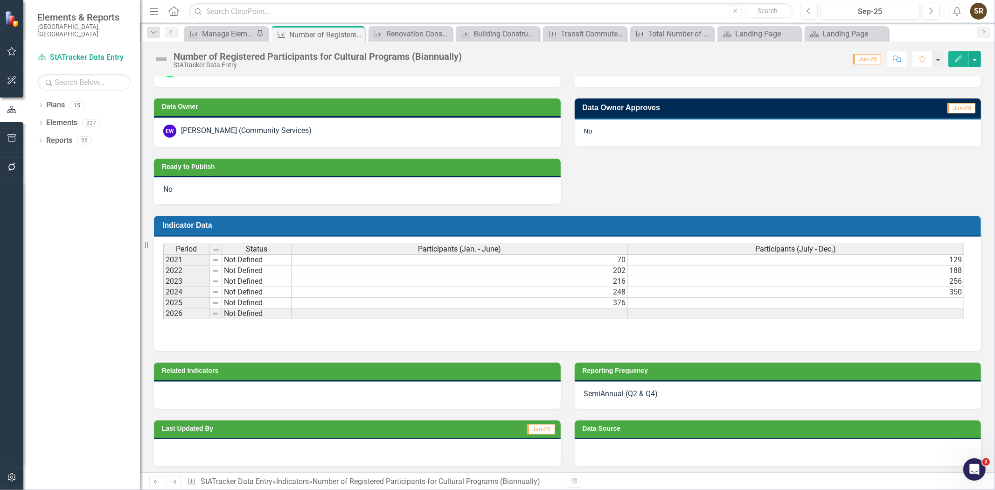
scroll to position [346, 0]
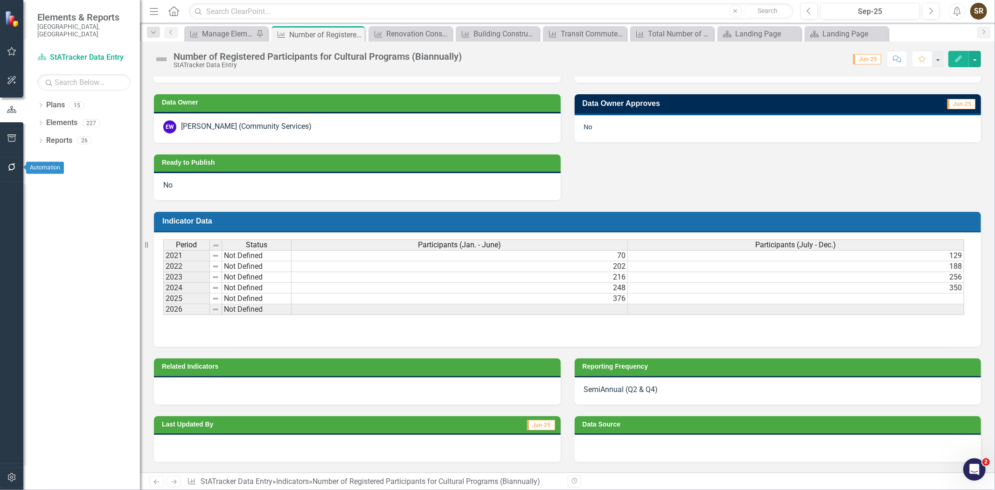
click at [10, 162] on button "button" at bounding box center [11, 168] width 21 height 20
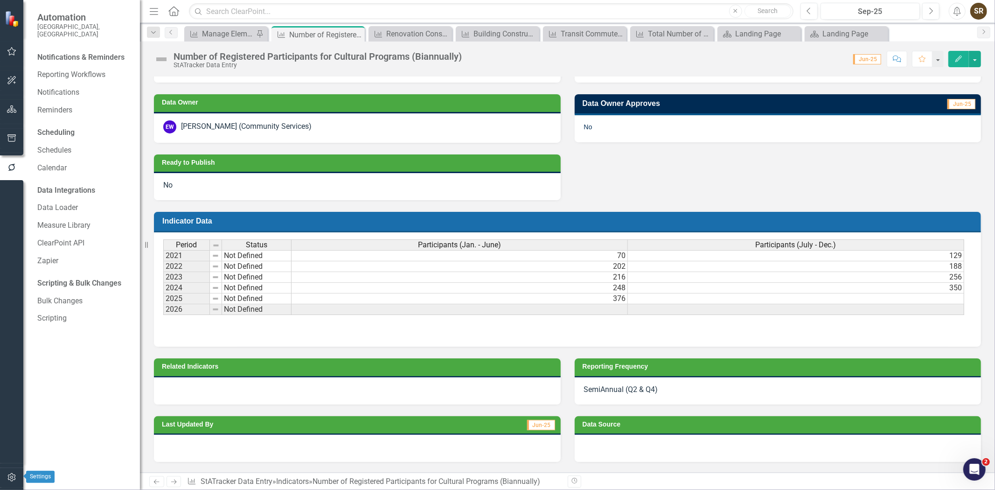
drag, startPoint x: 8, startPoint y: 478, endPoint x: 0, endPoint y: 459, distance: 19.8
click at [8, 478] on icon "button" at bounding box center [12, 476] width 10 height 7
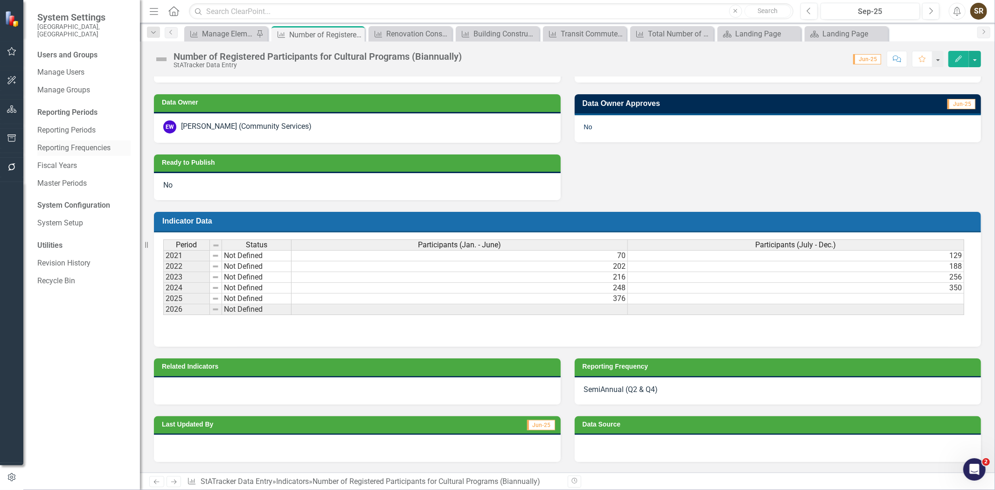
click at [72, 143] on link "Reporting Frequencies" at bounding box center [83, 148] width 93 height 11
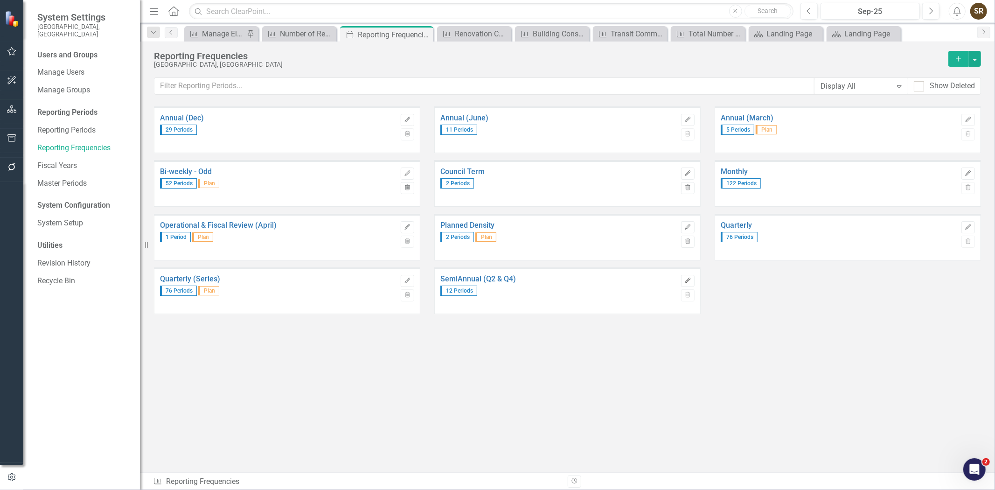
click at [687, 278] on icon "Edit" at bounding box center [687, 281] width 7 height 6
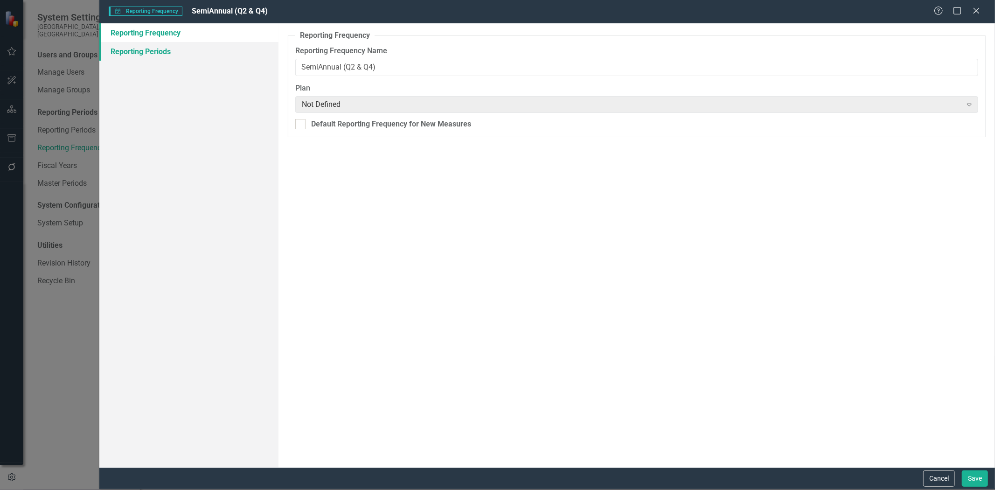
click at [163, 53] on link "Reporting Periods" at bounding box center [188, 51] width 179 height 19
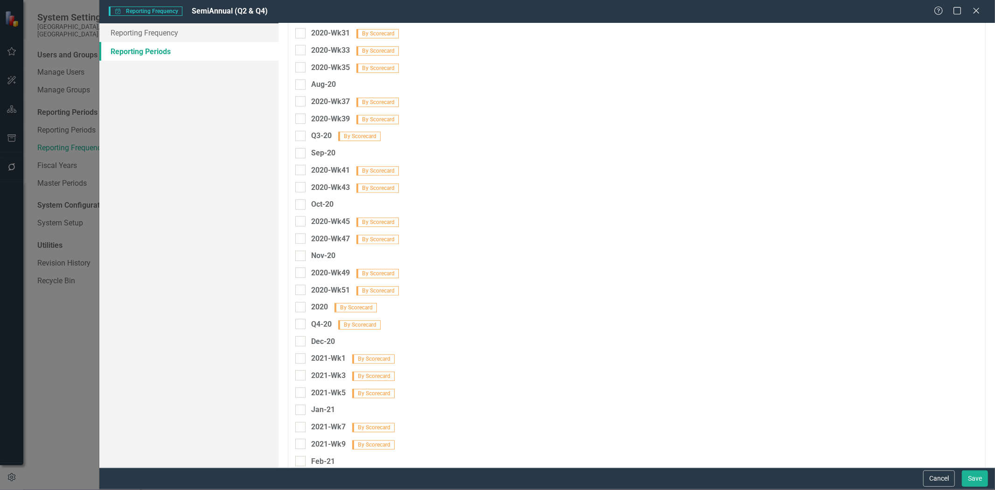
scroll to position [2132, 0]
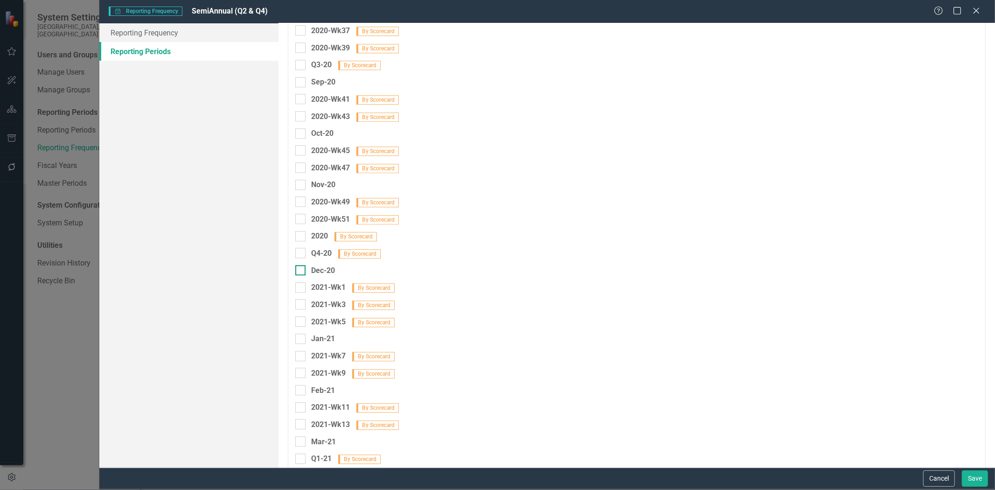
click at [300, 265] on div at bounding box center [300, 270] width 10 height 10
click at [300, 265] on input "Dec-20" at bounding box center [298, 268] width 6 height 6
checkbox input "true"
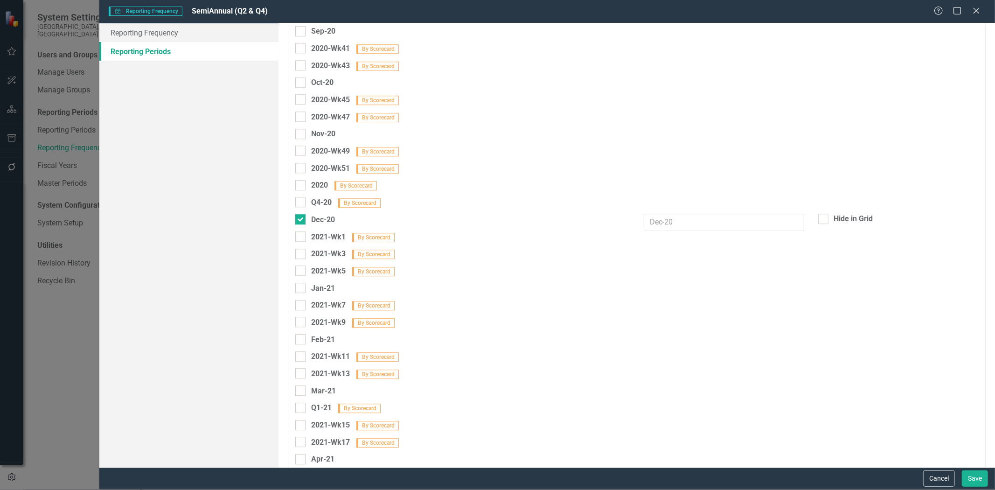
scroll to position [2112, 0]
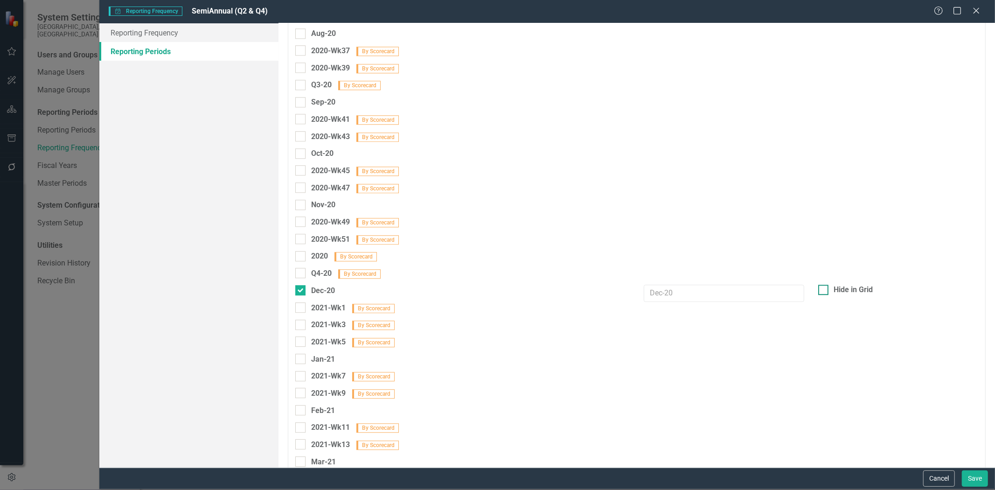
click at [818, 284] on div at bounding box center [823, 289] width 10 height 10
click at [818, 284] on input "Hide in Grid" at bounding box center [821, 287] width 6 height 6
checkbox input "true"
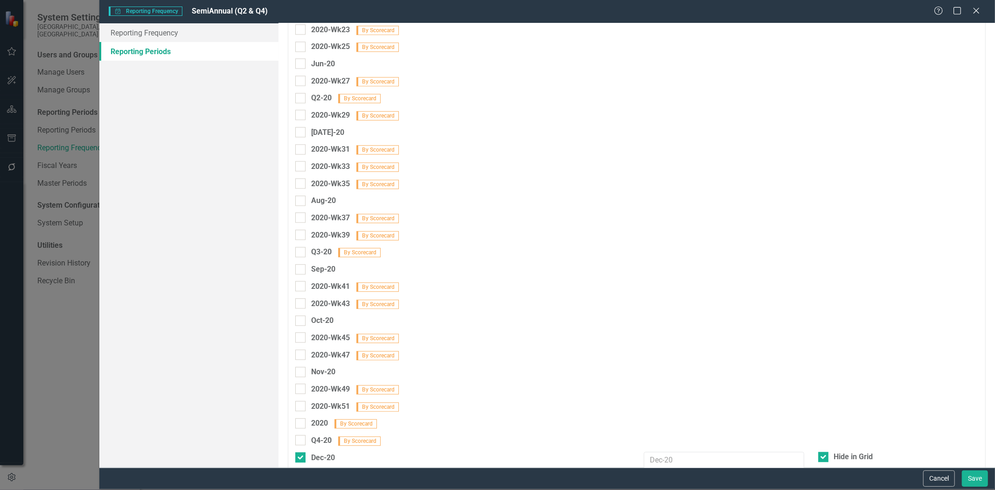
scroll to position [1900, 0]
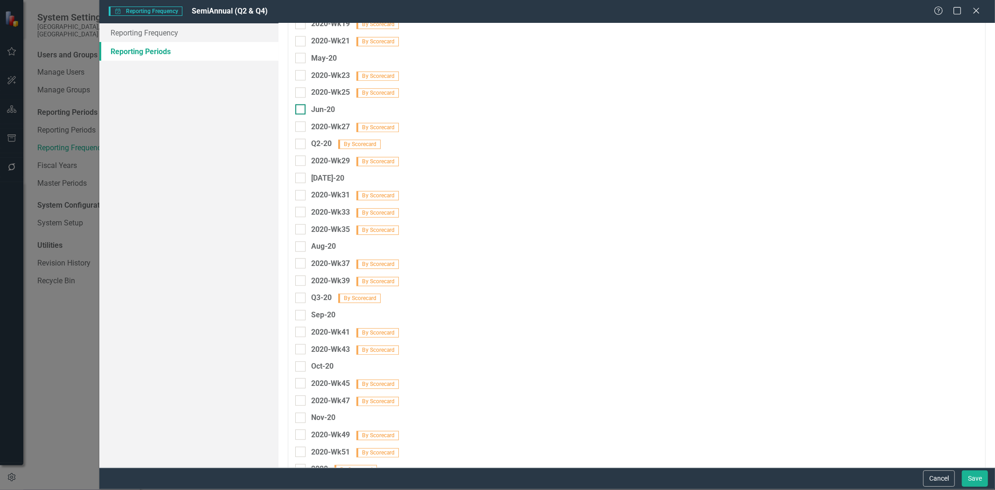
click at [298, 104] on input "Jun-20" at bounding box center [298, 107] width 6 height 6
checkbox input "true"
click at [818, 104] on div at bounding box center [823, 109] width 10 height 10
click at [818, 104] on input "Hide in Grid" at bounding box center [821, 107] width 6 height 6
checkbox input "true"
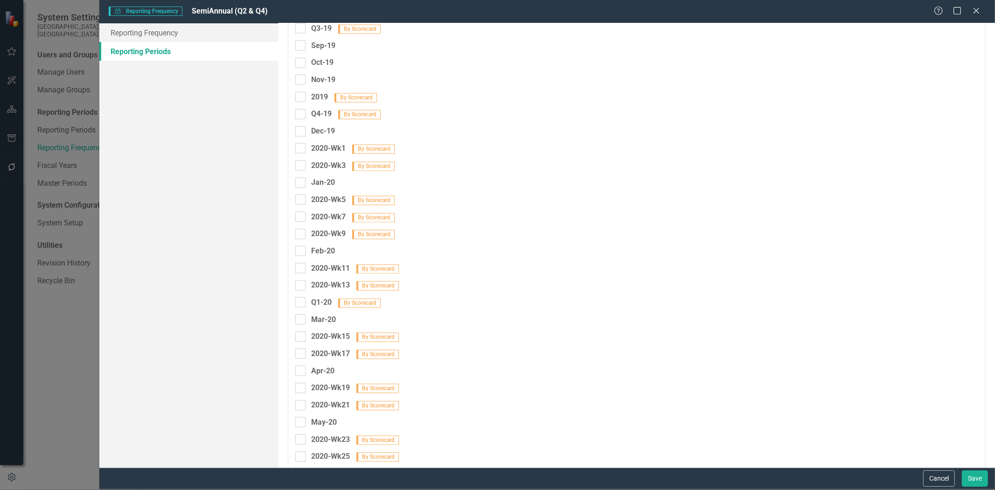
scroll to position [1526, 0]
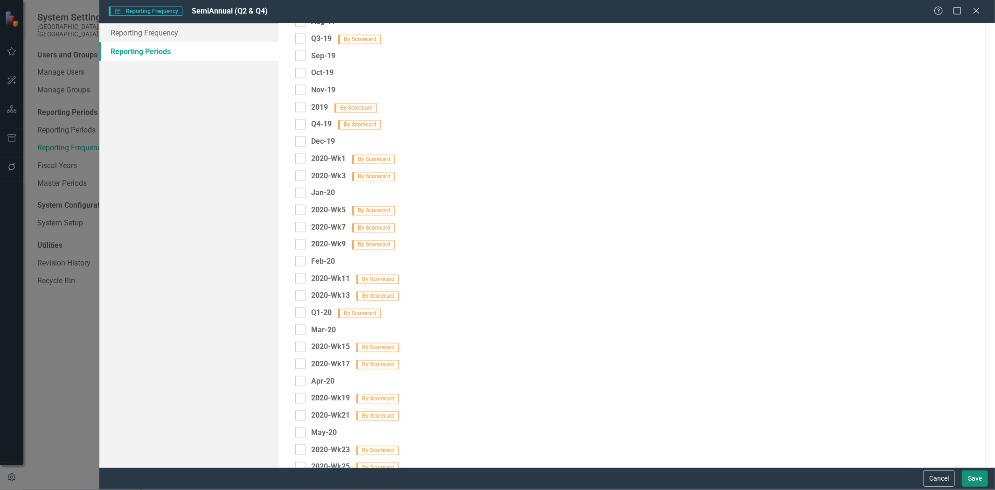
click at [966, 477] on button "Save" at bounding box center [975, 478] width 26 height 16
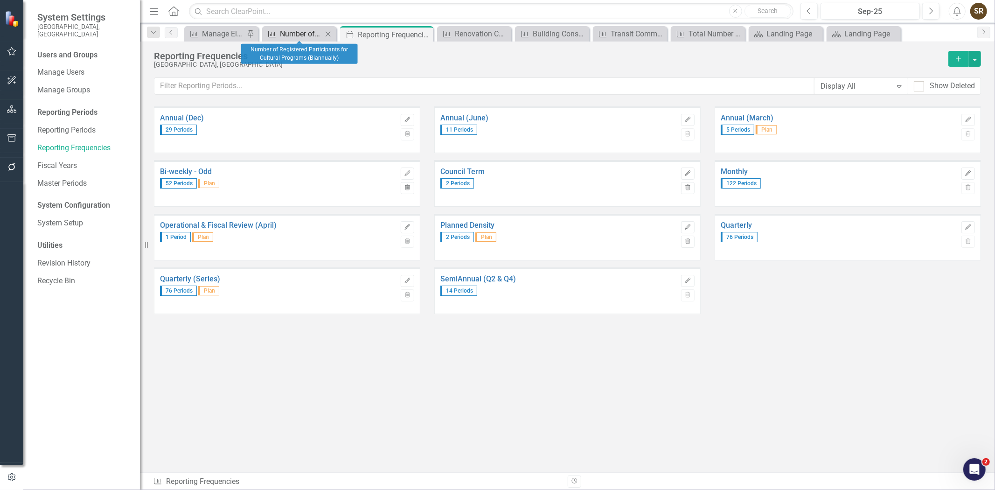
click at [304, 34] on div "Number of Registered Participants for Cultural Programs (Biannually)" at bounding box center [301, 34] width 42 height 12
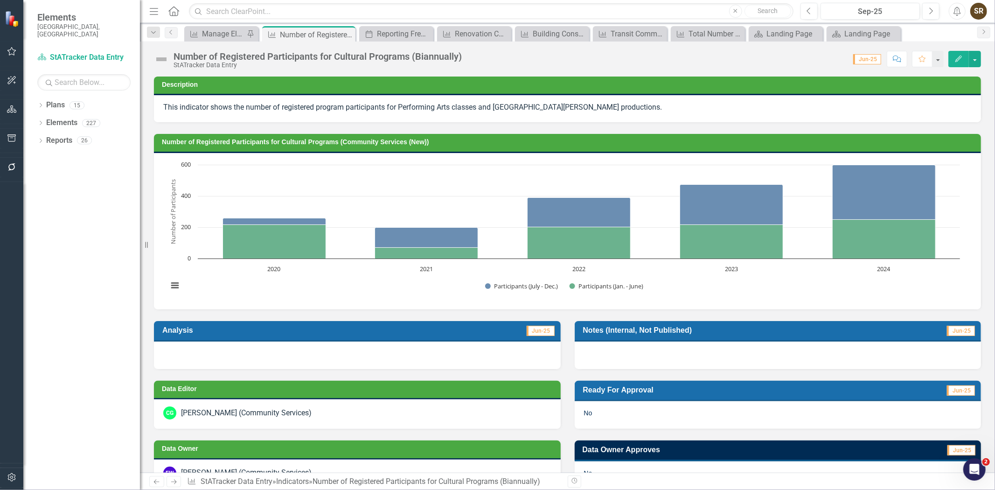
click at [956, 59] on icon "button" at bounding box center [958, 58] width 7 height 7
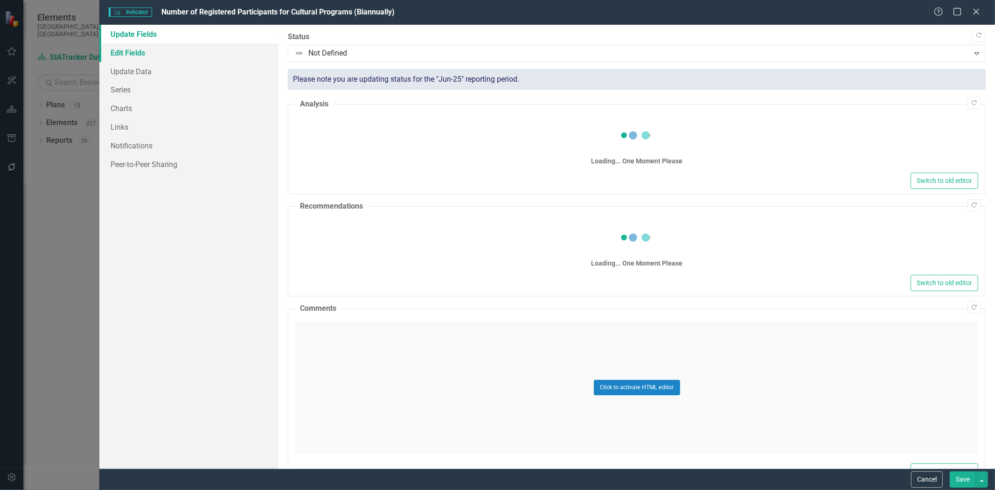
click at [141, 56] on link "Edit Fields" at bounding box center [188, 52] width 179 height 19
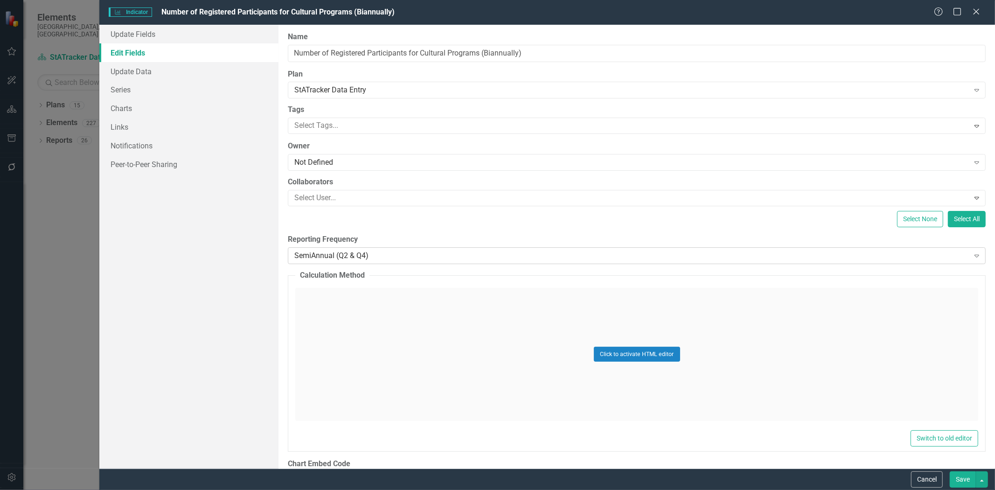
click at [342, 253] on div "SemiAnnual (Q2 & Q4)" at bounding box center [631, 255] width 674 height 11
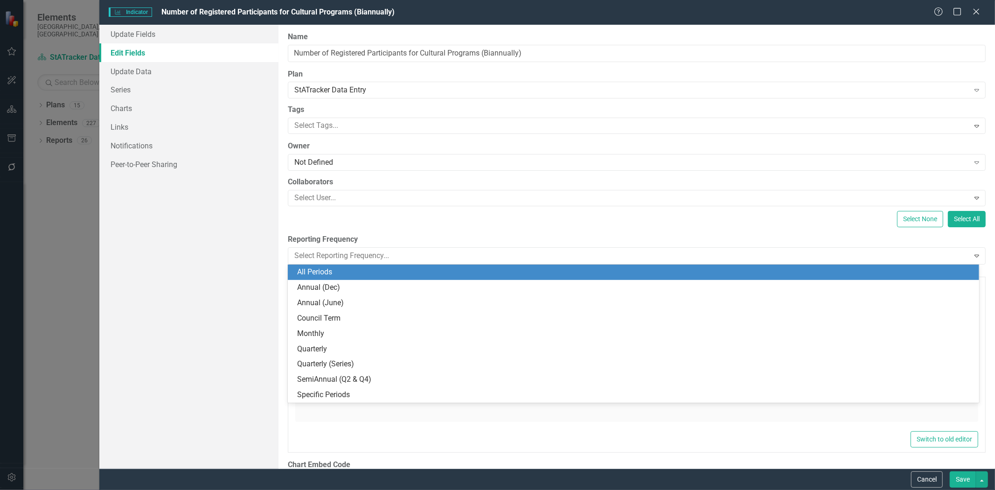
click at [340, 272] on div "All Periods" at bounding box center [635, 272] width 676 height 11
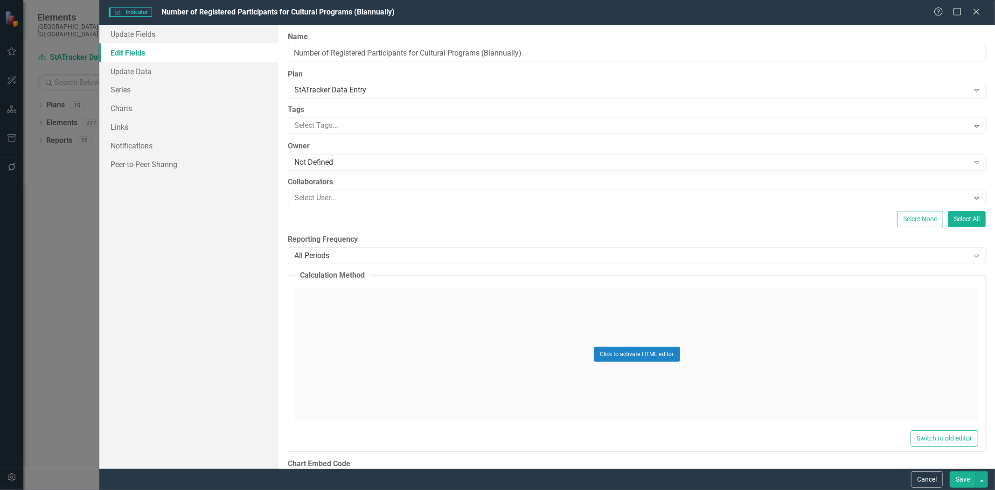
click at [958, 481] on button "Save" at bounding box center [962, 479] width 26 height 16
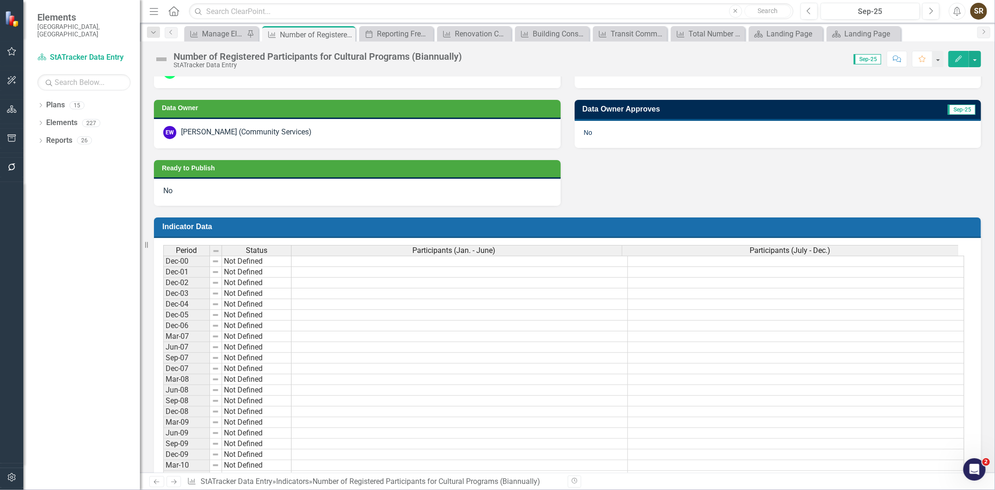
scroll to position [302, 0]
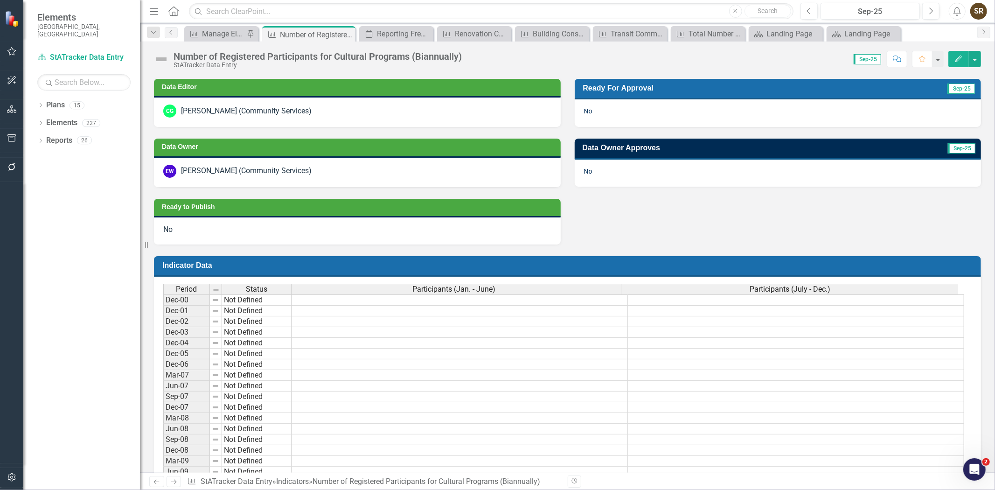
click at [955, 60] on icon "Edit" at bounding box center [958, 58] width 8 height 7
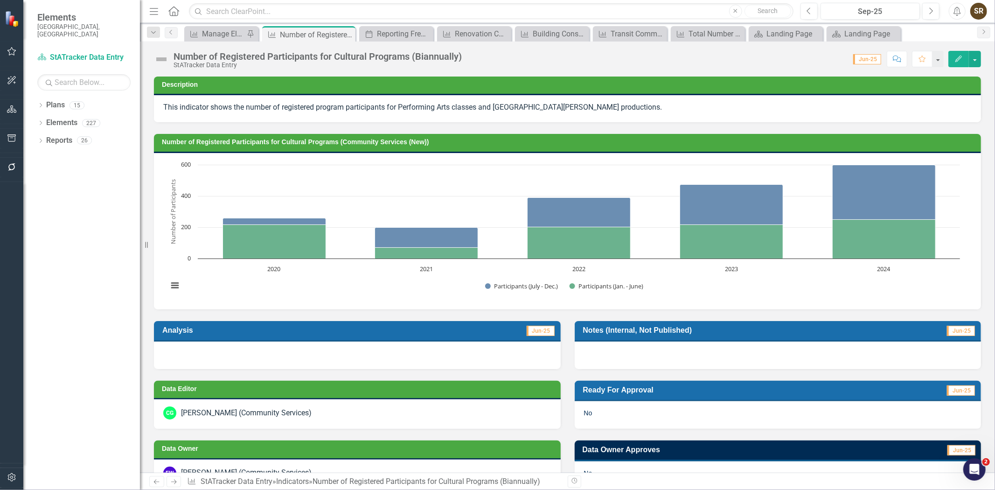
click at [956, 62] on button "Edit" at bounding box center [958, 59] width 21 height 16
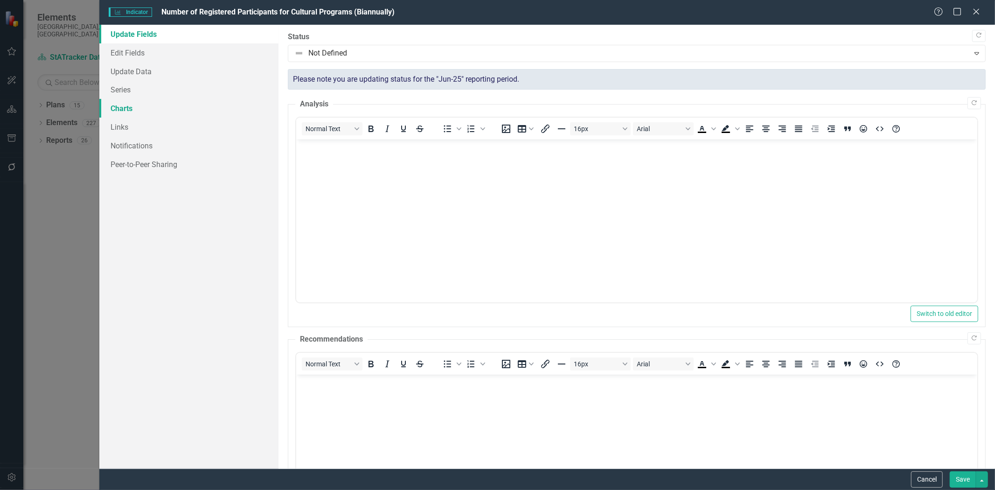
click at [126, 109] on link "Charts" at bounding box center [188, 108] width 179 height 19
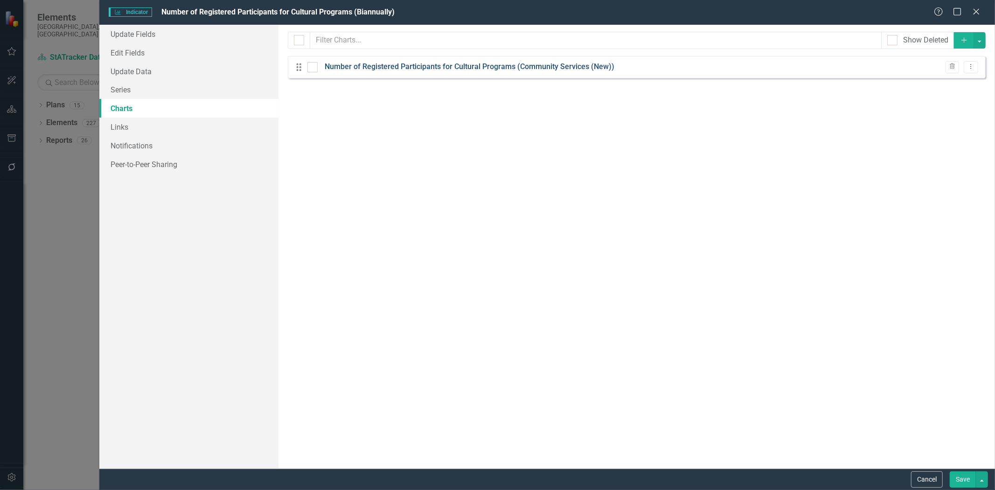
click at [389, 65] on link "Number of Registered Participants for Cultural Programs (Community Services (Ne…" at bounding box center [470, 67] width 290 height 11
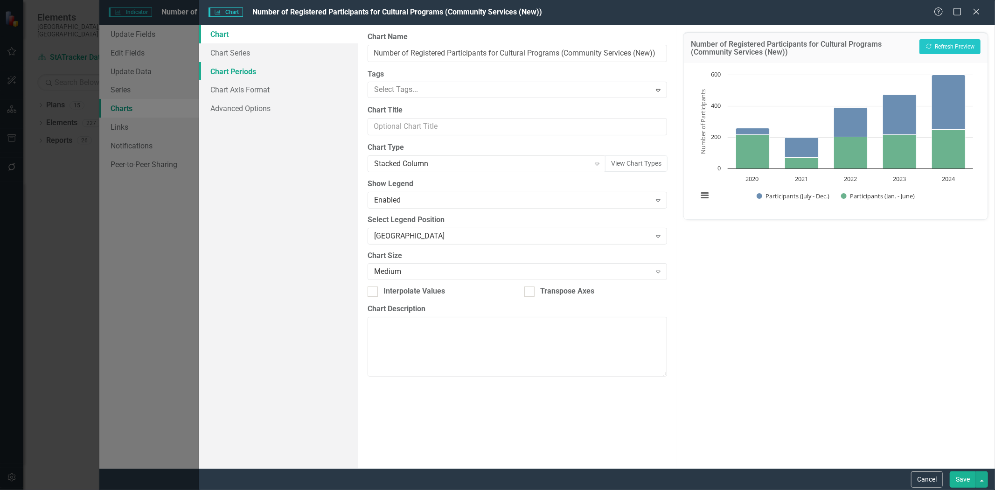
click at [239, 69] on link "Chart Periods" at bounding box center [278, 71] width 159 height 19
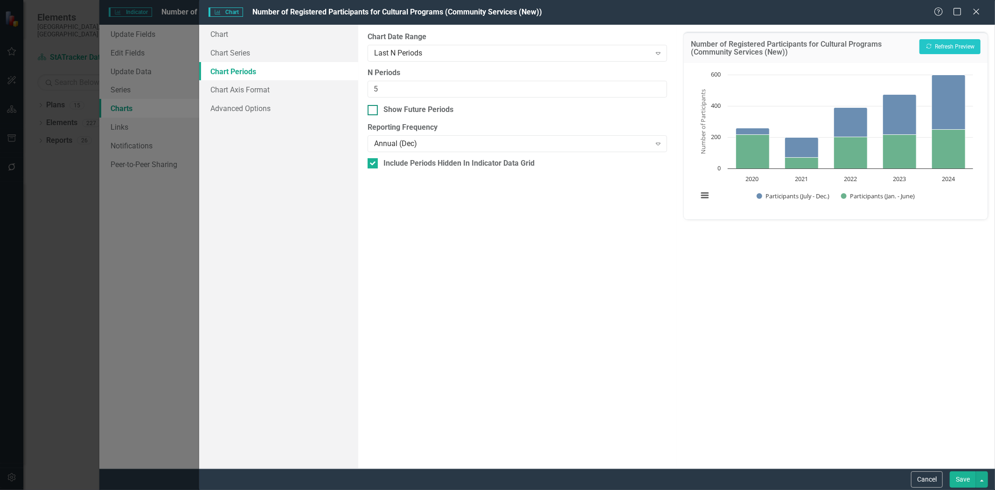
click at [371, 110] on input "Show Future Periods" at bounding box center [370, 108] width 6 height 6
checkbox input "true"
click at [372, 167] on div at bounding box center [372, 163] width 10 height 10
click at [372, 164] on input "Include Periods Hidden In Indicator Data Grid" at bounding box center [370, 161] width 6 height 6
checkbox input "false"
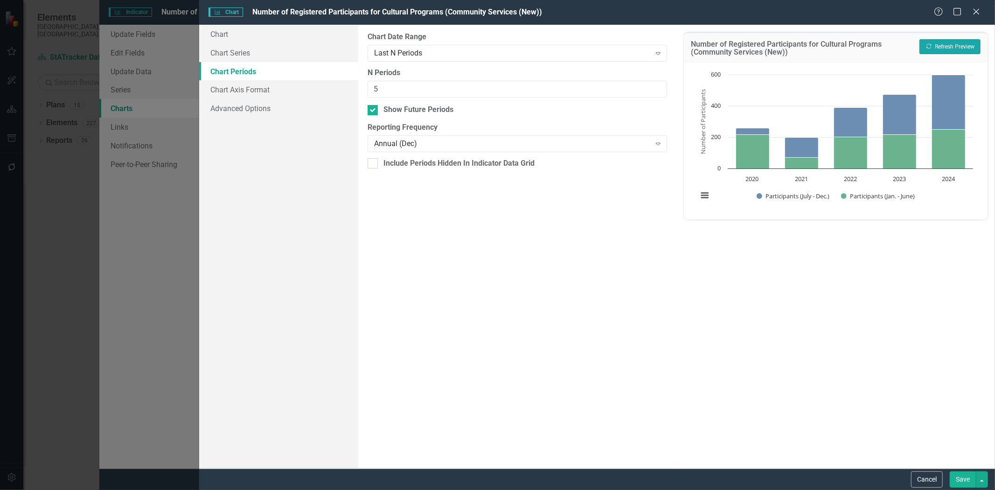
click at [928, 48] on icon "Recalculate" at bounding box center [928, 46] width 7 height 6
click at [484, 57] on div "Last N Periods" at bounding box center [512, 53] width 277 height 11
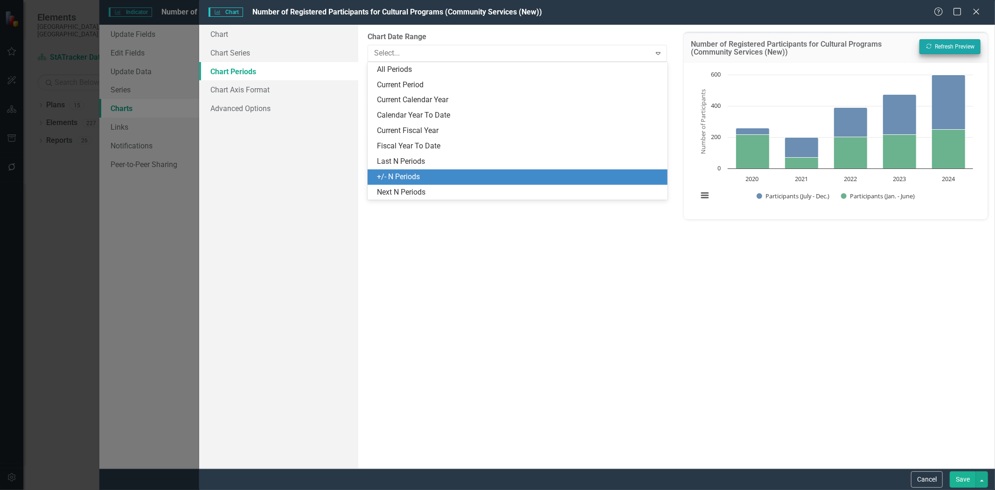
click at [437, 174] on div "+/- N Periods" at bounding box center [519, 177] width 285 height 11
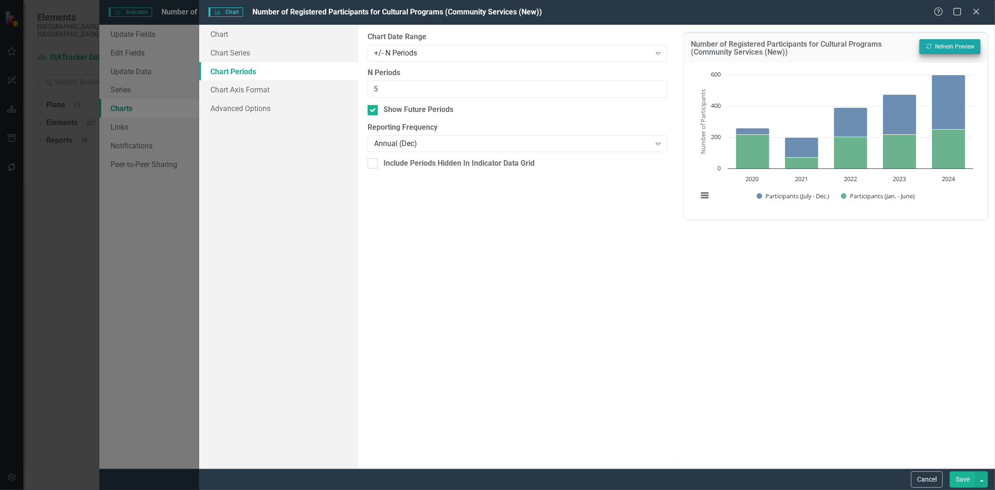
click at [953, 36] on div "Number of Registered Participants for Cultural Programs (Community Services (Ne…" at bounding box center [836, 47] width 304 height 31
click at [956, 45] on button "Recalculate Refresh Preview" at bounding box center [949, 46] width 61 height 15
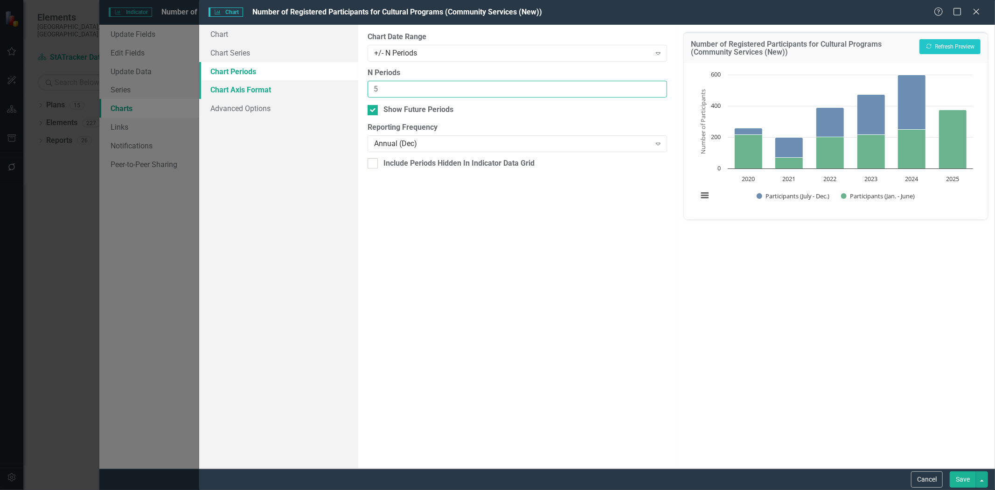
drag, startPoint x: 396, startPoint y: 91, endPoint x: 355, endPoint y: 90, distance: 41.1
click at [355, 90] on div "Chart Chart Series Chart Periods Chart Axis Format Advanced Options From this p…" at bounding box center [597, 246] width 796 height 443
click at [947, 47] on button "Recalculate Refresh Preview" at bounding box center [949, 46] width 61 height 15
drag, startPoint x: 383, startPoint y: 88, endPoint x: 357, endPoint y: 91, distance: 26.3
click at [361, 90] on div "From this tab, you define the periods you want included in the chart. For examp…" at bounding box center [517, 246] width 318 height 443
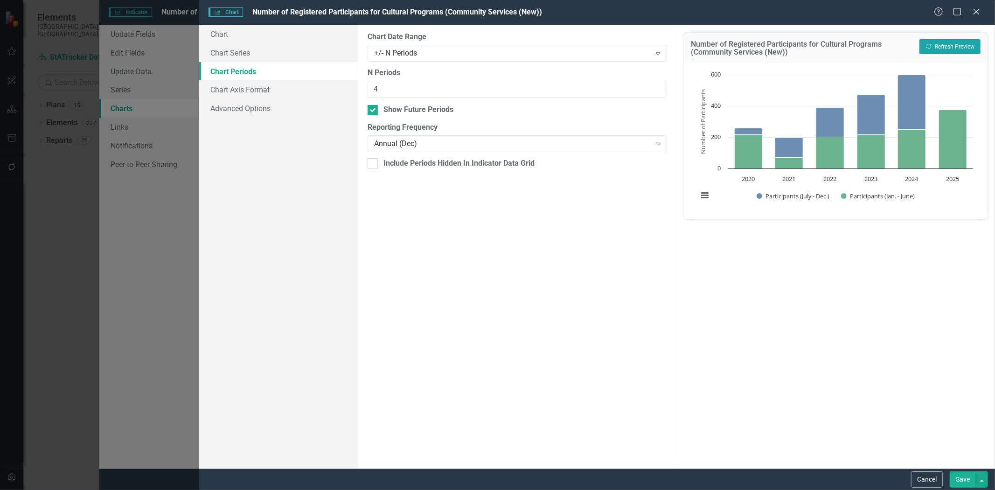
click at [954, 42] on button "Recalculate Refresh Preview" at bounding box center [949, 46] width 61 height 15
click at [950, 45] on button "Recalculate Refresh Preview" at bounding box center [949, 46] width 61 height 15
drag, startPoint x: 396, startPoint y: 86, endPoint x: 360, endPoint y: 90, distance: 37.1
click at [360, 90] on div "From this tab, you define the periods you want included in the chart. For examp…" at bounding box center [517, 246] width 318 height 443
click at [935, 44] on button "Recalculate Refresh Preview" at bounding box center [949, 46] width 61 height 15
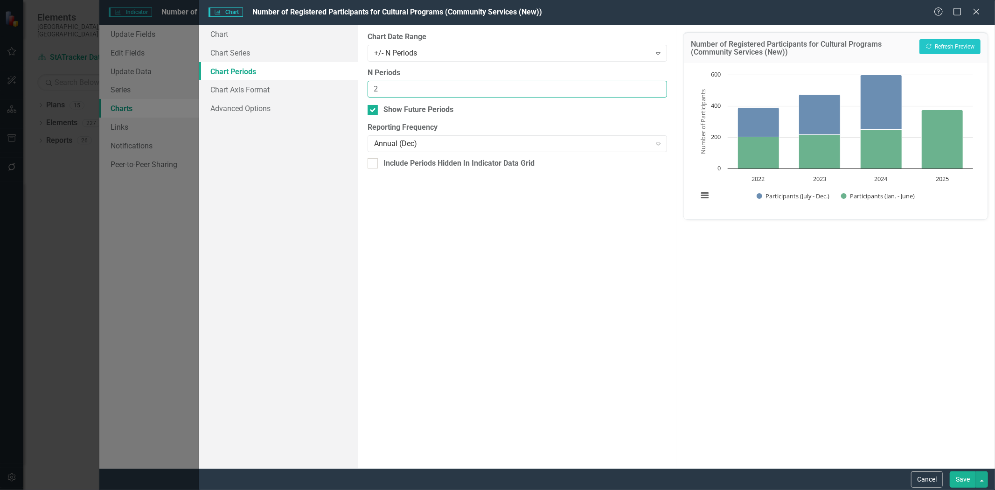
drag, startPoint x: 386, startPoint y: 90, endPoint x: 365, endPoint y: 90, distance: 20.5
click at [365, 90] on div "From this tab, you define the periods you want included in the chart. For examp…" at bounding box center [517, 246] width 318 height 443
type input "4"
click at [931, 48] on icon "Recalculate" at bounding box center [928, 46] width 7 height 6
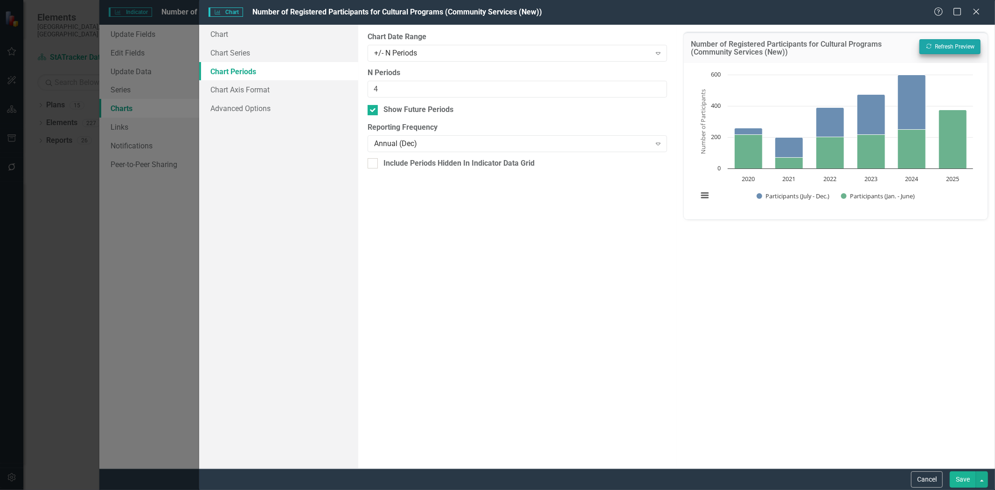
click at [962, 476] on button "Save" at bounding box center [962, 479] width 26 height 16
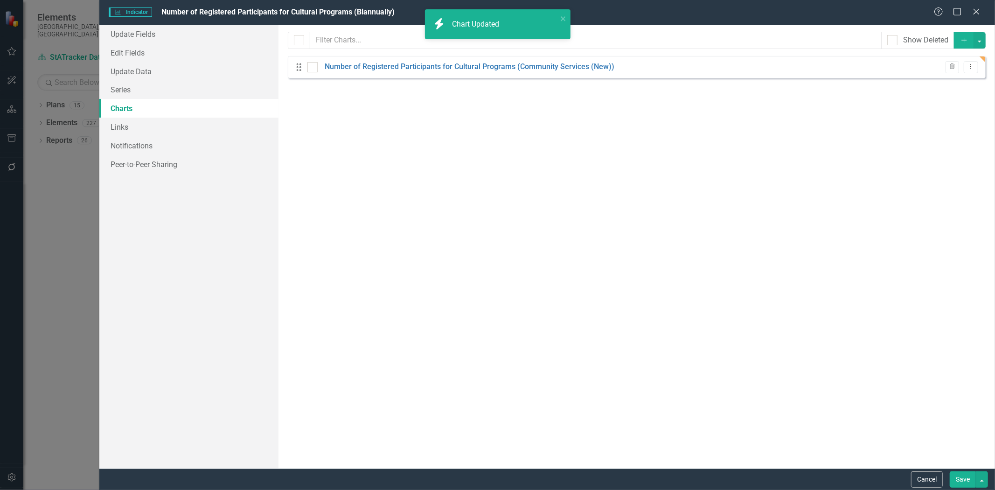
click at [960, 477] on button "Save" at bounding box center [962, 479] width 26 height 16
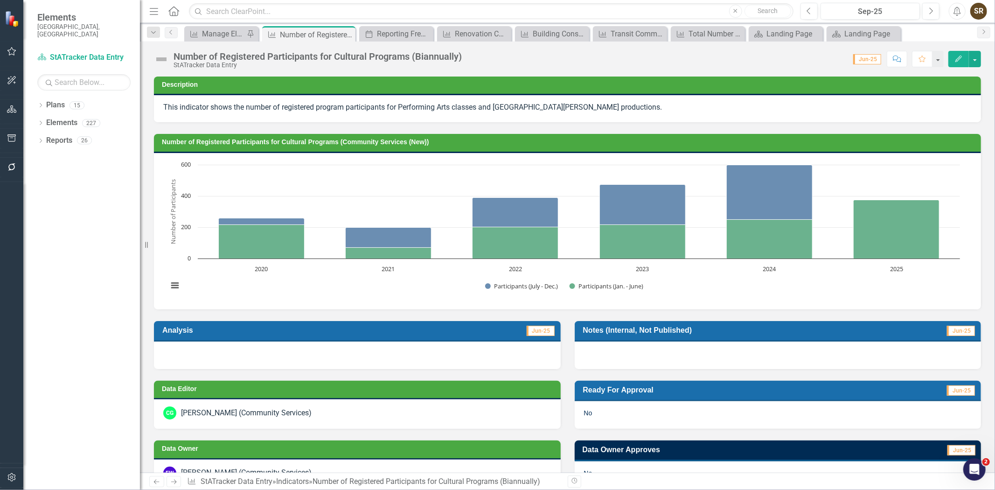
click at [767, 146] on td "Number of Registered Participants for Cultural Programs (Community Services (Ne…" at bounding box center [569, 143] width 814 height 14
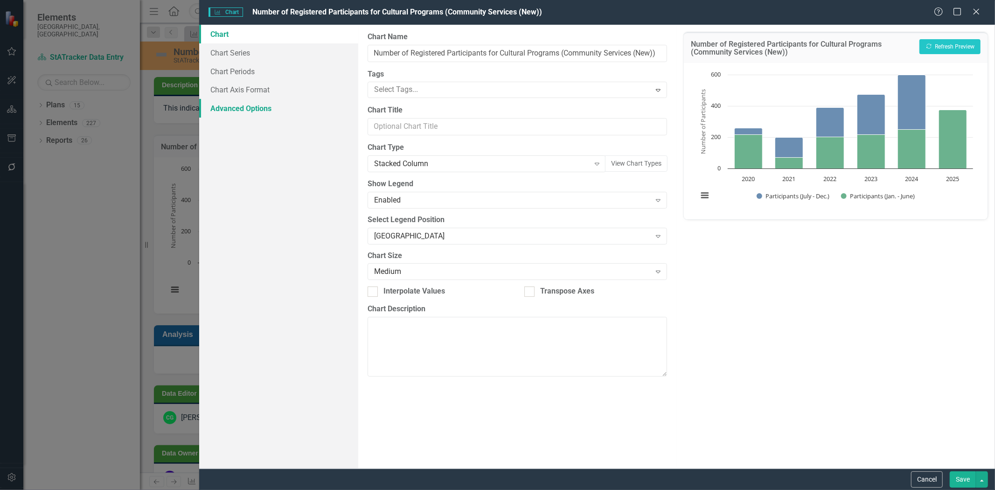
click at [246, 112] on link "Advanced Options" at bounding box center [278, 108] width 159 height 19
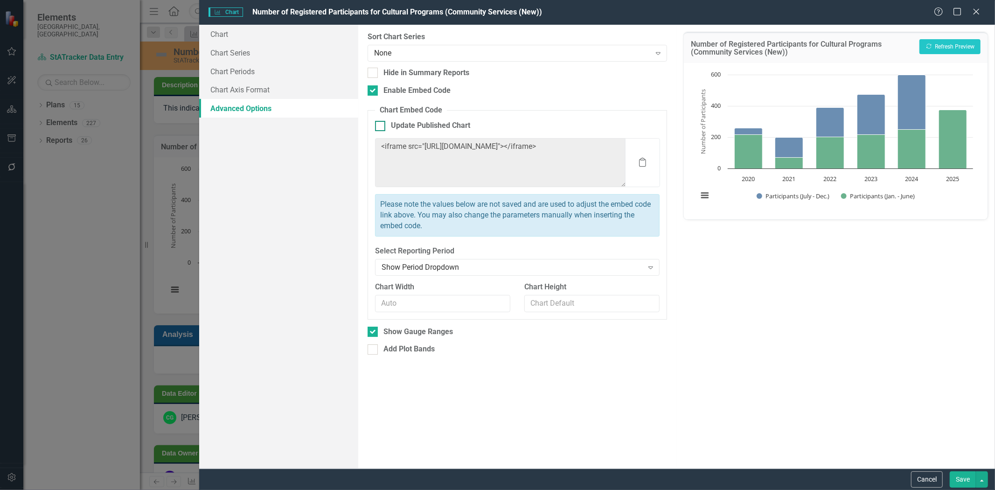
click at [381, 126] on div at bounding box center [380, 126] width 10 height 10
click at [381, 126] on input "Update Published Chart" at bounding box center [378, 124] width 6 height 6
checkbox input "true"
click at [374, 334] on div at bounding box center [372, 331] width 10 height 10
click at [374, 332] on input "Show Gauge Ranges" at bounding box center [370, 329] width 6 height 6
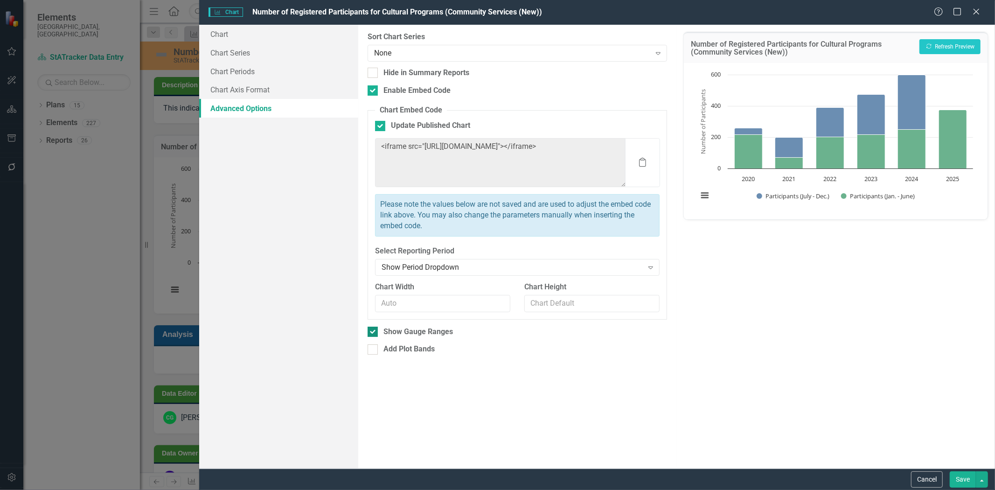
checkbox input "false"
click at [957, 478] on button "Save" at bounding box center [962, 479] width 26 height 16
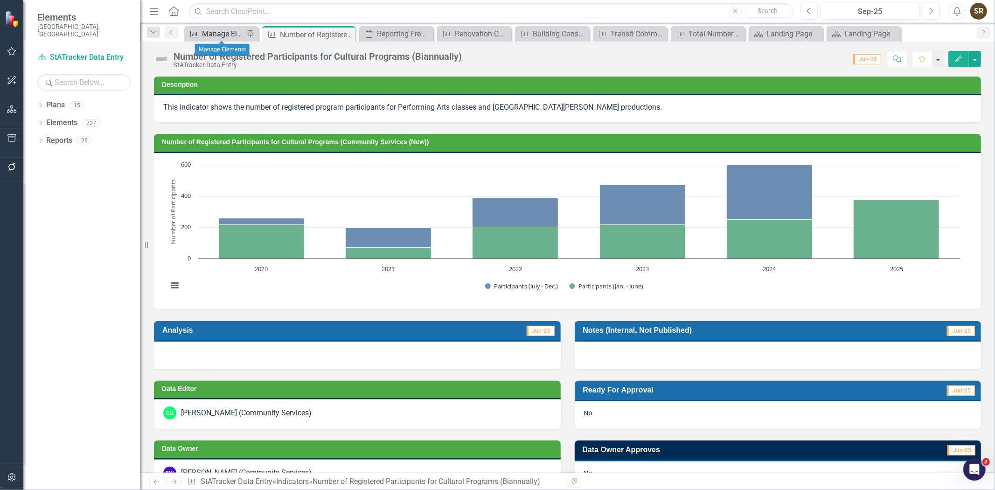
click at [211, 31] on div "Manage Elements" at bounding box center [223, 34] width 42 height 12
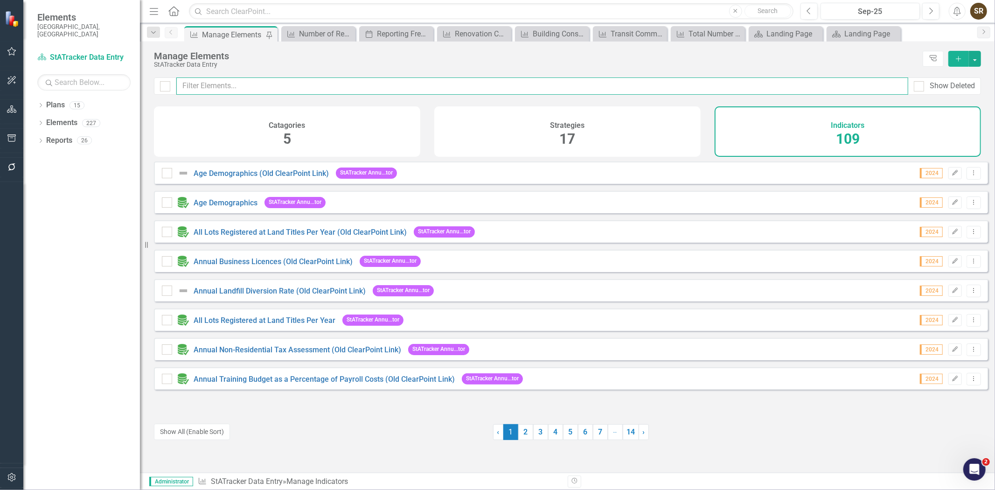
click at [226, 83] on input "text" at bounding box center [542, 85] width 732 height 17
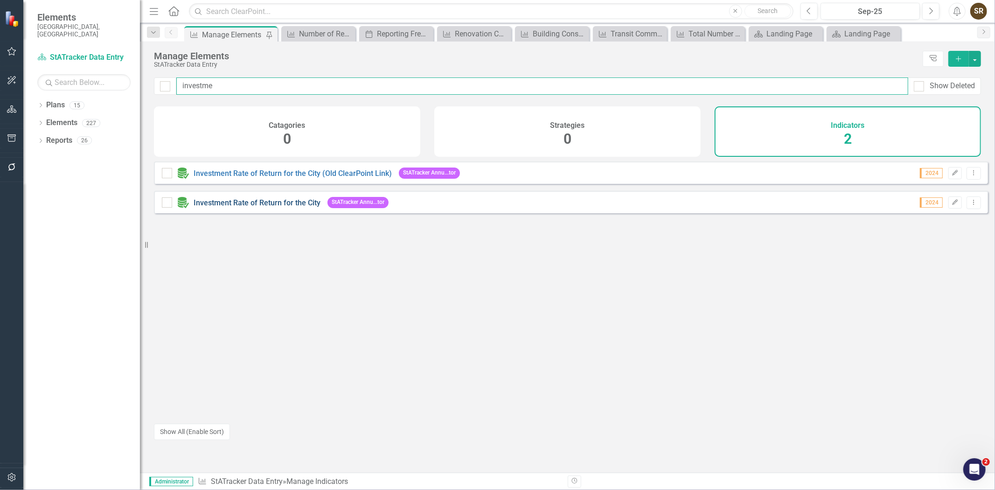
type input "investme"
click at [285, 207] on link "Investment Rate of Return for the City" at bounding box center [257, 202] width 127 height 9
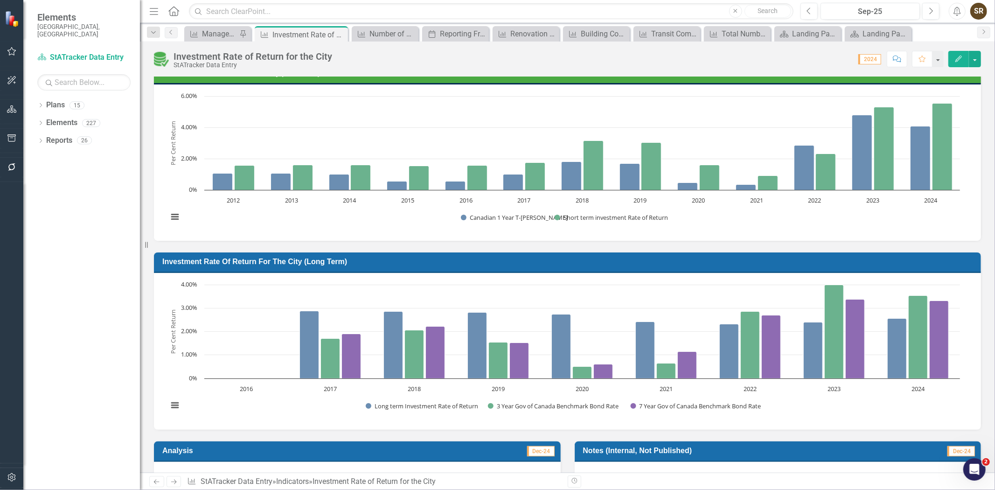
scroll to position [66, 0]
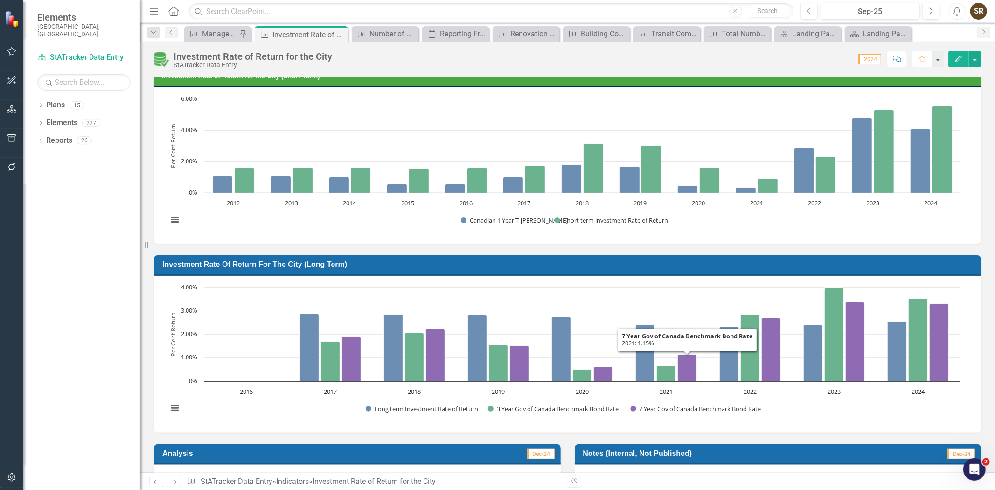
click at [696, 264] on h3 "Investment Rate of Return for the City (Long Term)" at bounding box center [568, 264] width 813 height 9
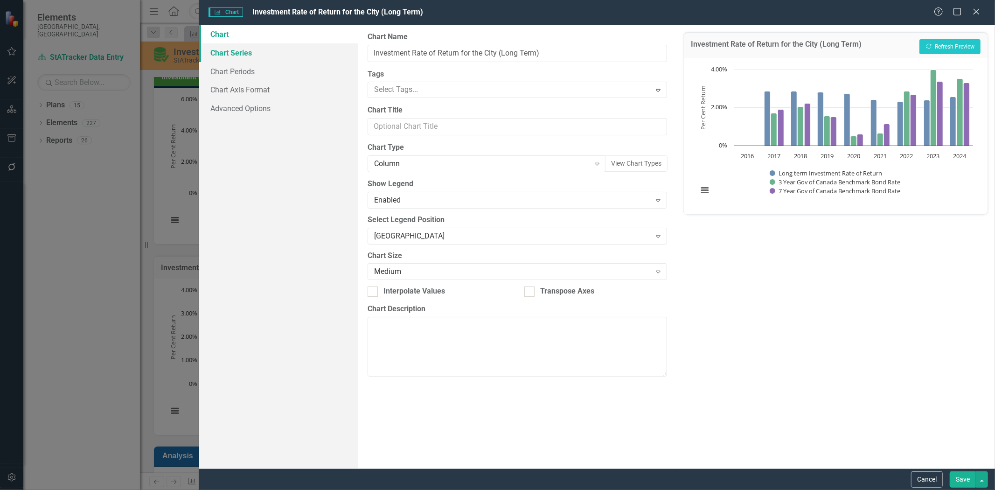
click at [241, 53] on link "Chart Series" at bounding box center [278, 52] width 159 height 19
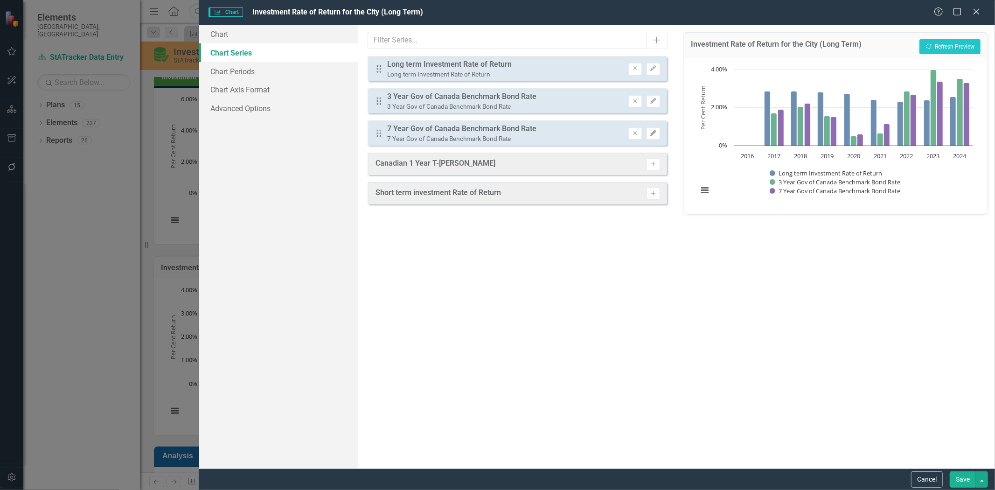
click at [652, 133] on icon "button" at bounding box center [654, 133] width 6 height 6
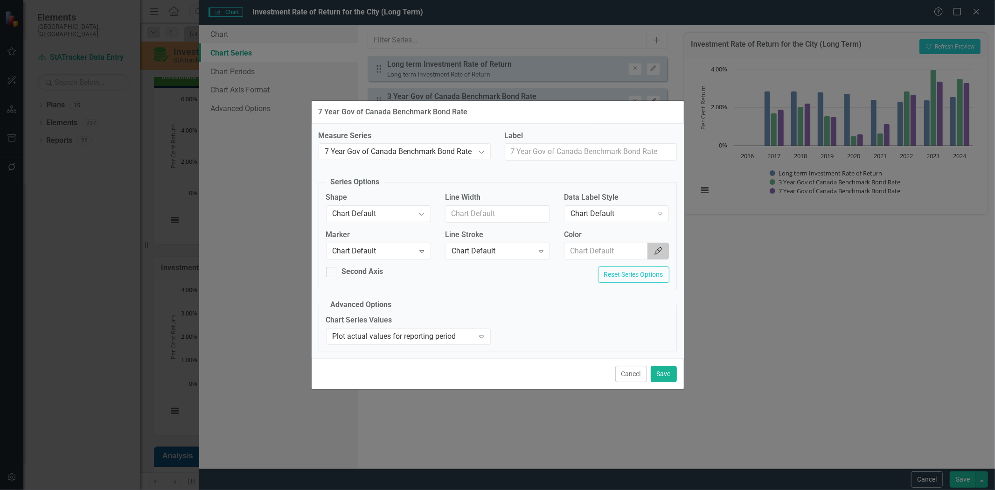
click at [656, 250] on icon "Color Picker" at bounding box center [657, 250] width 9 height 7
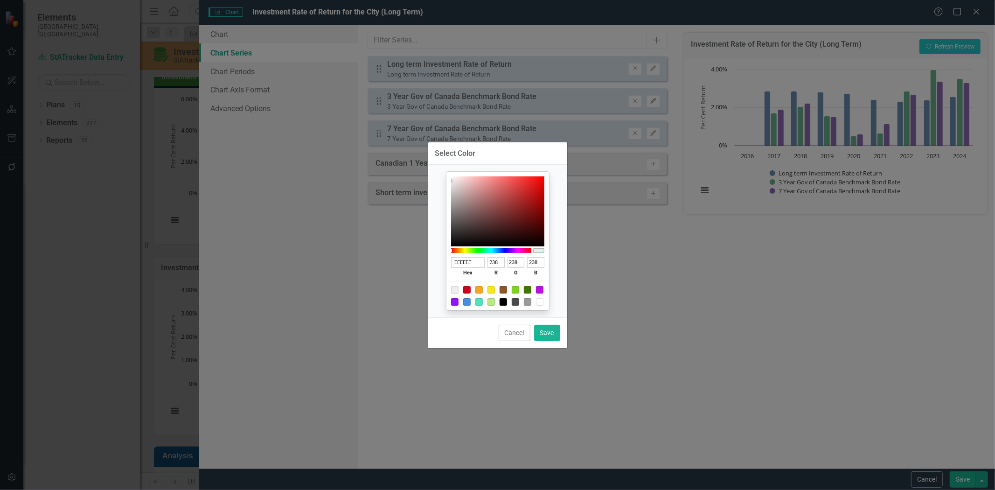
drag, startPoint x: 479, startPoint y: 262, endPoint x: 417, endPoint y: 261, distance: 61.6
click at [417, 261] on div "Select Color EEEEEE hex 238 r 238 g 238 b 100 a Cancel Save" at bounding box center [497, 245] width 995 height 490
paste input "#c1d72f"
type input "#c1d72f"
type input "193"
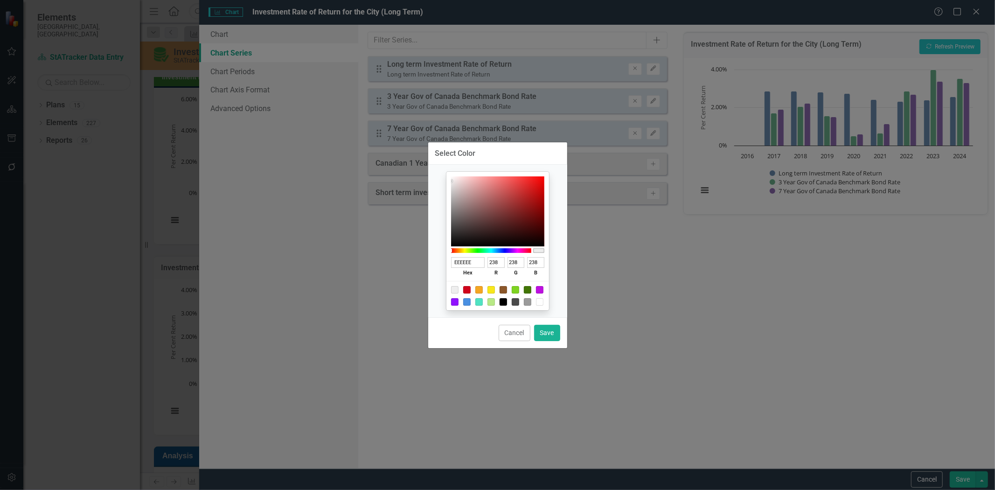
type input "215"
type input "47"
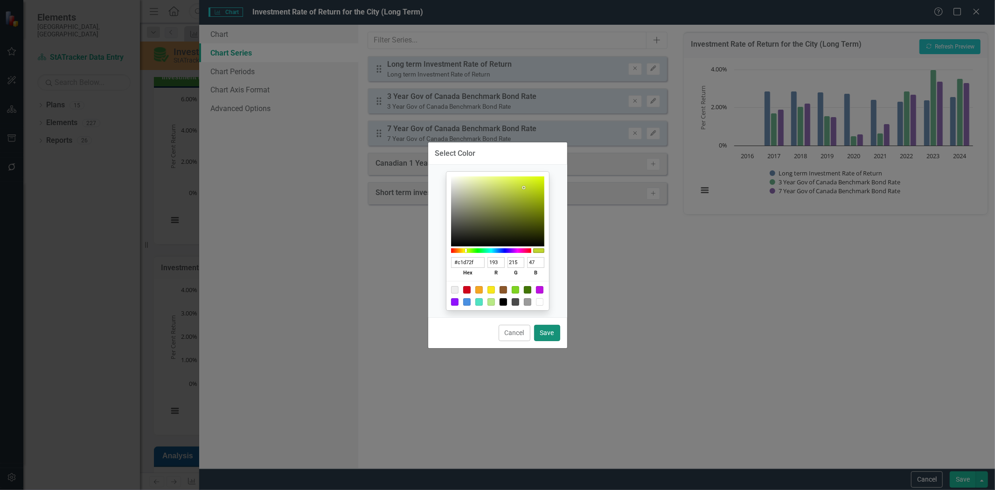
type input "C1D72F"
click at [547, 332] on button "Save" at bounding box center [547, 333] width 26 height 16
type input "#c1d72f"
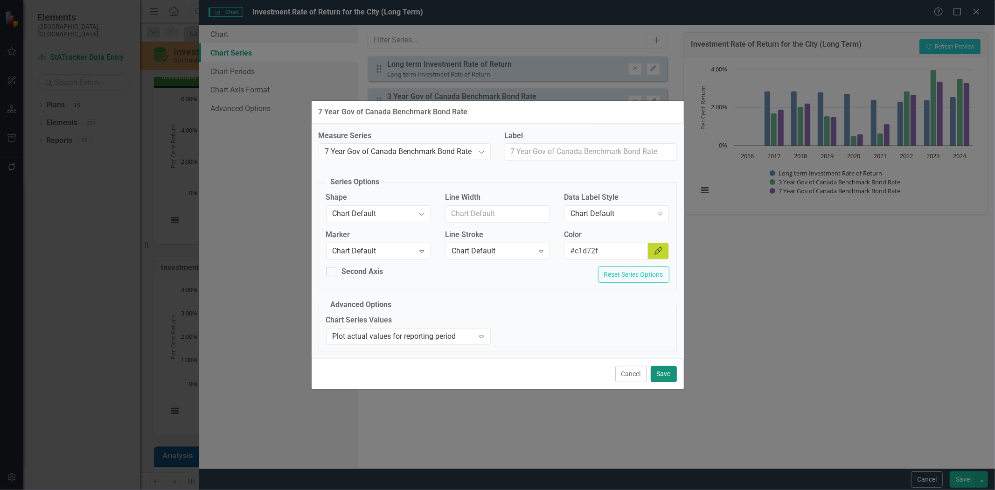
click at [658, 374] on button "Save" at bounding box center [664, 374] width 26 height 16
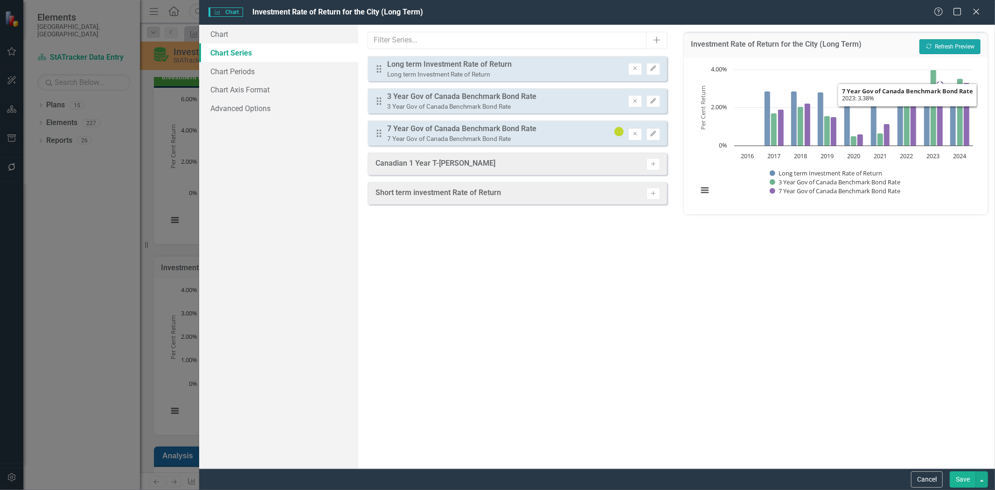
click at [955, 46] on button "Recalculate Refresh Preview" at bounding box center [949, 46] width 61 height 15
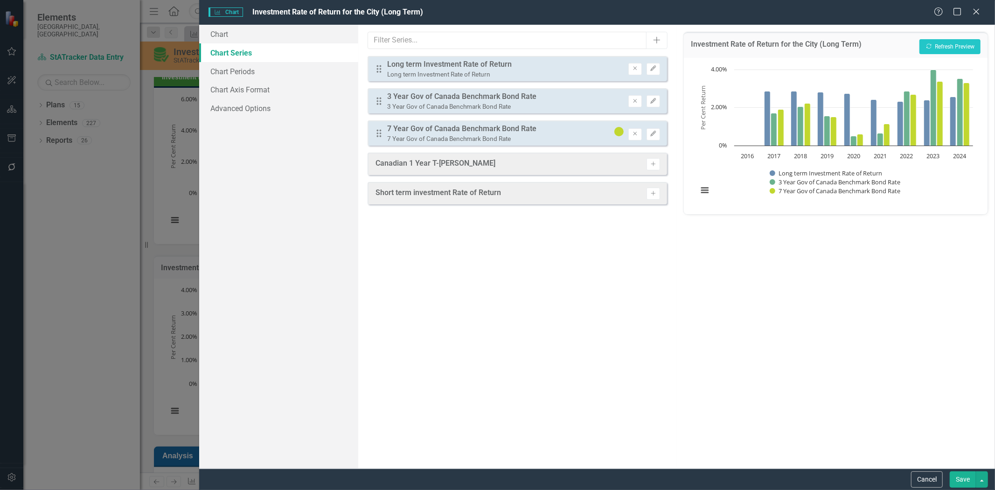
click at [960, 478] on button "Save" at bounding box center [962, 479] width 26 height 16
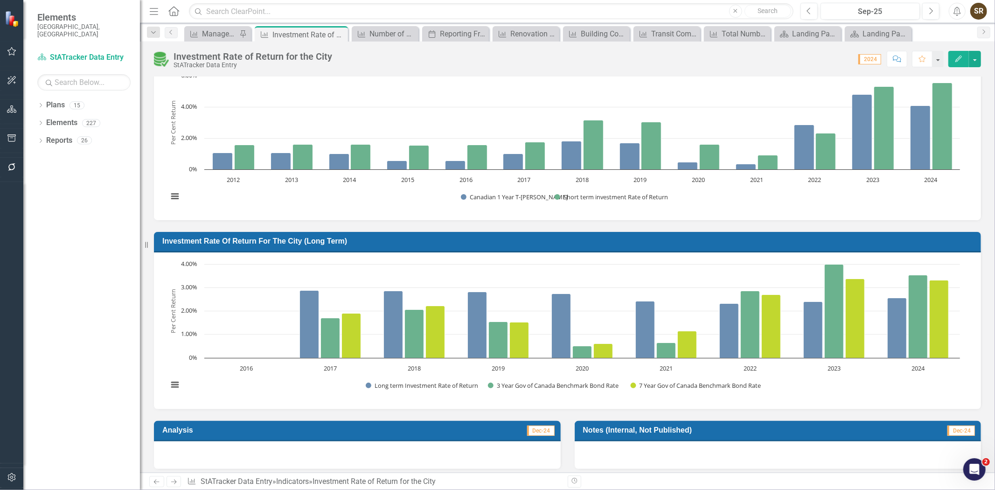
scroll to position [91, 0]
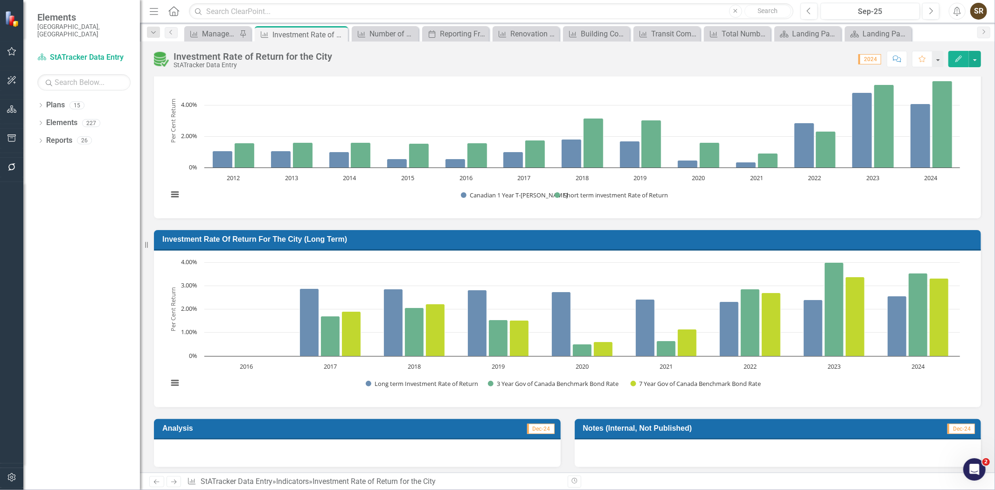
click at [721, 242] on h3 "Investment Rate of Return for the City (Long Term)" at bounding box center [568, 239] width 813 height 9
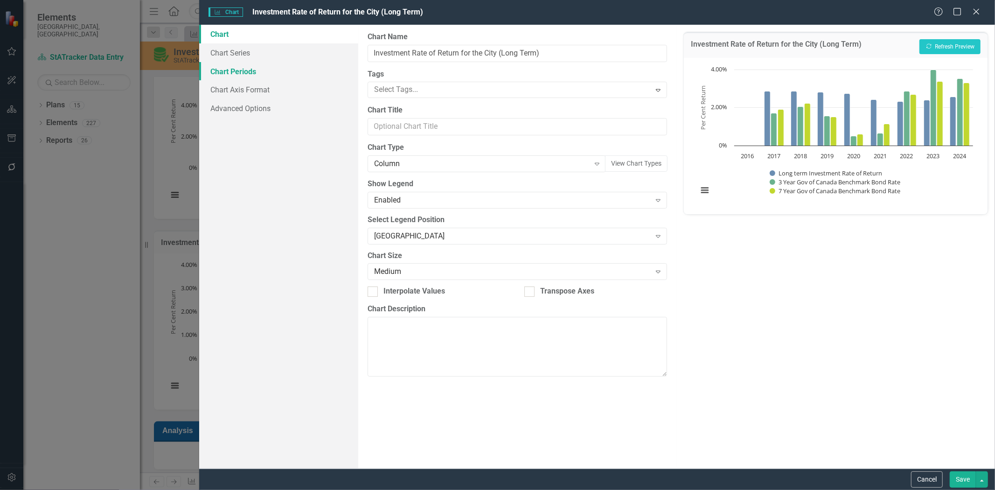
click at [246, 75] on link "Chart Periods" at bounding box center [278, 71] width 159 height 19
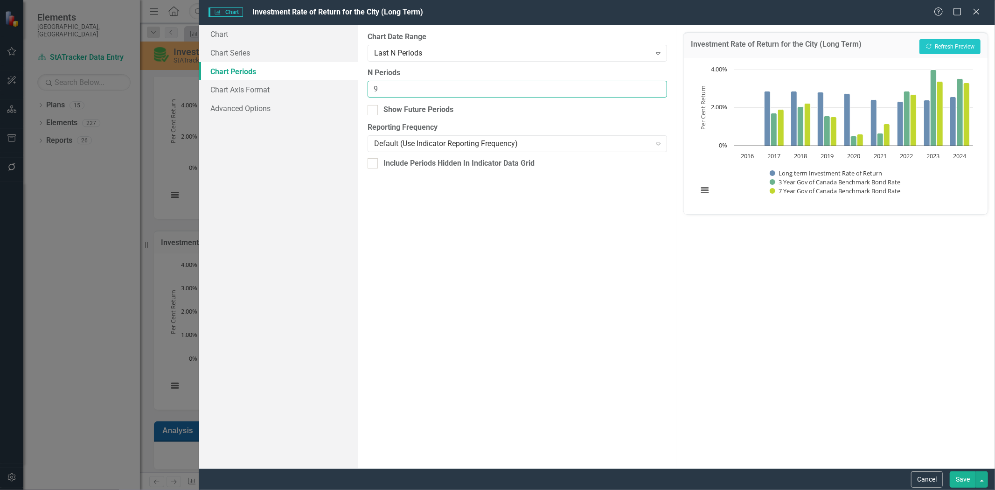
drag, startPoint x: 381, startPoint y: 91, endPoint x: 372, endPoint y: 91, distance: 8.4
click at [372, 91] on input "9" at bounding box center [517, 89] width 300 height 17
type input "8"
click at [940, 47] on button "Recalculate Refresh Preview" at bounding box center [949, 46] width 61 height 15
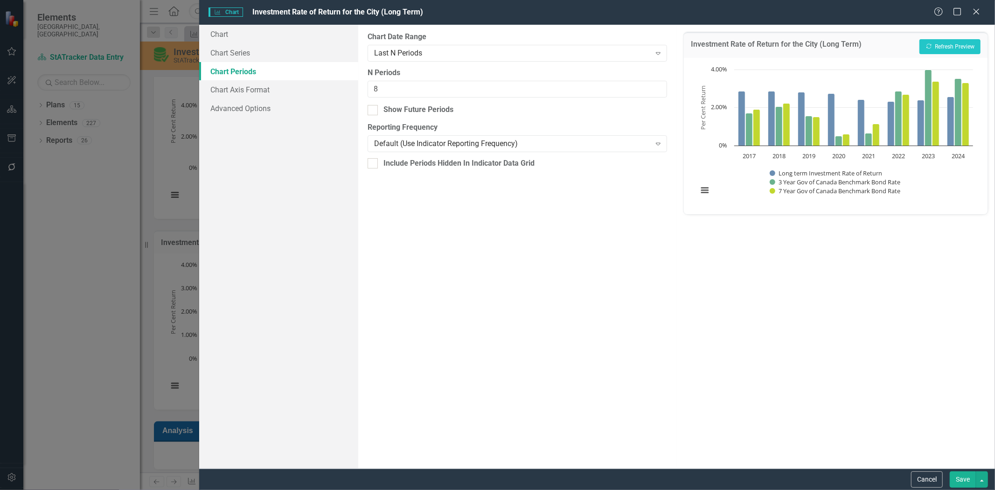
click at [958, 479] on button "Save" at bounding box center [962, 479] width 26 height 16
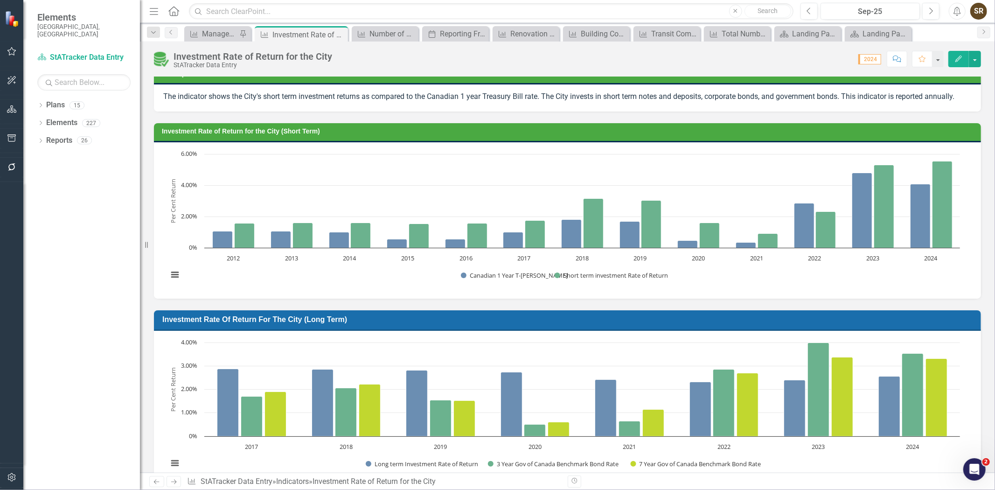
scroll to position [0, 0]
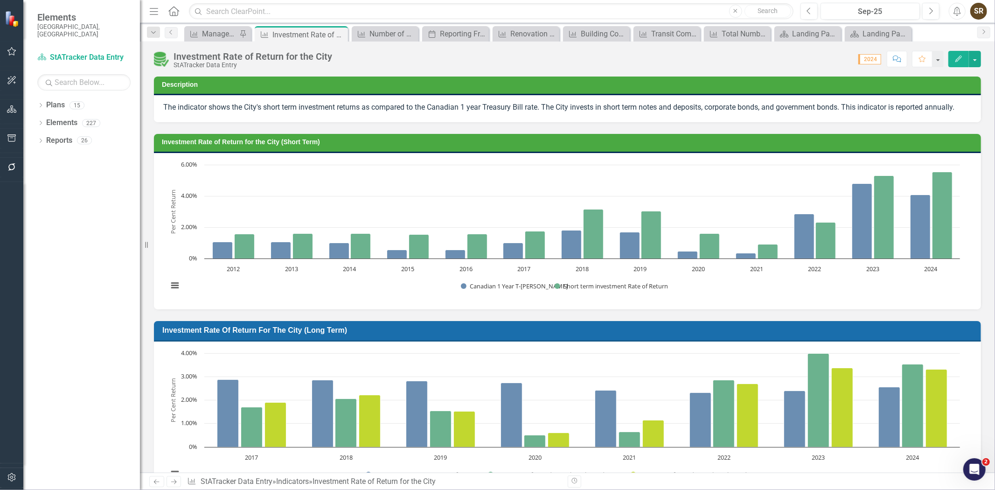
click at [663, 143] on h3 "Investment Rate of Return for the City (Short Term)" at bounding box center [569, 141] width 814 height 7
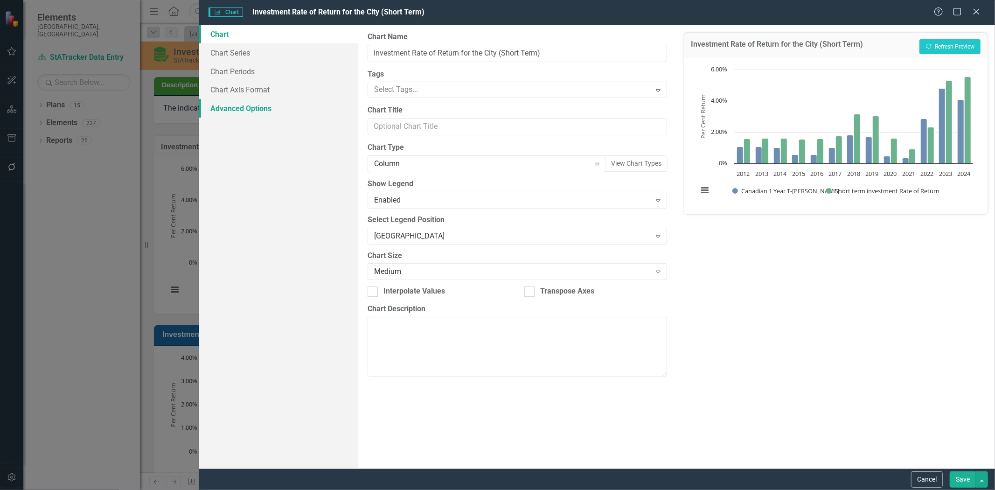
click at [262, 111] on link "Advanced Options" at bounding box center [278, 108] width 159 height 19
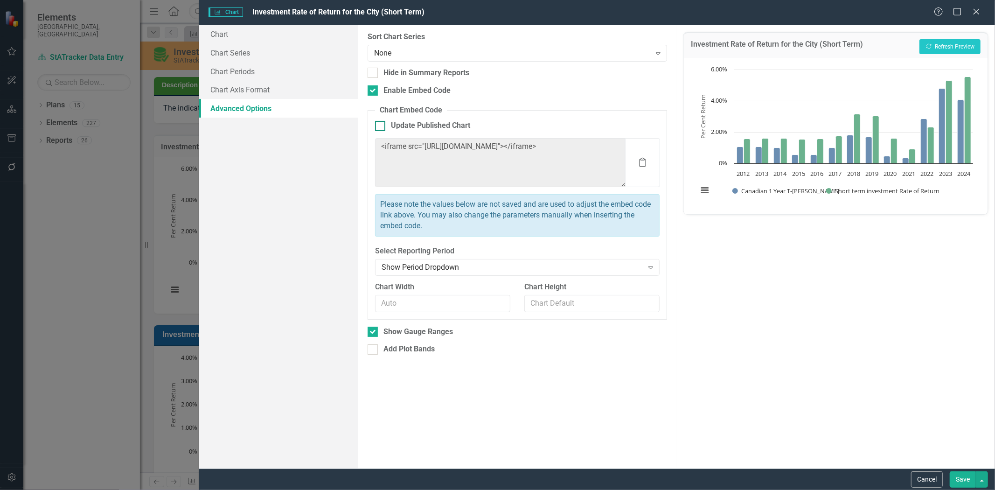
click at [376, 128] on div at bounding box center [380, 126] width 10 height 10
click at [376, 127] on input "Update Published Chart" at bounding box center [378, 124] width 6 height 6
checkbox input "true"
click at [374, 334] on div at bounding box center [372, 331] width 10 height 10
click at [374, 332] on input "Show Gauge Ranges" at bounding box center [370, 329] width 6 height 6
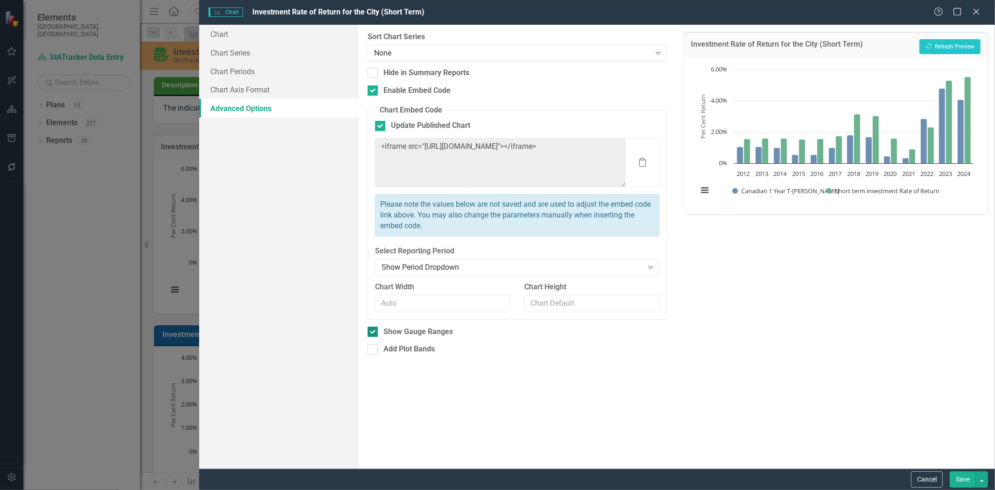
checkbox input "false"
click at [954, 481] on button "Save" at bounding box center [962, 479] width 26 height 16
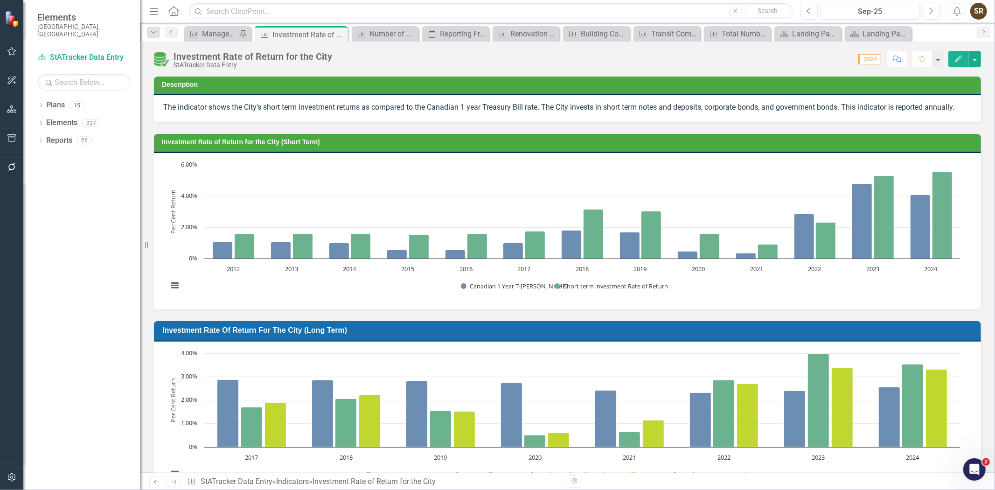
click at [631, 329] on h3 "Investment Rate of Return for the City (Long Term)" at bounding box center [568, 329] width 813 height 9
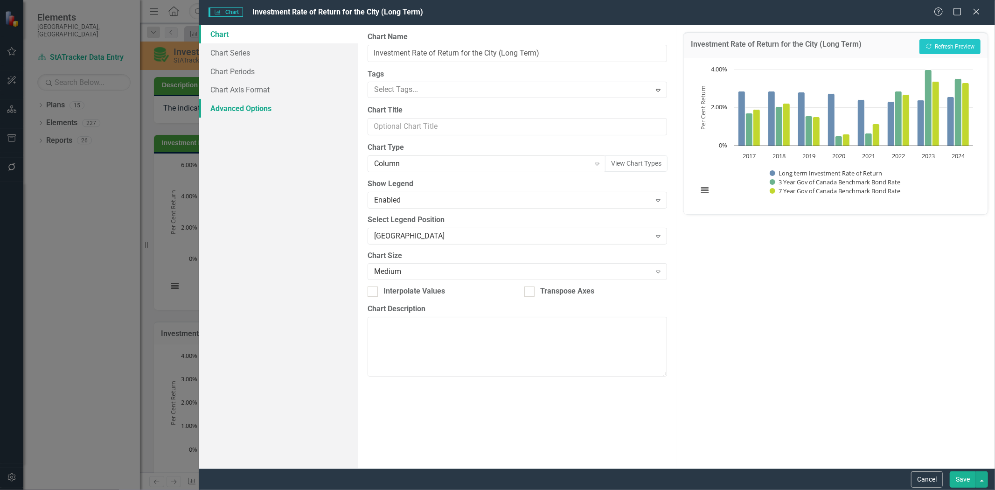
click at [263, 105] on link "Advanced Options" at bounding box center [278, 108] width 159 height 19
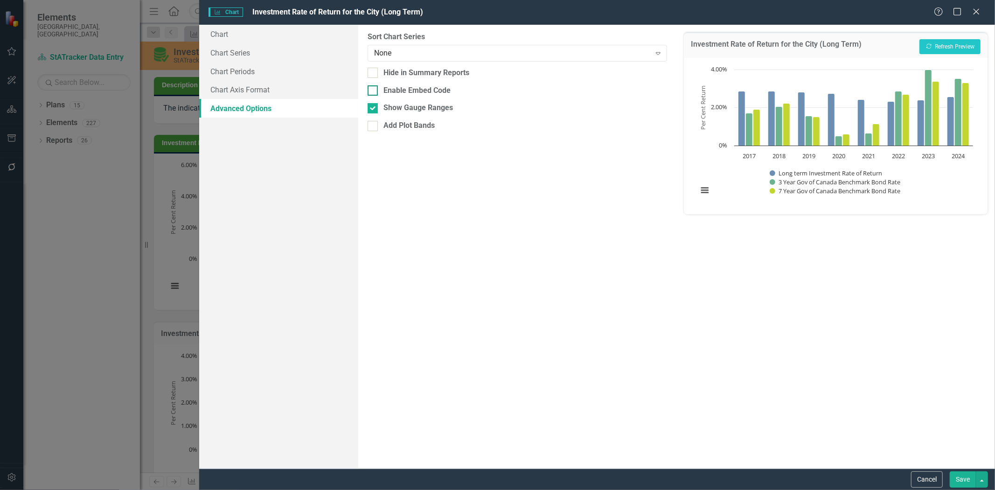
click at [374, 92] on div at bounding box center [372, 90] width 10 height 10
click at [374, 91] on input "Enable Embed Code" at bounding box center [370, 88] width 6 height 6
checkbox input "true"
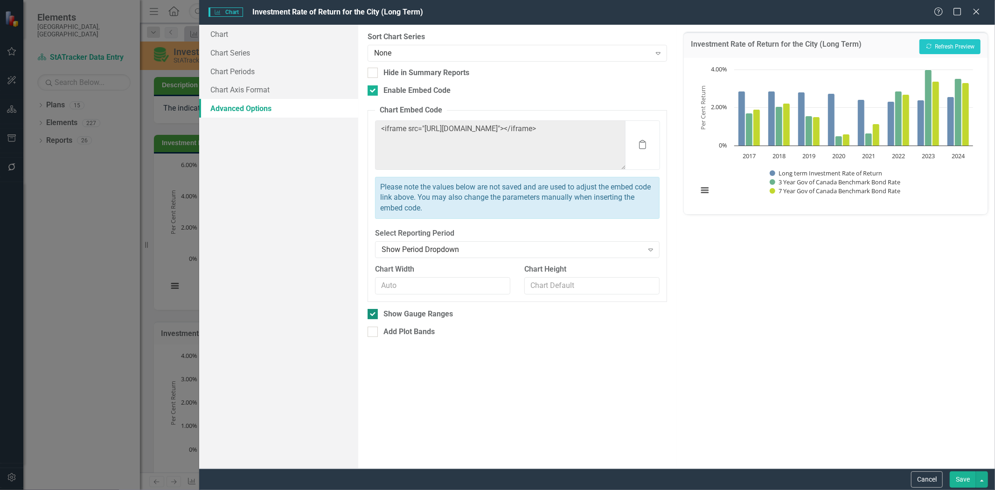
click at [374, 314] on div at bounding box center [372, 314] width 10 height 10
click at [374, 314] on input "Show Gauge Ranges" at bounding box center [370, 312] width 6 height 6
checkbox input "false"
click at [964, 481] on button "Save" at bounding box center [962, 479] width 26 height 16
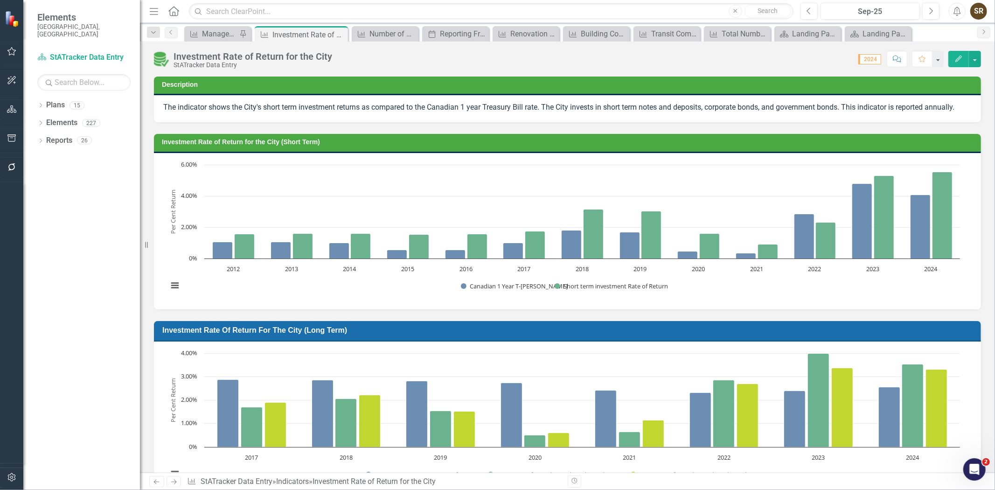
click at [706, 333] on td "Investment Rate of Return for the City (Long Term)" at bounding box center [568, 331] width 813 height 16
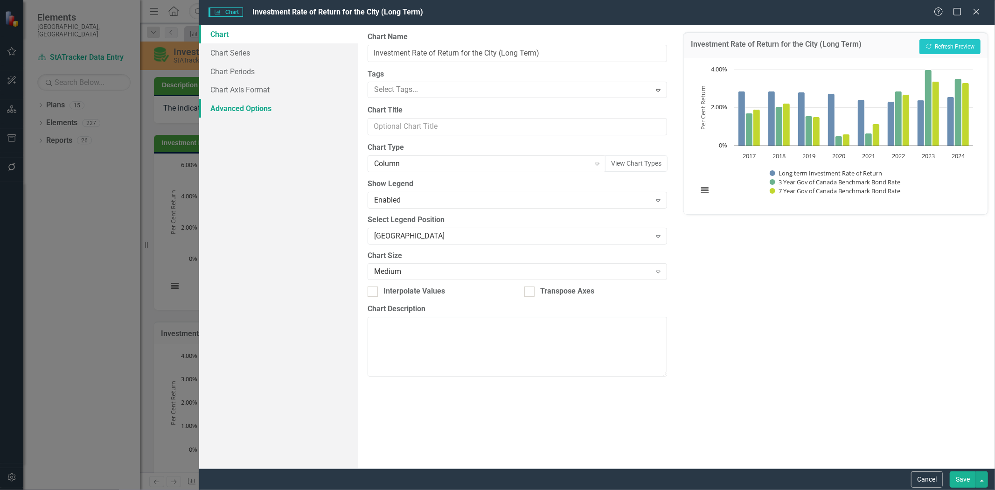
click at [241, 109] on link "Advanced Options" at bounding box center [278, 108] width 159 height 19
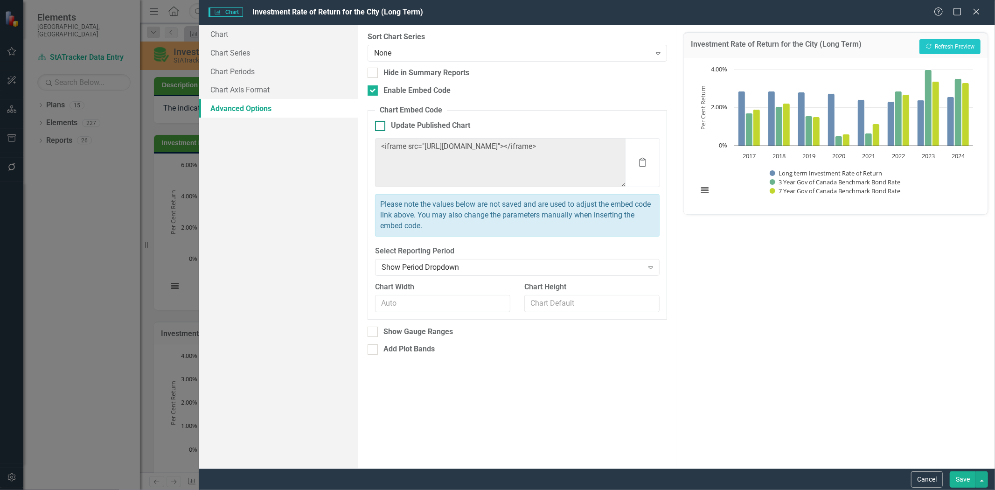
click at [381, 126] on div at bounding box center [380, 126] width 10 height 10
click at [381, 126] on input "Update Published Chart" at bounding box center [378, 124] width 6 height 6
checkbox input "true"
click at [960, 483] on button "Save" at bounding box center [962, 479] width 26 height 16
